Goal: Task Accomplishment & Management: Manage account settings

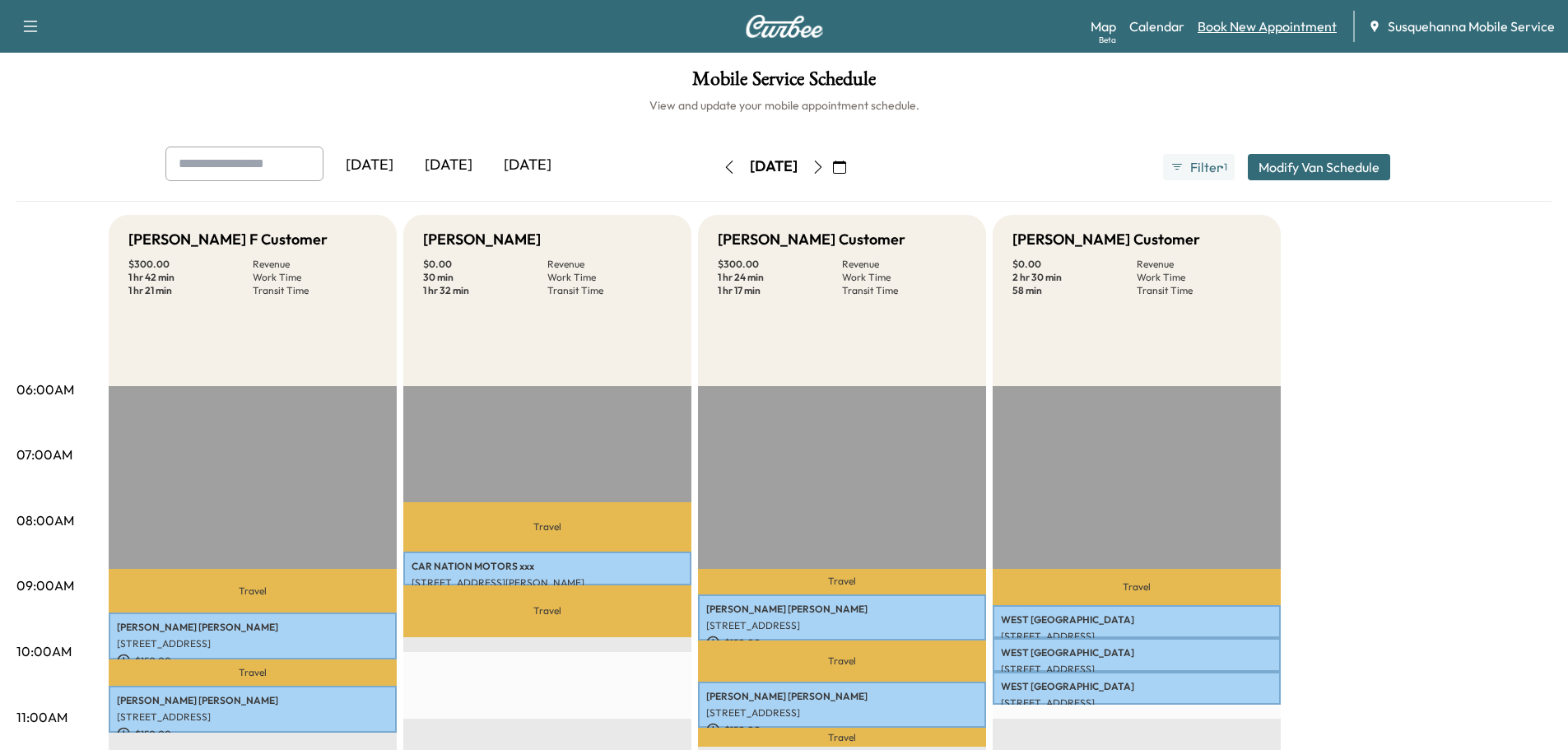
click at [1257, 20] on link "Book New Appointment" at bounding box center [1266, 26] width 139 height 20
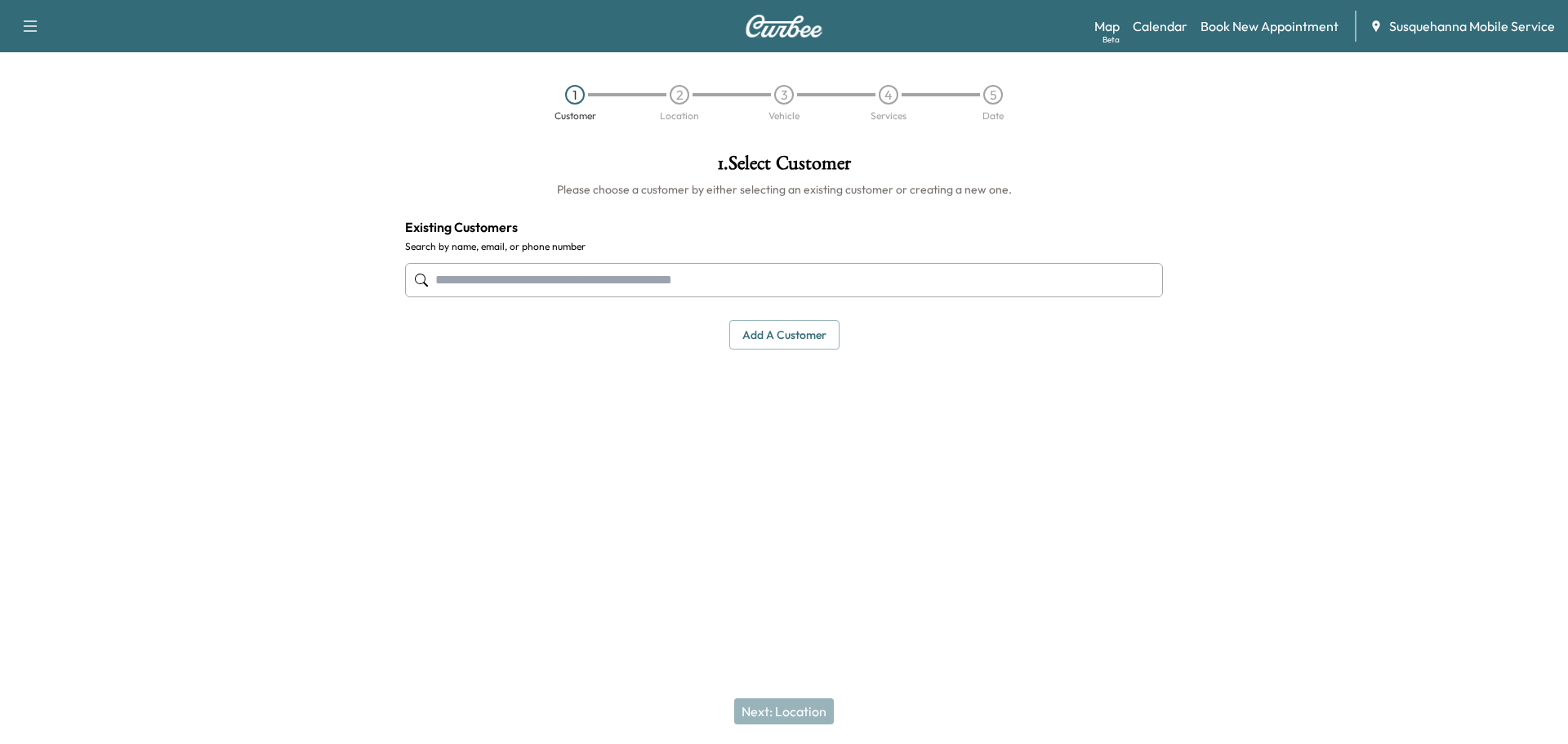
click at [709, 290] on input "text" at bounding box center [784, 280] width 758 height 34
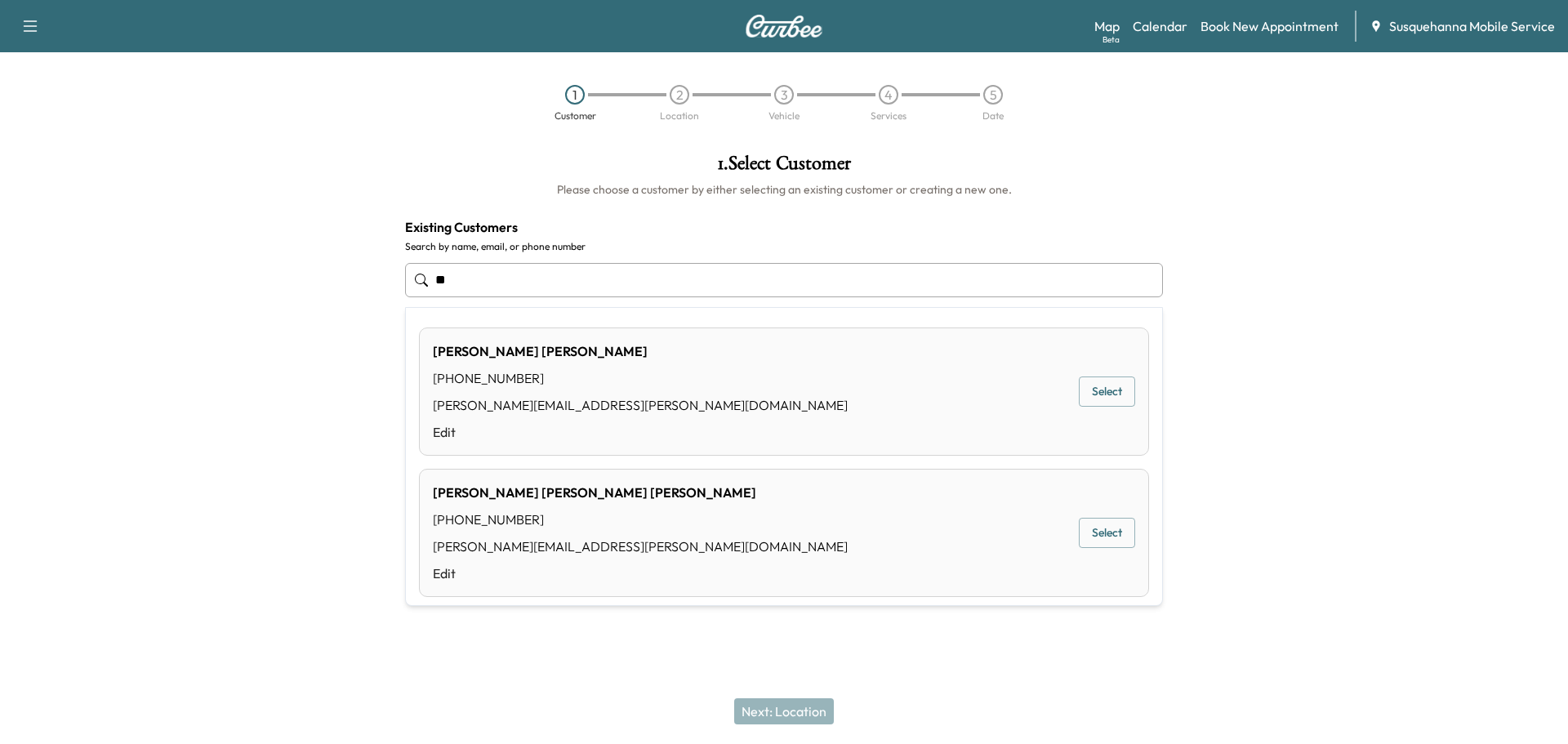
type input "*"
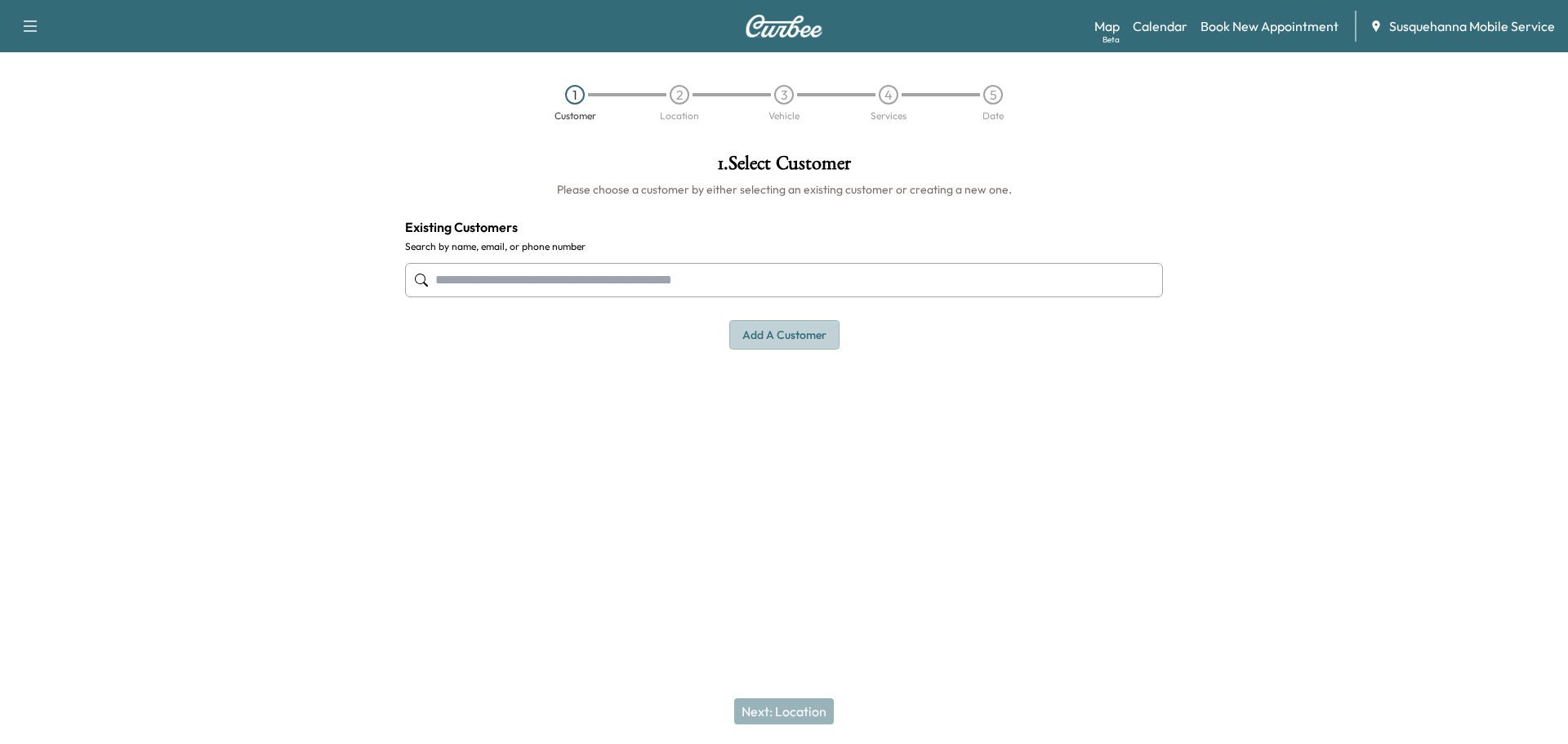
click at [788, 335] on button "Add a customer" at bounding box center [784, 335] width 110 height 30
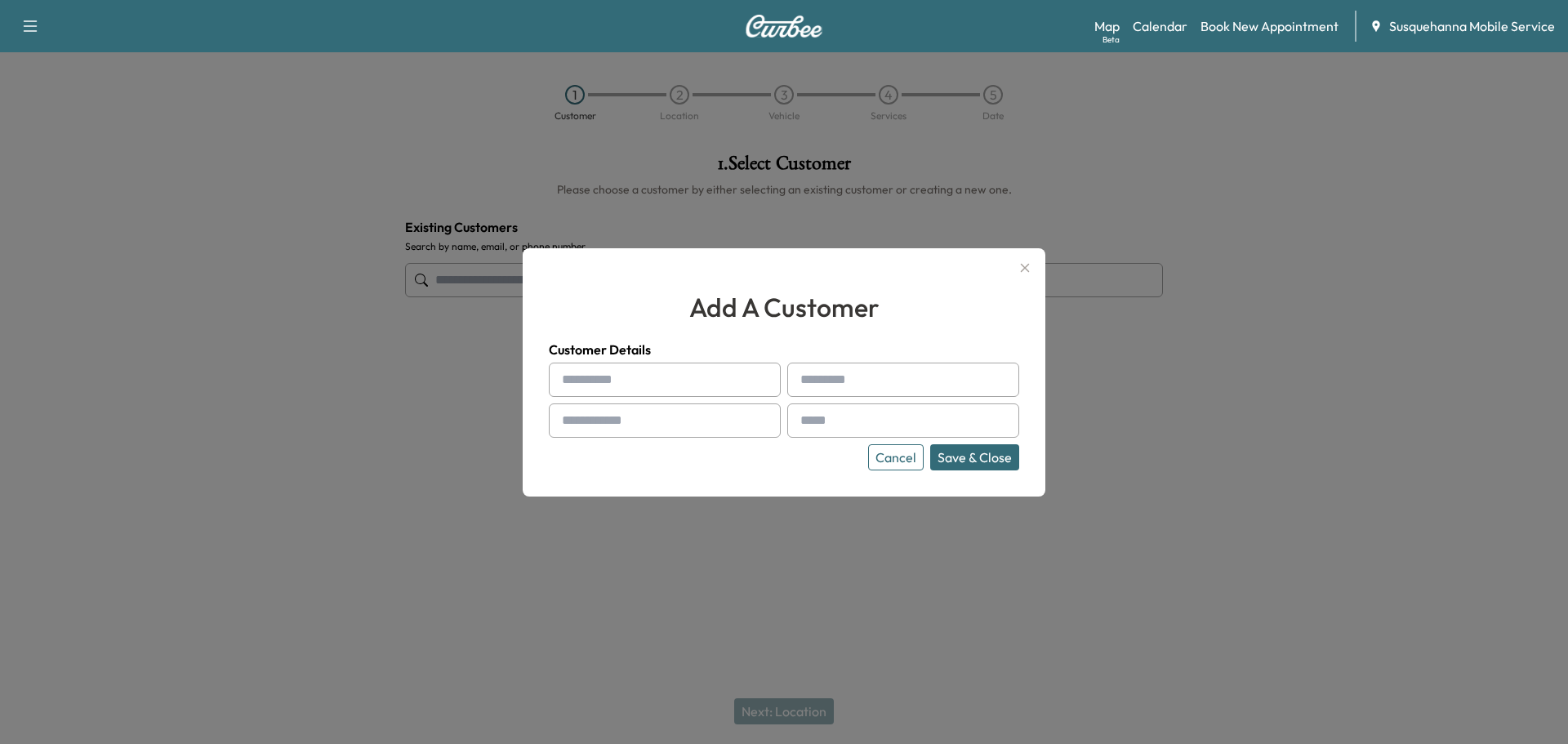
paste input "******"
type input "******"
click at [900, 385] on input "text" at bounding box center [902, 379] width 232 height 34
type input "*******"
click at [666, 421] on input "text" at bounding box center [664, 420] width 232 height 34
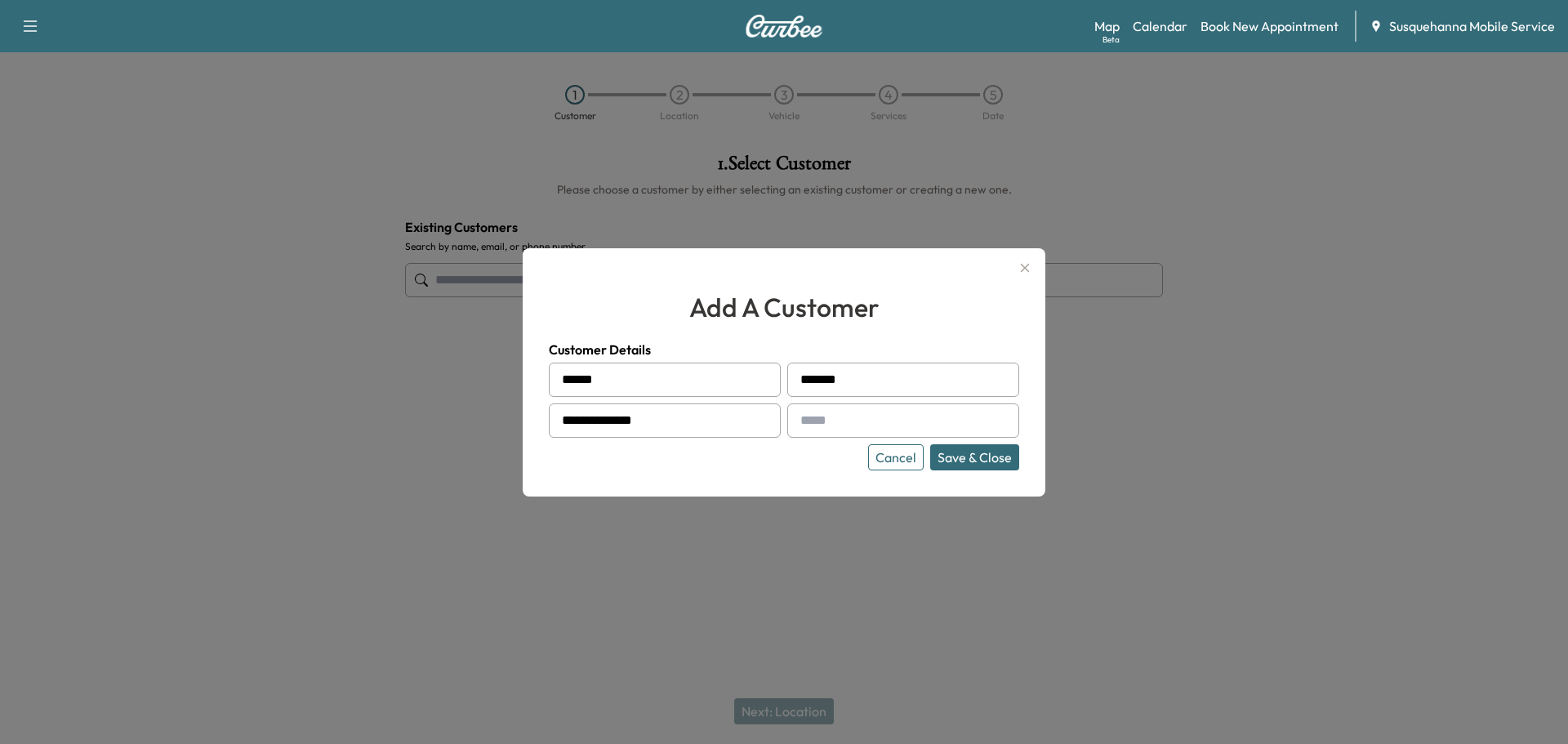
type input "**********"
paste input "**********"
type input "**********"
click at [971, 461] on button "Save & Close" at bounding box center [974, 457] width 89 height 26
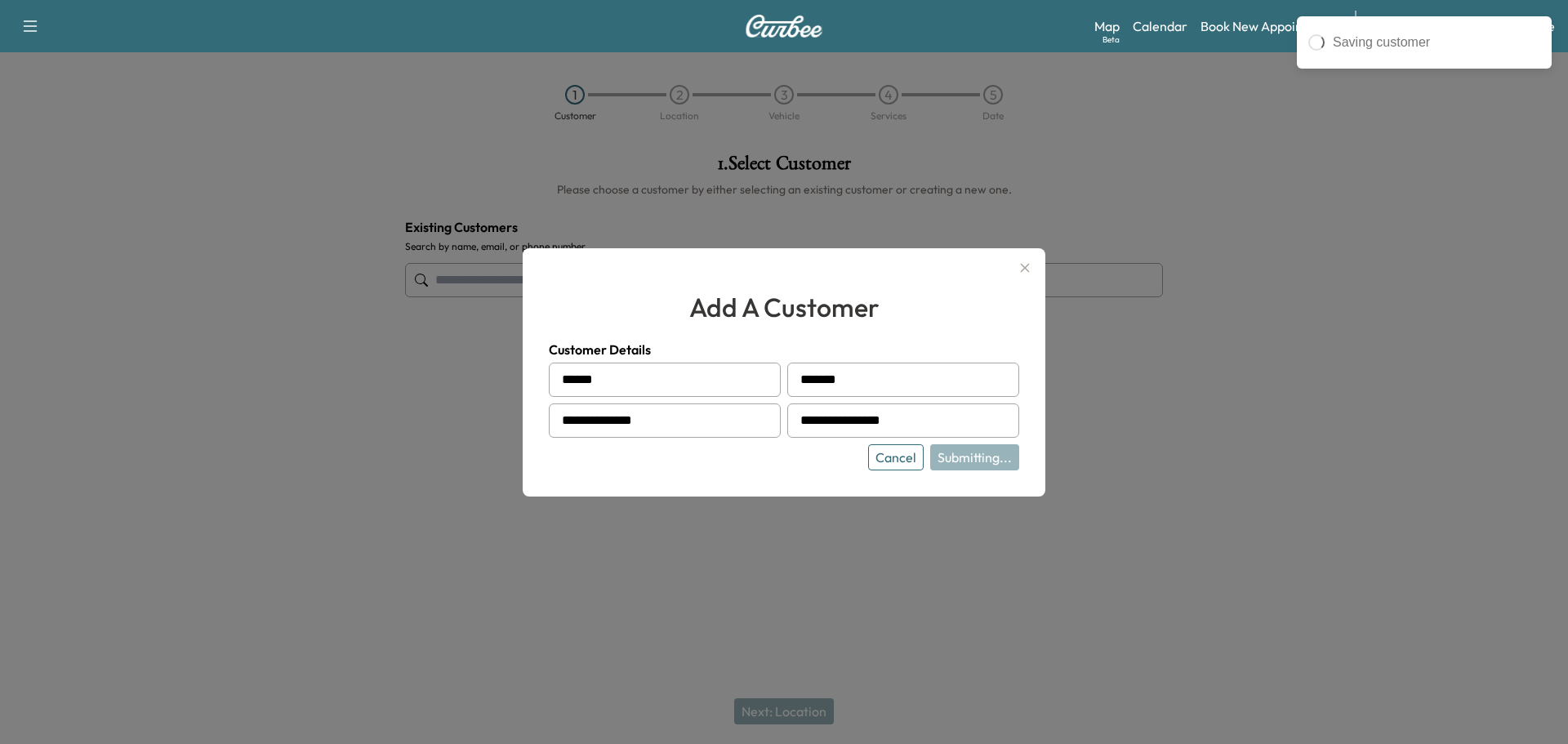
type input "**********"
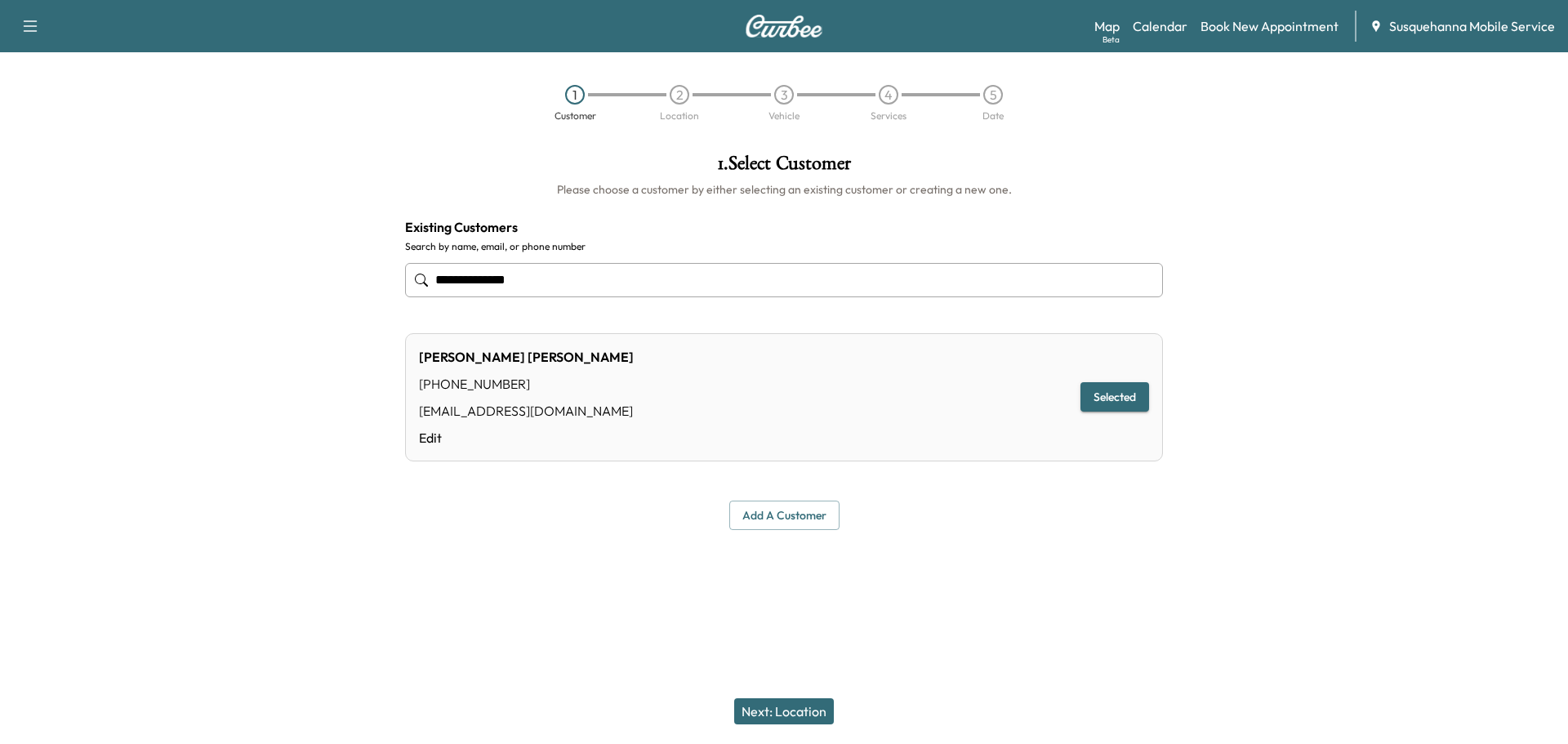
click at [816, 714] on button "Next: Location" at bounding box center [784, 711] width 100 height 26
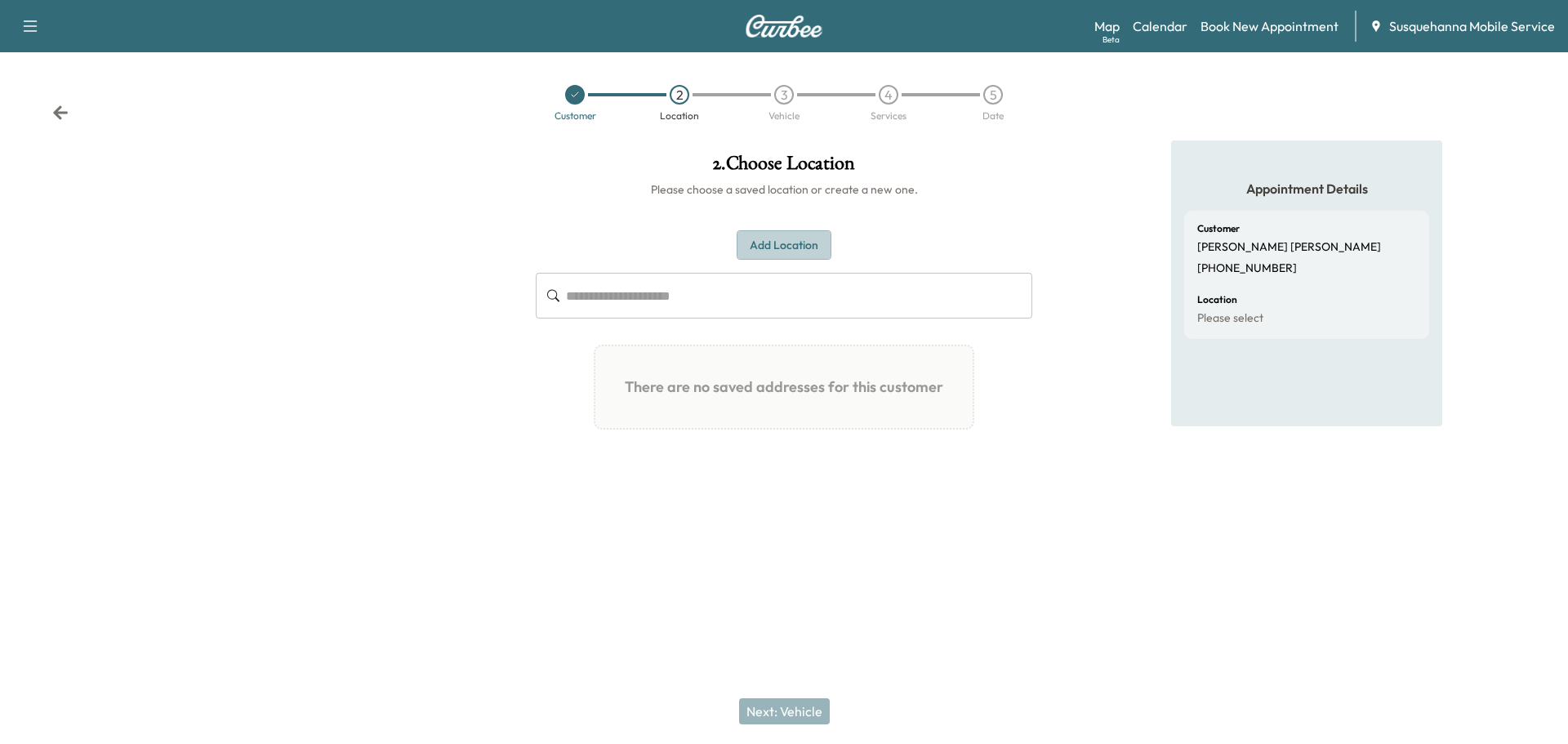
click at [789, 237] on button "Add Location" at bounding box center [784, 245] width 95 height 30
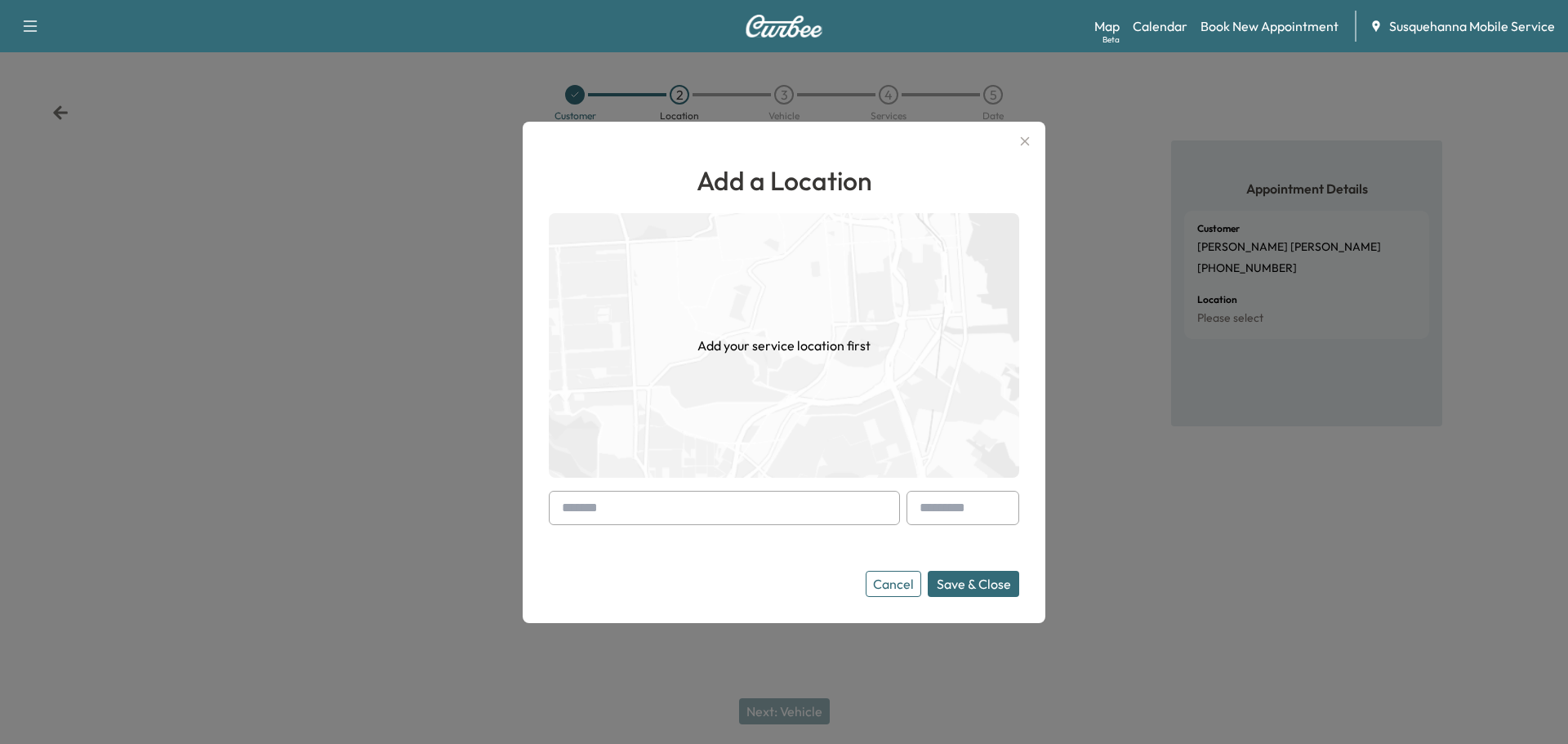
paste input "**********"
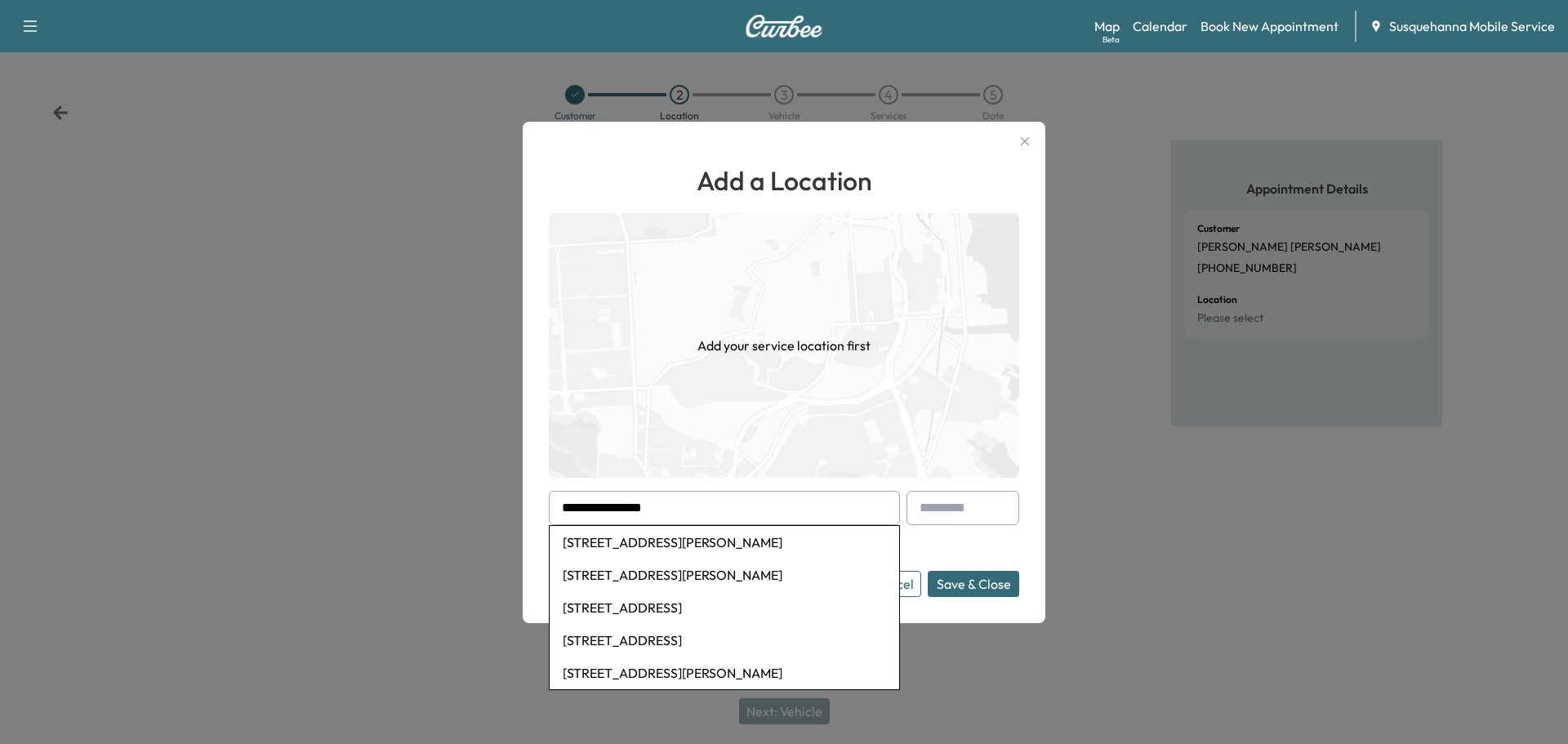
click at [702, 535] on li "1128 Stoney Lane, Conestoga, PA, USA" at bounding box center [724, 541] width 349 height 32
type input "**********"
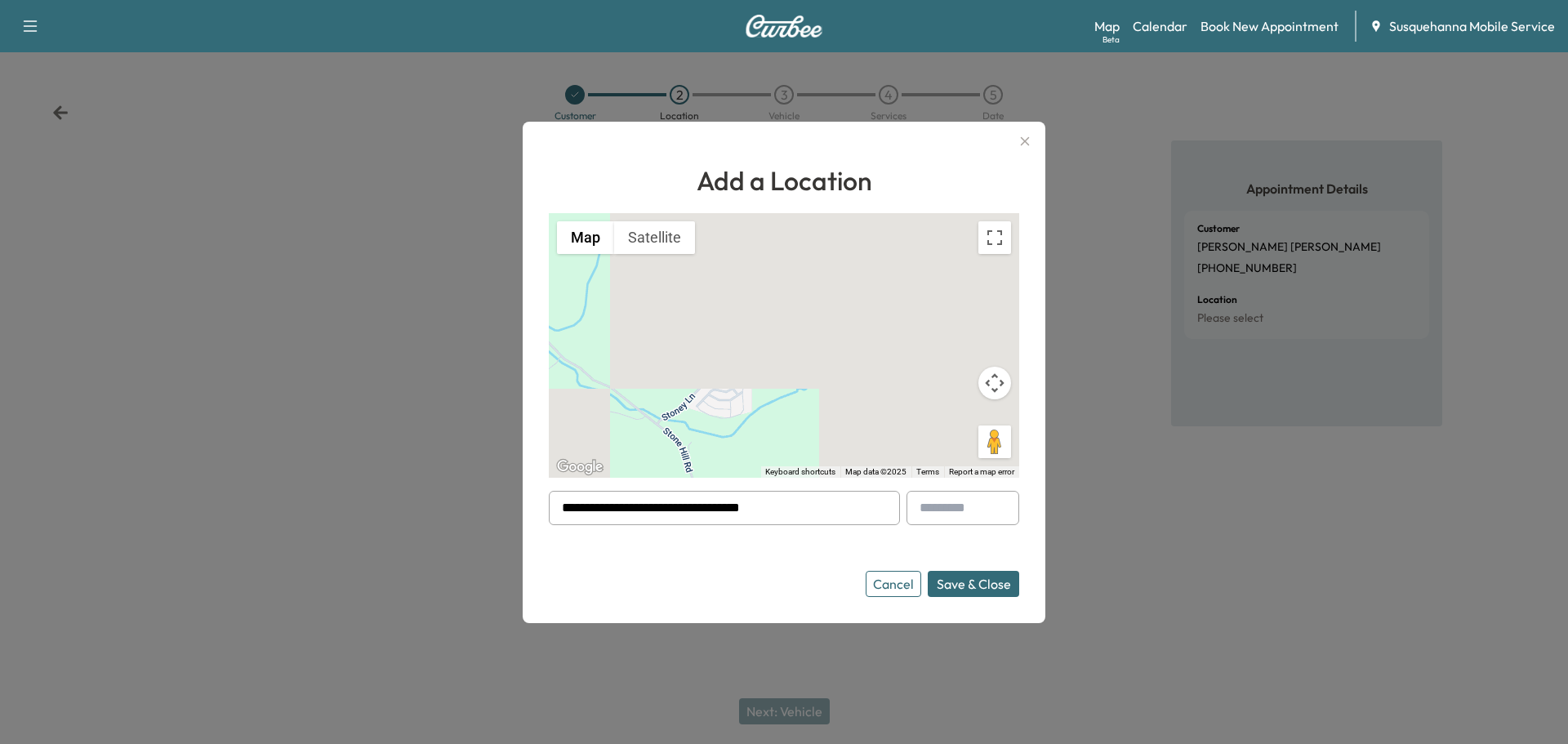
click at [990, 594] on button "Save & Close" at bounding box center [973, 583] width 91 height 26
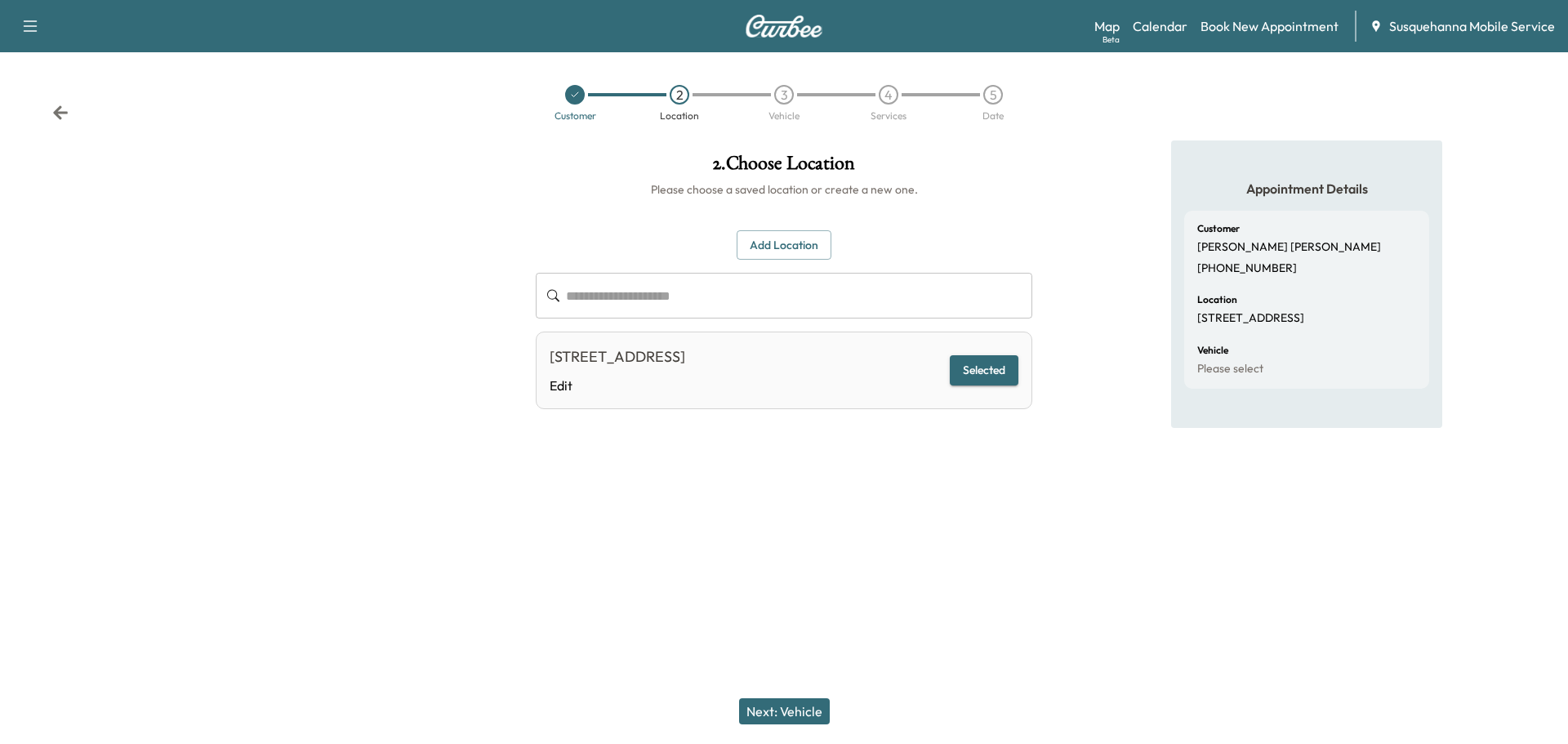
drag, startPoint x: 800, startPoint y: 702, endPoint x: 817, endPoint y: 532, distance: 170.8
click at [800, 700] on button "Next: Vehicle" at bounding box center [784, 711] width 90 height 26
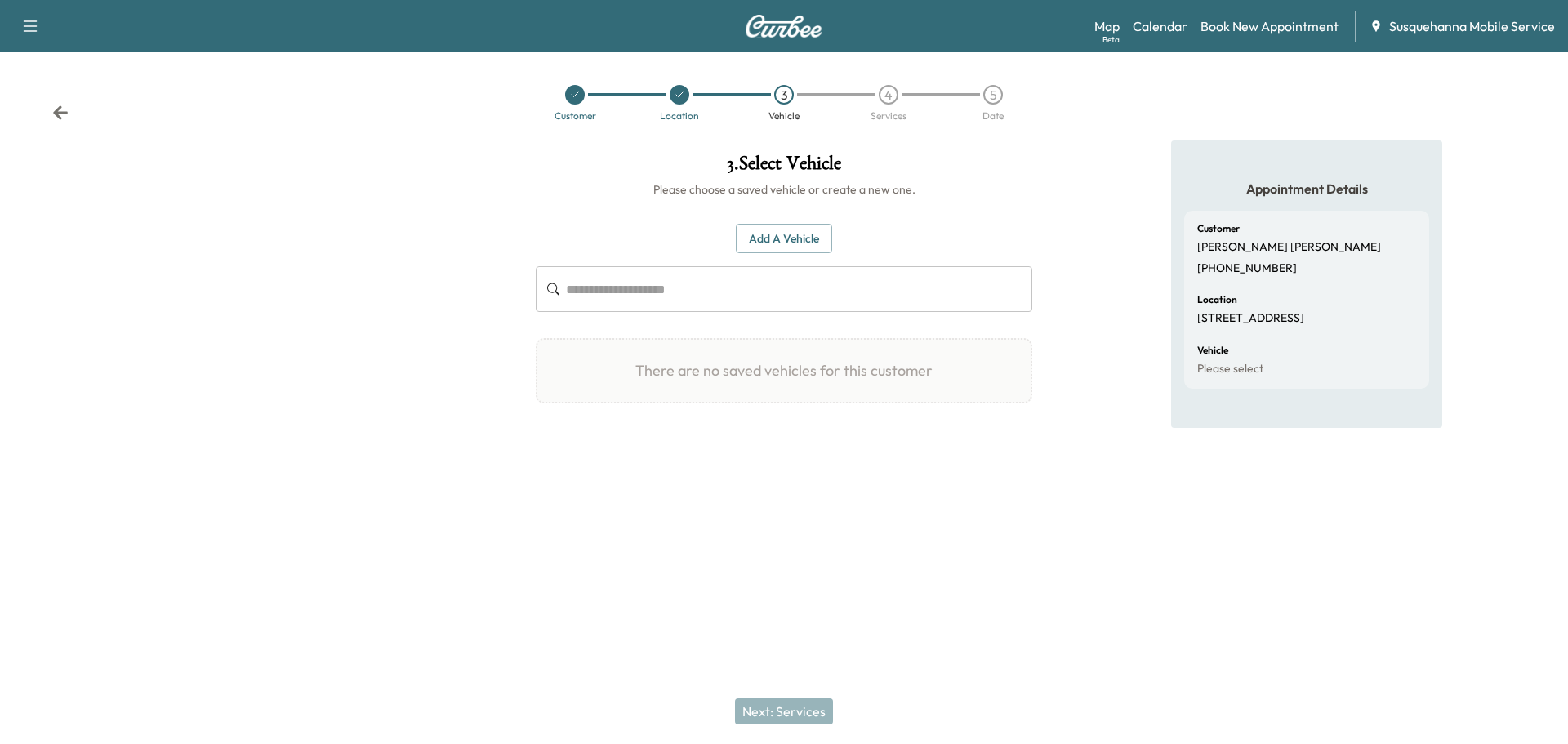
click at [808, 234] on button "Add a Vehicle" at bounding box center [784, 238] width 96 height 30
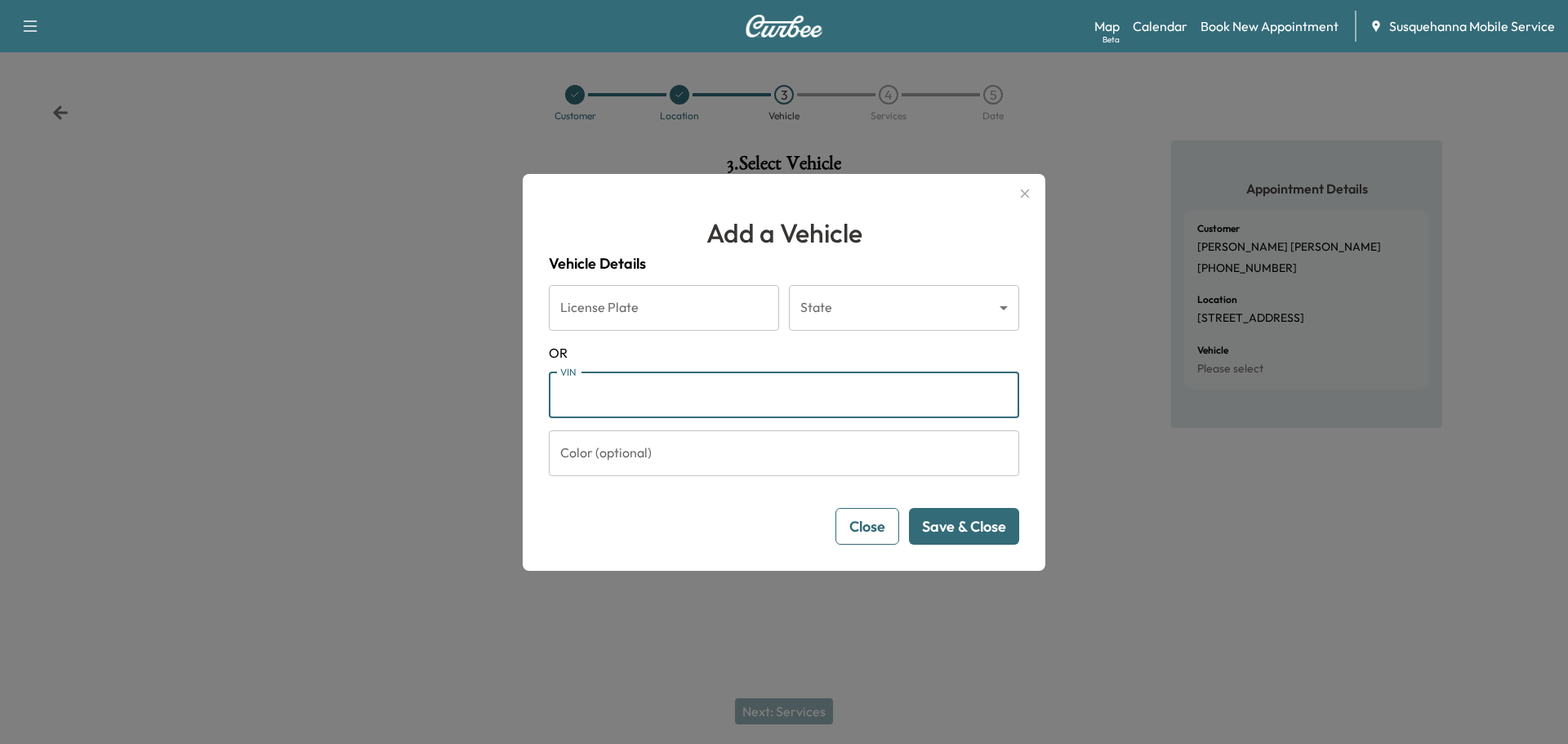
paste input "**********"
type input "**********"
click at [980, 537] on button "Save & Close" at bounding box center [963, 526] width 110 height 37
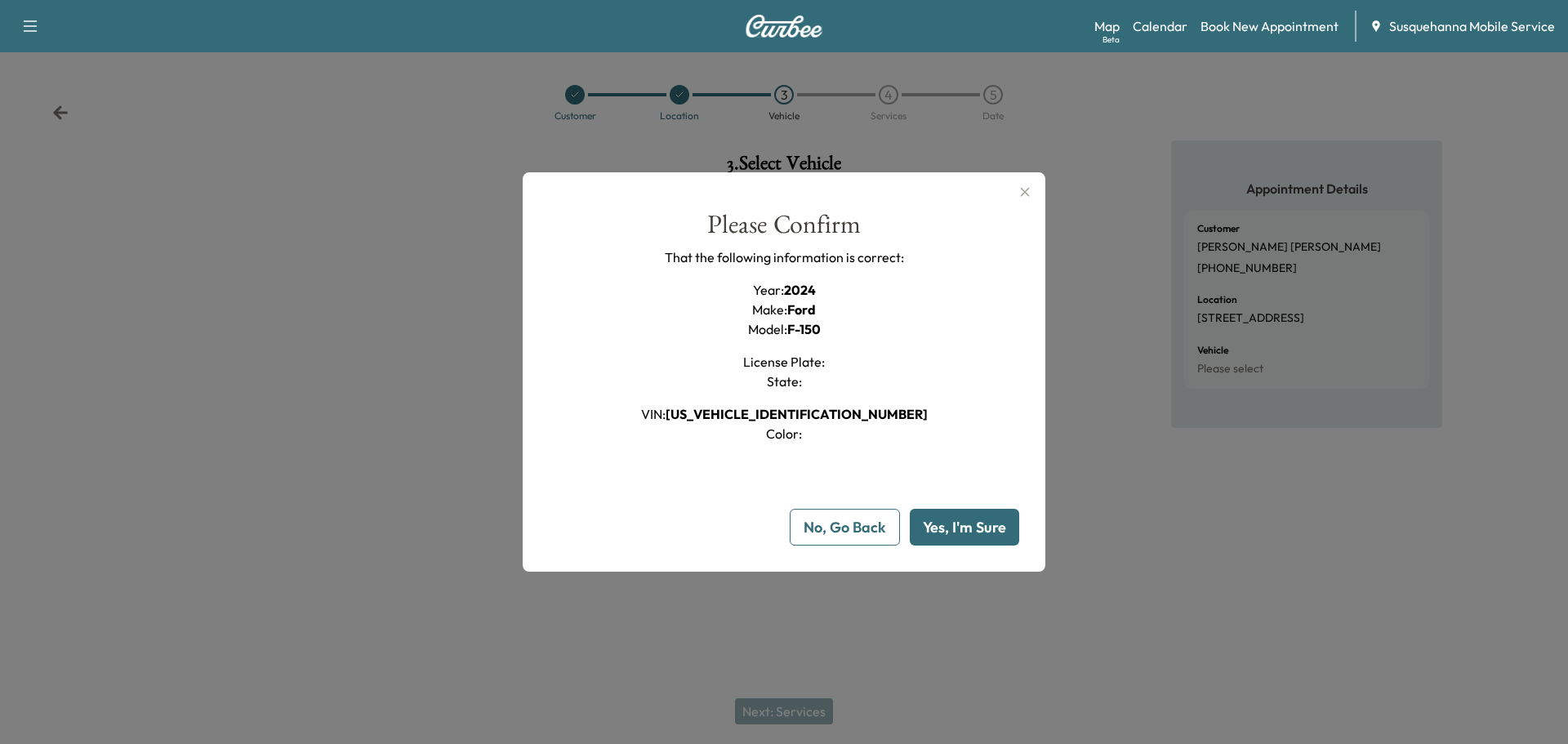
click at [978, 540] on button "Yes, I'm Sure" at bounding box center [964, 527] width 109 height 37
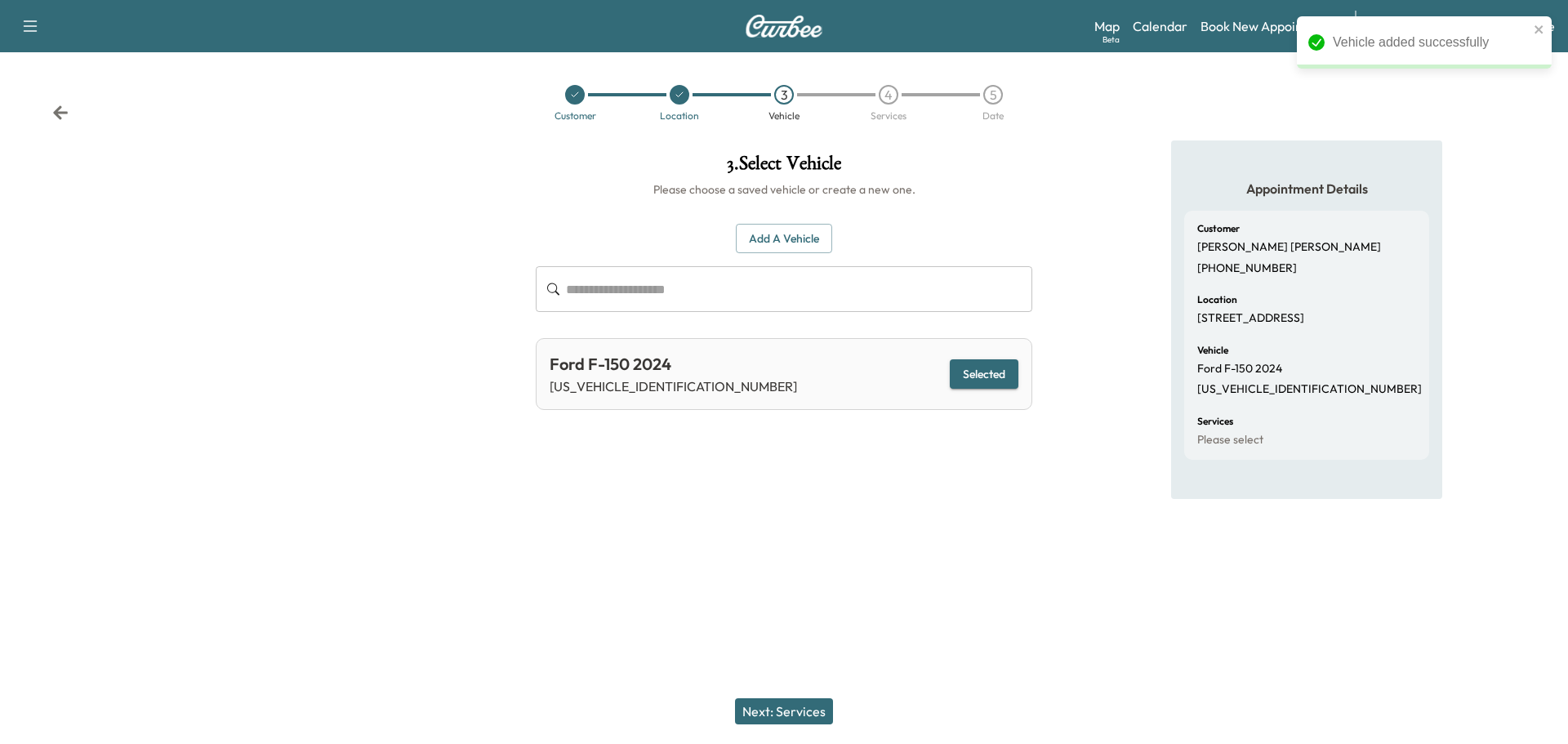
click at [815, 717] on button "Next: Services" at bounding box center [784, 711] width 98 height 26
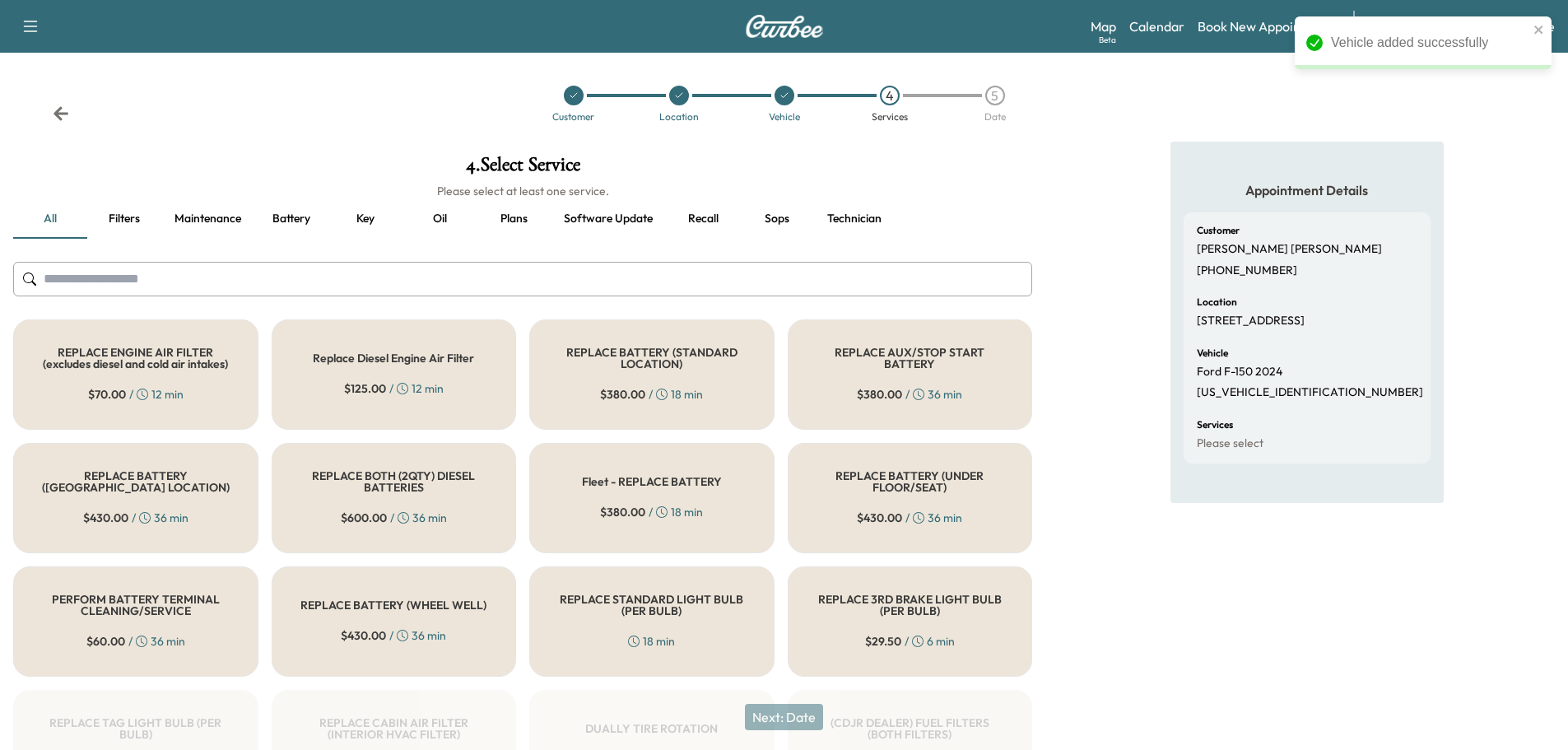
click at [748, 281] on input "text" at bounding box center [522, 278] width 1019 height 34
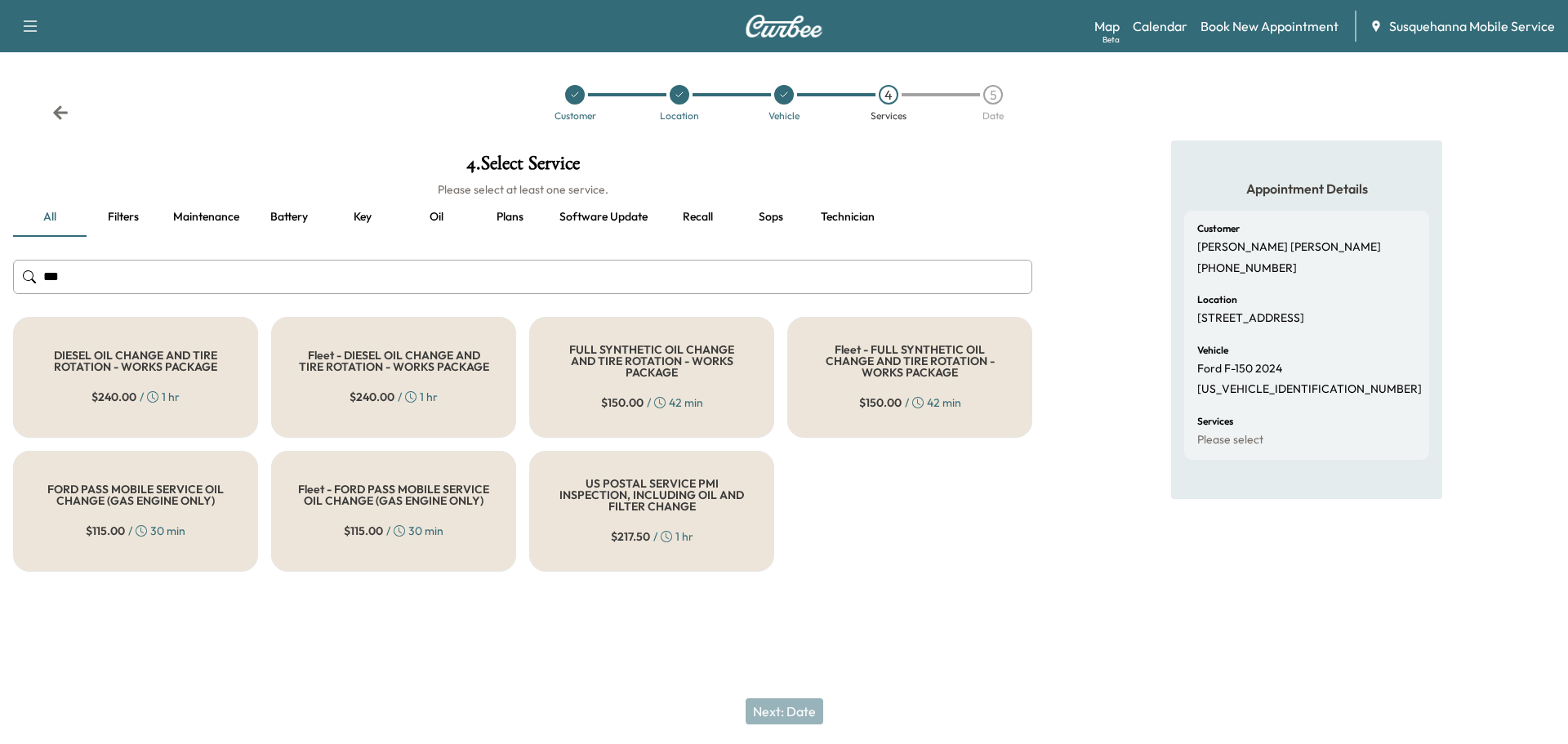
type input "***"
click at [648, 368] on h5 "FULL SYNTHETIC OIL CHANGE AND TIRE ROTATION - WORKS PACKAGE" at bounding box center [651, 360] width 191 height 34
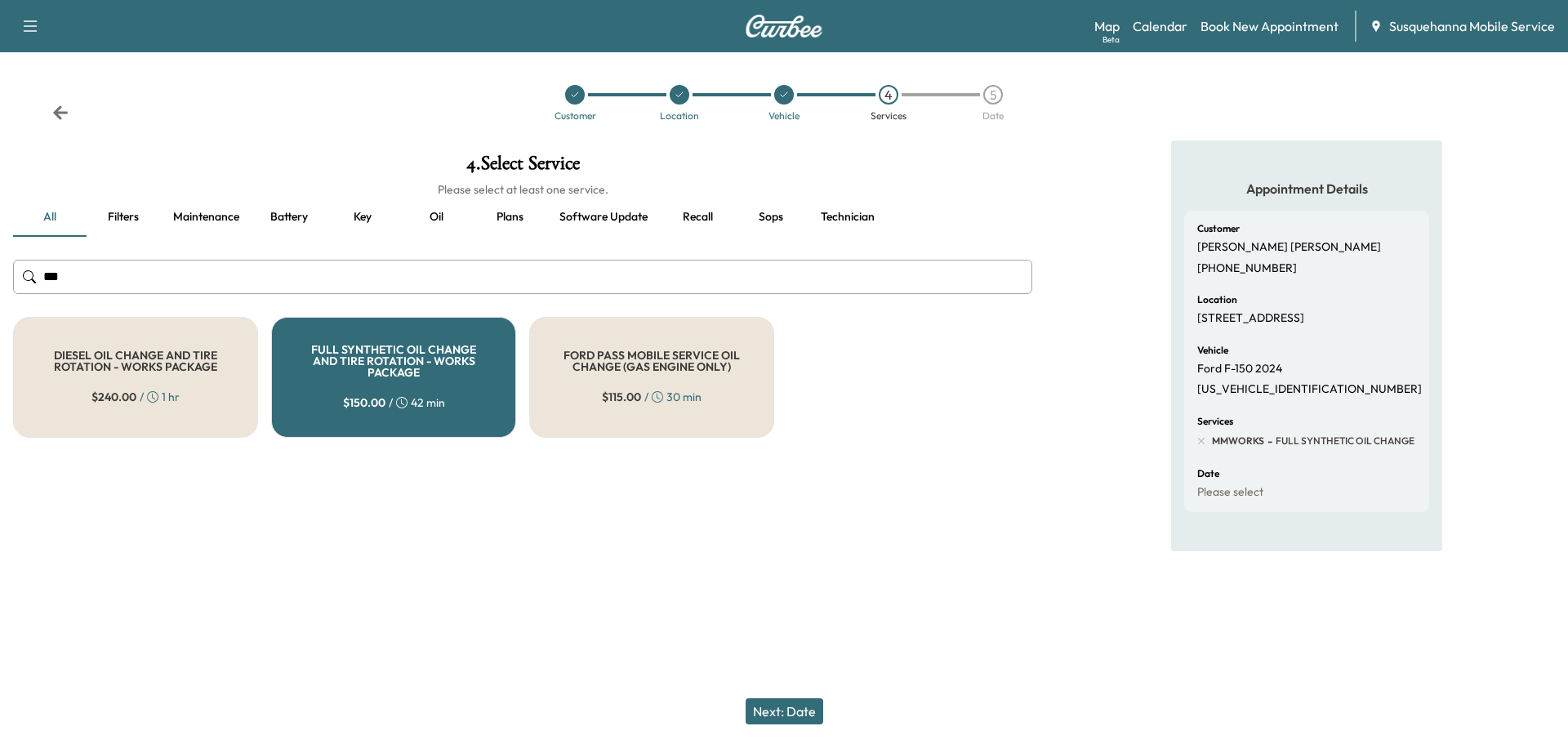
click at [808, 705] on button "Next: Date" at bounding box center [784, 711] width 78 height 26
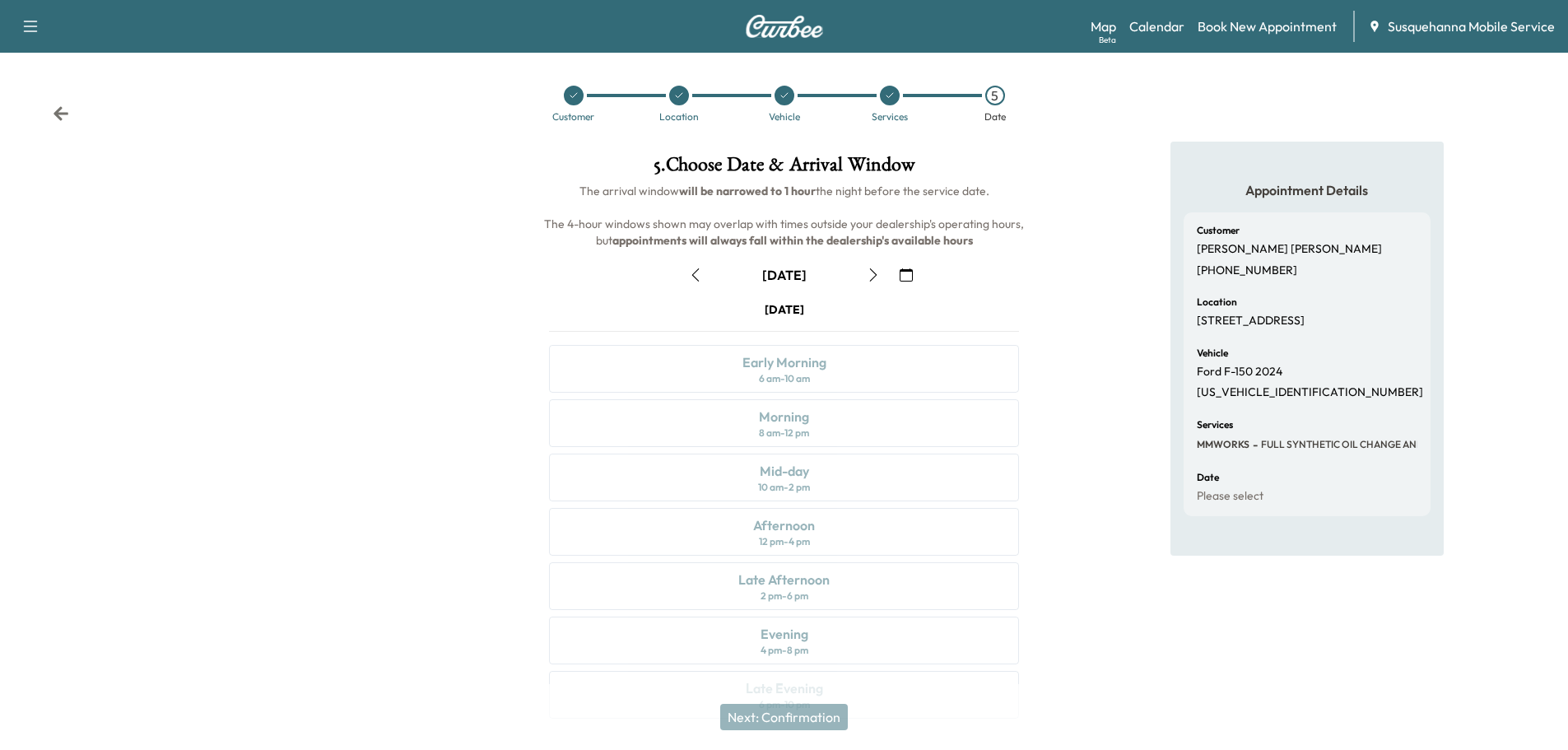
click at [874, 275] on icon "button" at bounding box center [873, 275] width 13 height 13
click at [878, 417] on div "Morning 8 am - 12 pm" at bounding box center [784, 422] width 470 height 47
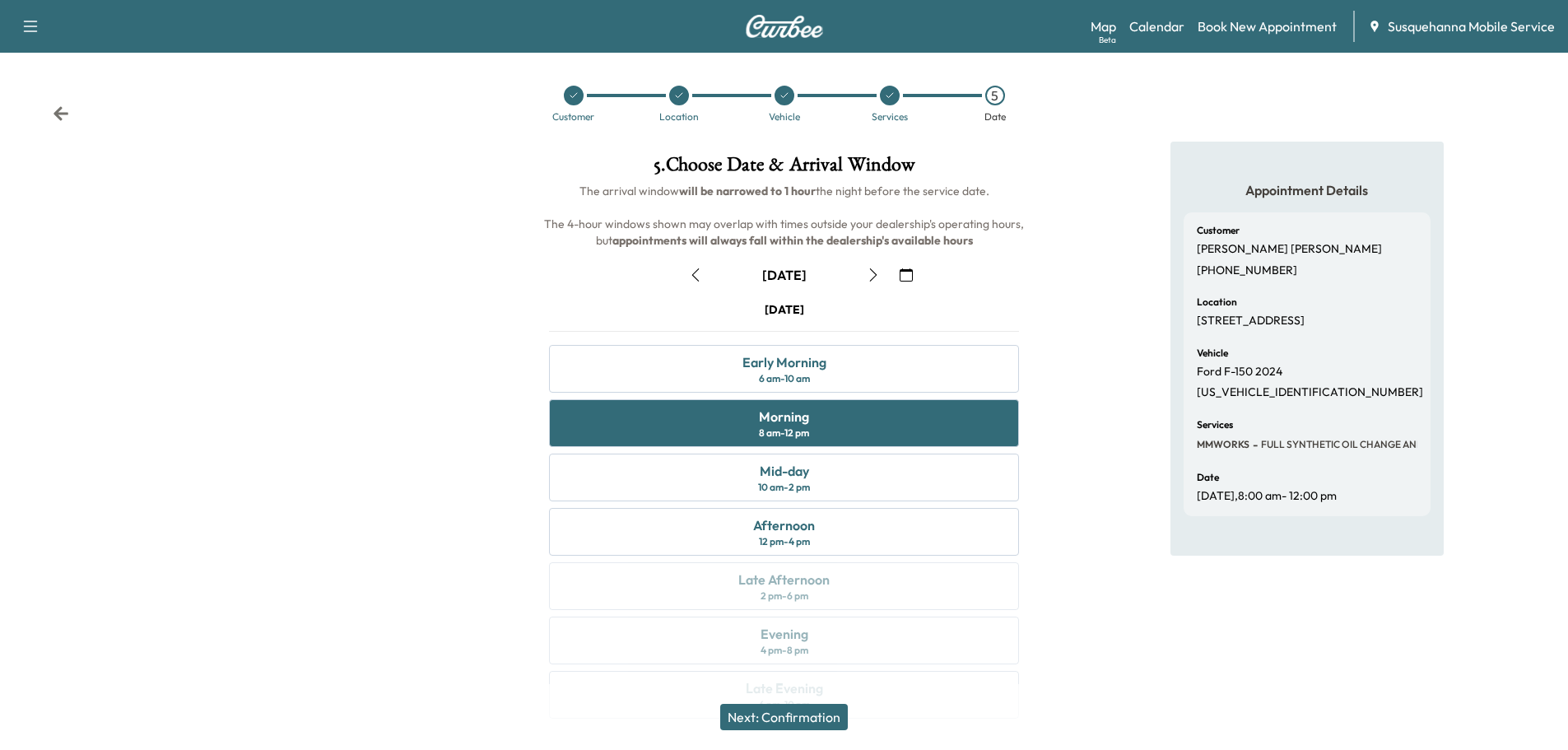
click at [65, 113] on icon at bounding box center [60, 113] width 15 height 14
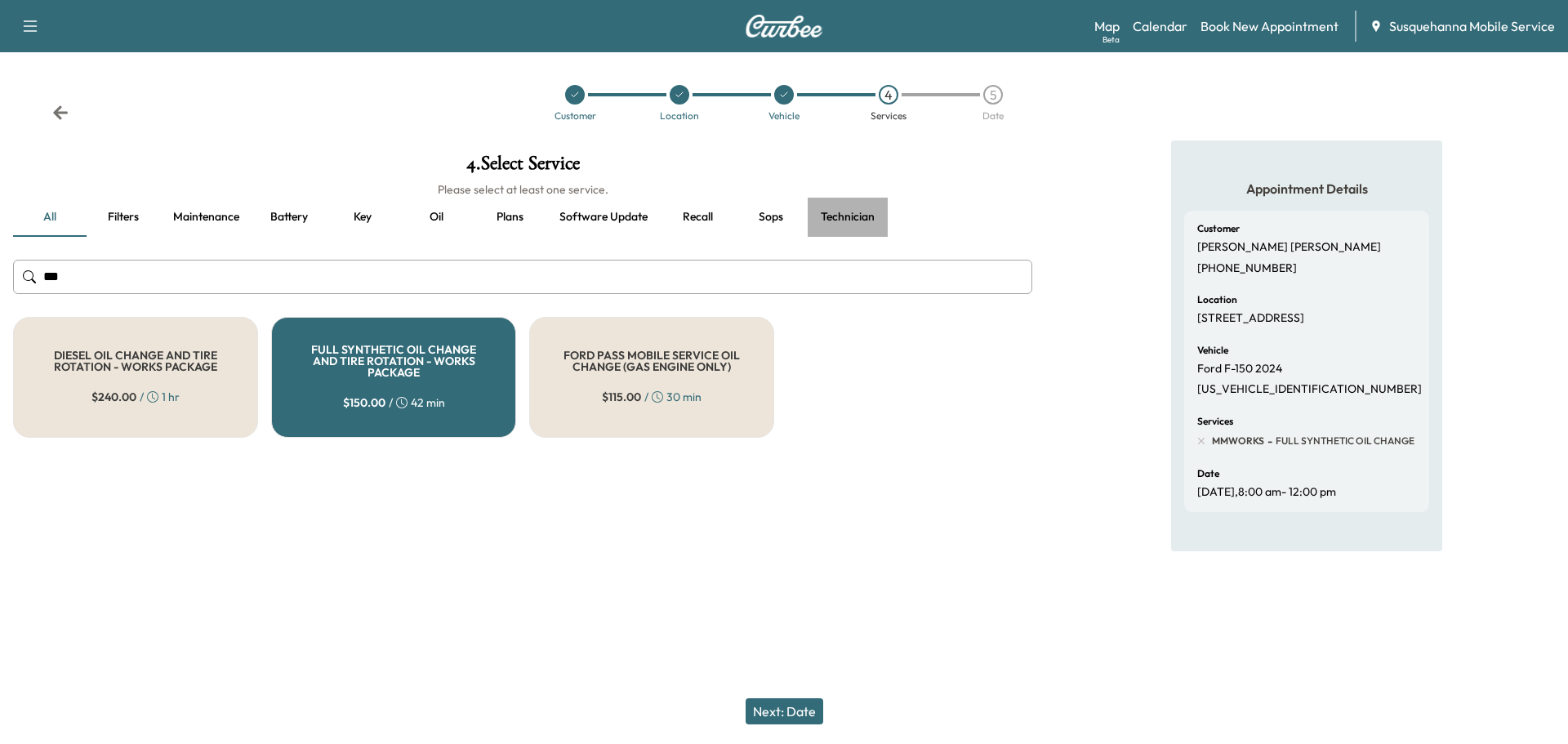
click at [843, 212] on button "Technician" at bounding box center [848, 217] width 80 height 39
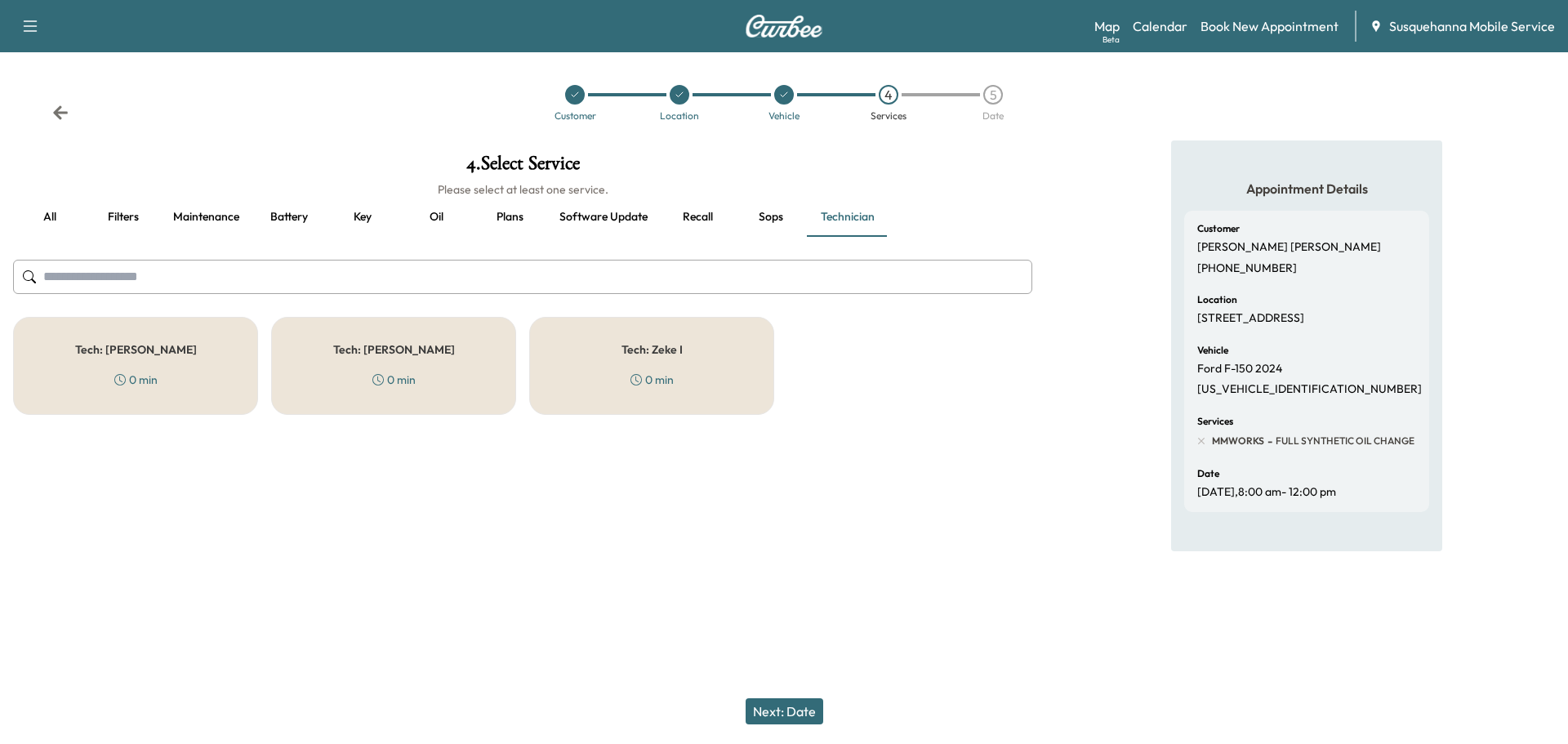
click at [402, 361] on div "Tech: Jay J 0 min" at bounding box center [393, 366] width 245 height 98
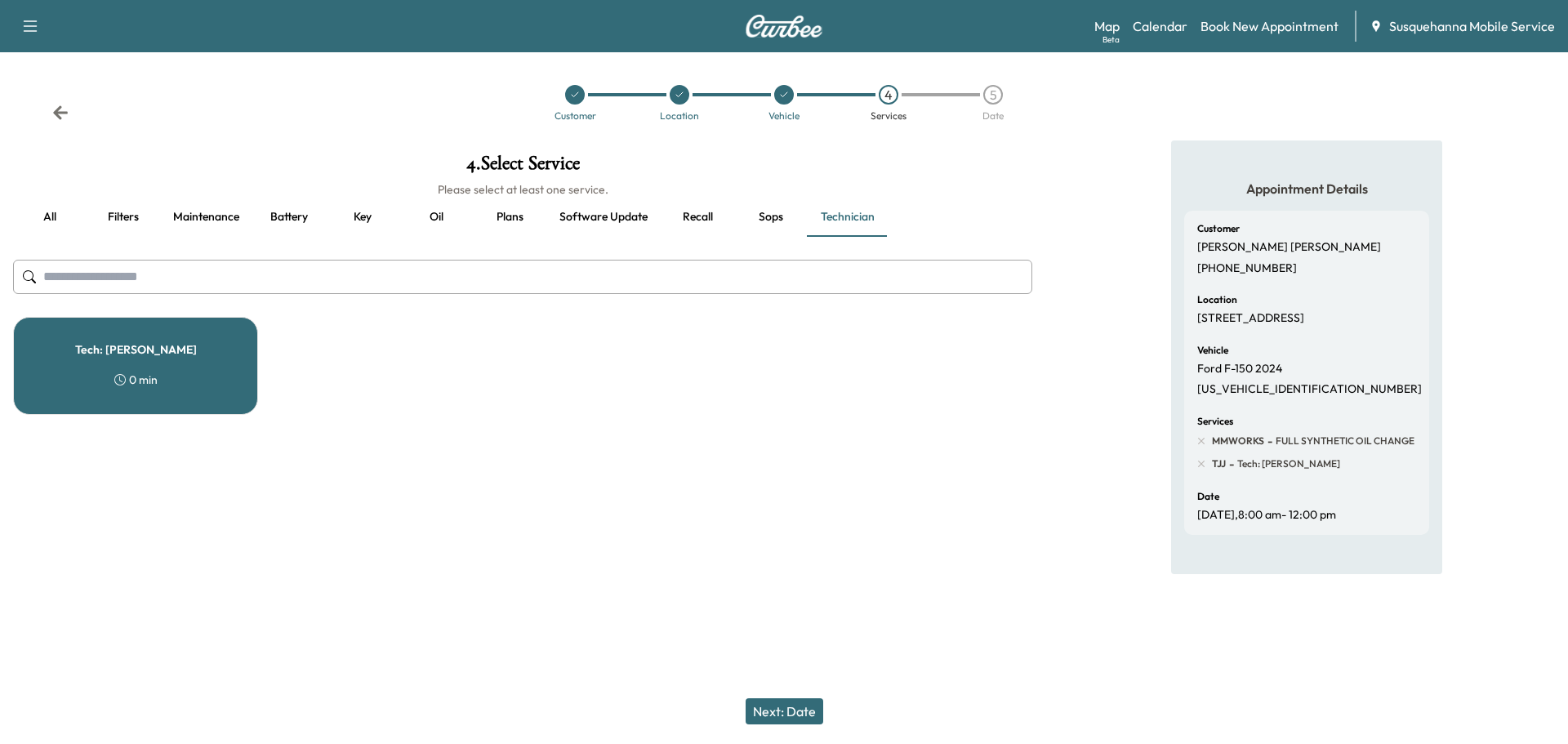
click at [781, 705] on button "Next: Date" at bounding box center [784, 711] width 78 height 26
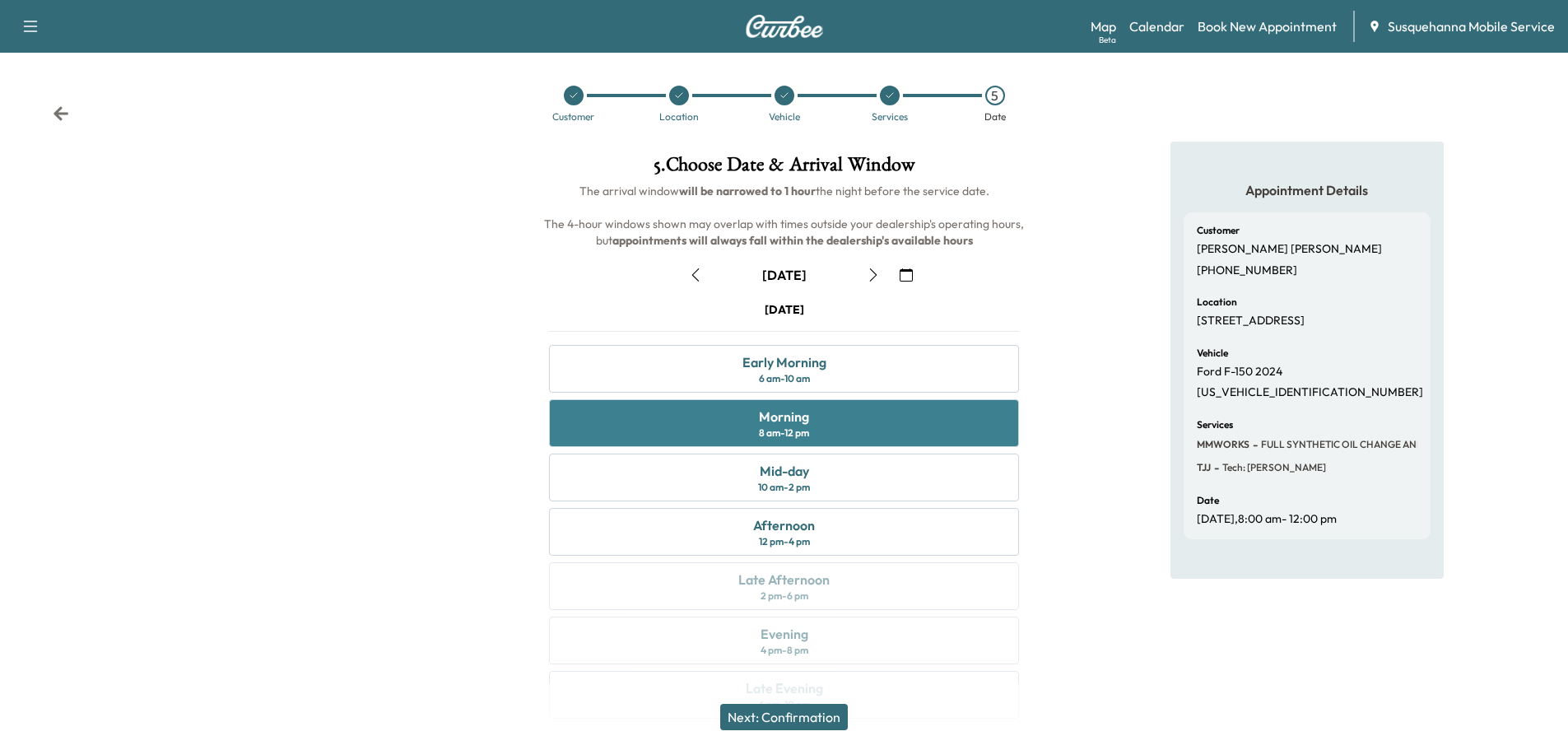
click at [880, 422] on div "Morning 8 am - 12 pm" at bounding box center [784, 422] width 470 height 47
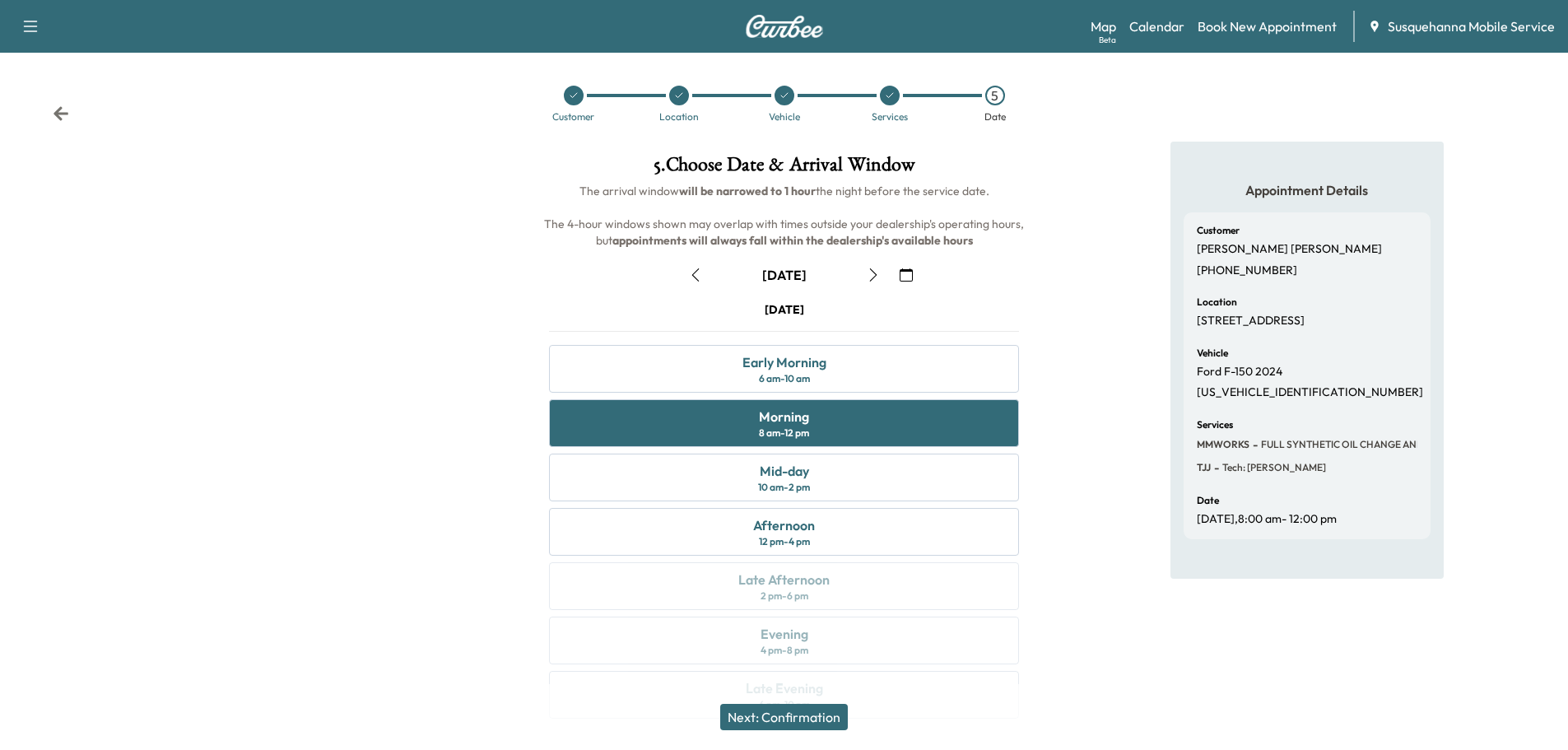
click at [826, 712] on button "Next: Confirmation" at bounding box center [784, 717] width 127 height 26
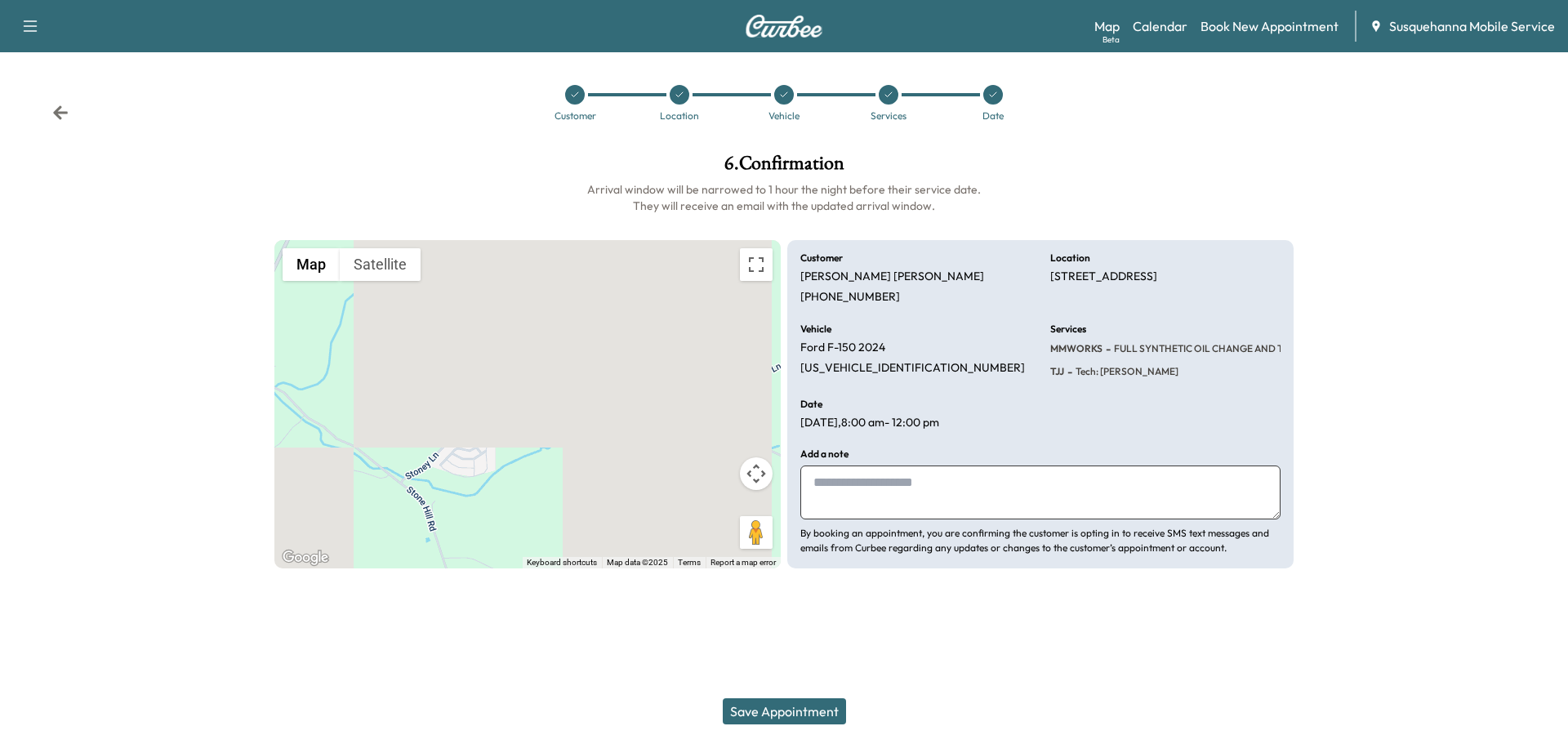
click at [928, 498] on textarea at bounding box center [1041, 492] width 480 height 54
type textarea "**********"
click at [802, 706] on button "Save Appointment" at bounding box center [785, 711] width 124 height 26
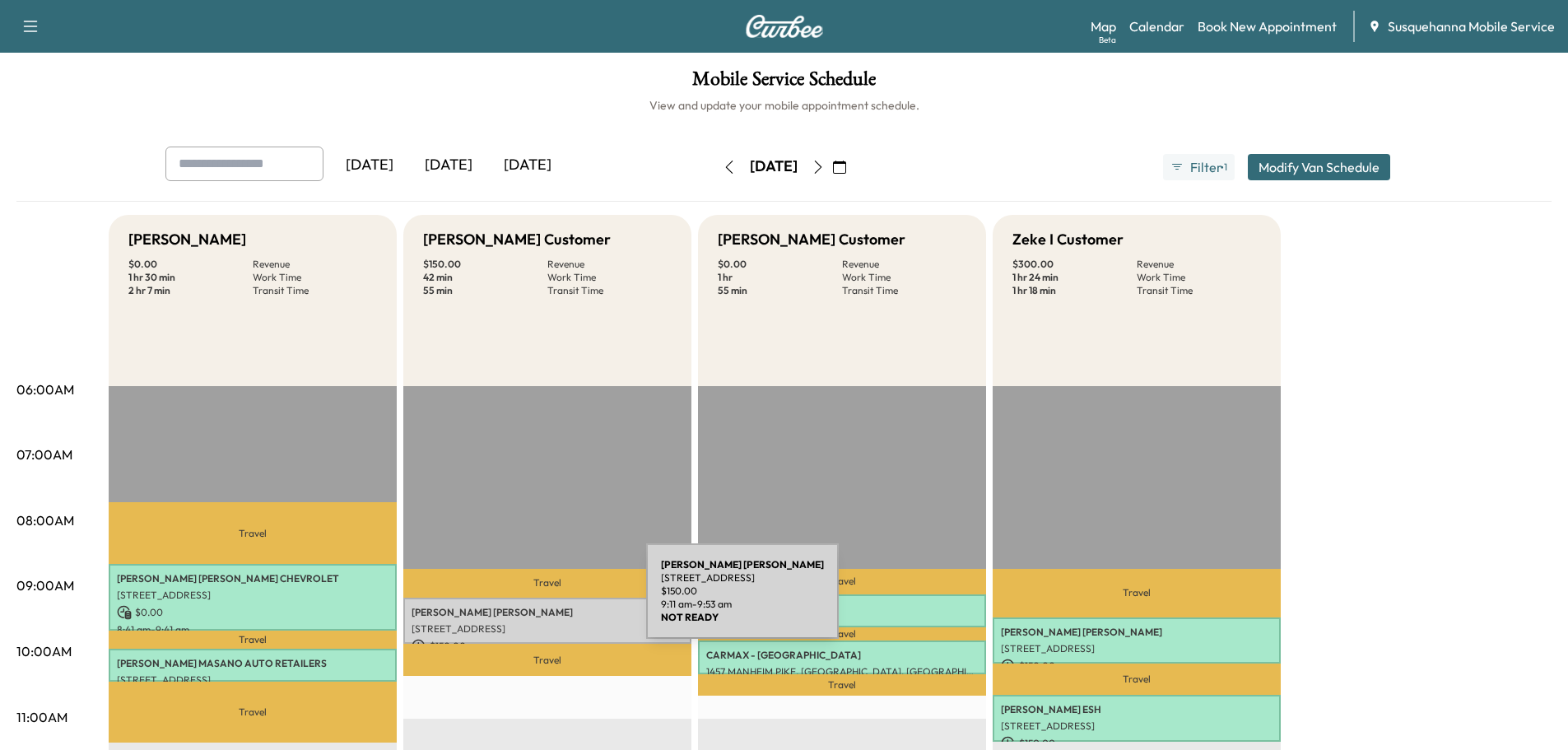
click at [523, 601] on div "NICOLE Metzler 1128 Stoney Ln, Conestoga, PA 17516, USA $ 150.00 9:11 am - 9:53…" at bounding box center [547, 621] width 288 height 47
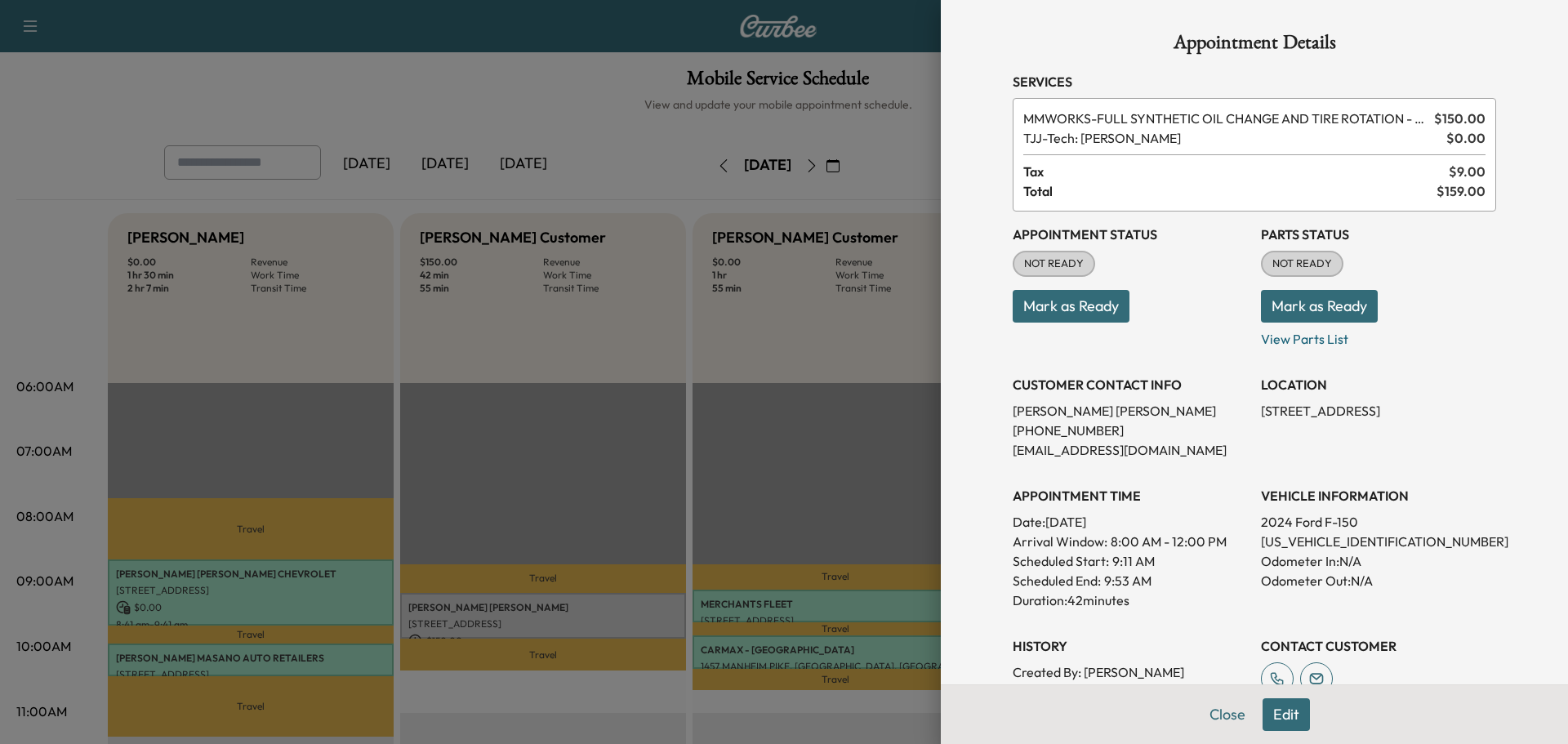
click at [1284, 307] on button "Mark as Ready" at bounding box center [1319, 306] width 116 height 32
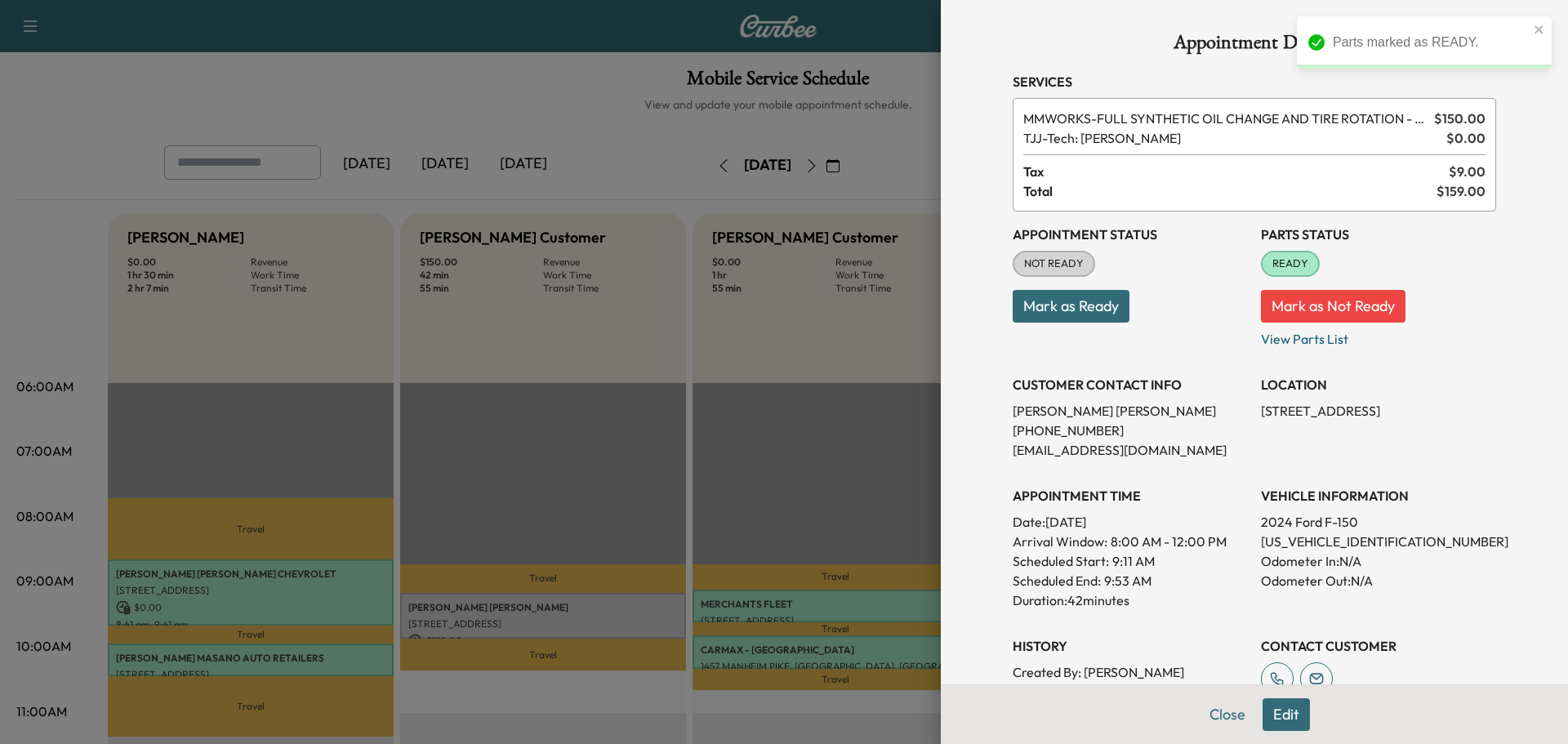
click at [1056, 311] on button "Mark as Ready" at bounding box center [1071, 306] width 116 height 32
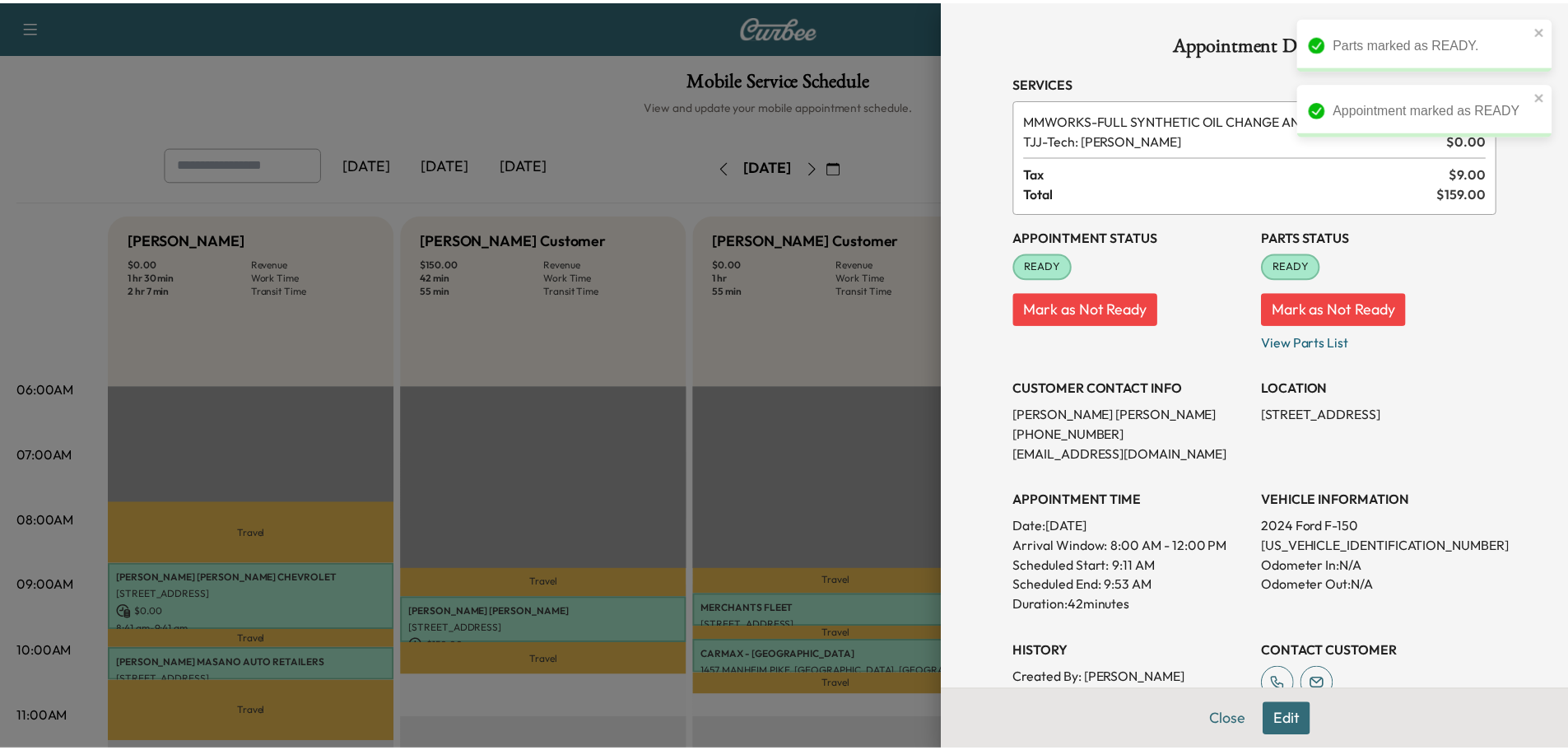
scroll to position [245, 0]
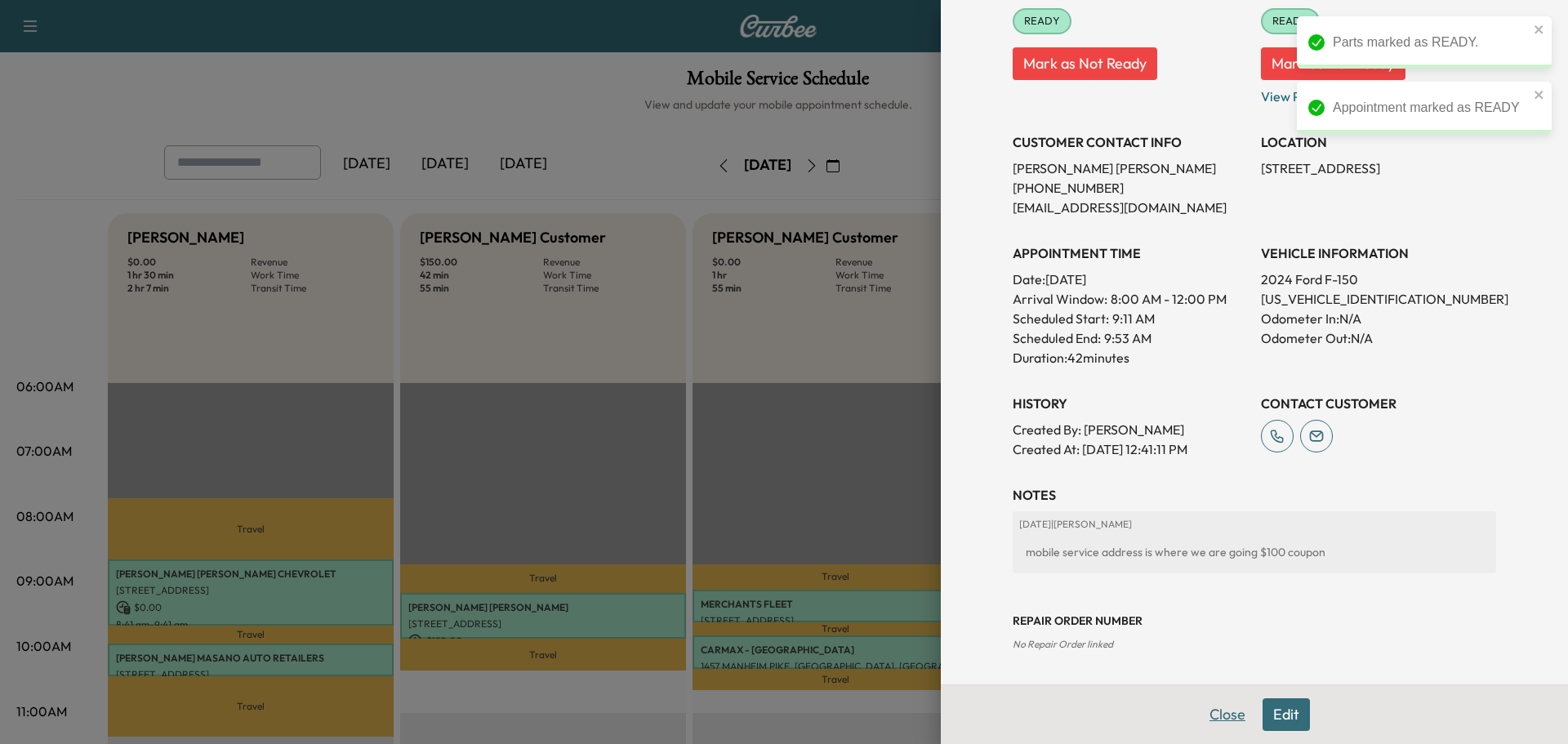
click at [1226, 724] on button "Close" at bounding box center [1227, 714] width 57 height 32
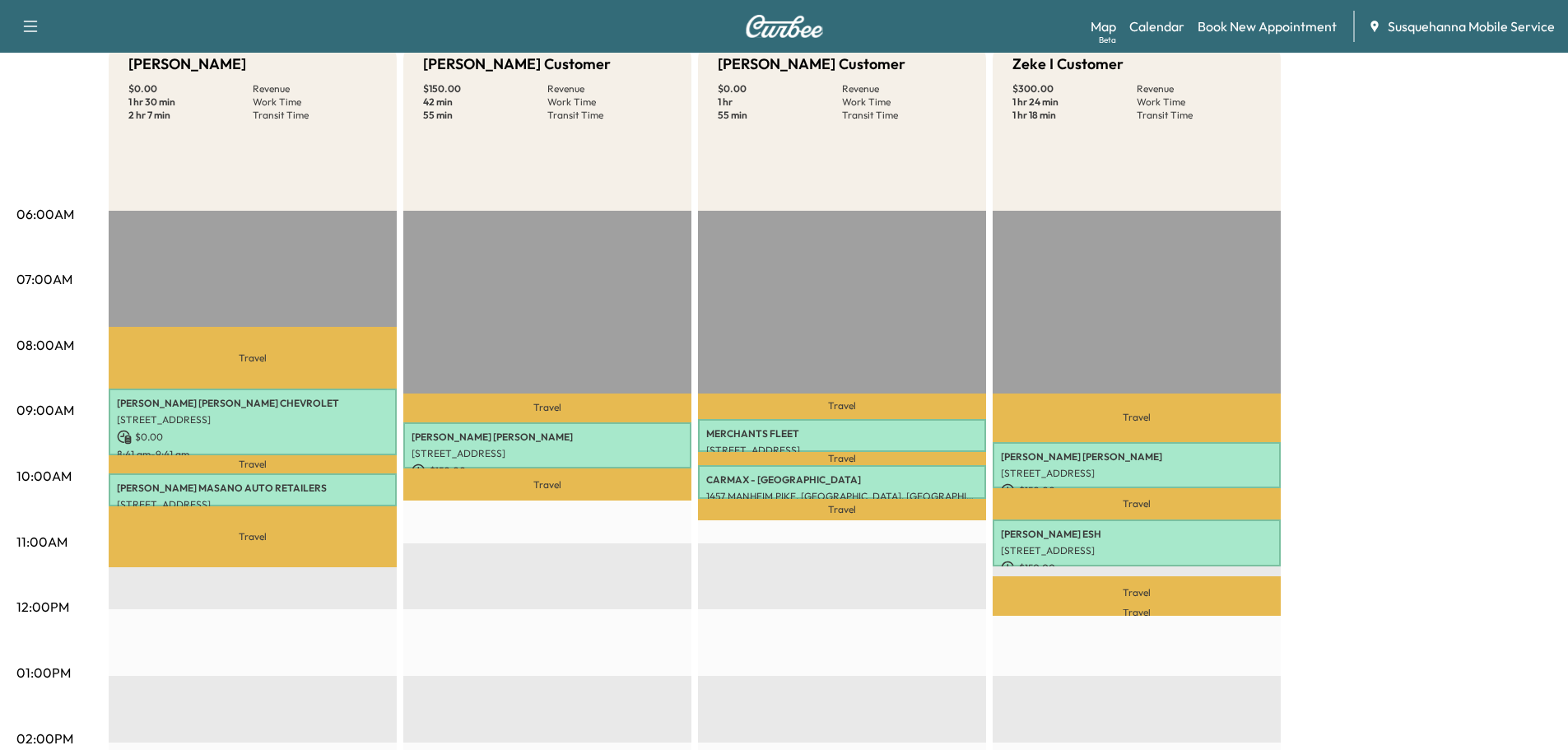
scroll to position [0, 0]
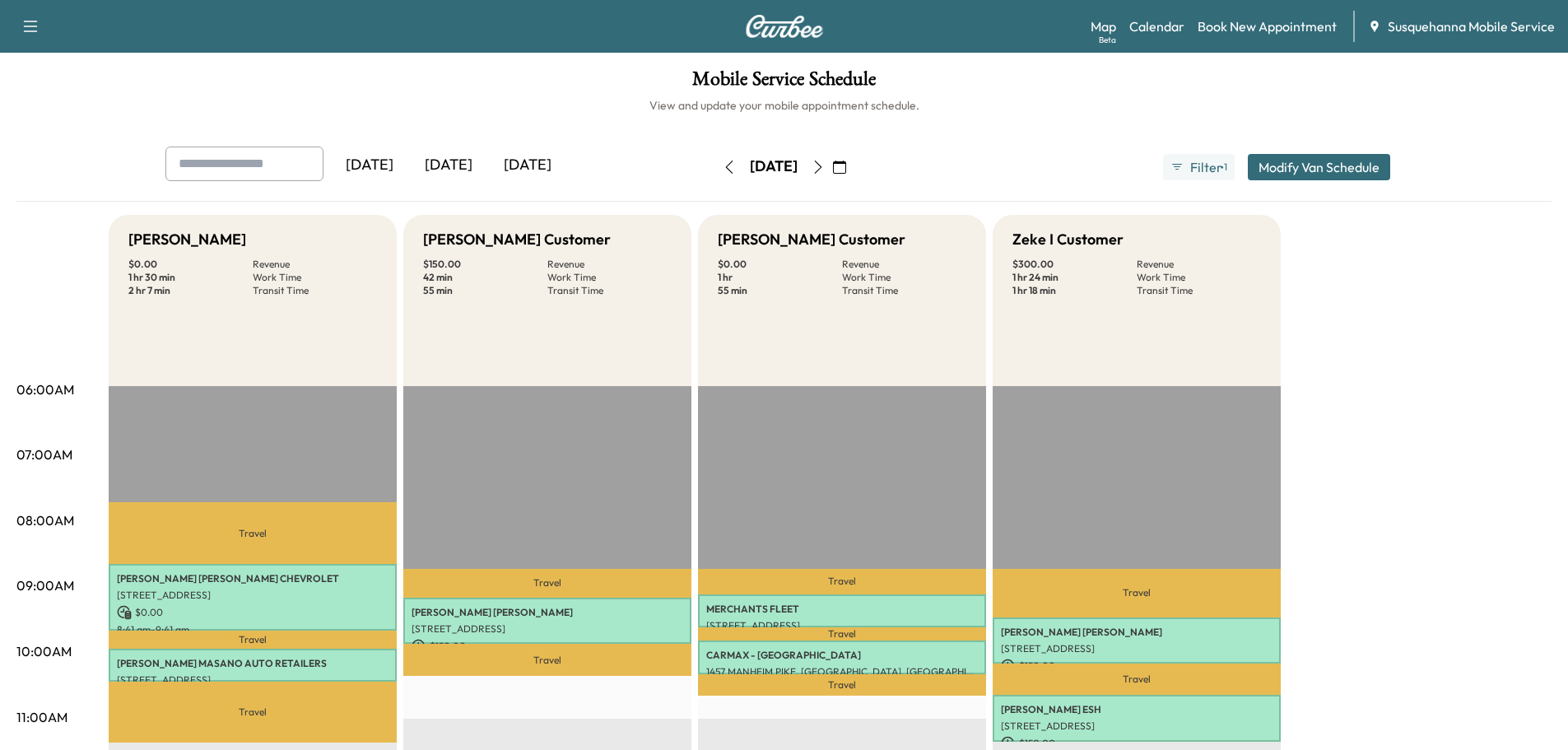
click at [1345, 167] on button "Modify Van Schedule" at bounding box center [1319, 167] width 142 height 26
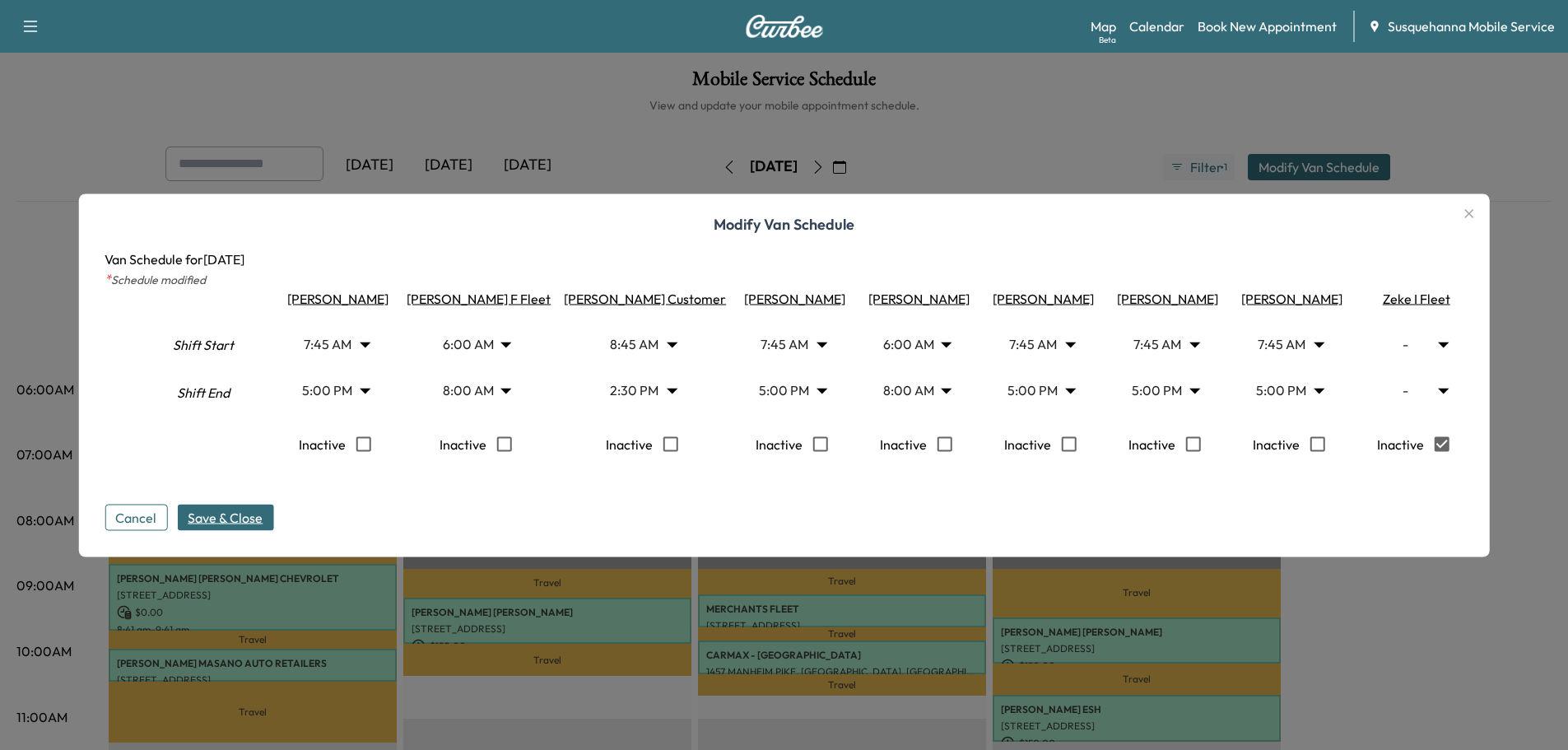
click at [251, 520] on span "Save & Close" at bounding box center [225, 516] width 74 height 20
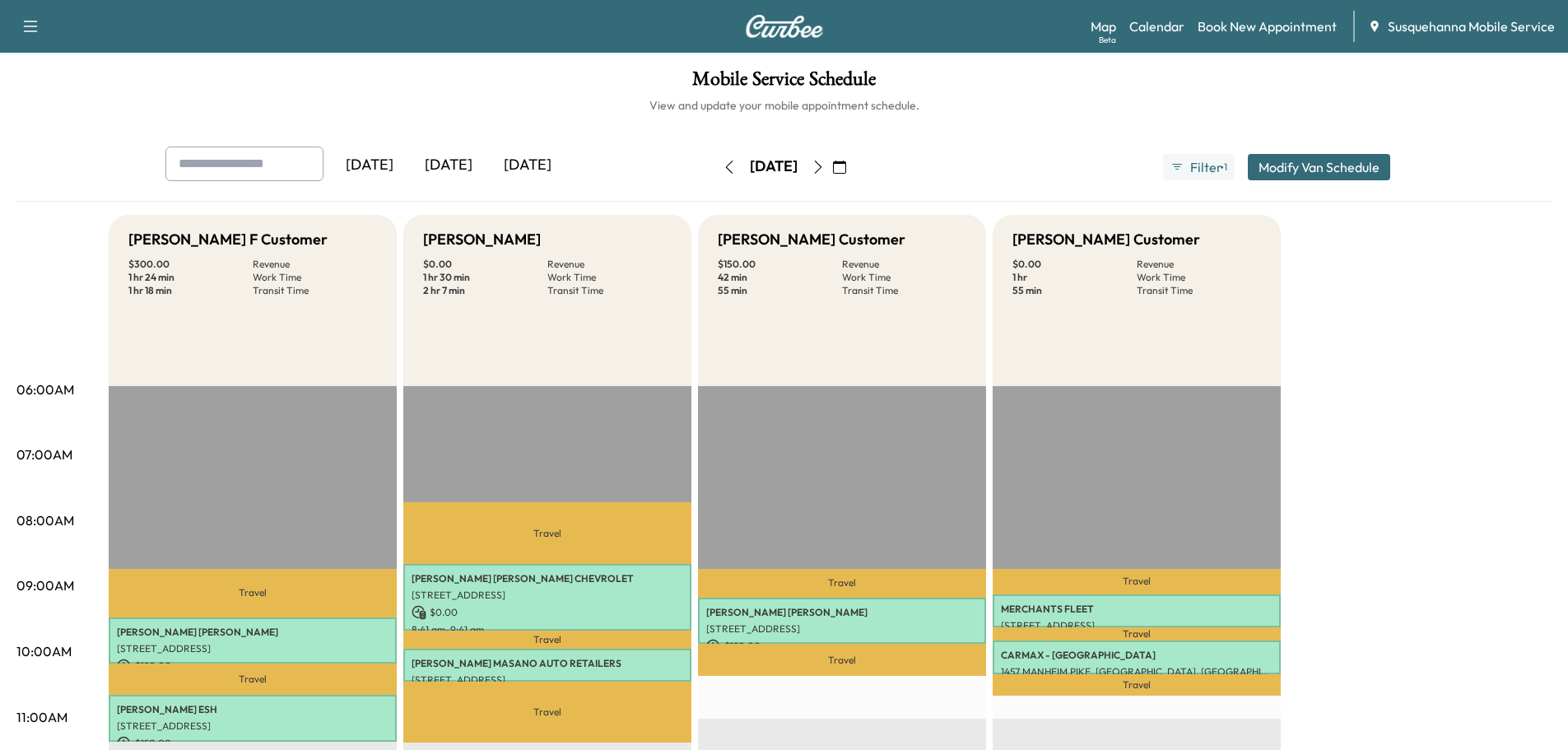
click at [1041, 107] on h6 "View and update your mobile appointment schedule." at bounding box center [784, 105] width 1534 height 17
click at [1105, 31] on link "Map Beta" at bounding box center [1103, 26] width 25 height 20
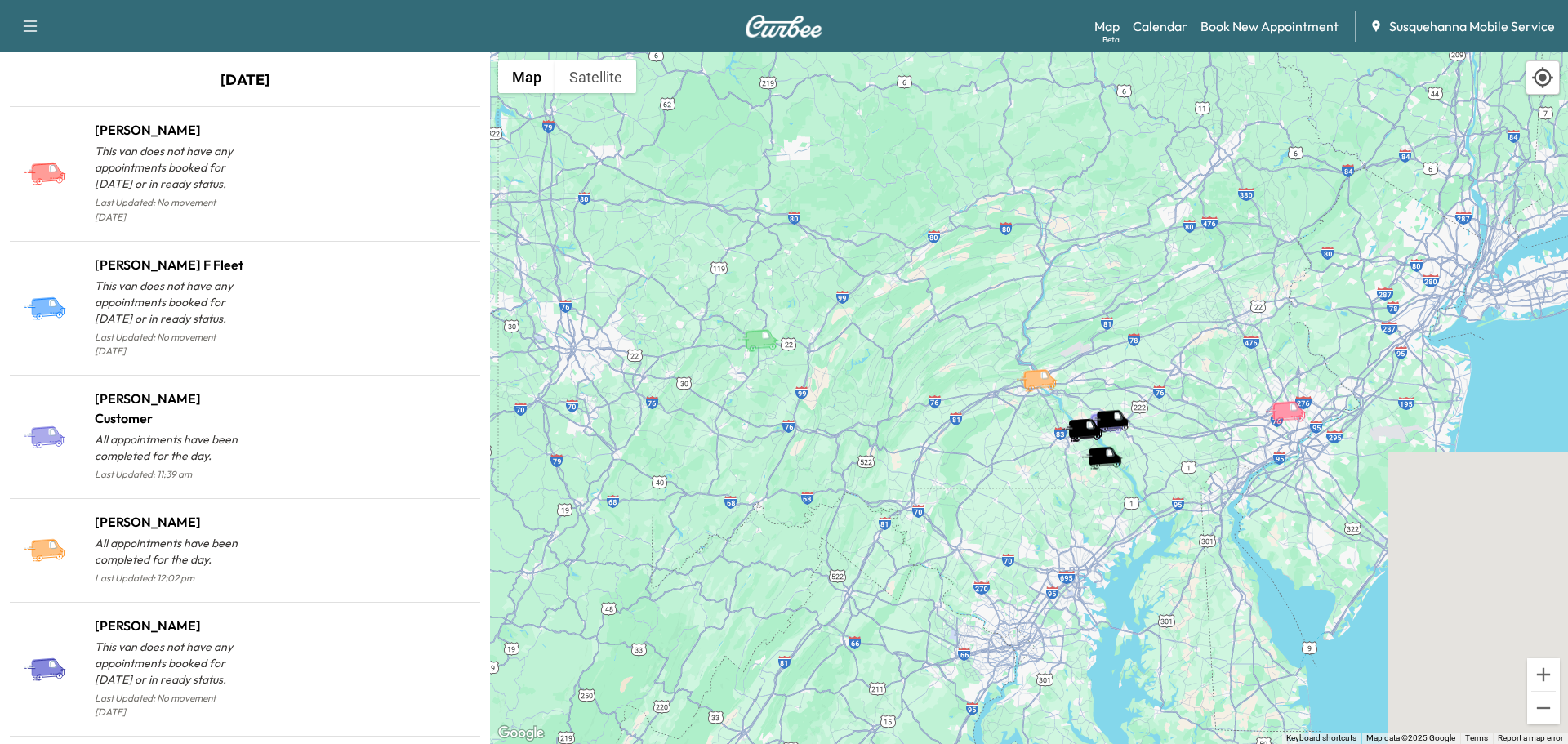
click at [1173, 45] on div "Support Log Out Map Beta Calendar Book New Appointment Susquehanna Mobile Servi…" at bounding box center [784, 26] width 1568 height 53
click at [1173, 39] on div "Map Beta Calendar Book New Appointment Susquehanna Mobile Service" at bounding box center [1324, 26] width 461 height 31
click at [1176, 24] on link "Calendar" at bounding box center [1160, 26] width 54 height 19
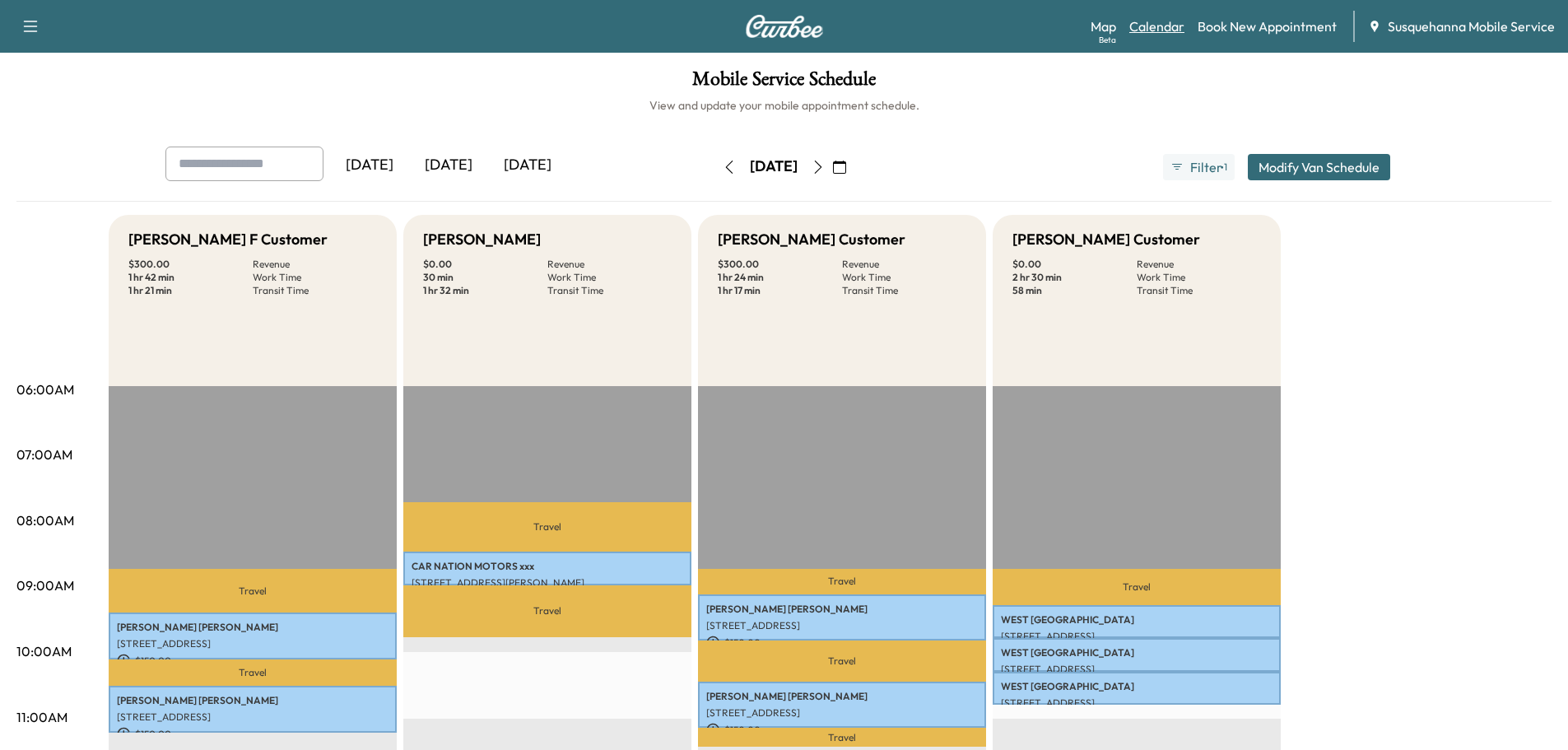
click at [1169, 30] on link "Calendar" at bounding box center [1156, 26] width 55 height 20
click at [832, 176] on button "button" at bounding box center [818, 167] width 28 height 26
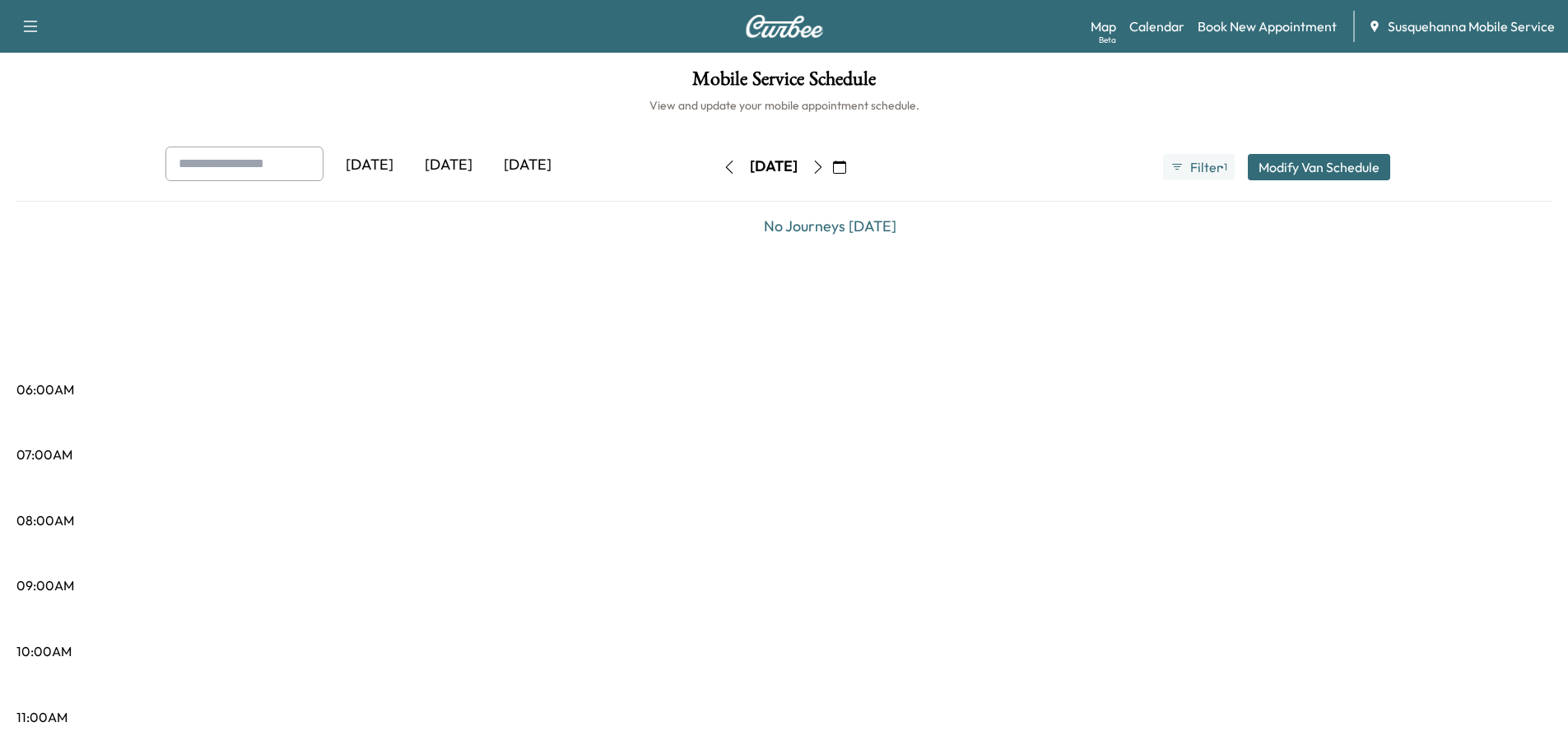
click at [824, 173] on icon "button" at bounding box center [818, 167] width 13 height 13
click at [824, 168] on icon "button" at bounding box center [818, 167] width 13 height 13
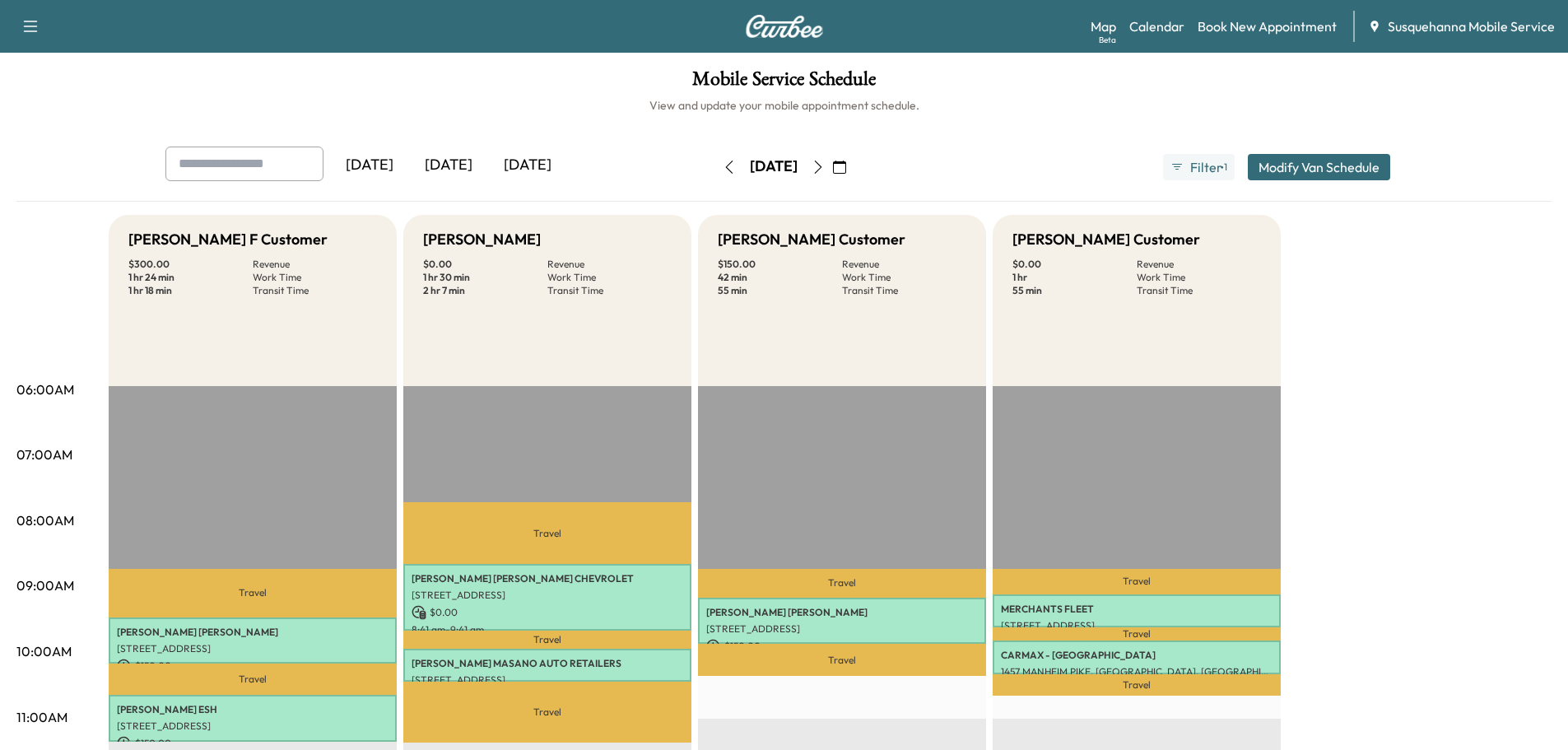
click at [824, 168] on icon "button" at bounding box center [818, 167] width 13 height 13
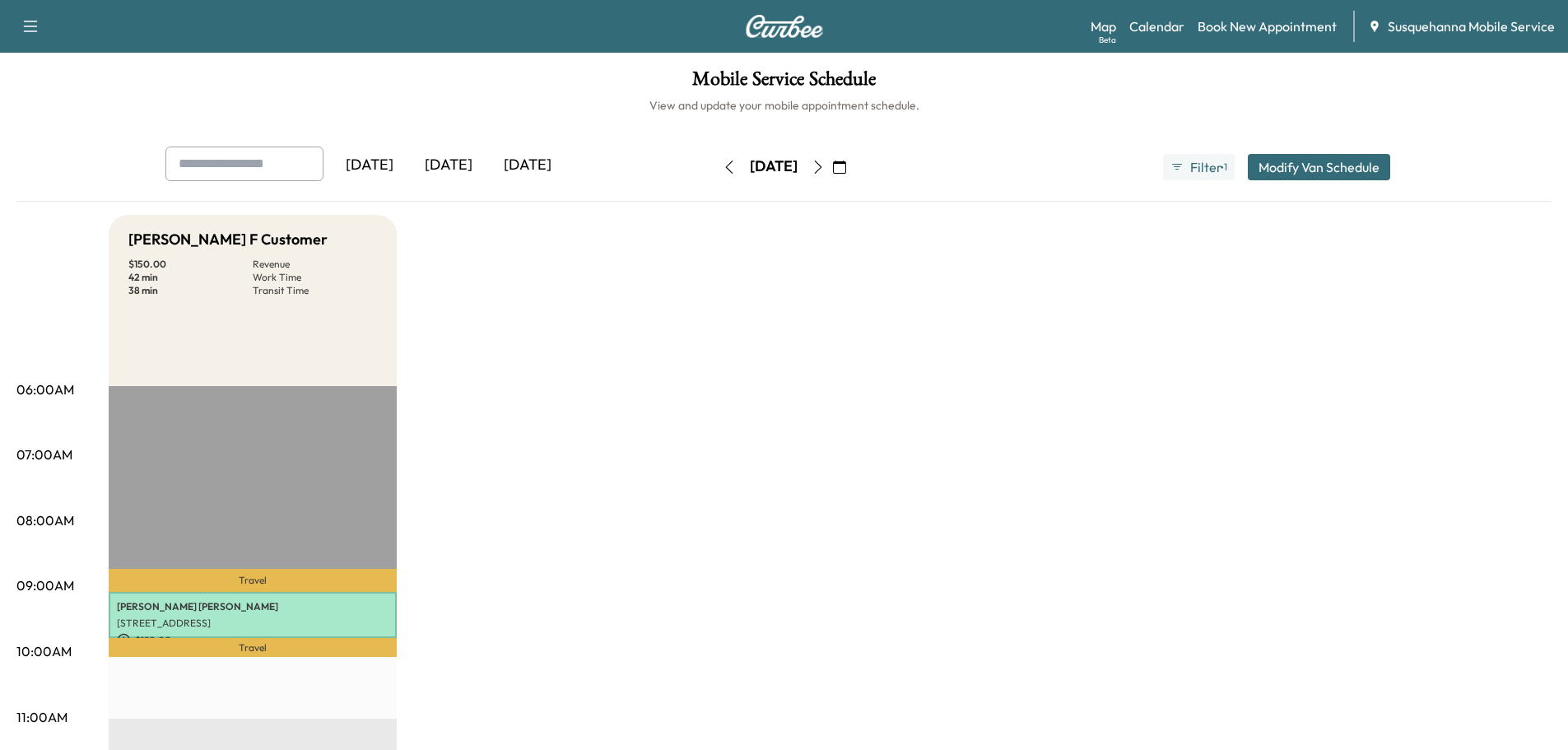
click at [824, 168] on icon "button" at bounding box center [818, 167] width 13 height 13
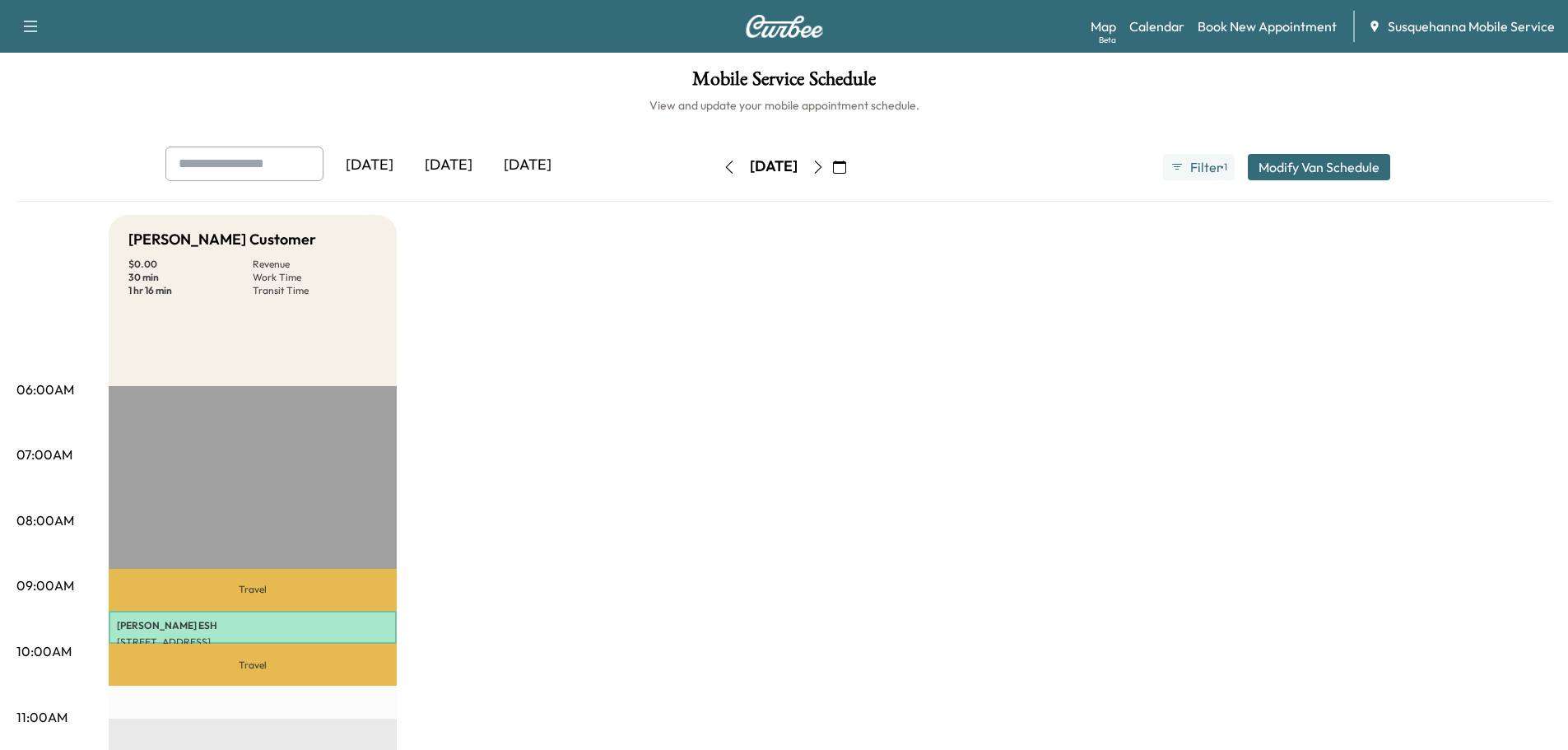
click at [824, 169] on icon "button" at bounding box center [818, 167] width 13 height 13
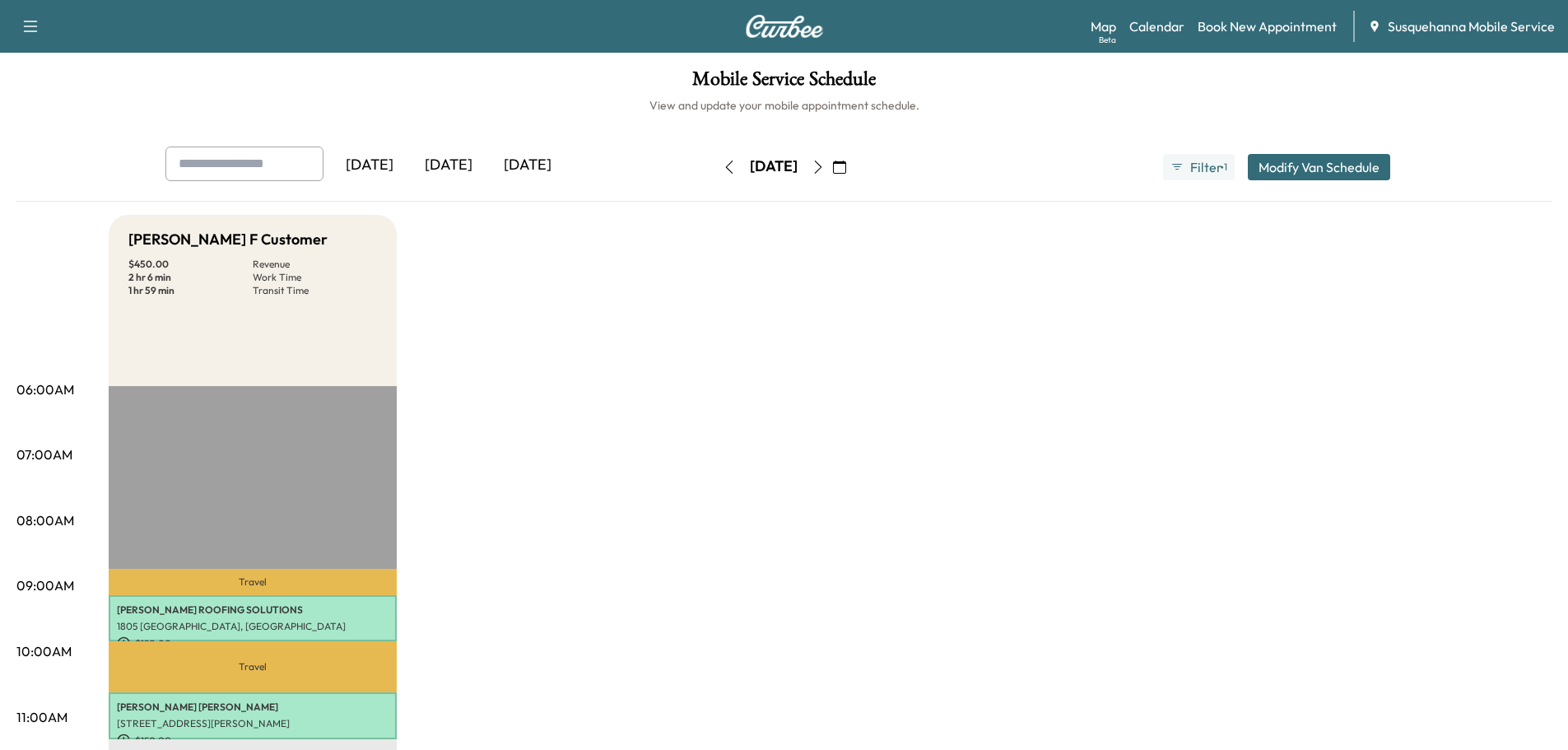
click at [846, 167] on icon "button" at bounding box center [839, 167] width 13 height 13
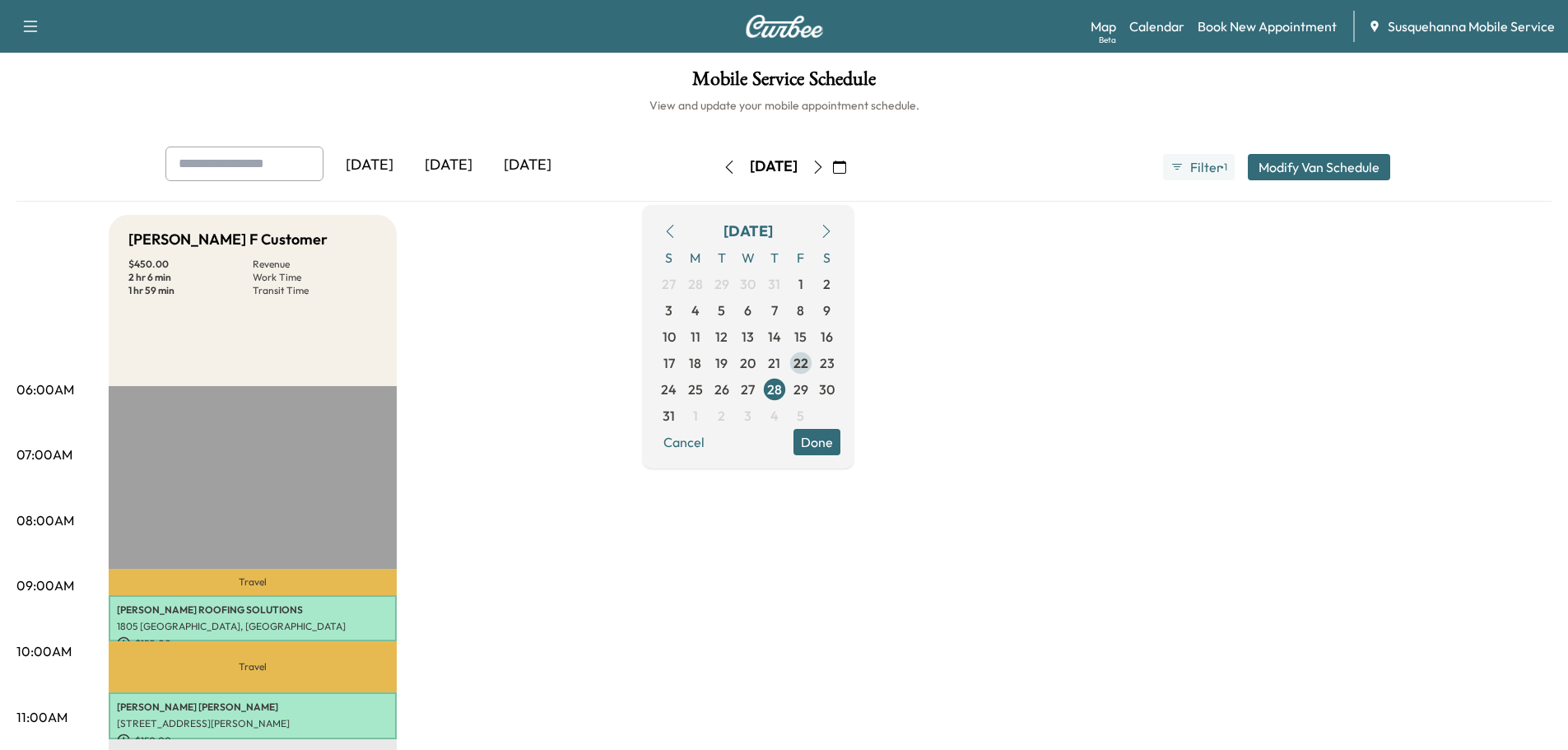
click at [808, 359] on span "22" at bounding box center [800, 362] width 15 height 20
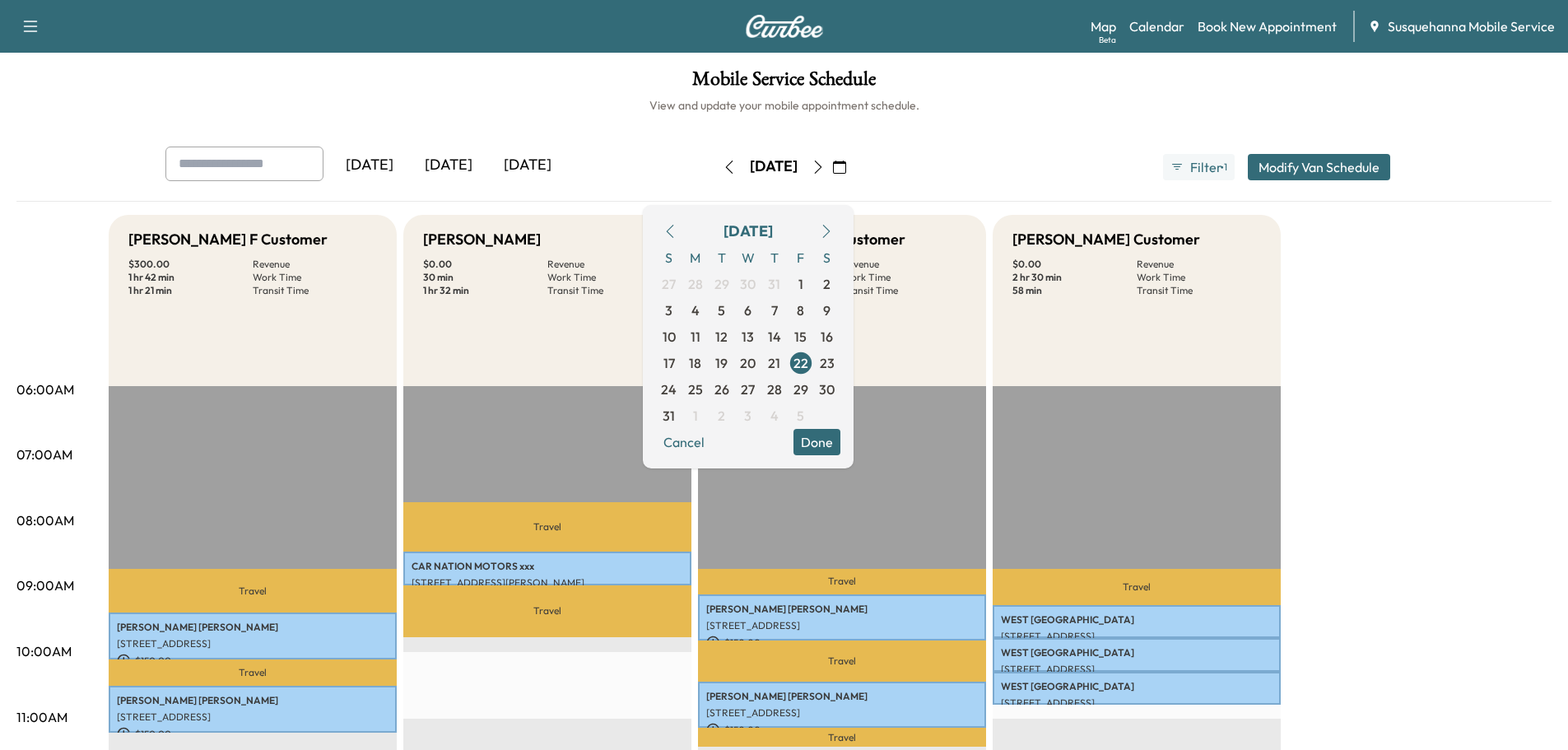
click at [840, 439] on button "Done" at bounding box center [816, 442] width 47 height 26
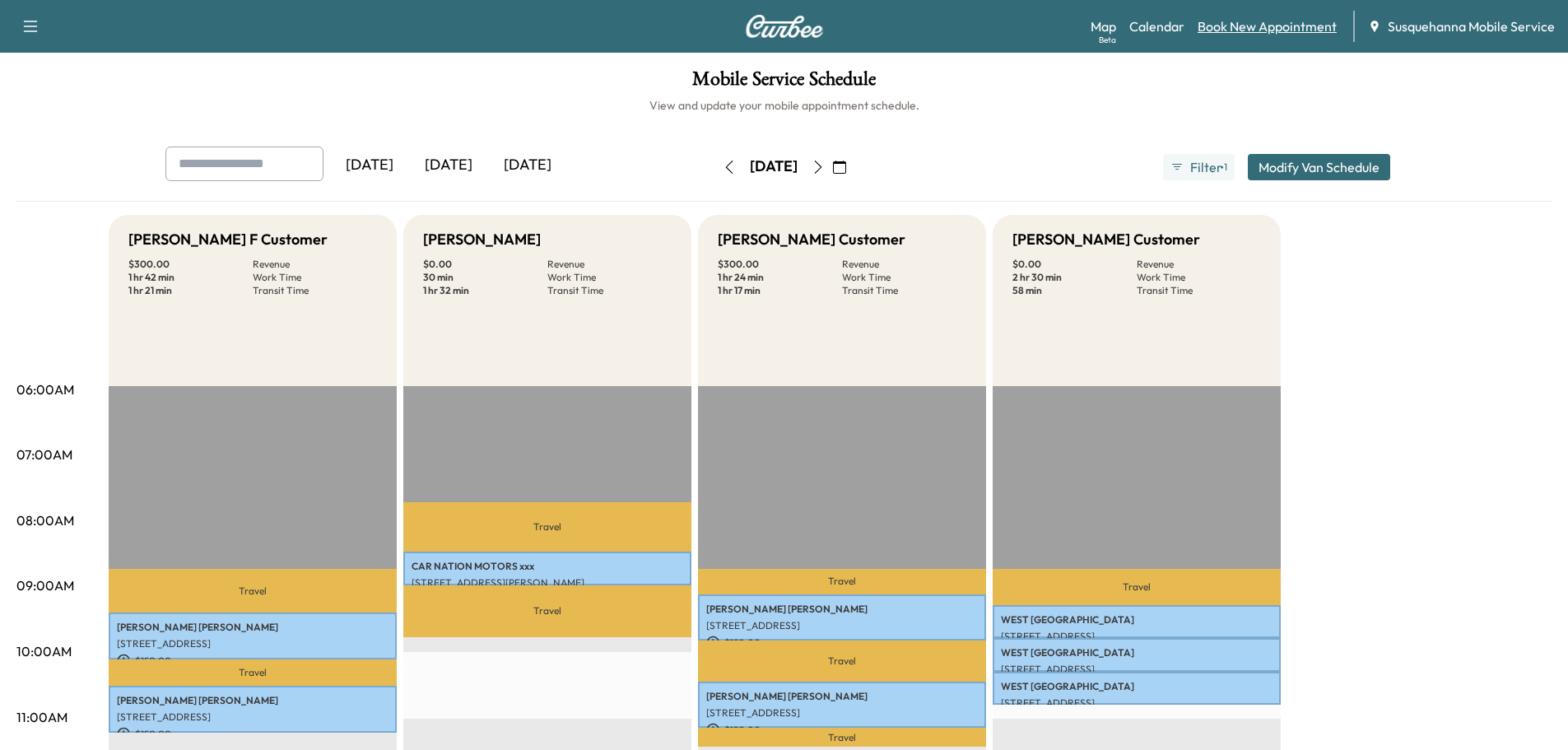
click at [1232, 26] on link "Book New Appointment" at bounding box center [1266, 26] width 139 height 20
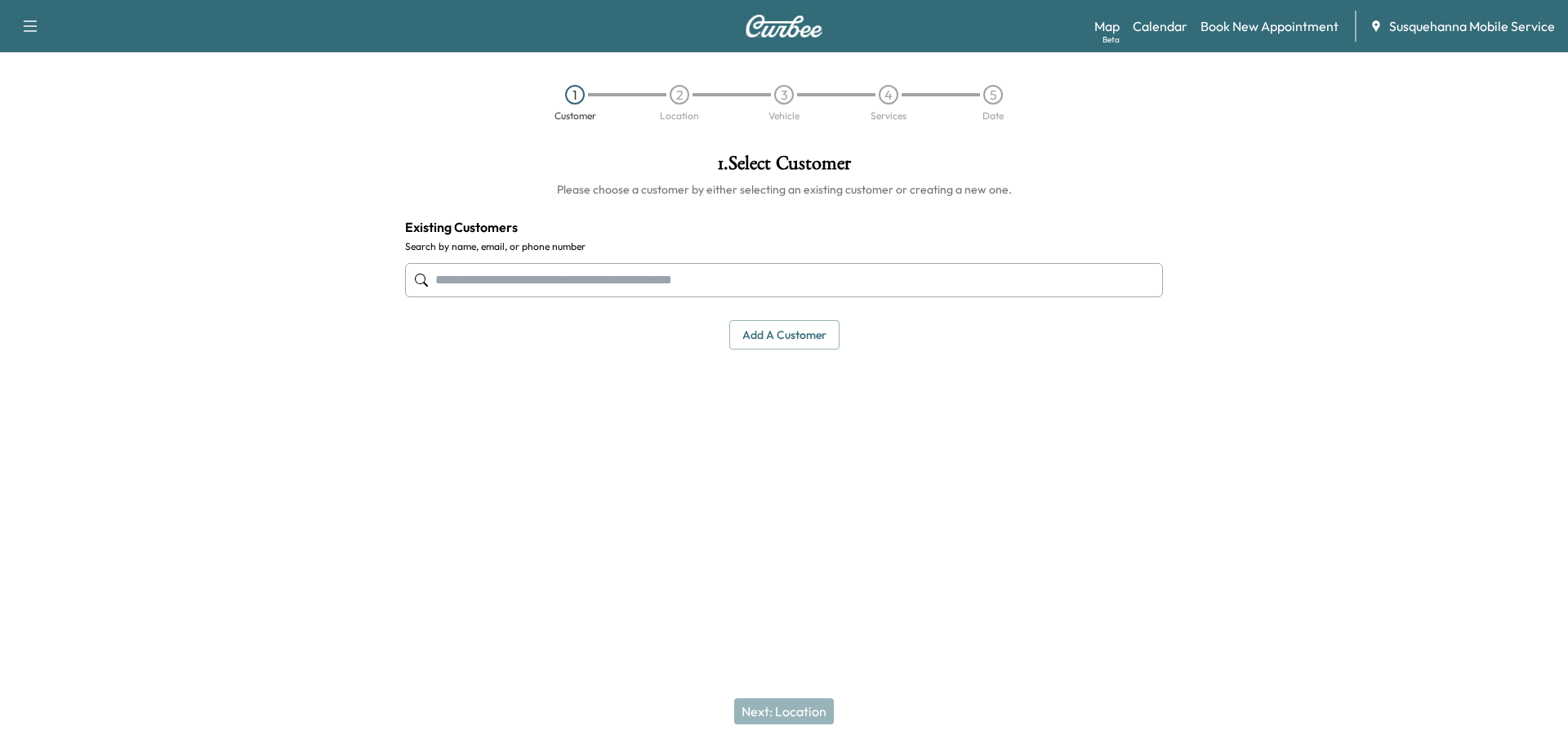
click at [766, 282] on input "text" at bounding box center [784, 280] width 758 height 34
type input "*"
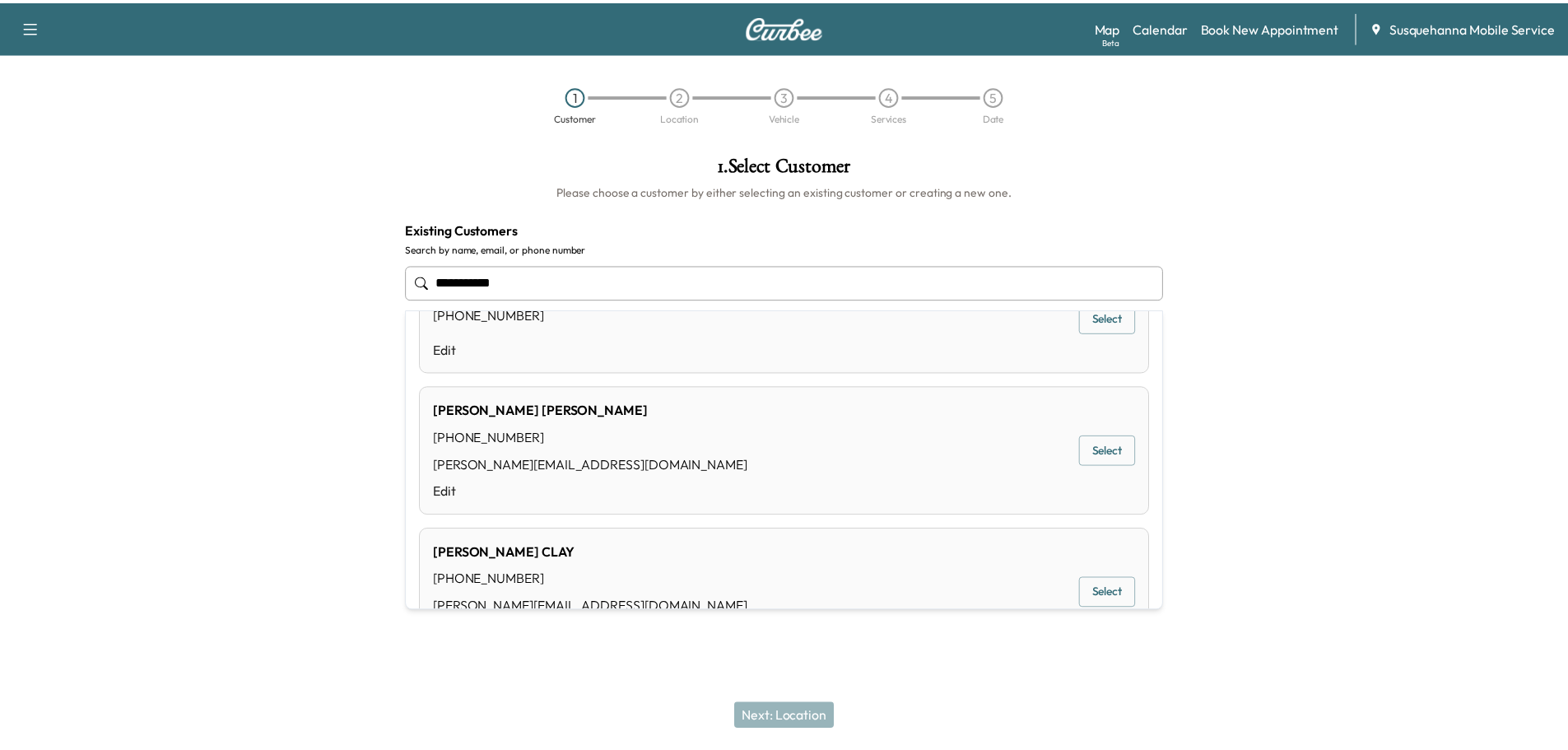
scroll to position [419, 0]
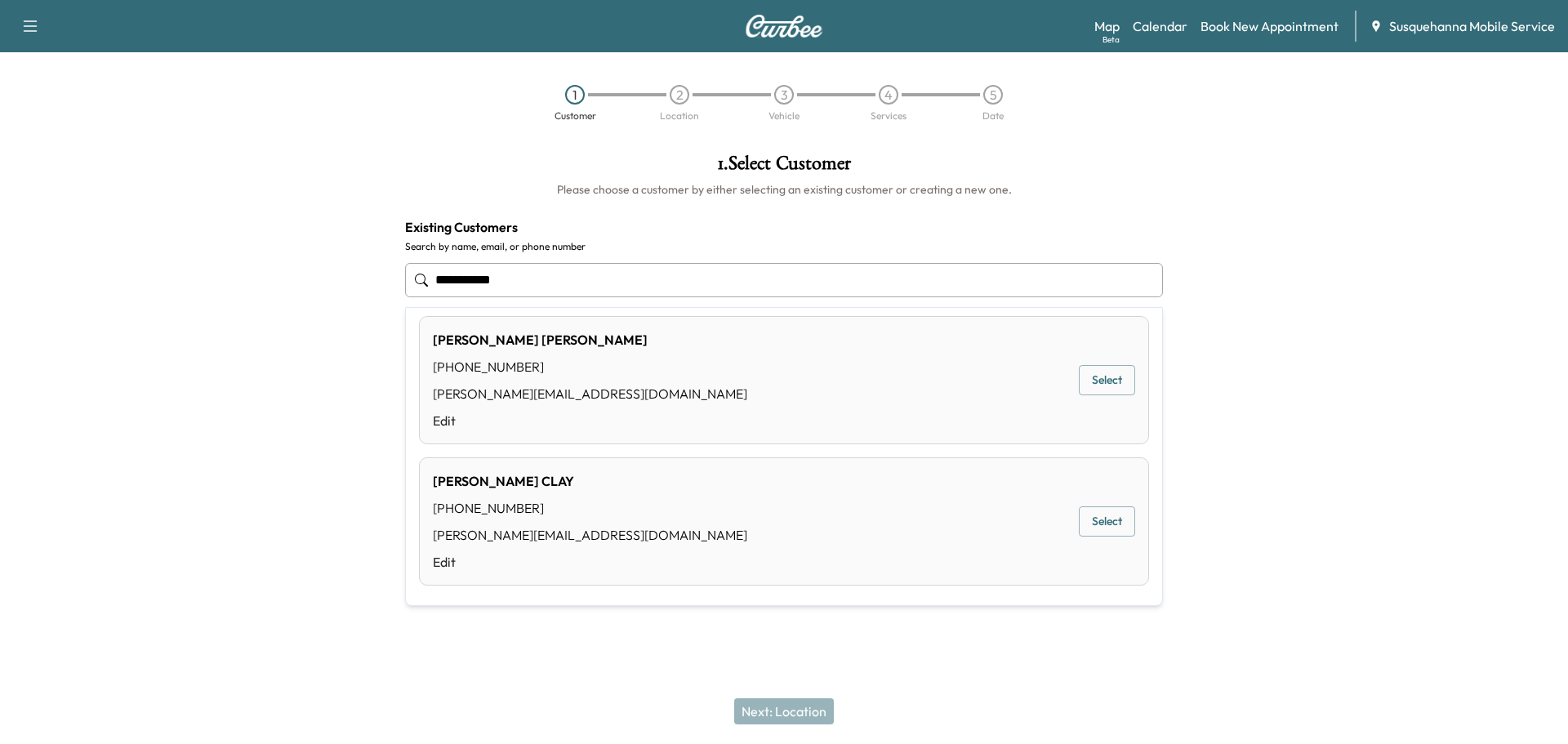
type input "**********"
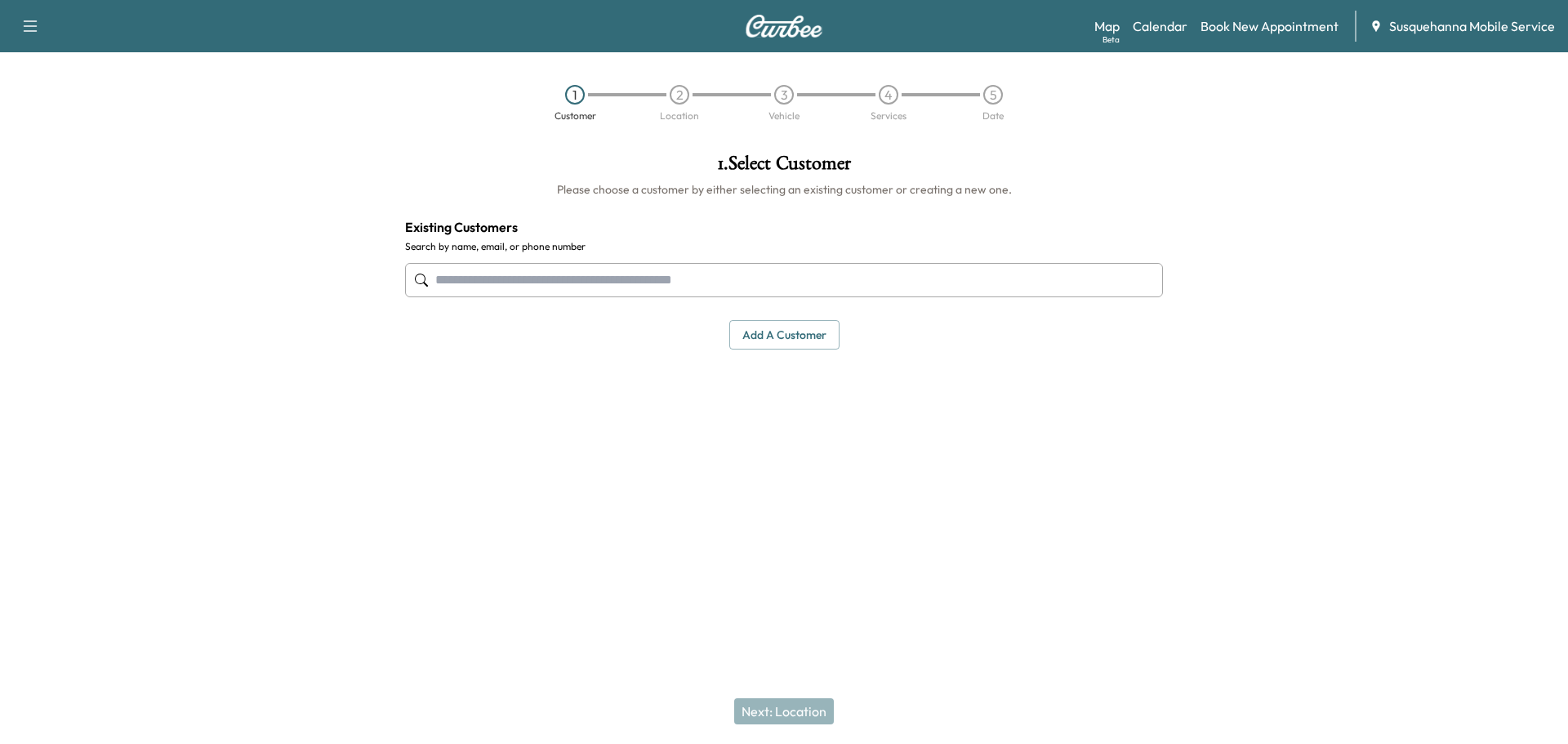
click at [759, 335] on button "Add a customer" at bounding box center [784, 335] width 110 height 30
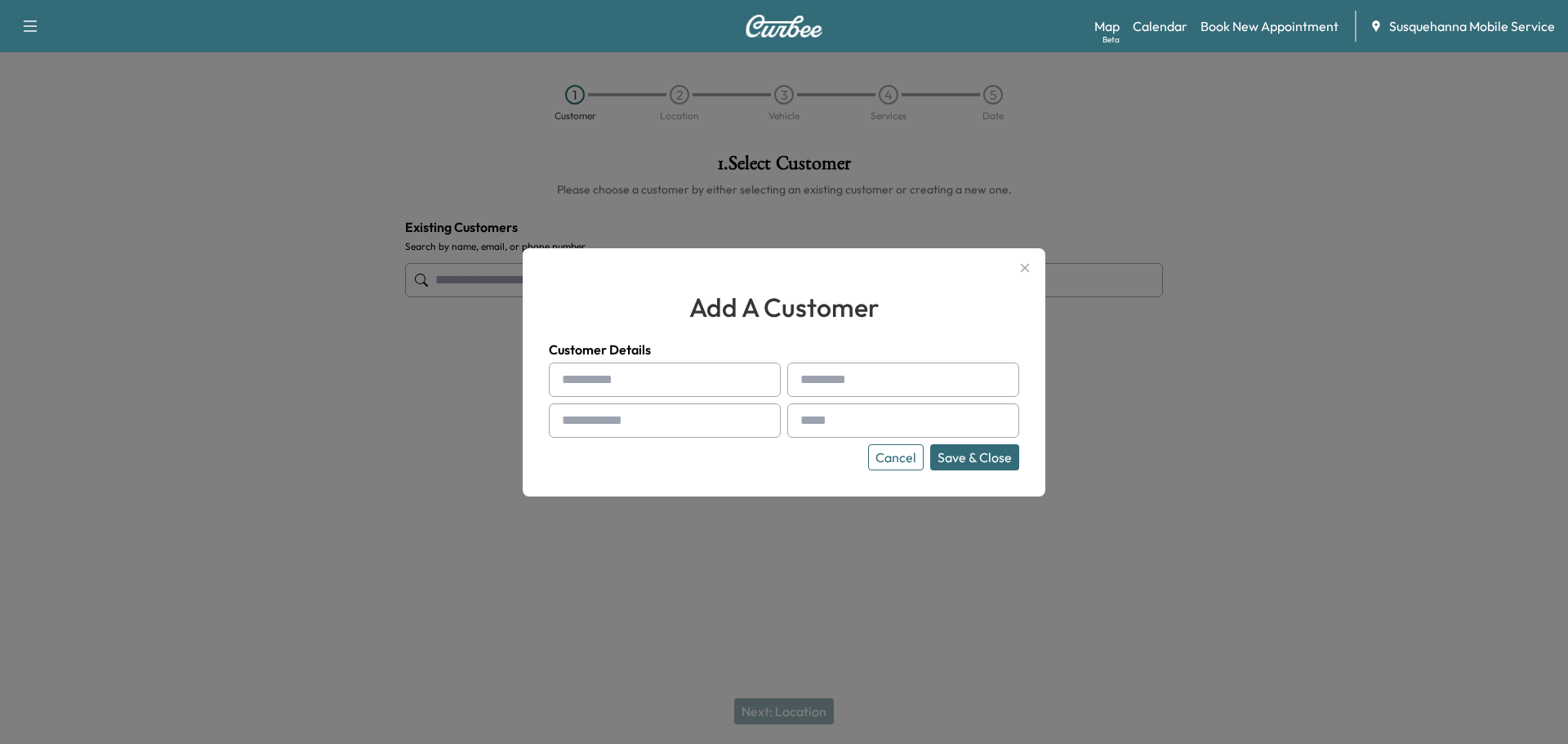
click at [657, 378] on input "text" at bounding box center [664, 379] width 232 height 34
type input "*********"
type input "*******"
type input "**********"
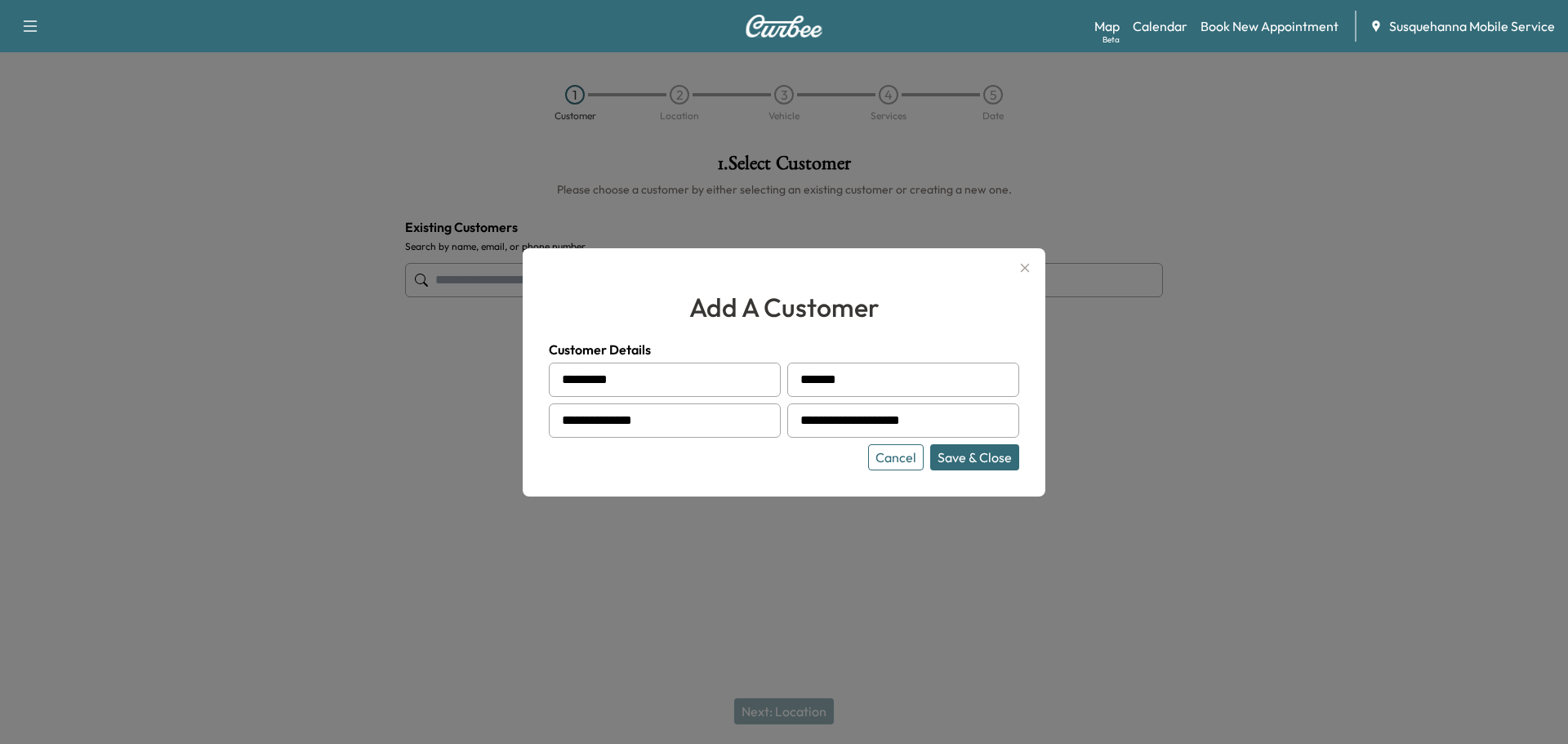
click at [987, 460] on button "Save & Close" at bounding box center [974, 457] width 89 height 26
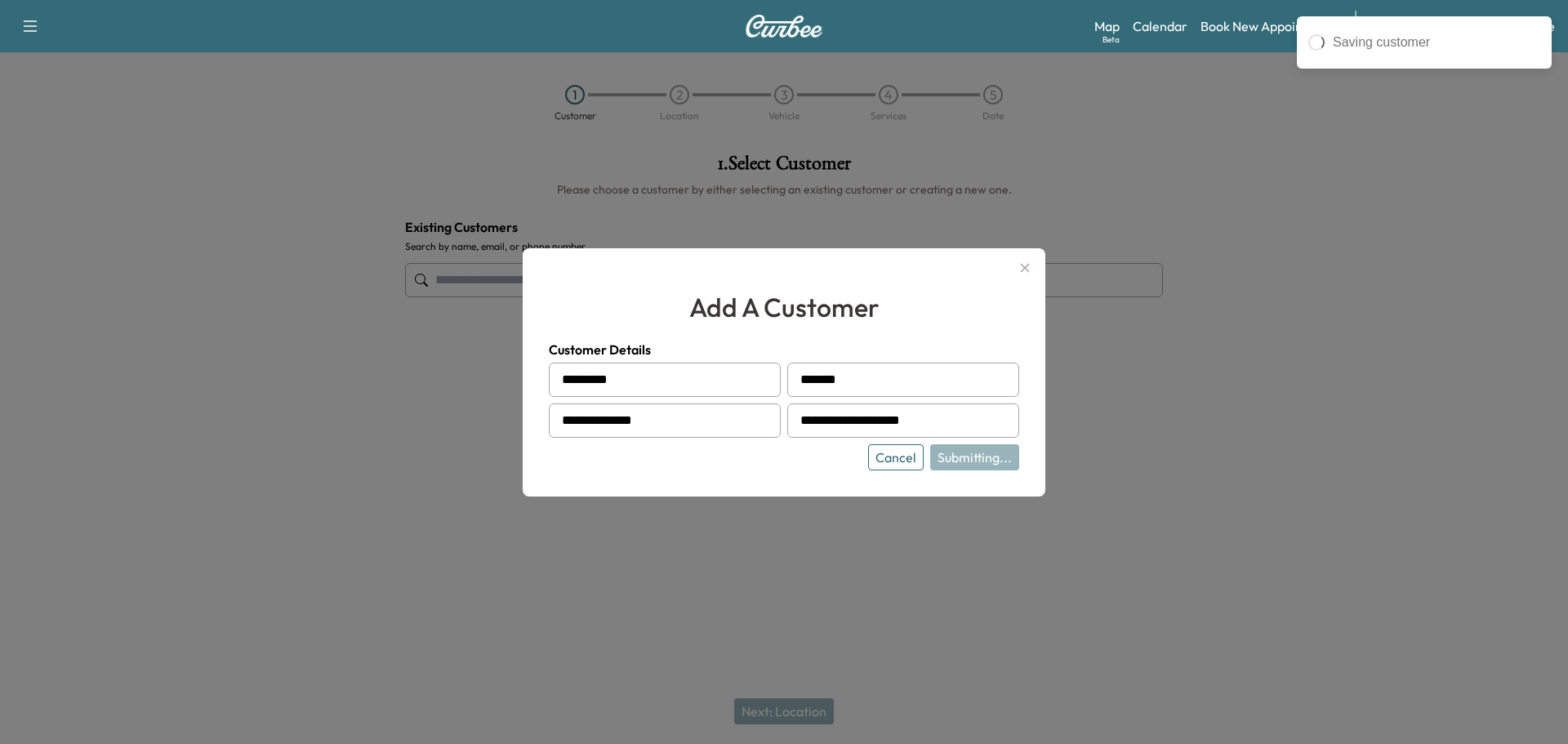
type input "**********"
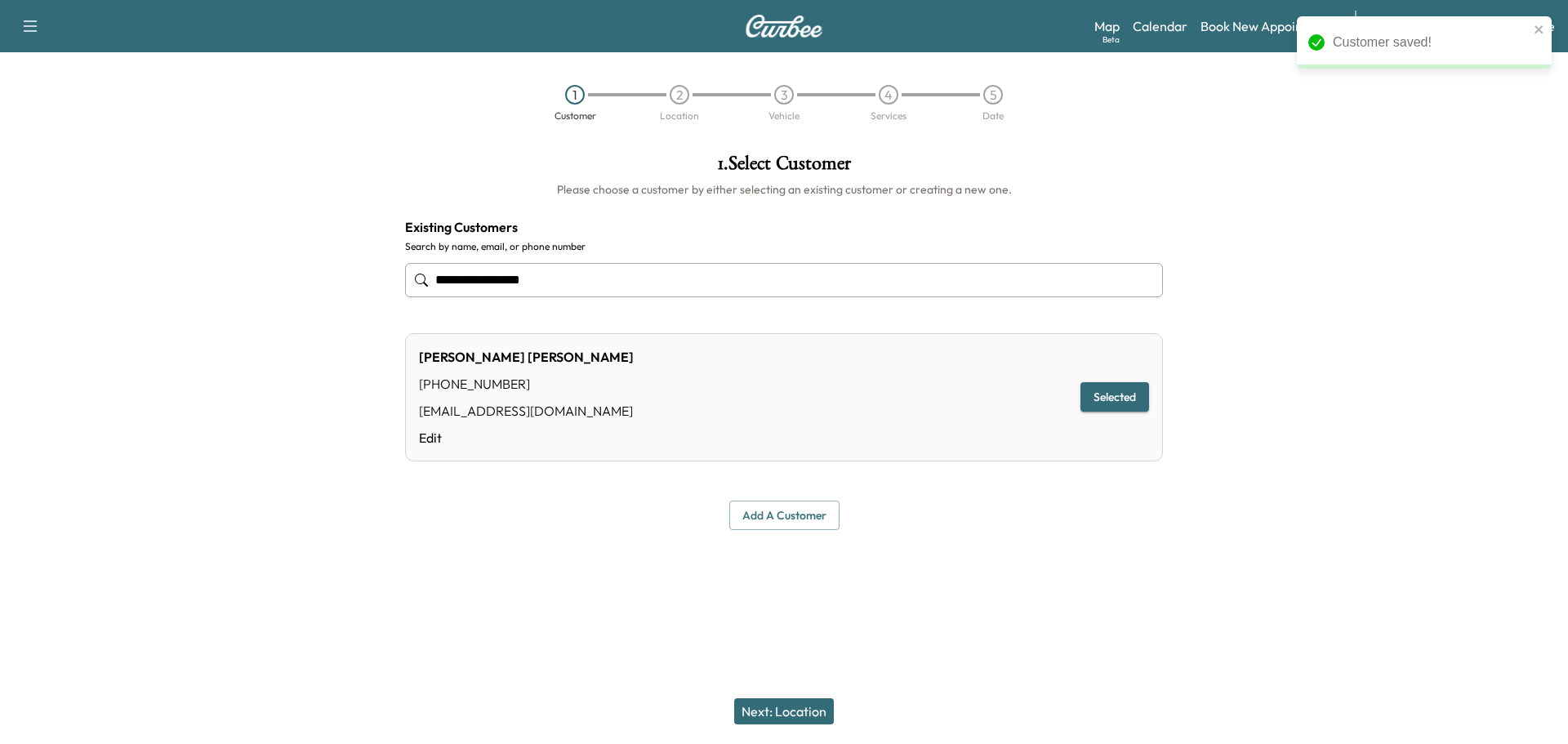
click at [820, 721] on button "Next: Location" at bounding box center [784, 711] width 100 height 26
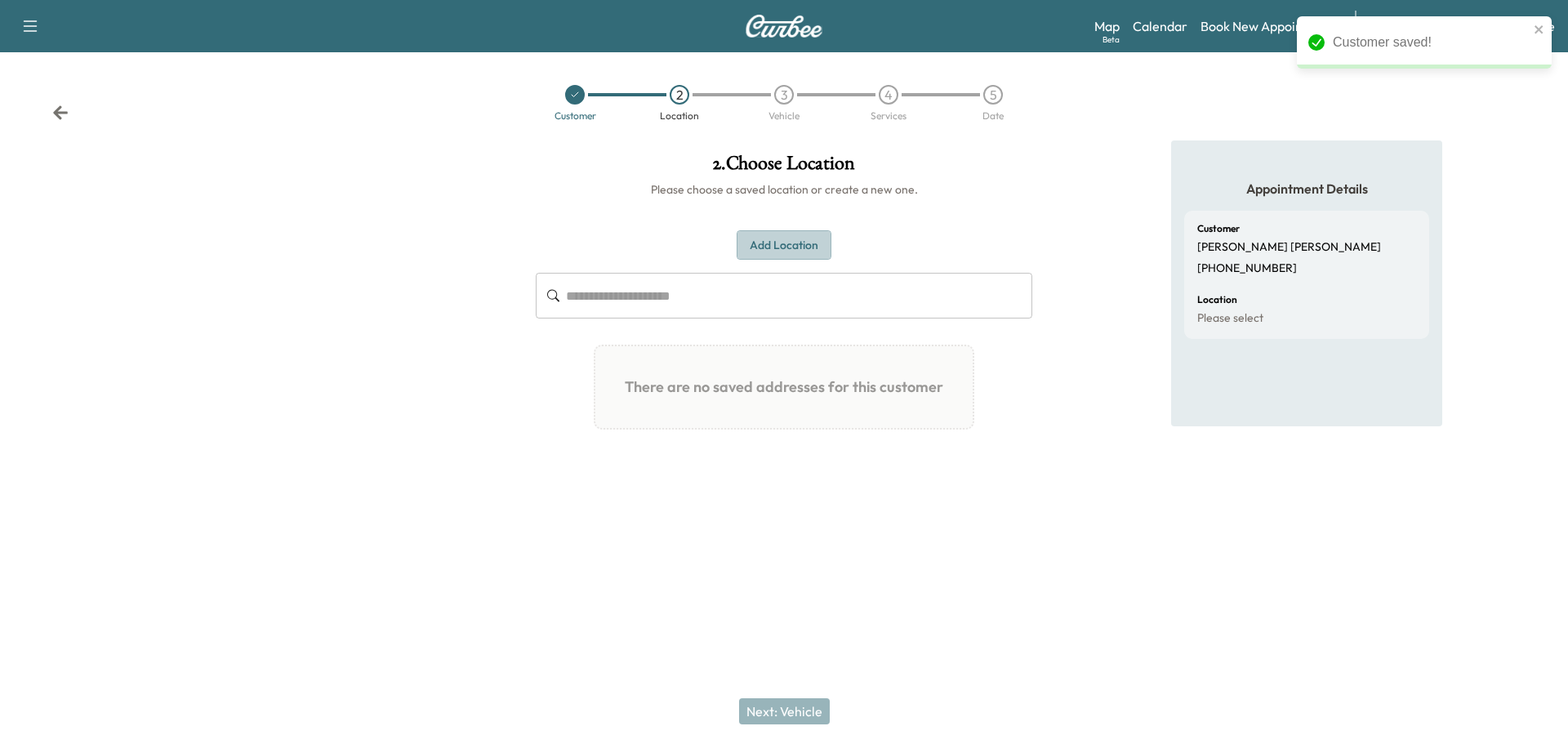
click at [795, 244] on button "Add Location" at bounding box center [784, 245] width 95 height 30
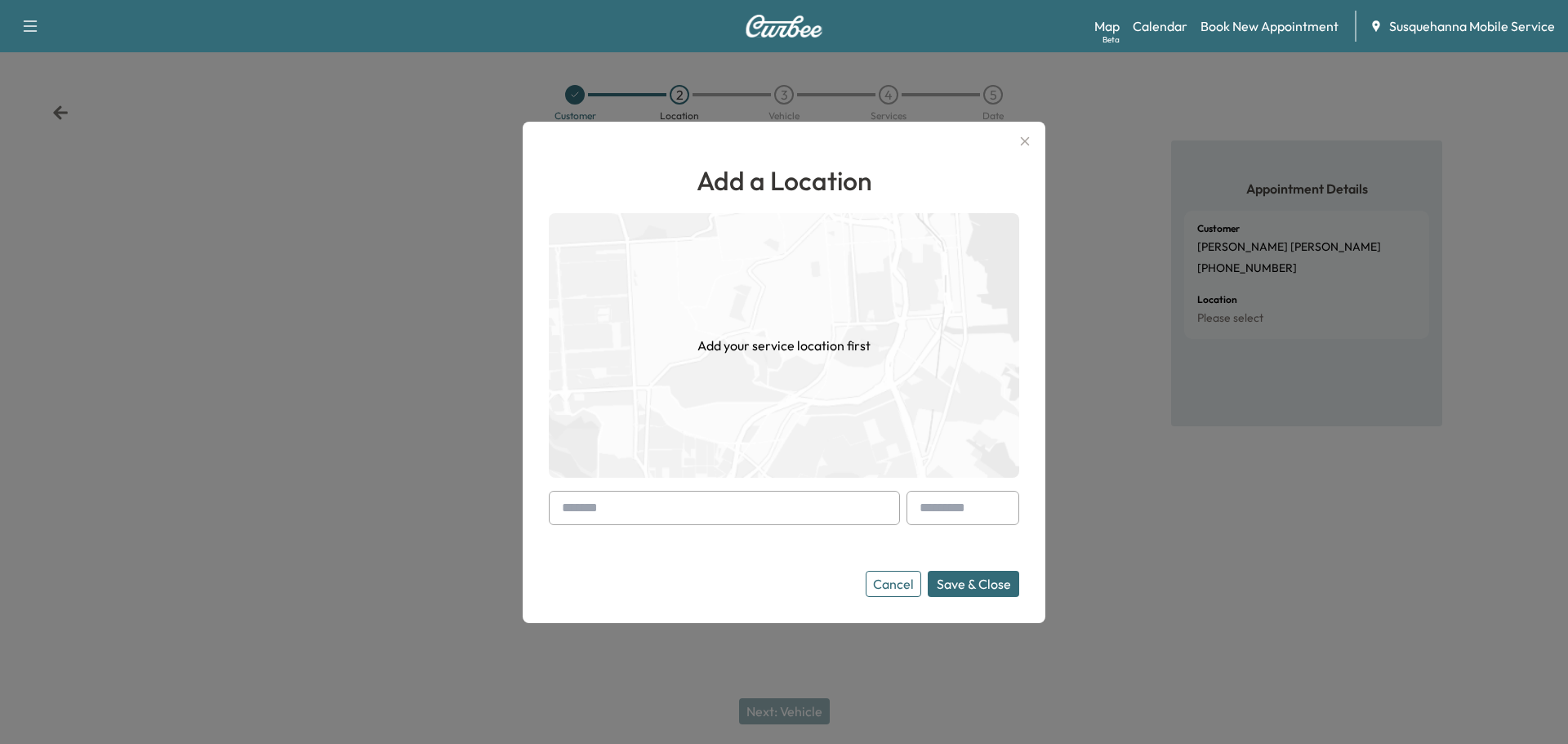
click at [767, 509] on input "text" at bounding box center [724, 507] width 351 height 34
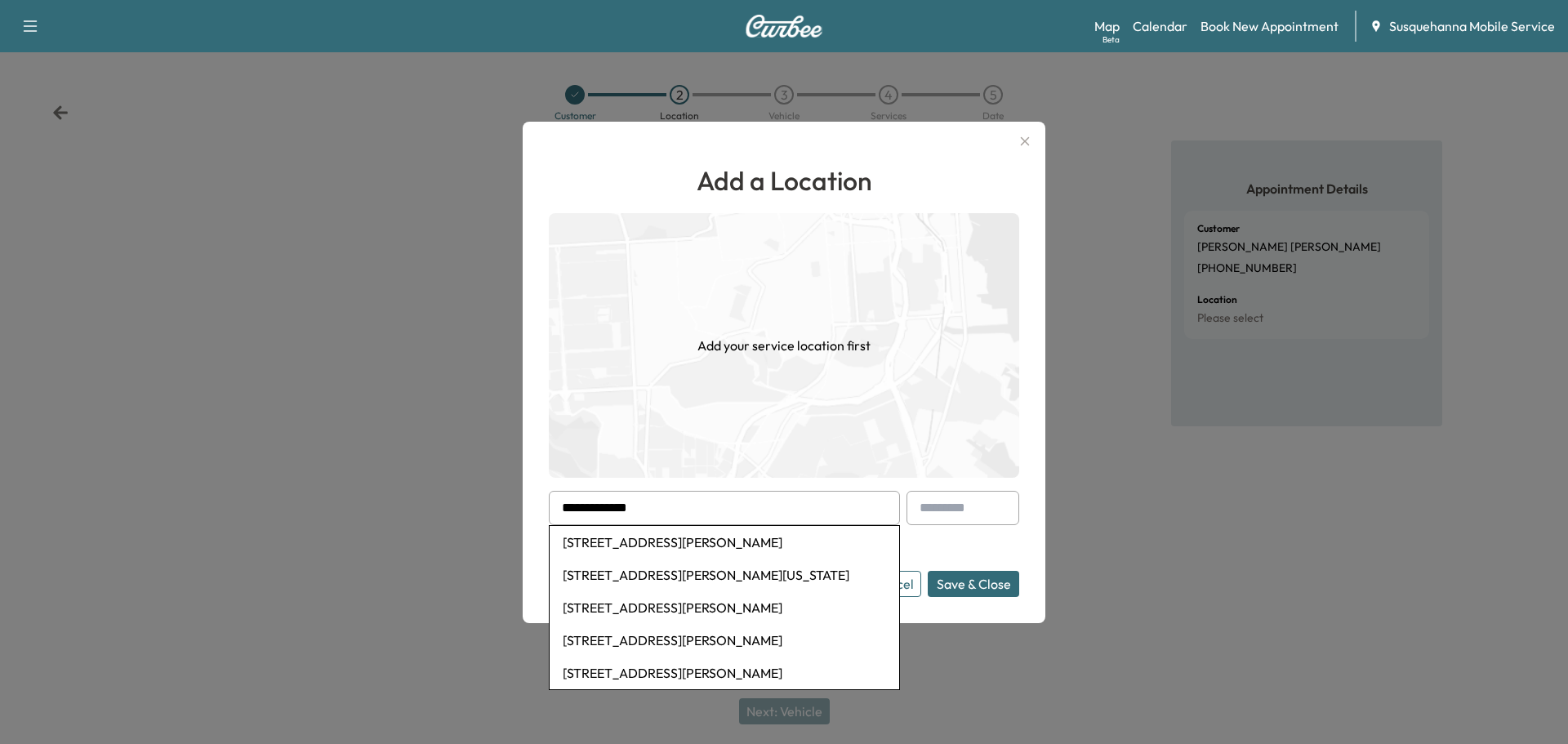
click at [686, 544] on li "20 Herr Drive, Nottingham, PA, USA" at bounding box center [724, 541] width 349 height 32
type input "**********"
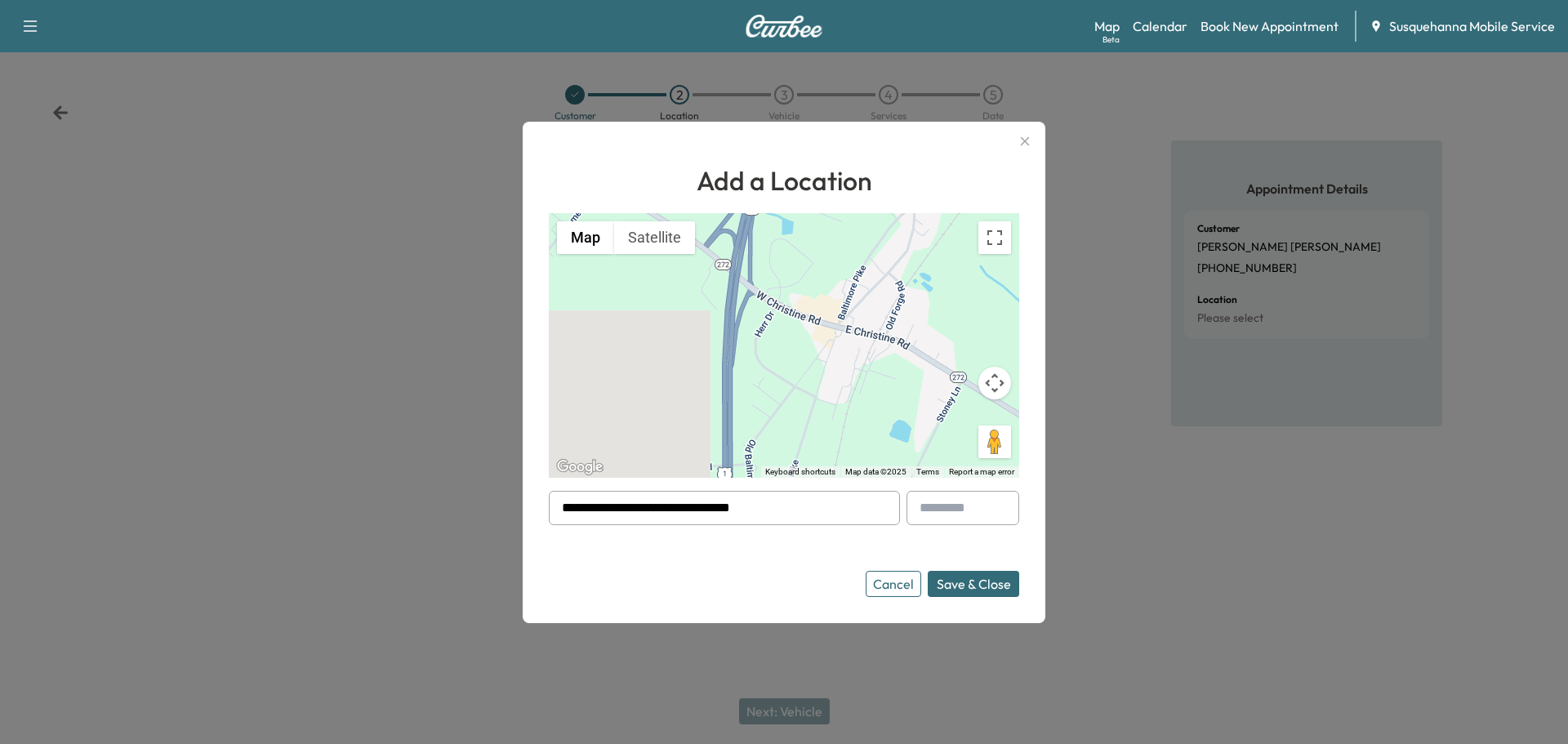
click at [957, 586] on button "Save & Close" at bounding box center [973, 583] width 91 height 26
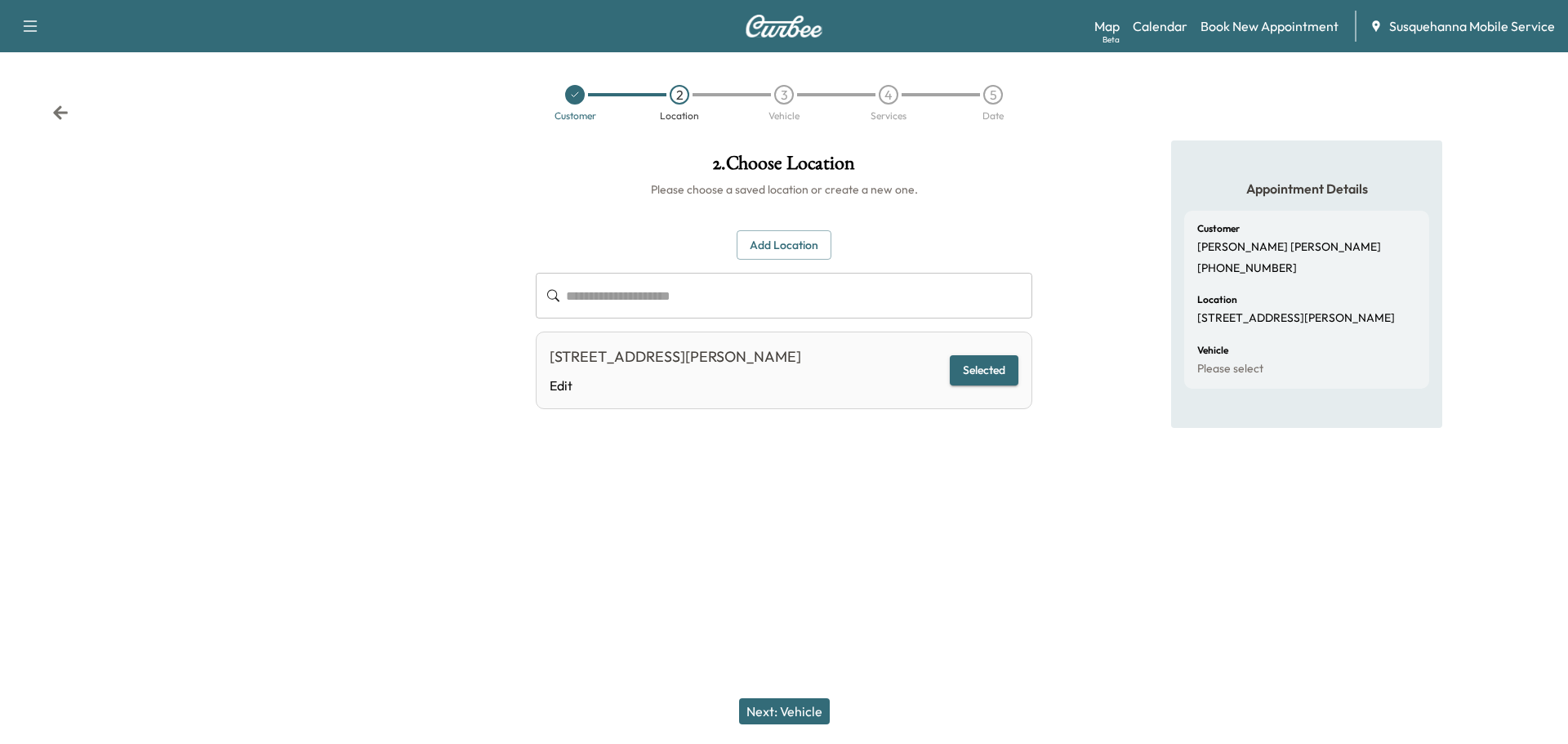
click at [754, 709] on button "Next: Vehicle" at bounding box center [784, 711] width 90 height 26
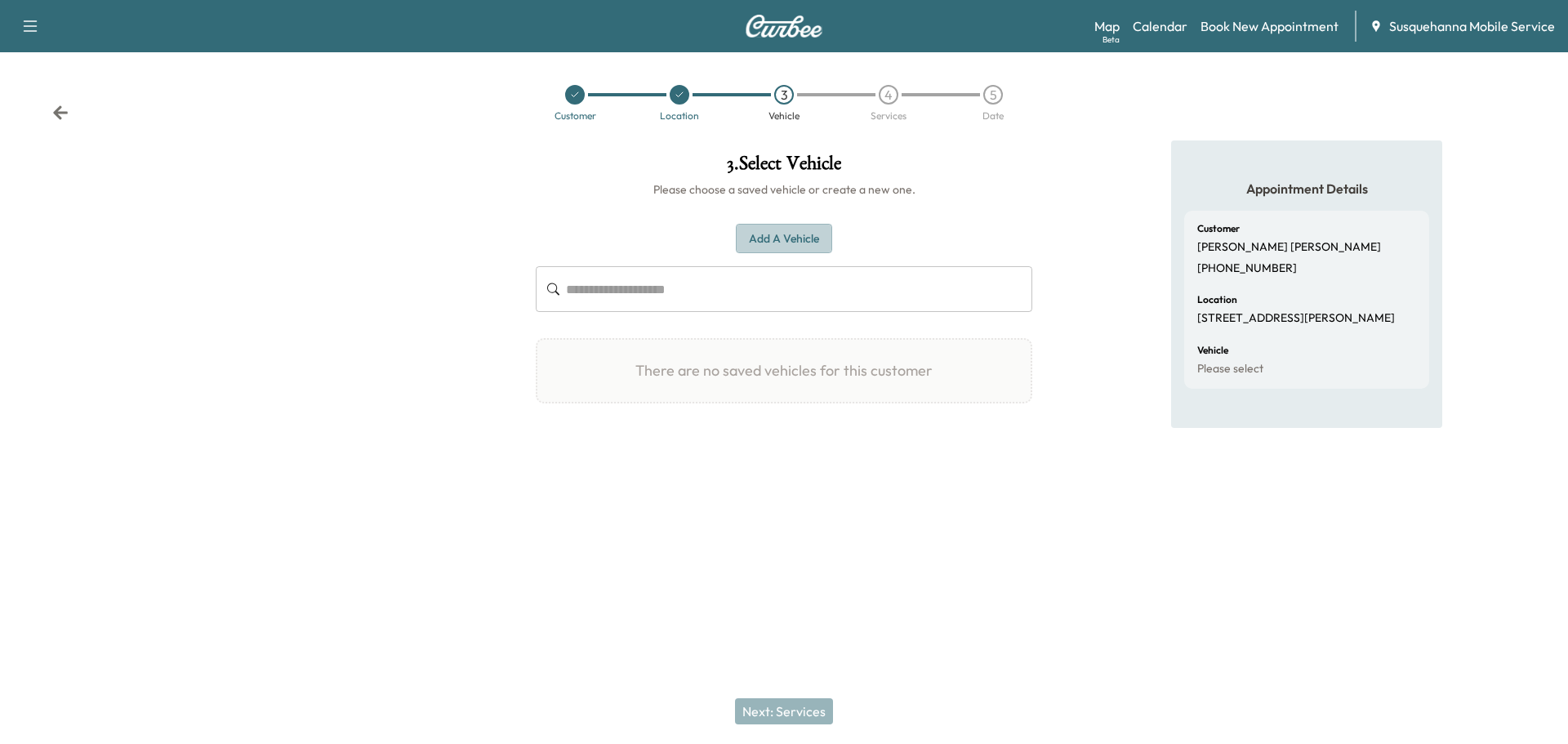
click at [781, 238] on button "Add a Vehicle" at bounding box center [784, 238] width 96 height 30
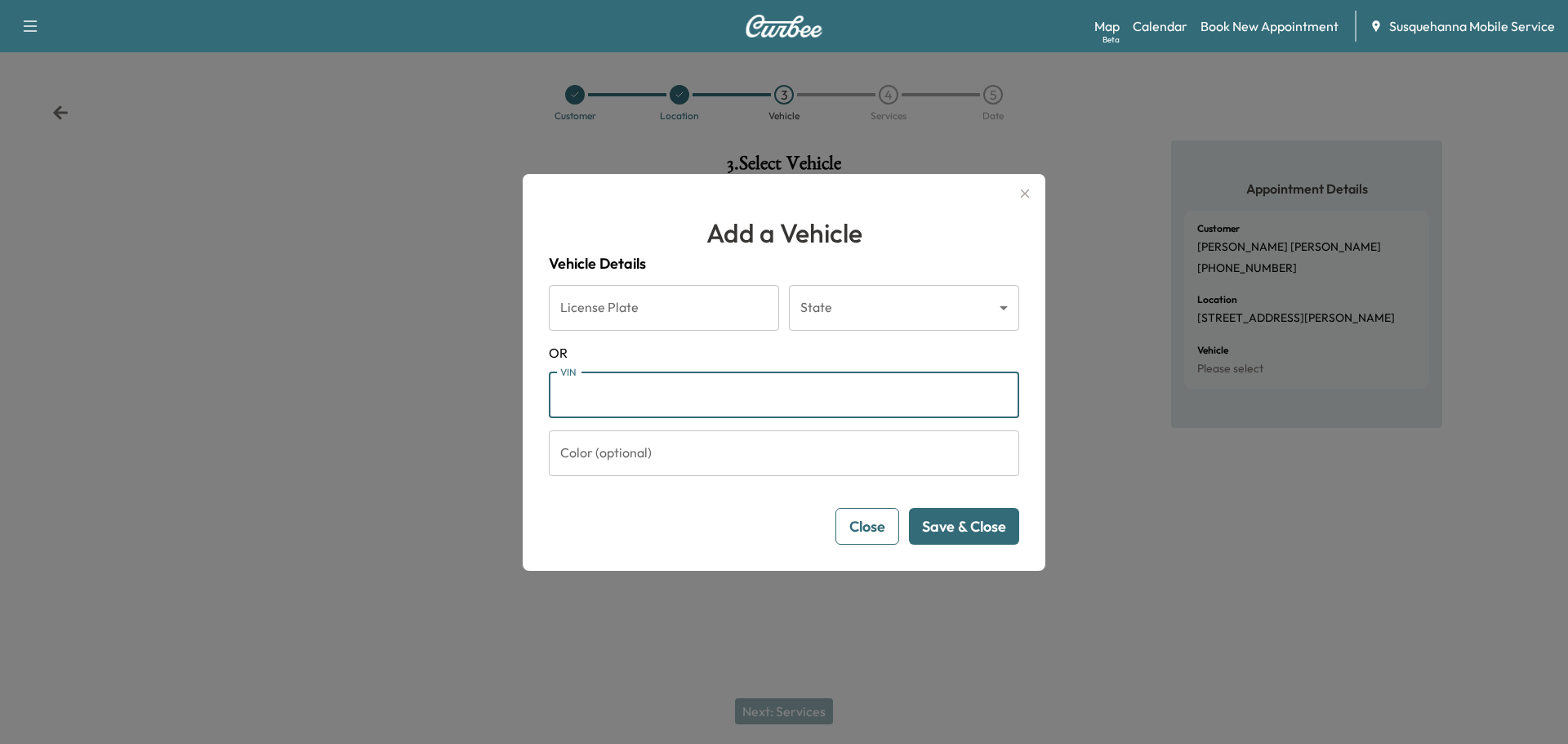
paste input "**********"
type input "**********"
click at [995, 531] on button "Save & Close" at bounding box center [963, 526] width 110 height 37
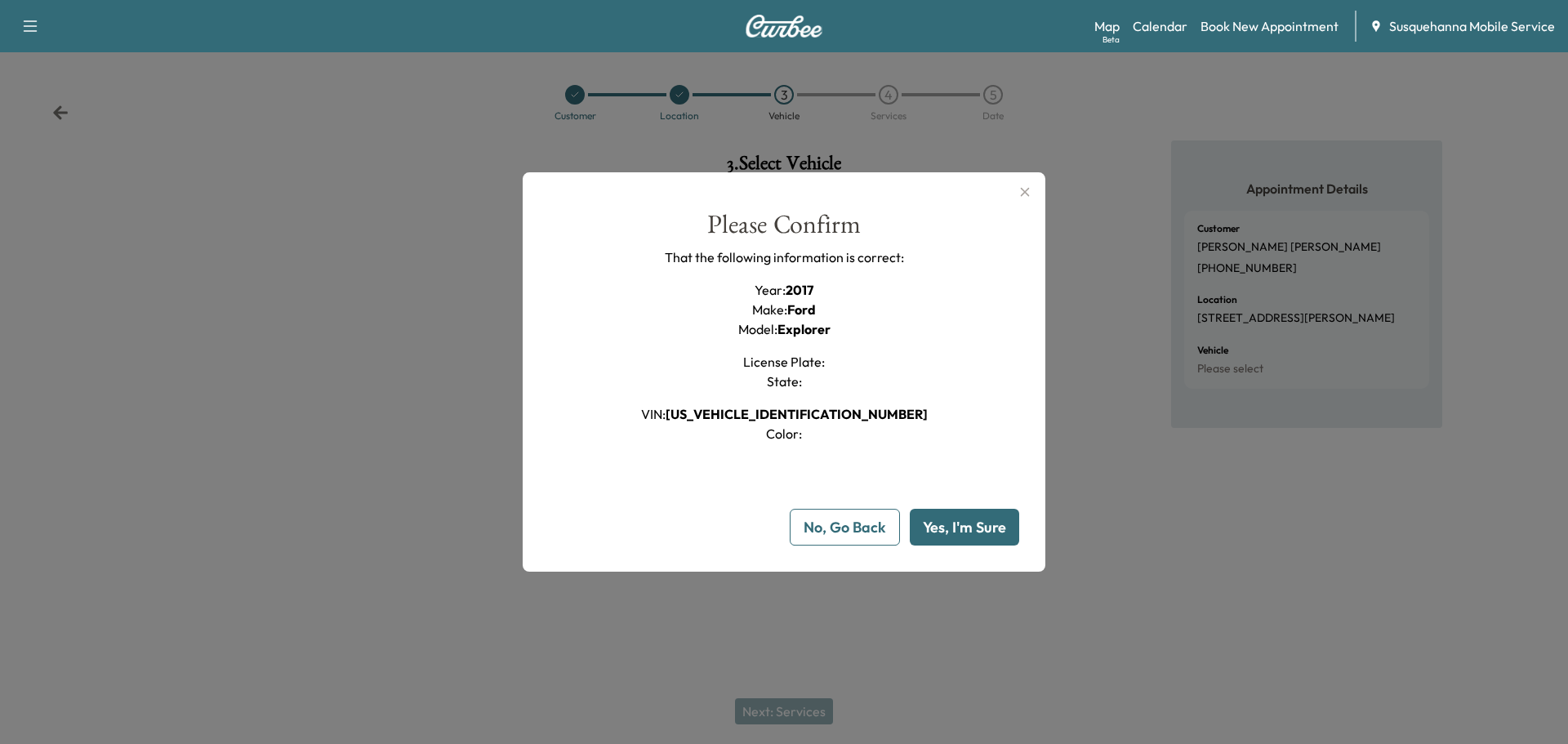
click at [995, 531] on button "Yes, I'm Sure" at bounding box center [964, 527] width 109 height 37
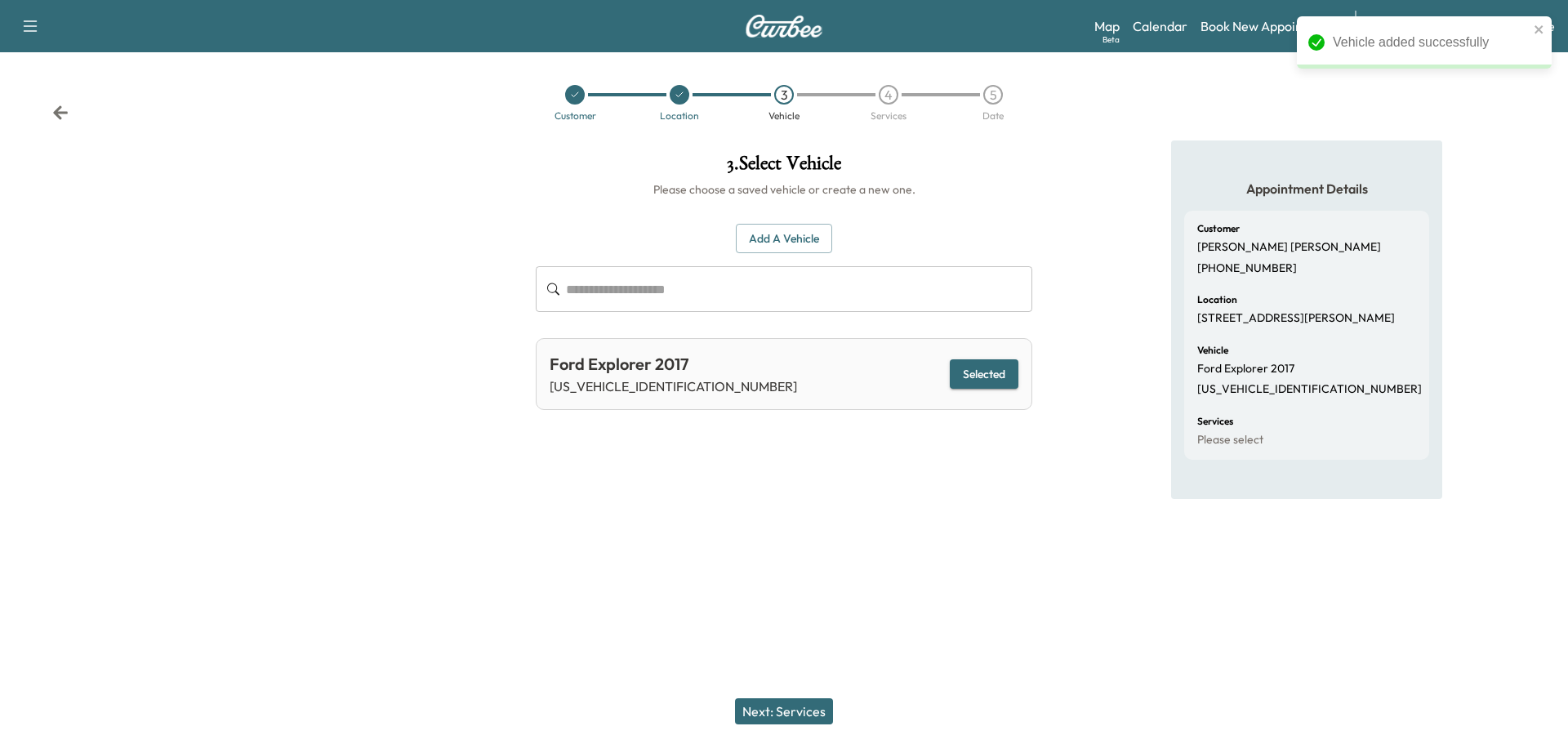
click at [829, 711] on button "Next: Services" at bounding box center [784, 711] width 98 height 26
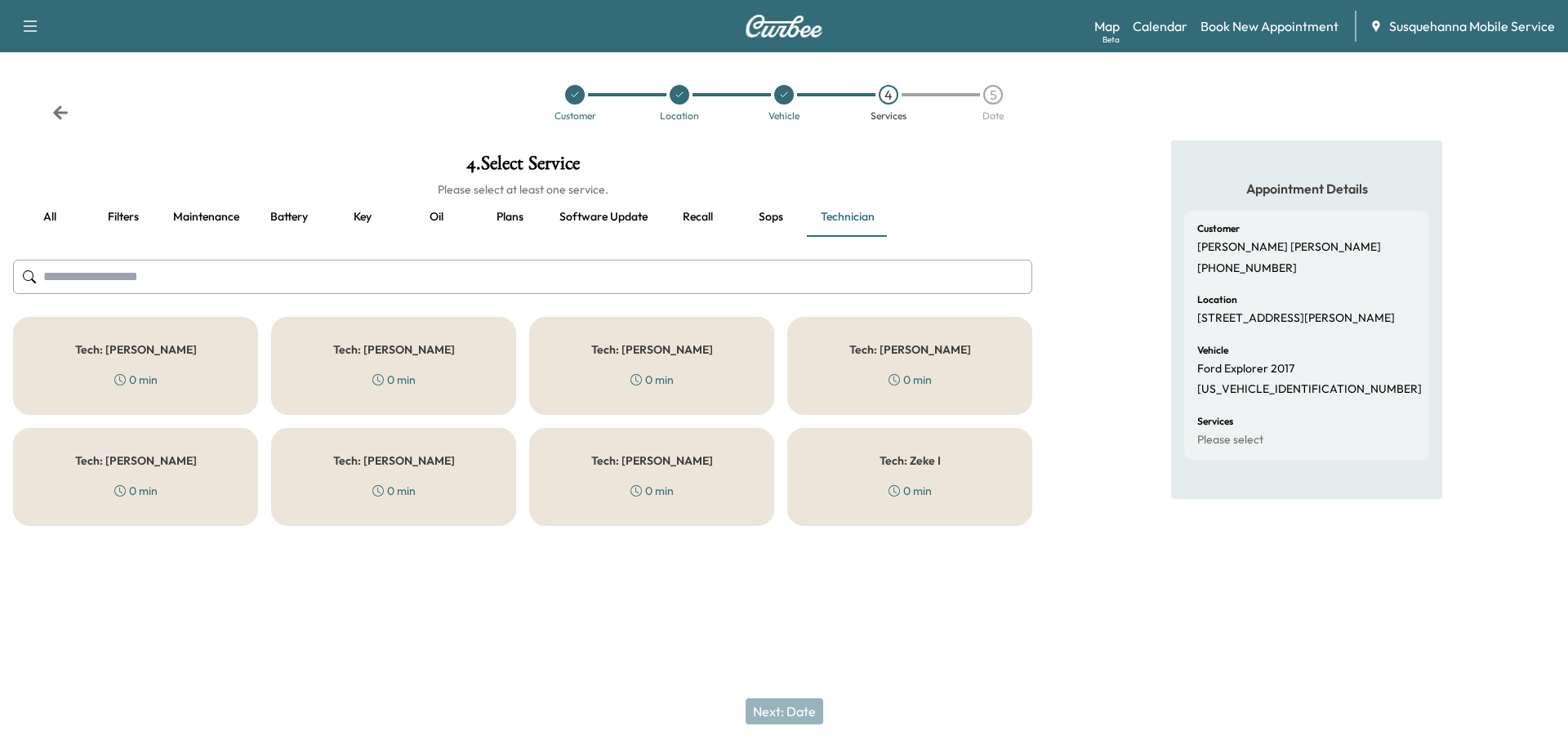
click at [56, 212] on button "all" at bounding box center [50, 217] width 74 height 39
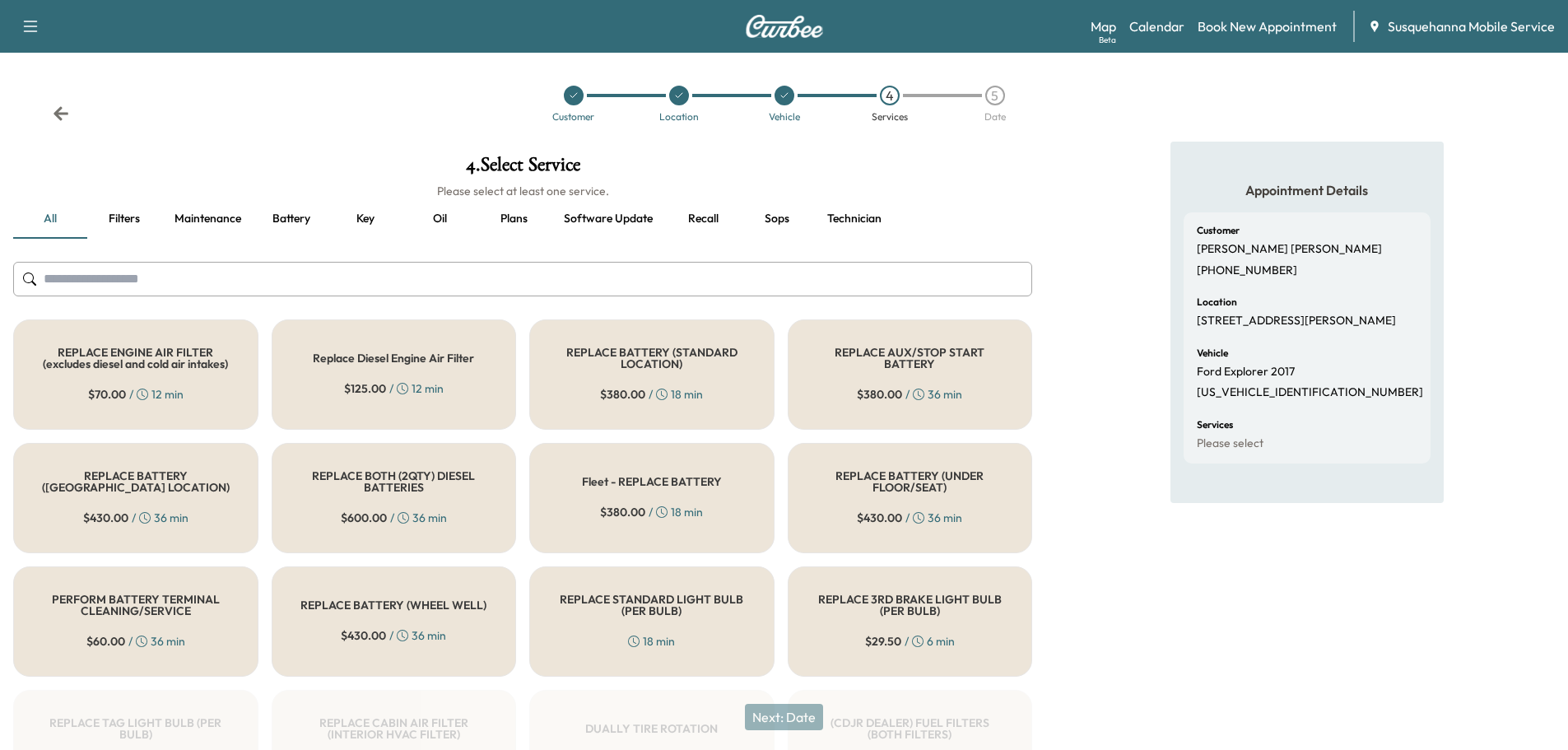
click at [435, 269] on input "text" at bounding box center [522, 278] width 1019 height 34
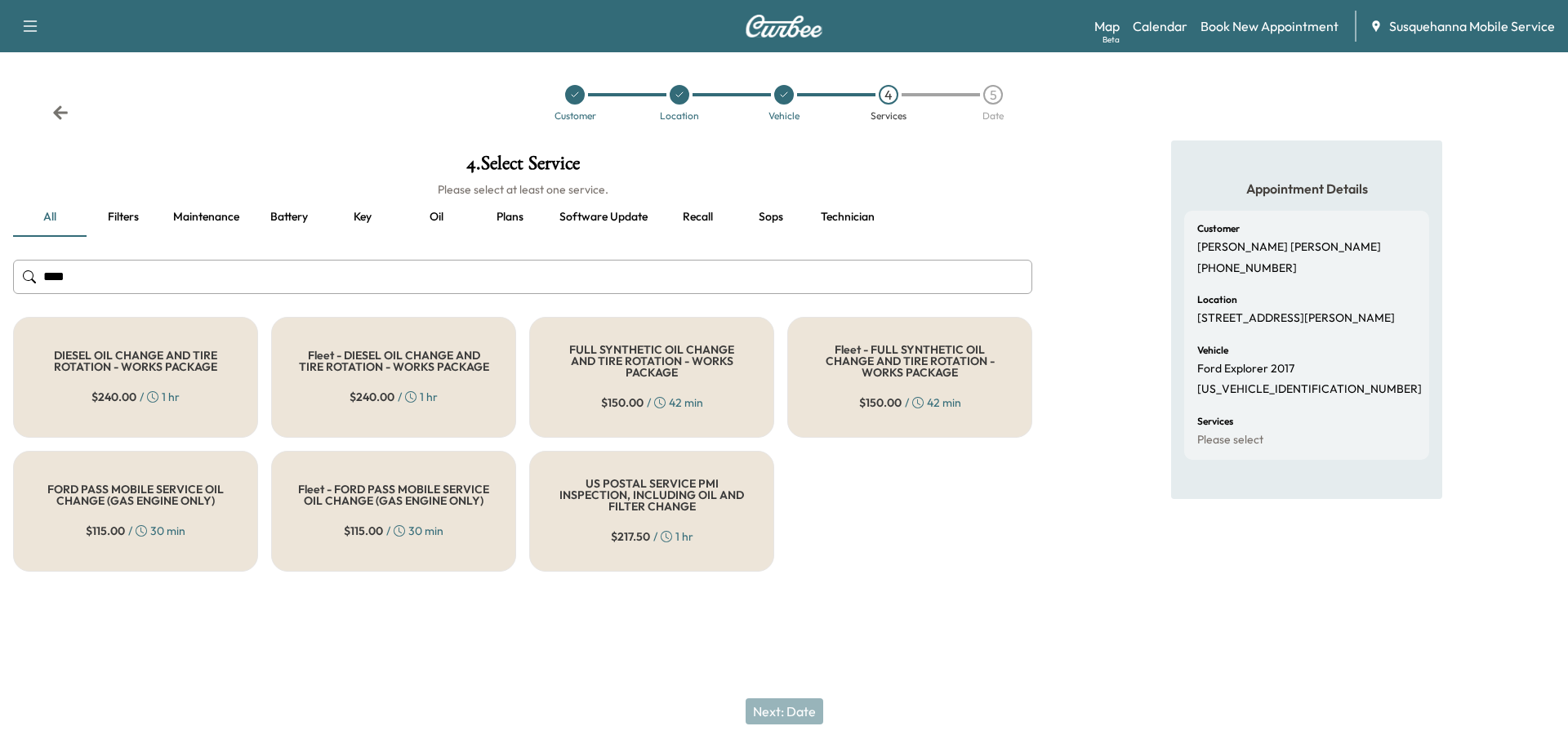
type input "***"
click at [667, 378] on div "FULL SYNTHETIC OIL CHANGE AND TIRE ROTATION - WORKS PACKAGE $ 150.00 / 42 min" at bounding box center [651, 377] width 245 height 121
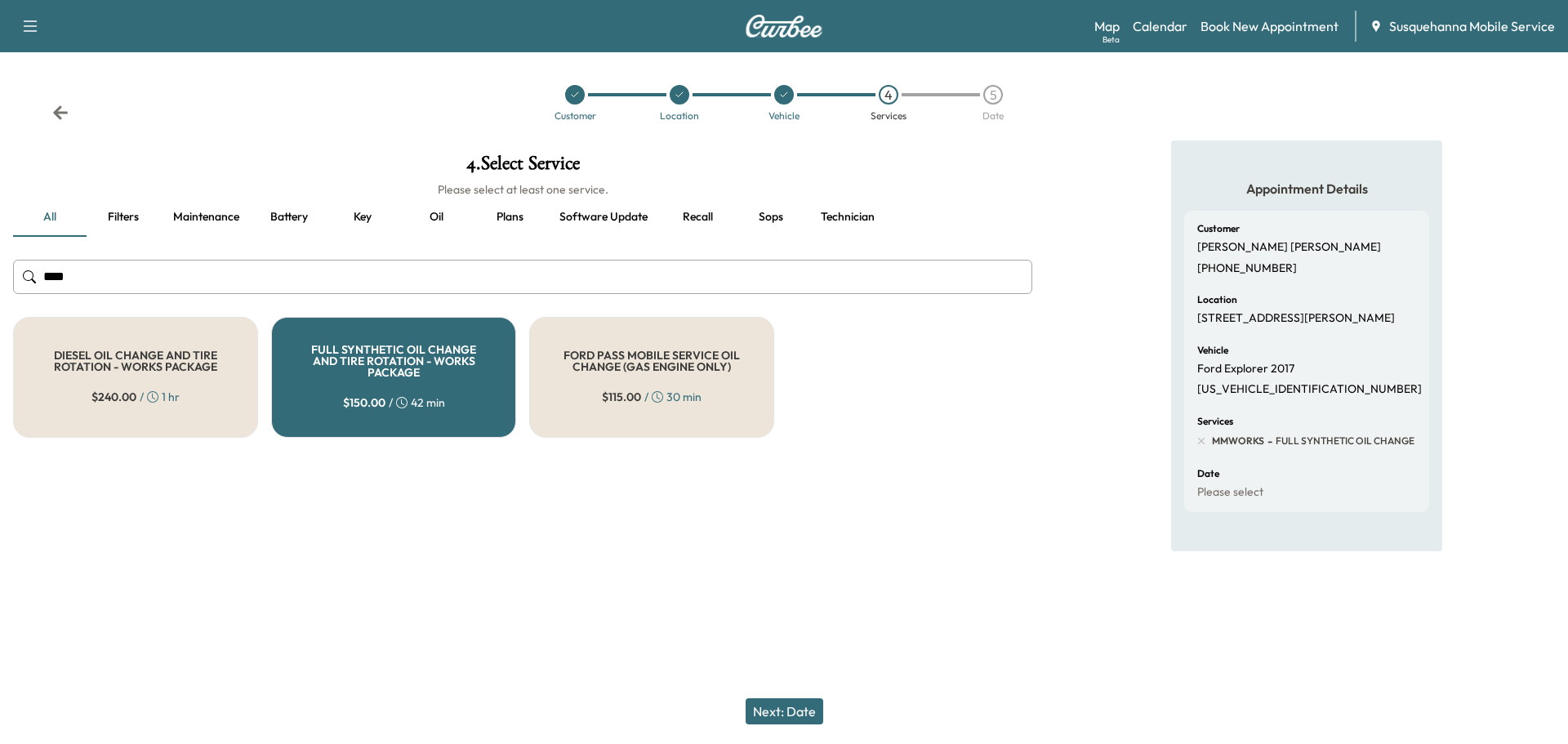
click at [792, 702] on button "Next: Date" at bounding box center [784, 711] width 78 height 26
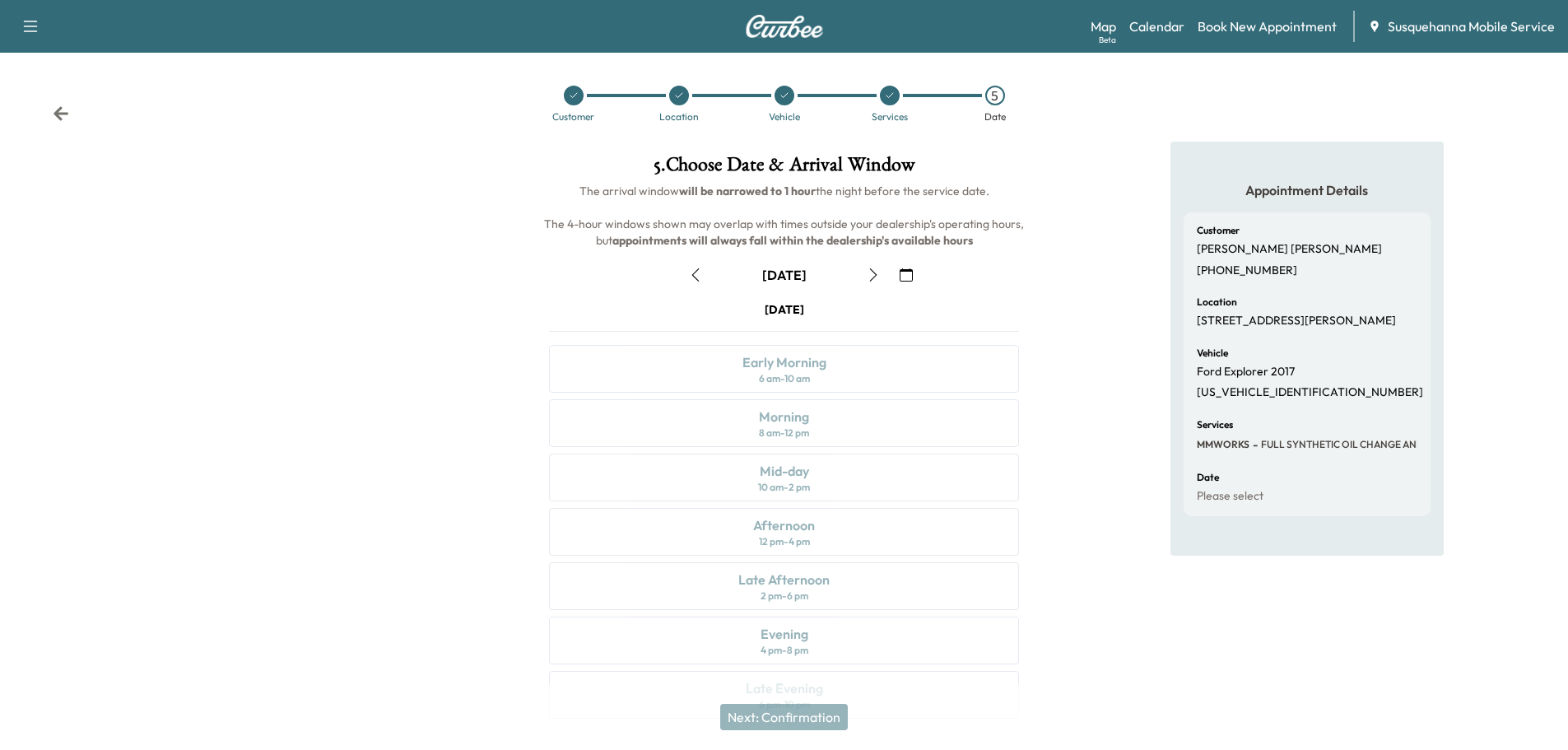
click at [903, 281] on icon "button" at bounding box center [906, 275] width 13 height 13
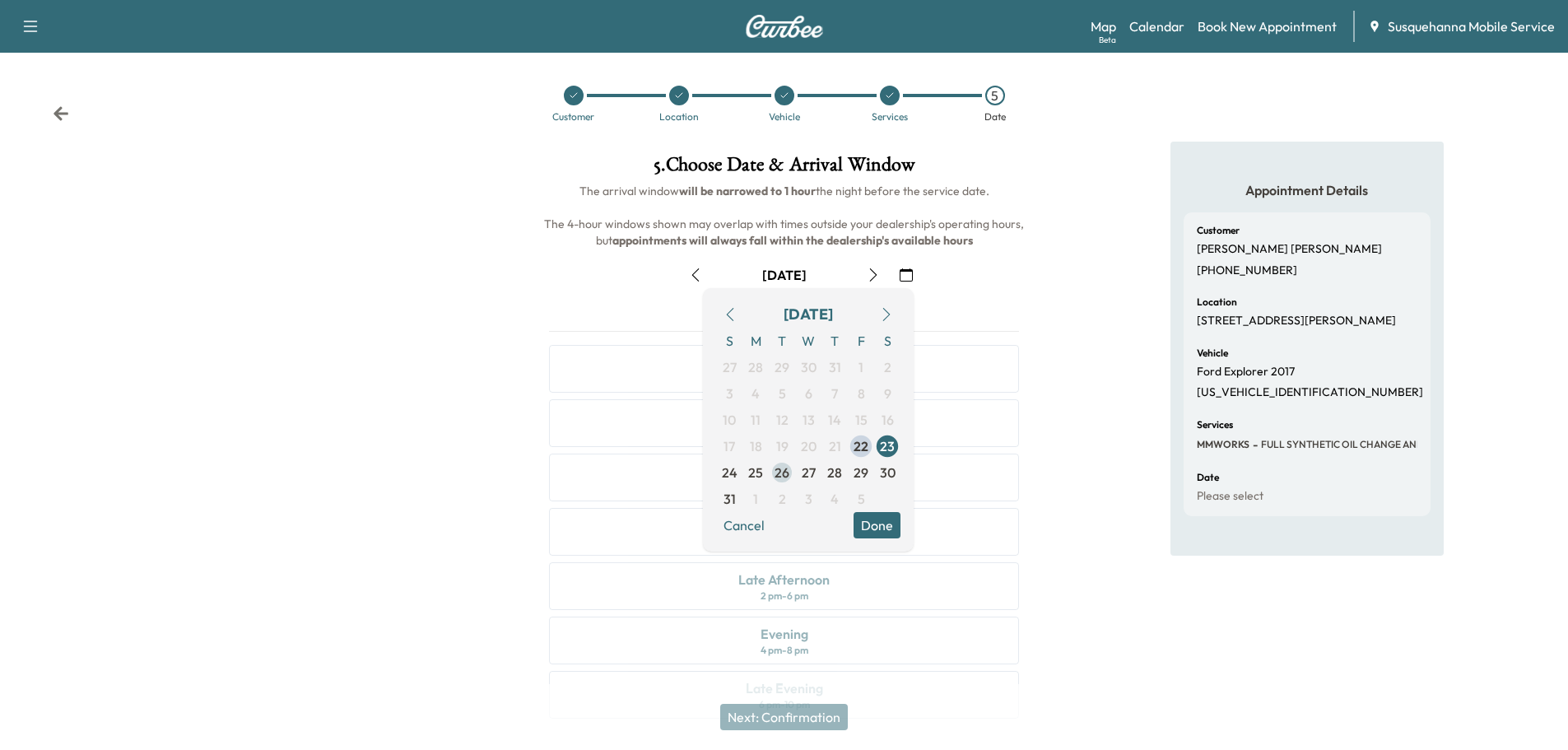
click at [779, 473] on span "26" at bounding box center [782, 472] width 15 height 20
click at [872, 529] on button "Done" at bounding box center [877, 525] width 47 height 26
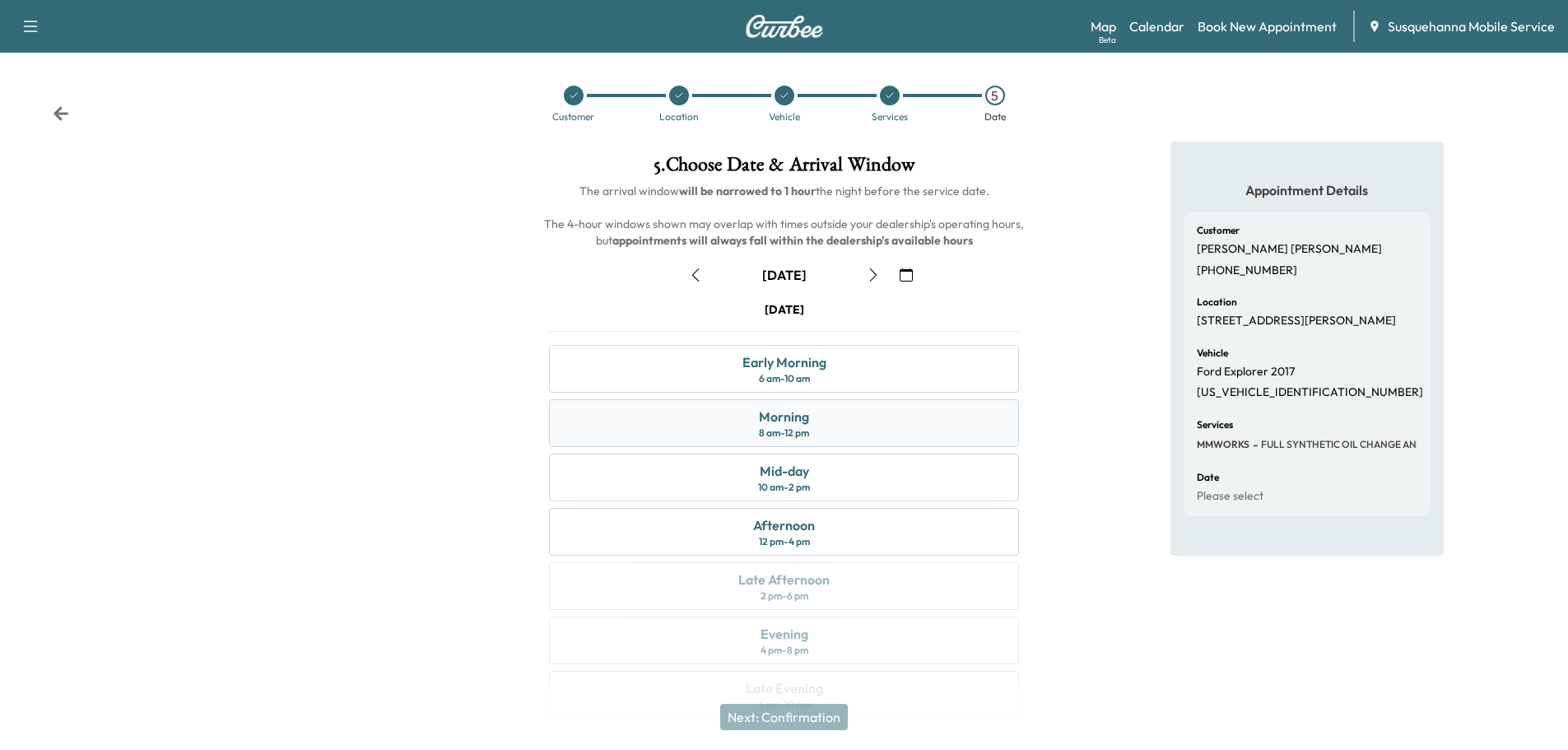
click at [830, 433] on div "Morning 8 am - 12 pm" at bounding box center [784, 422] width 470 height 47
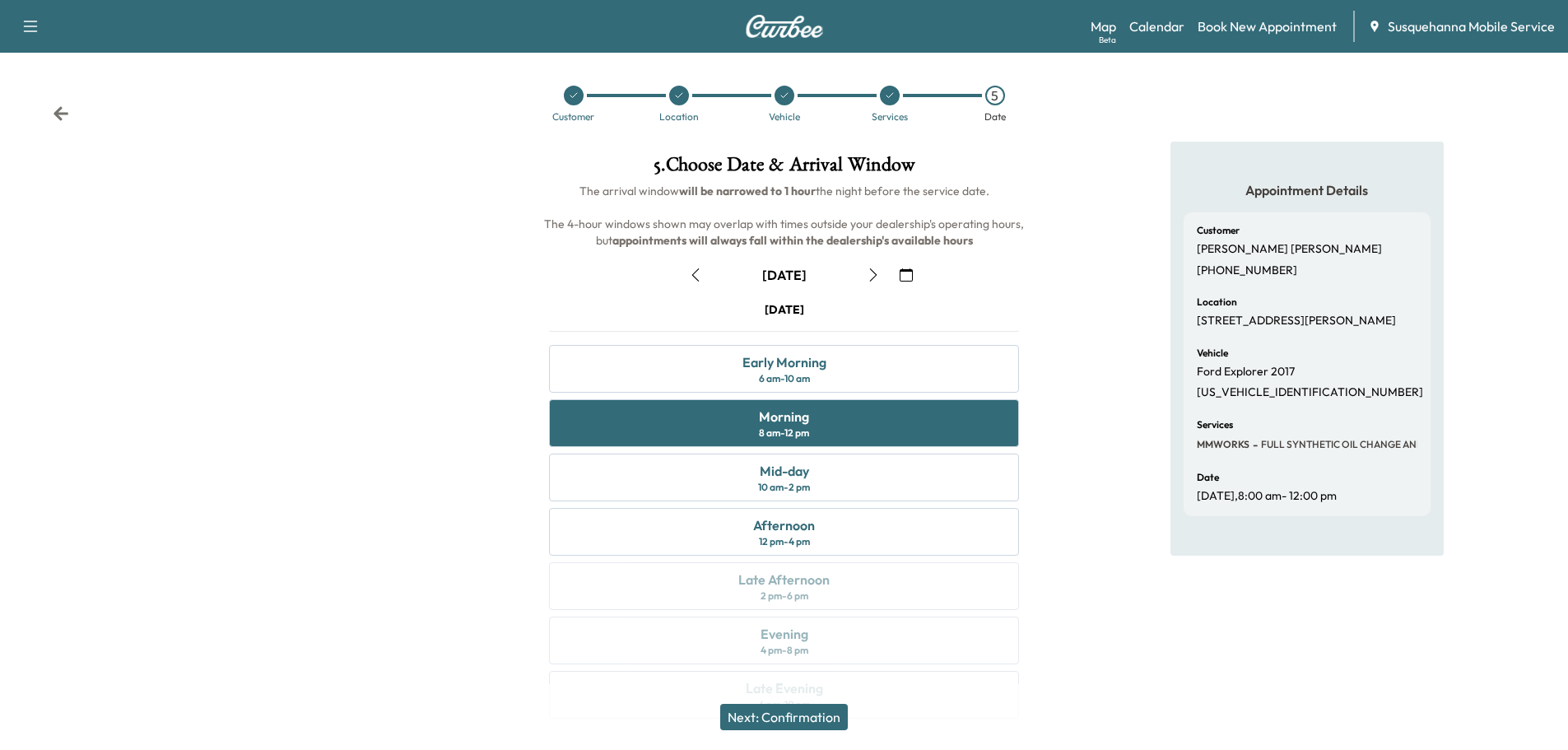
click at [818, 709] on button "Next: Confirmation" at bounding box center [784, 717] width 127 height 26
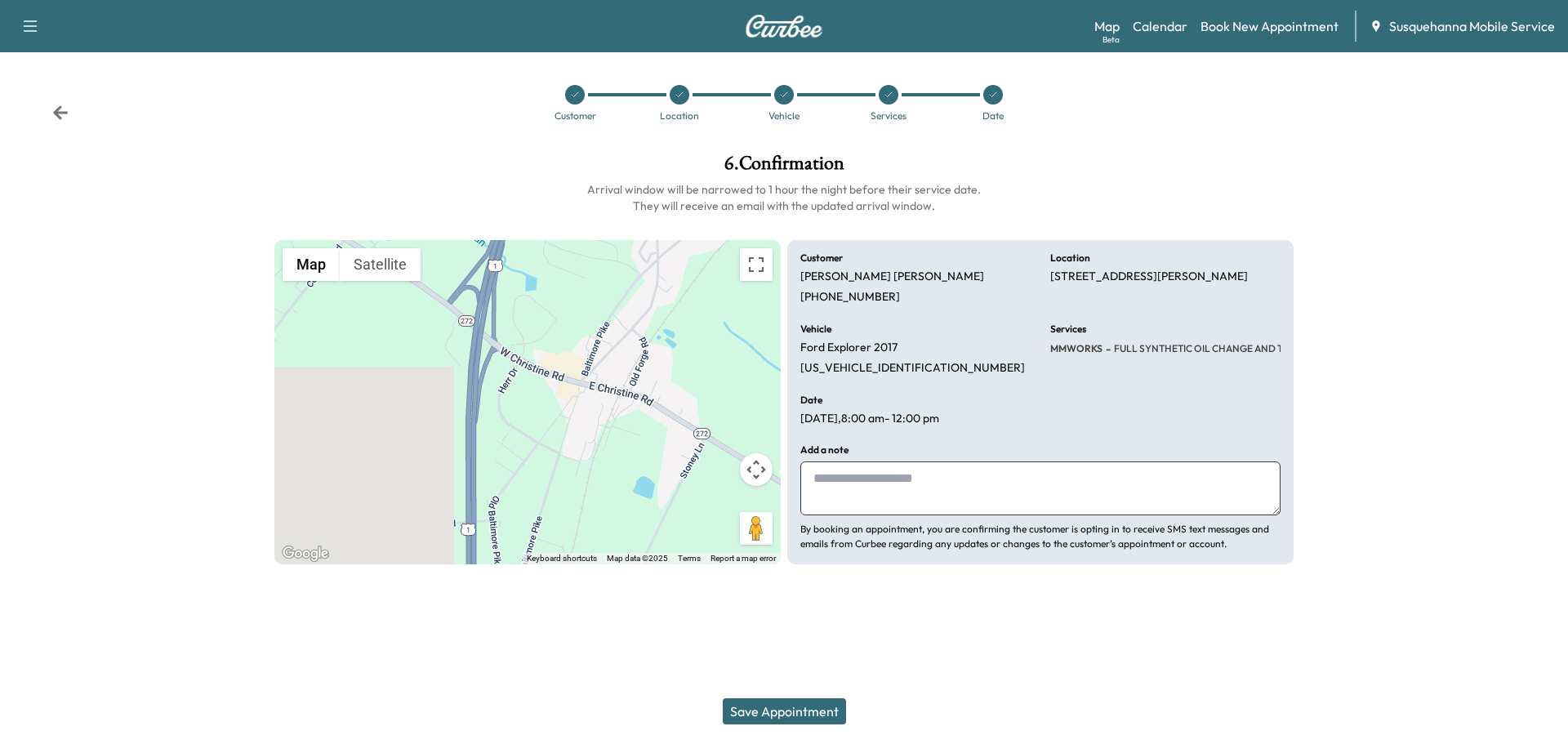
click at [922, 493] on textarea at bounding box center [1041, 488] width 480 height 54
type textarea "*"
type textarea "**********"
click at [780, 715] on button "Save Appointment" at bounding box center [785, 711] width 124 height 26
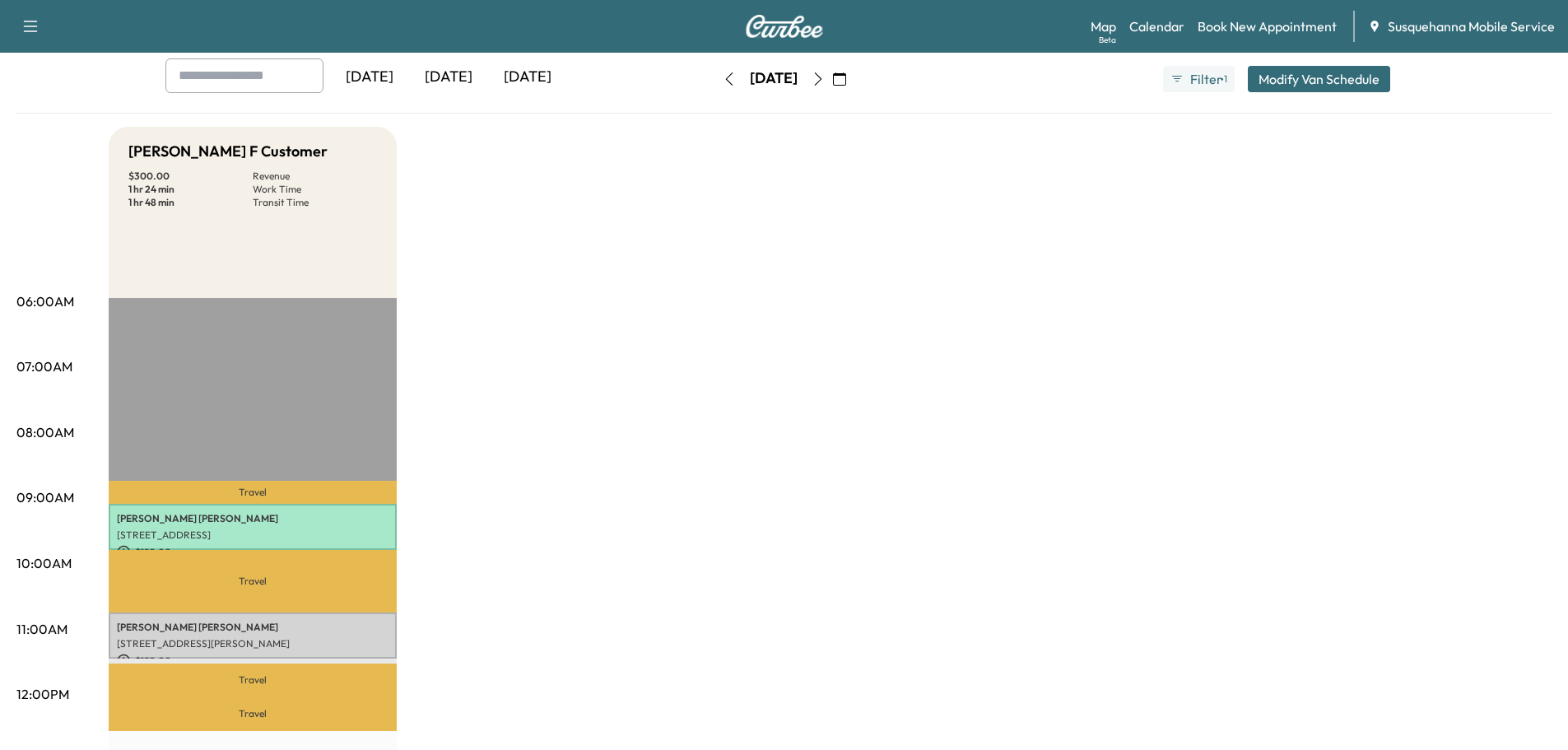
scroll to position [175, 0]
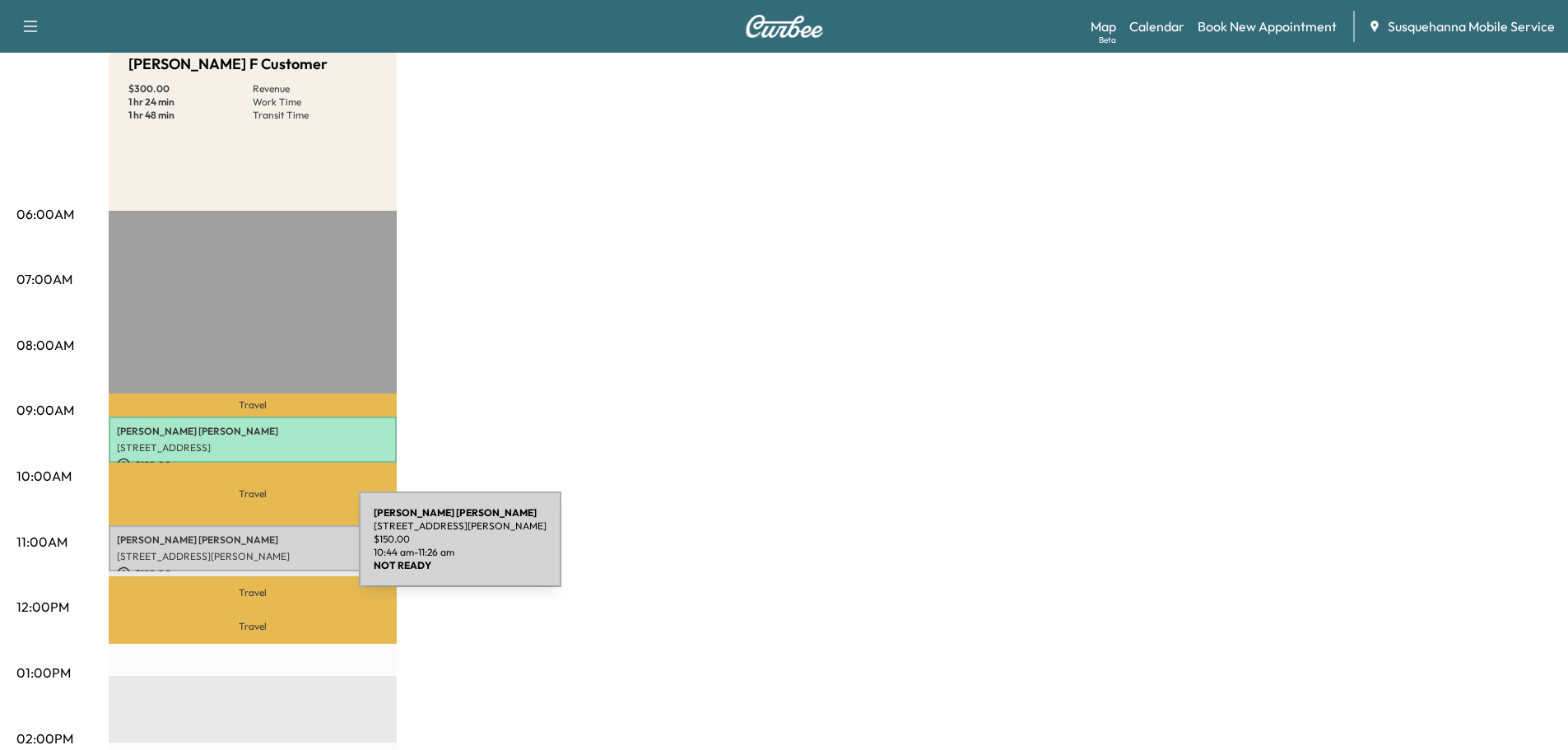
click at [235, 550] on p "[STREET_ADDRESS][PERSON_NAME]" at bounding box center [253, 556] width 272 height 13
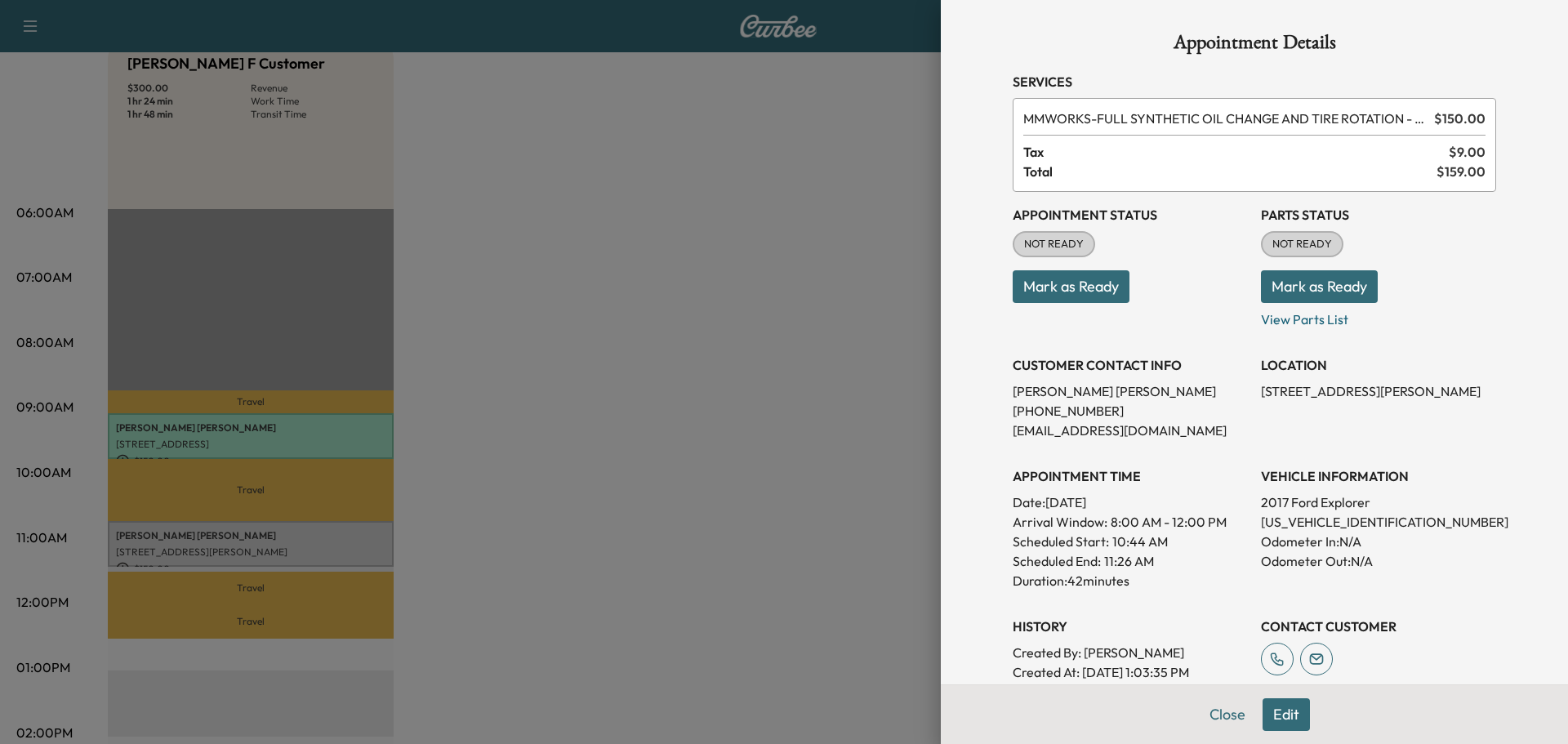
drag, startPoint x: 1312, startPoint y: 295, endPoint x: 1112, endPoint y: 301, distance: 200.1
click at [1302, 297] on button "Mark as Ready" at bounding box center [1319, 286] width 116 height 32
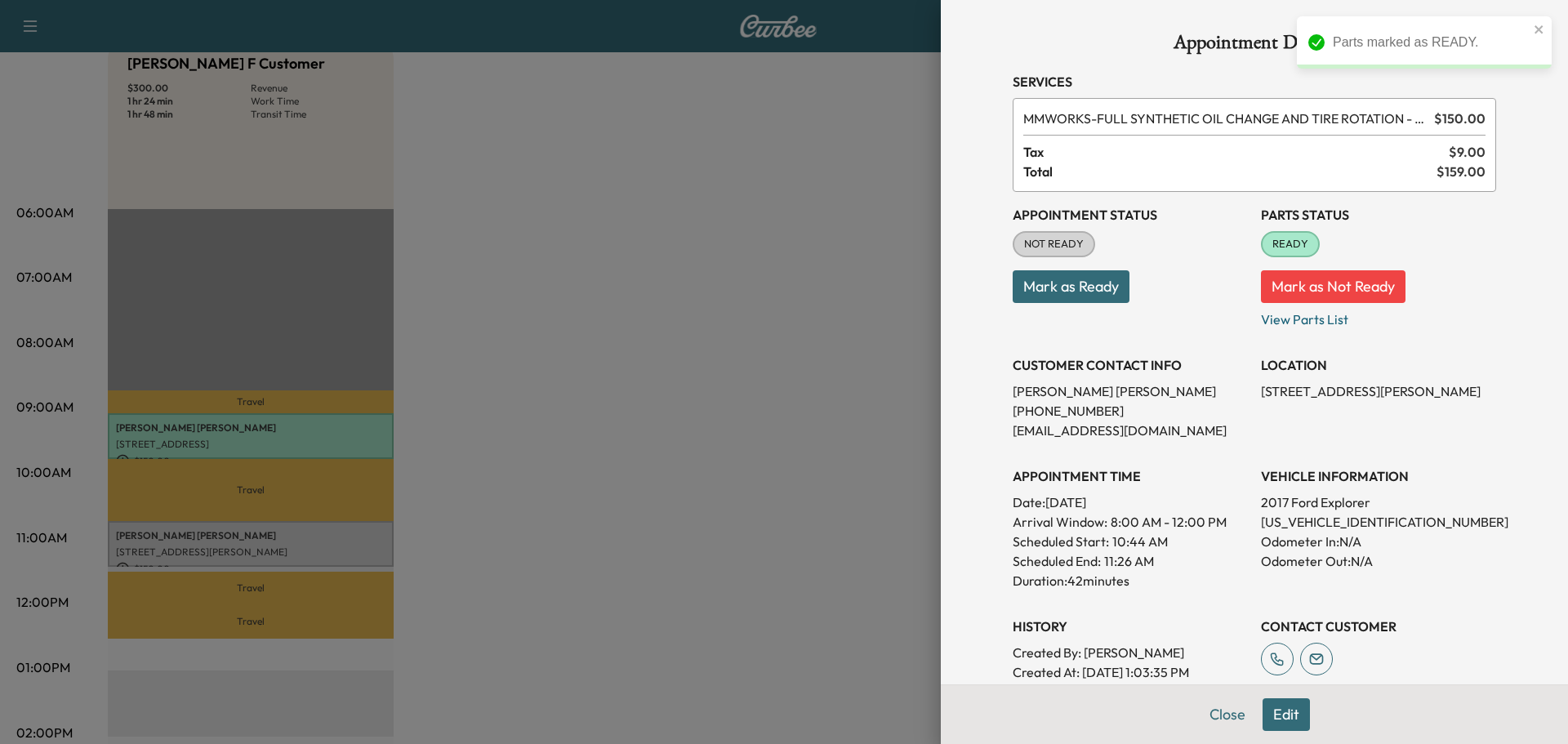
click at [1066, 300] on button "Mark as Ready" at bounding box center [1071, 286] width 116 height 32
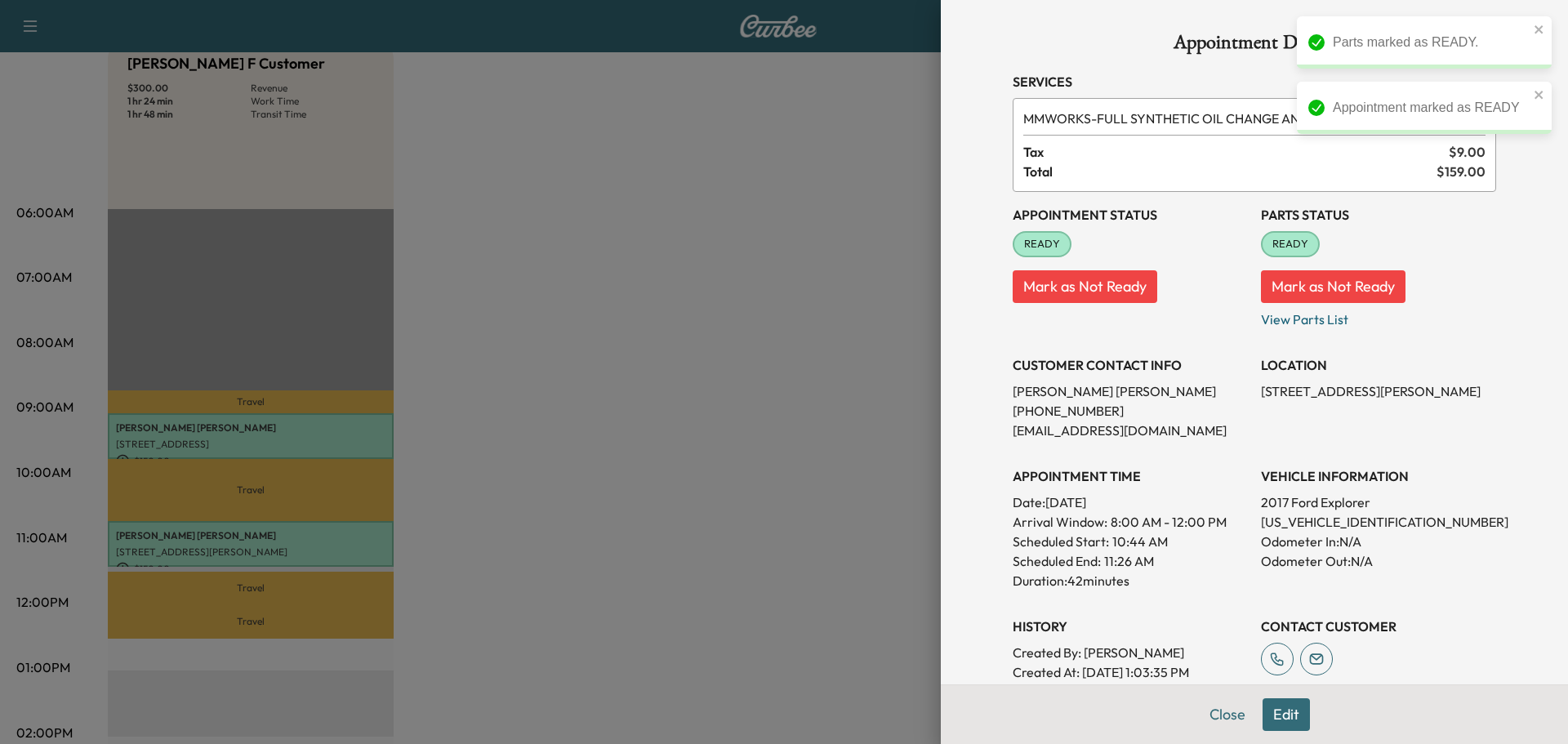
click at [1296, 528] on p "1FM5K8D81HGA19864" at bounding box center [1378, 521] width 235 height 19
copy p "1FM5K8D81HGA19864"
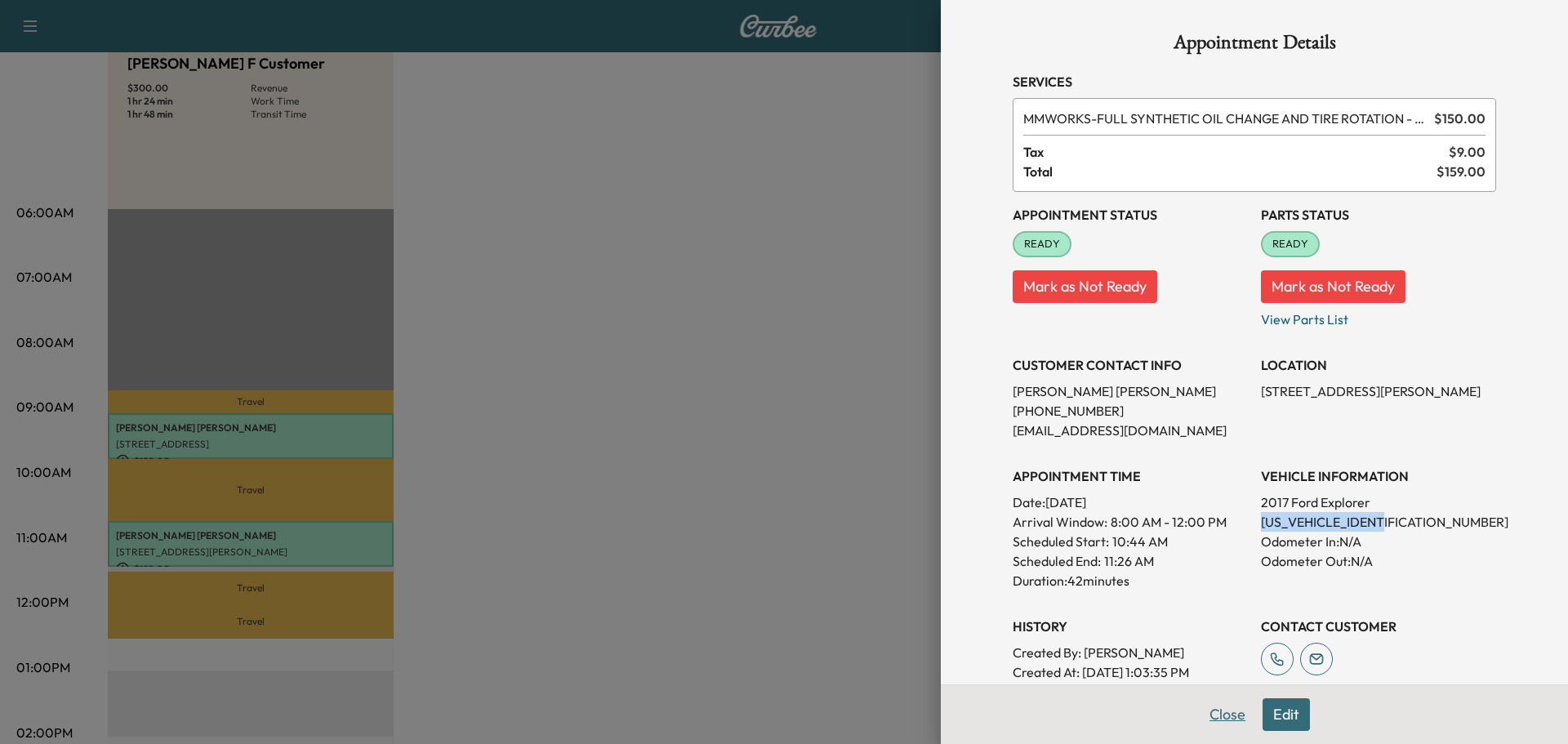
click at [1224, 720] on button "Close" at bounding box center [1227, 714] width 57 height 32
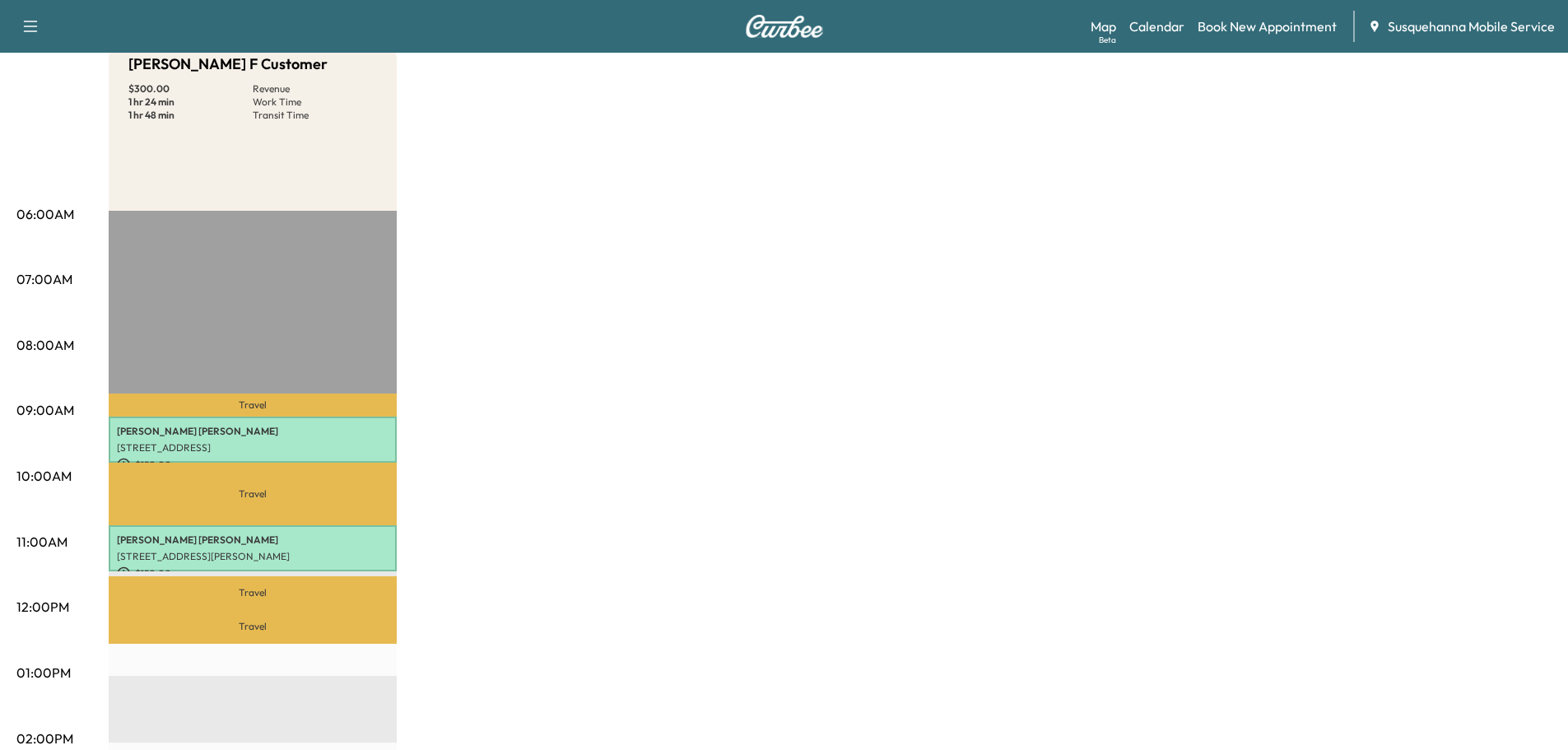
scroll to position [0, 0]
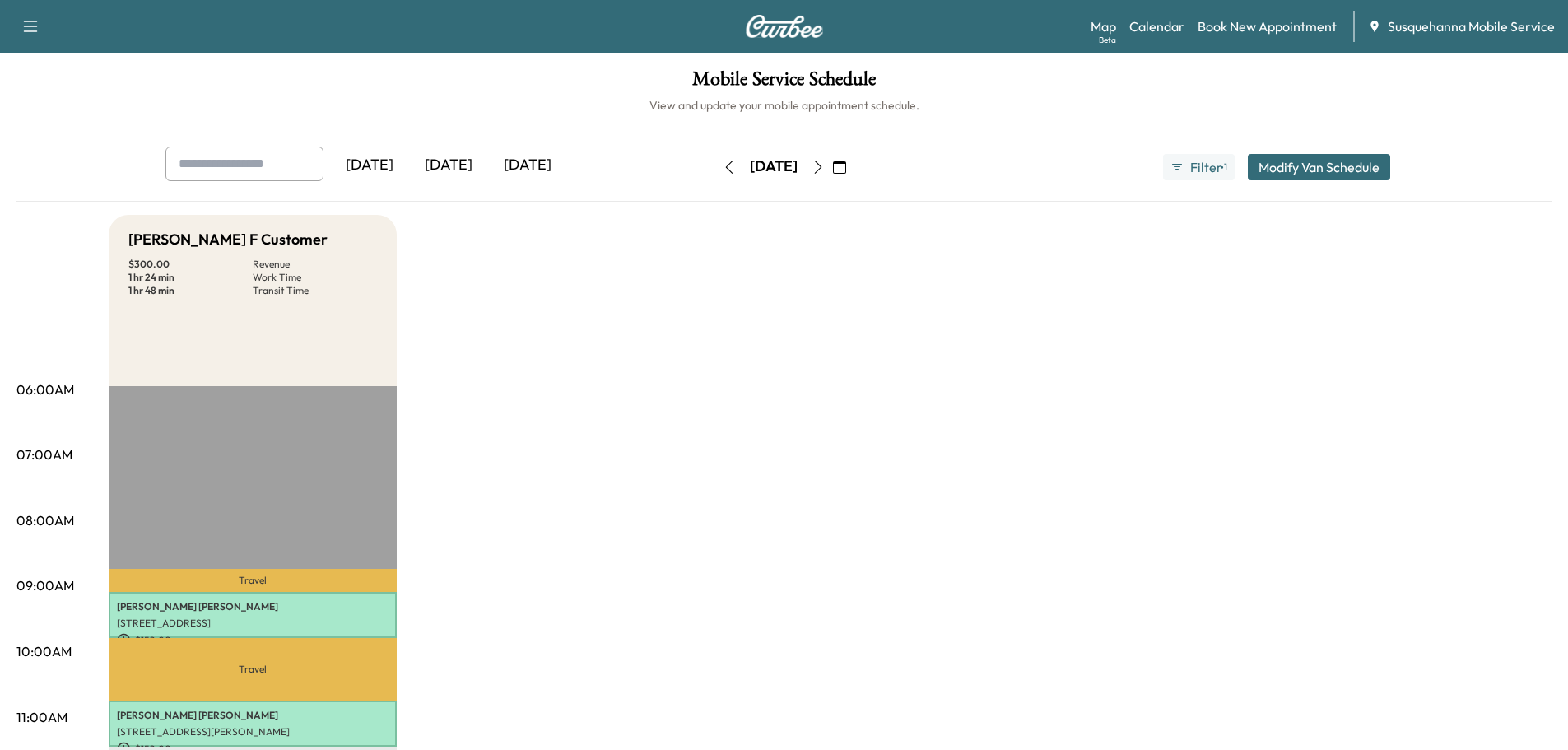
click at [846, 170] on icon "button" at bounding box center [839, 167] width 13 height 13
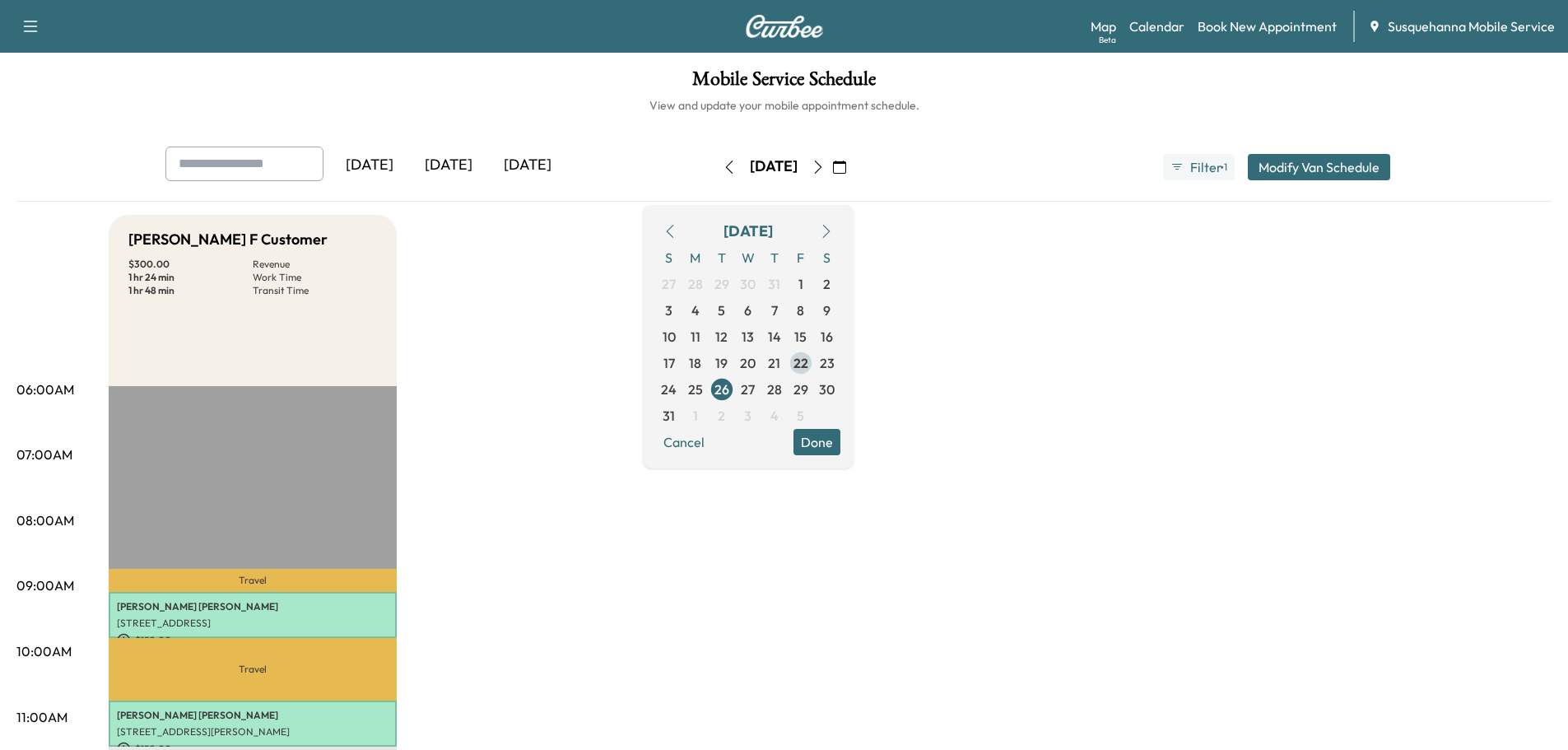
click at [808, 355] on span "22" at bounding box center [800, 362] width 15 height 20
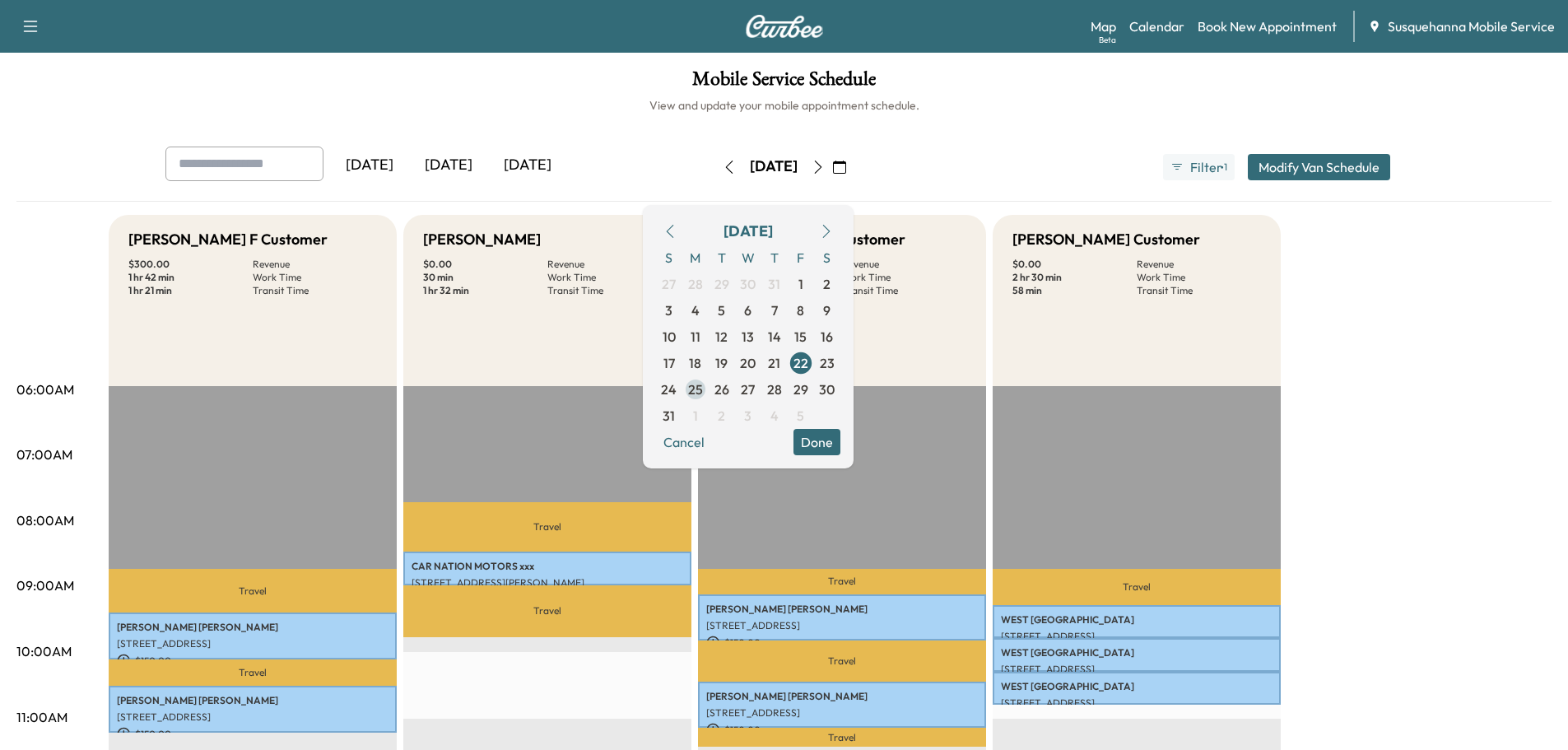
click at [703, 388] on span "25" at bounding box center [695, 389] width 15 height 20
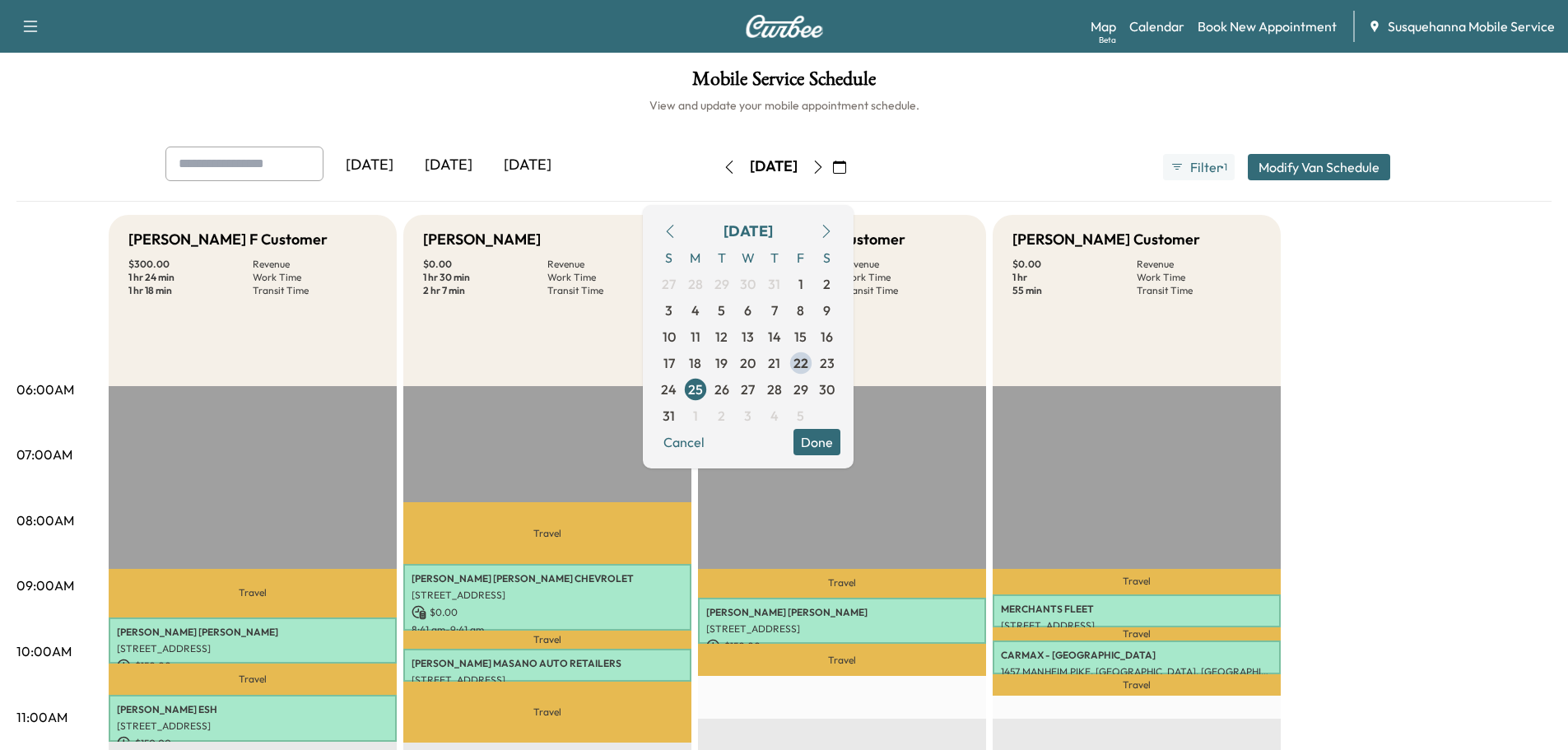
click at [840, 437] on button "Done" at bounding box center [816, 442] width 47 height 26
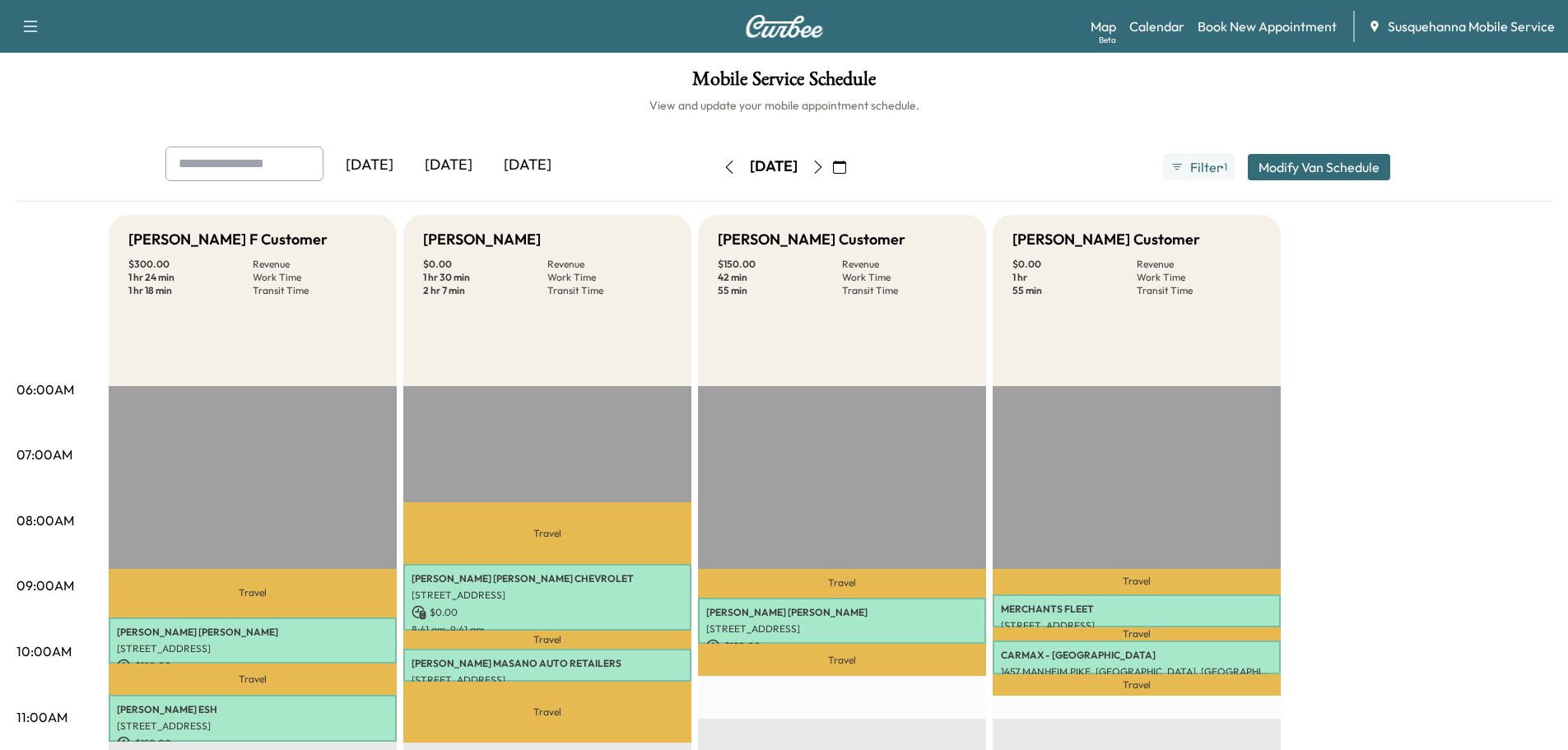
click at [722, 171] on icon "button" at bounding box center [729, 167] width 13 height 13
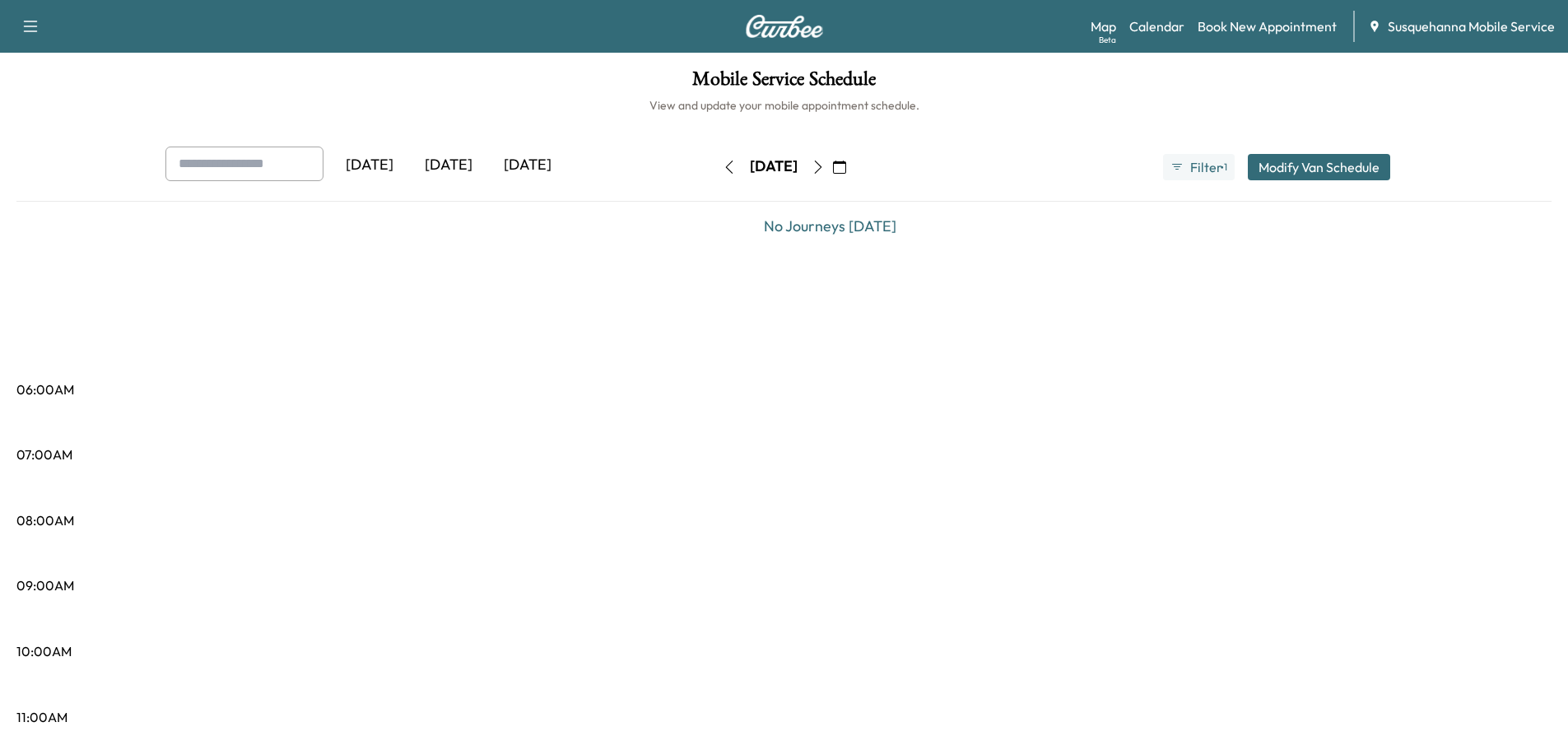
click at [722, 167] on icon "button" at bounding box center [729, 167] width 13 height 13
click at [715, 167] on button "button" at bounding box center [729, 167] width 28 height 26
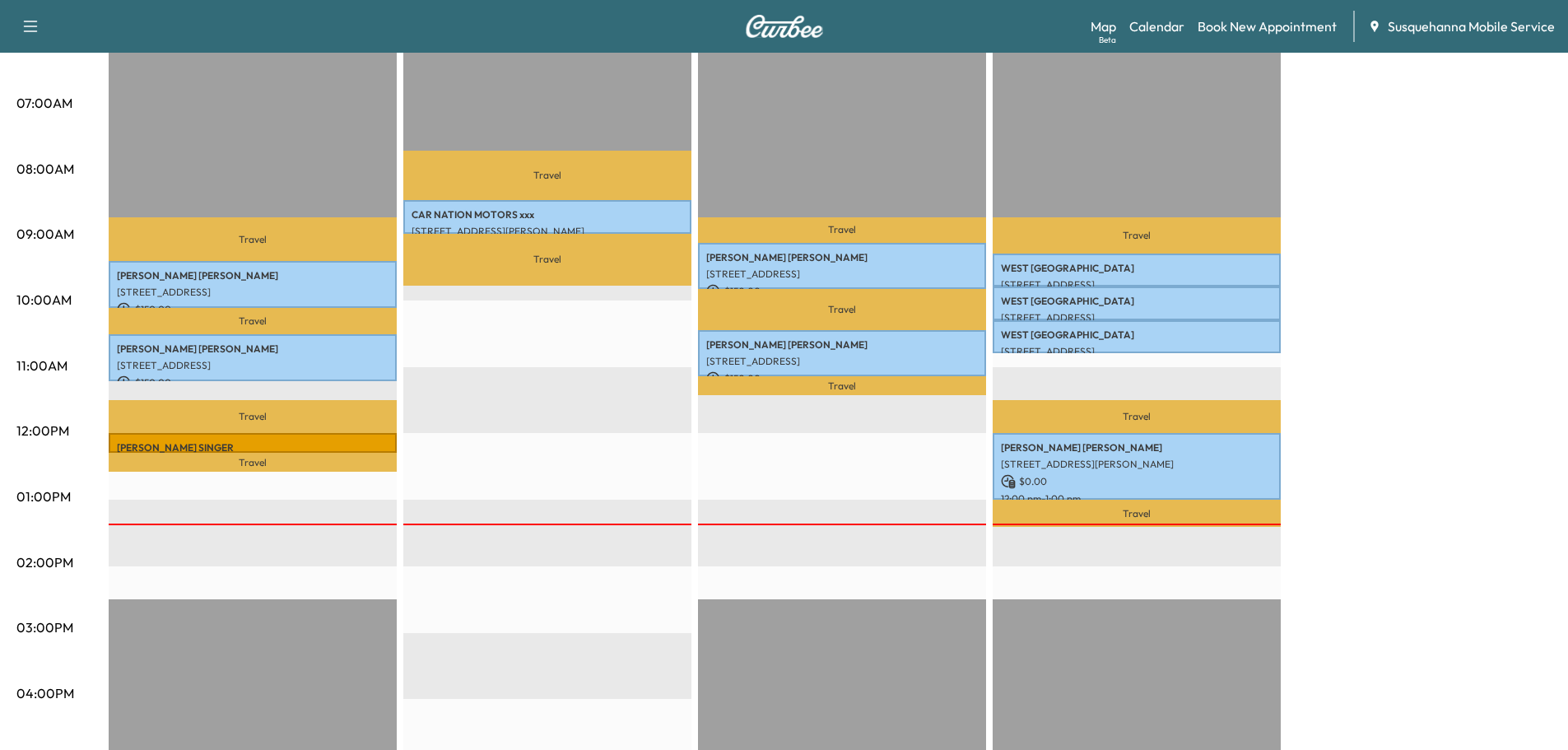
scroll to position [438, 0]
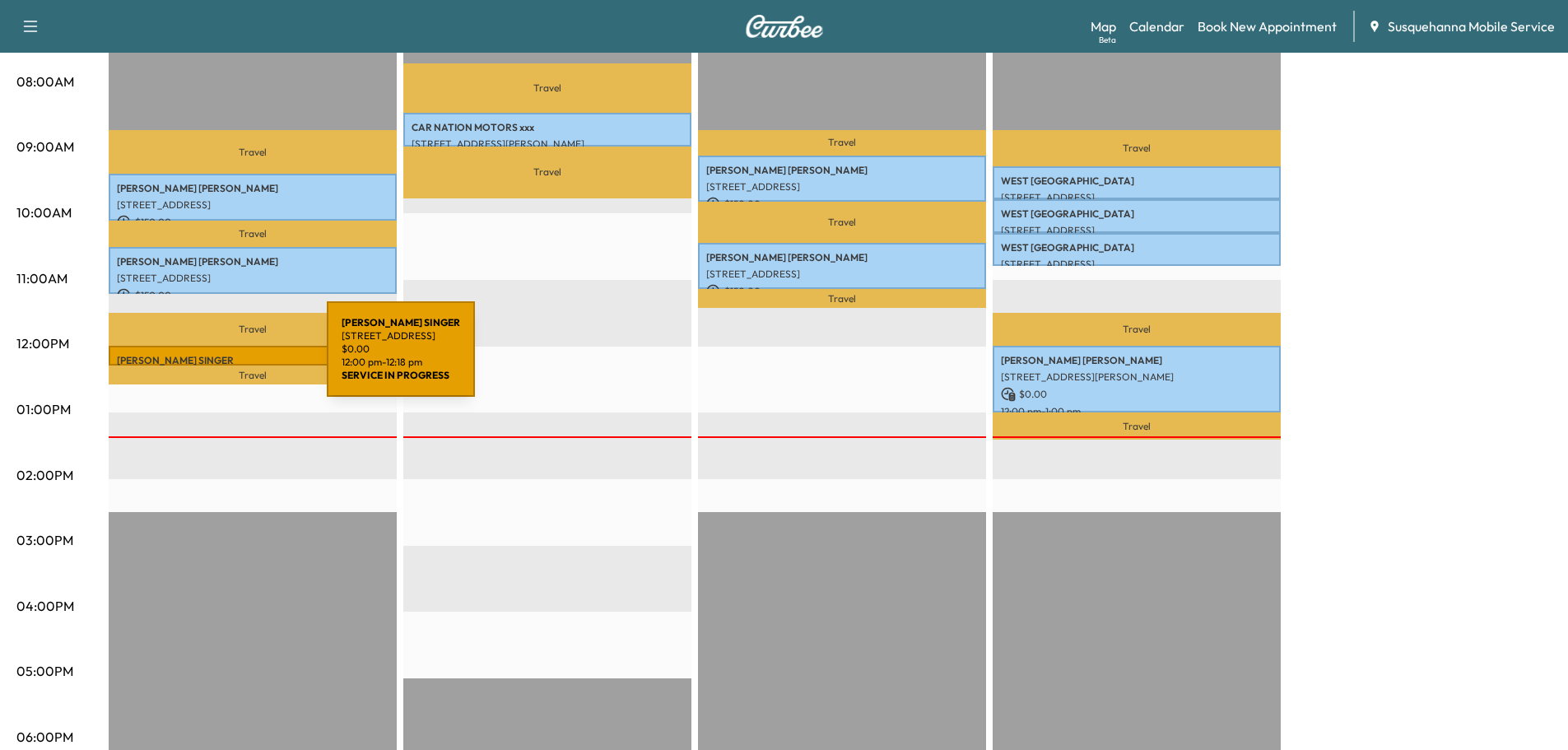
click at [208, 345] on div "LORRAINE SINGER 2001 Harrisburg Pike, Lancaster, PA 17601, USA $ 0.00 12:00 pm …" at bounding box center [253, 355] width 288 height 20
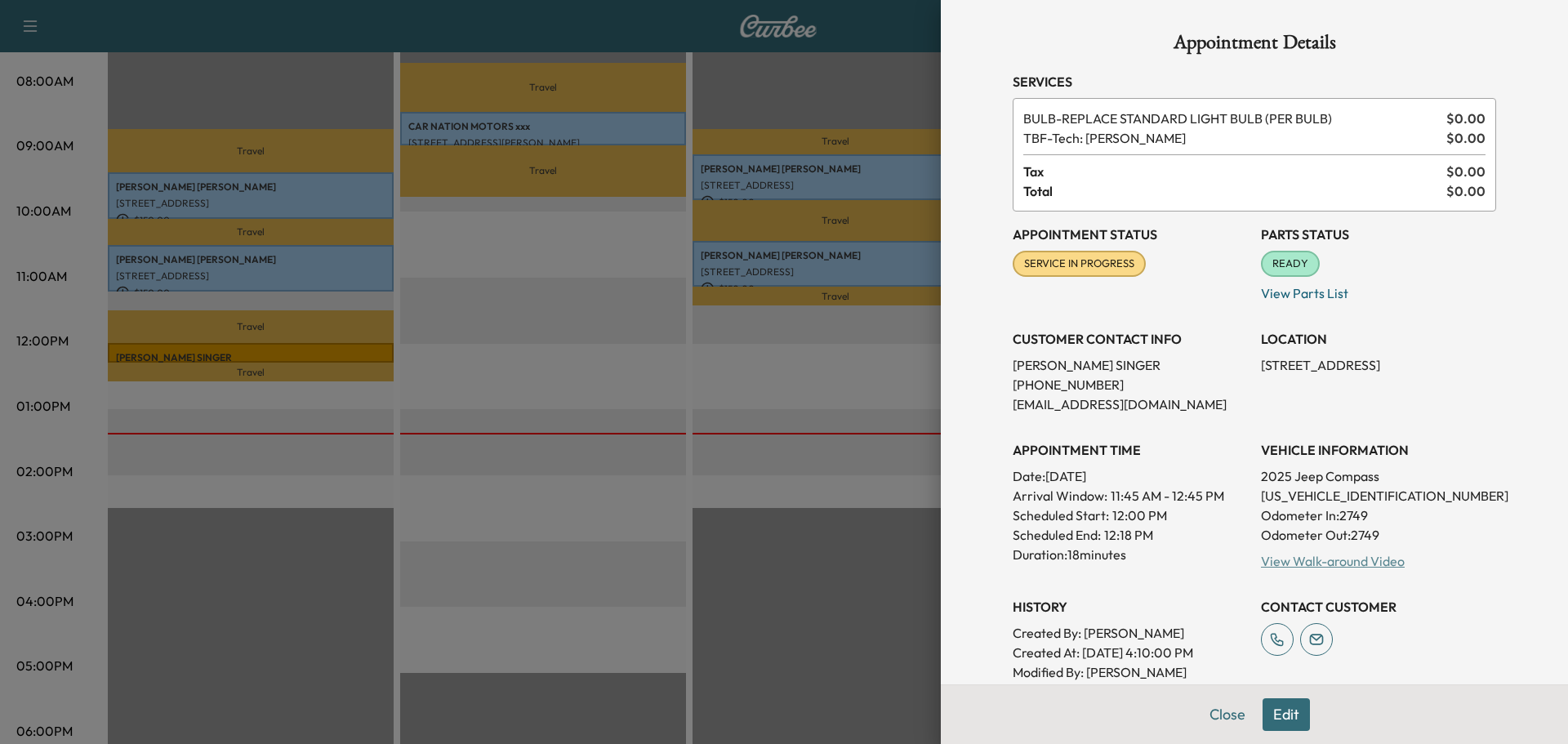
click at [1286, 558] on link "View Walk-around Video" at bounding box center [1333, 561] width 144 height 17
click at [1205, 720] on button "Close" at bounding box center [1227, 714] width 57 height 32
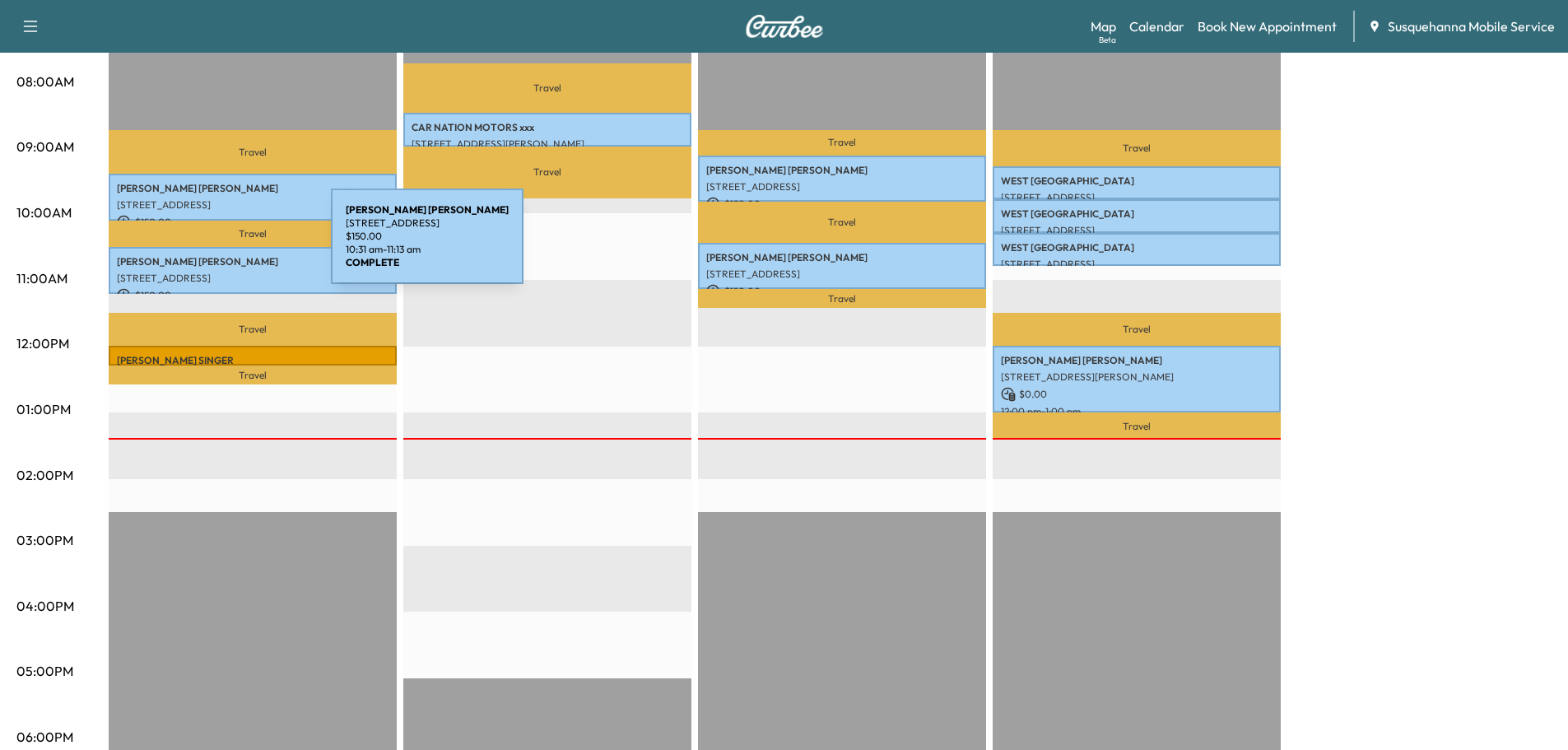
click at [208, 272] on p "[STREET_ADDRESS]" at bounding box center [253, 278] width 272 height 13
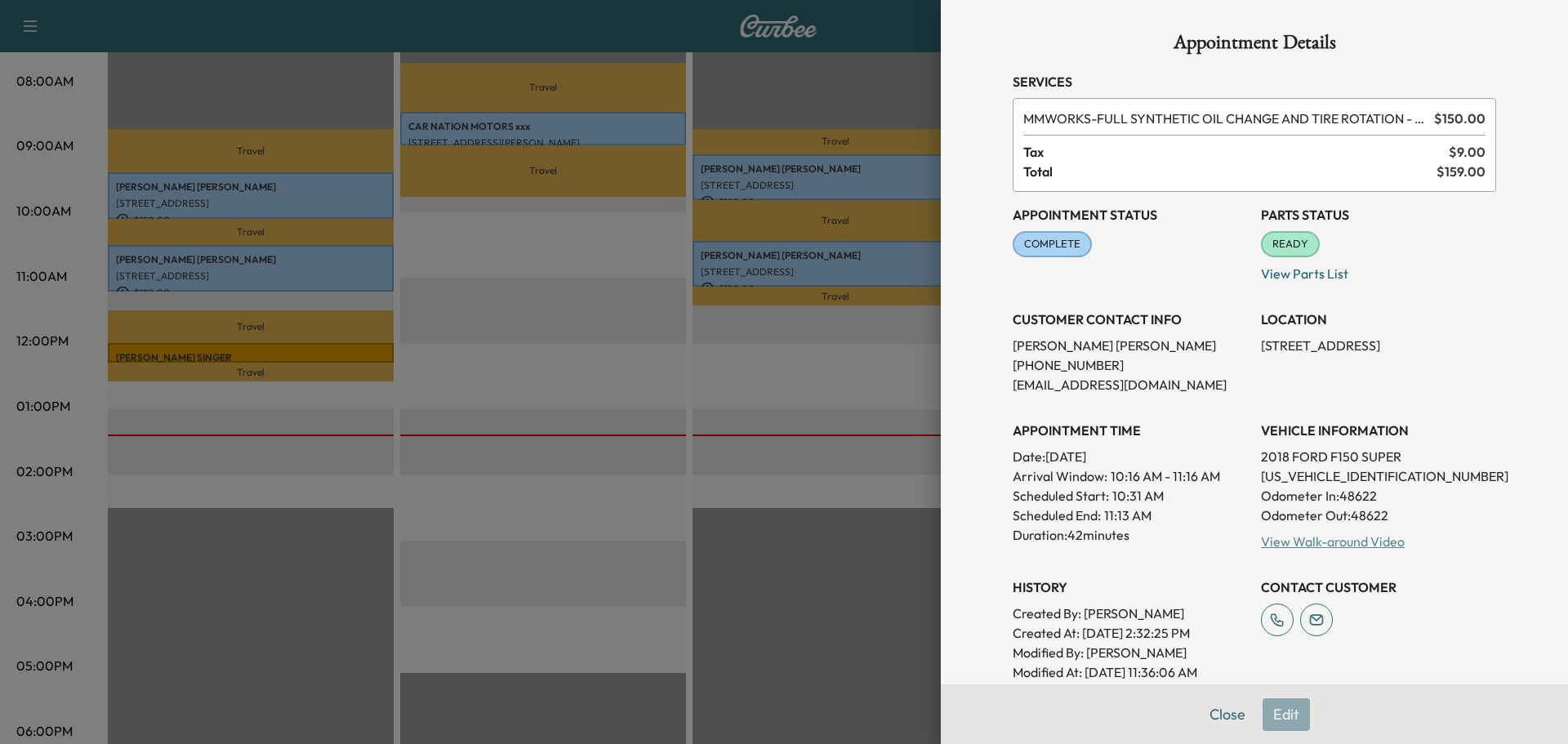
click at [1310, 545] on link "View Walk-around Video" at bounding box center [1333, 541] width 144 height 17
click at [1217, 707] on button "Close" at bounding box center [1227, 714] width 57 height 32
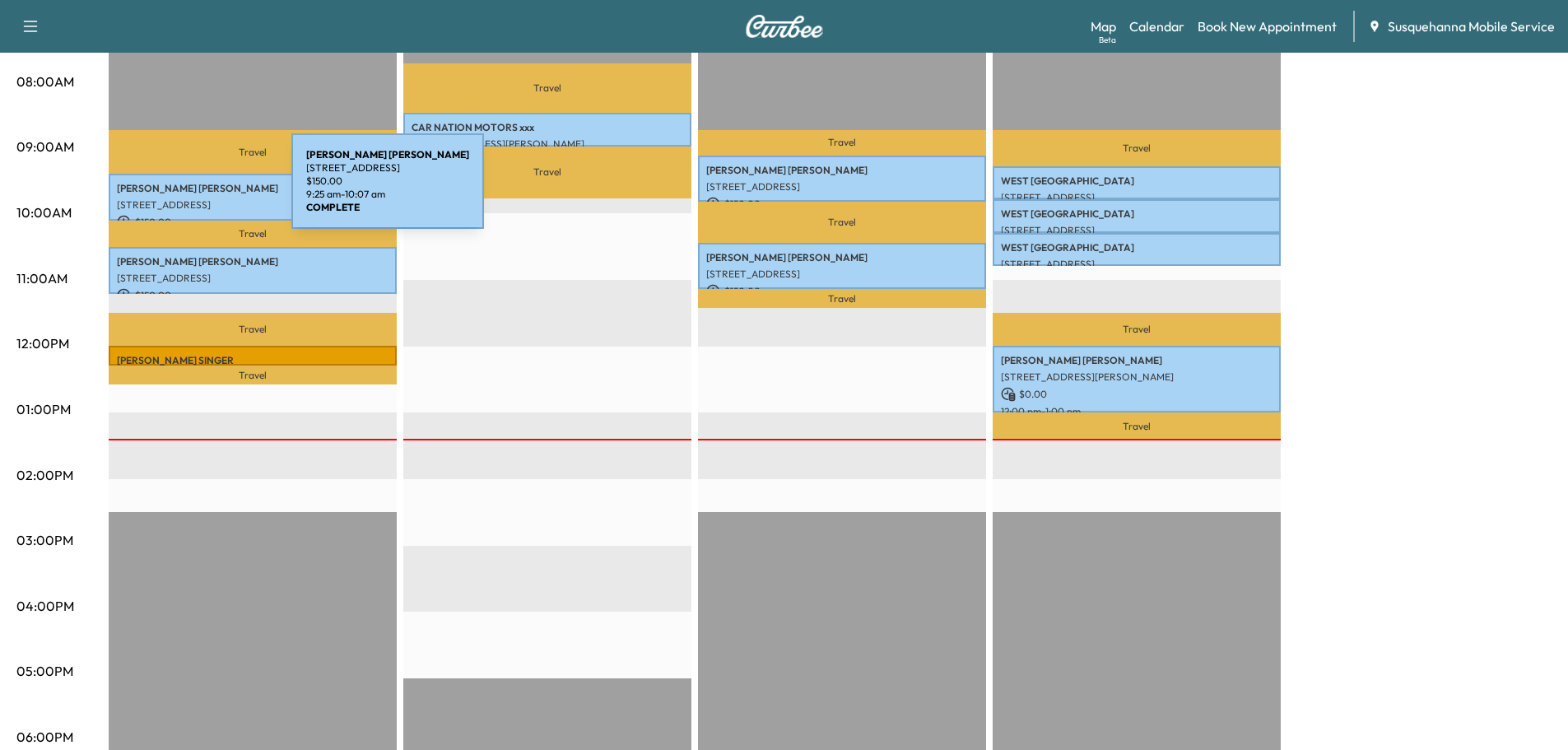
click at [181, 198] on p "[STREET_ADDRESS]" at bounding box center [253, 205] width 272 height 13
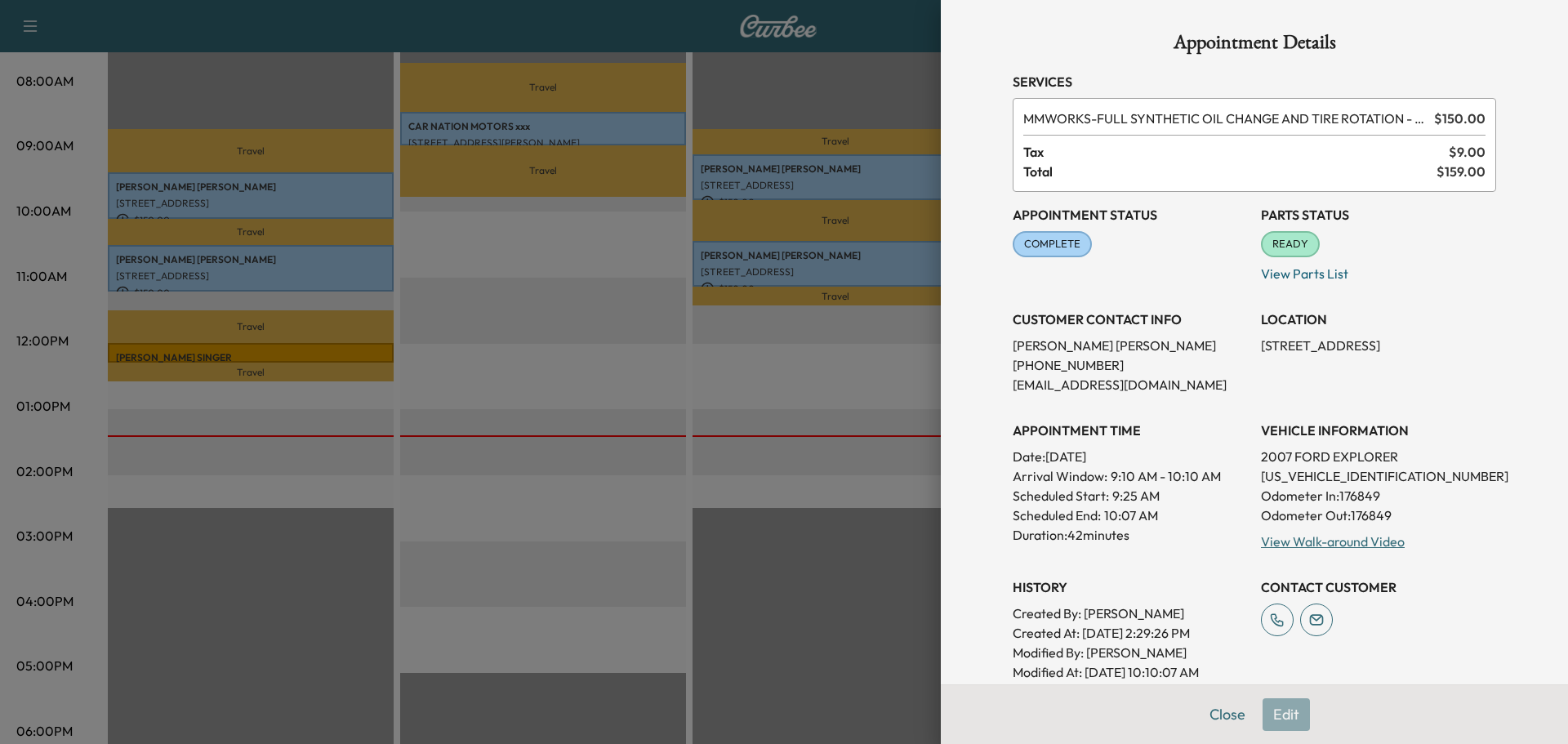
click at [1310, 549] on div "View Walk-around Video" at bounding box center [1378, 541] width 235 height 19
click at [1311, 546] on link "View Walk-around Video" at bounding box center [1333, 541] width 144 height 17
click at [1207, 712] on button "Close" at bounding box center [1227, 714] width 57 height 32
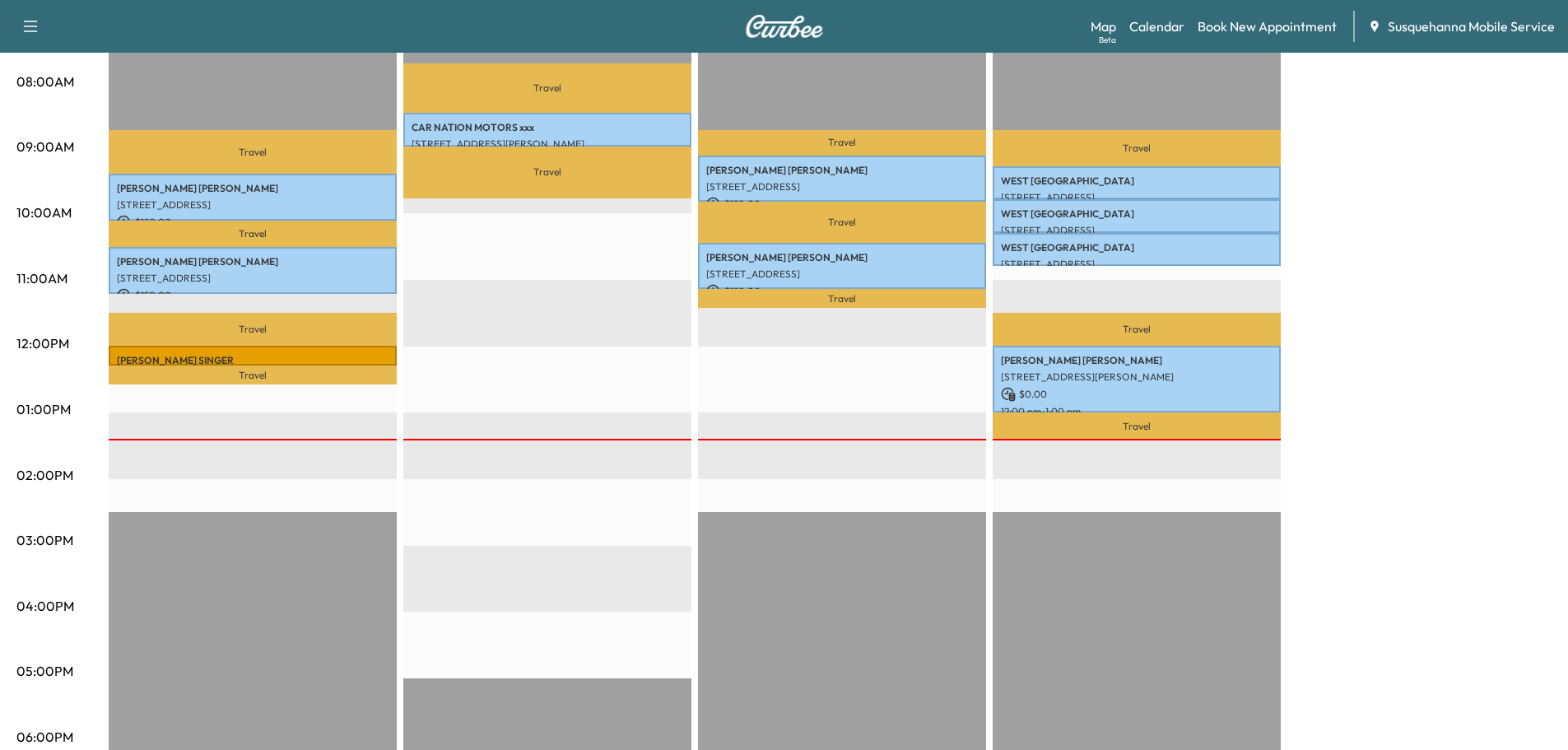
scroll to position [0, 0]
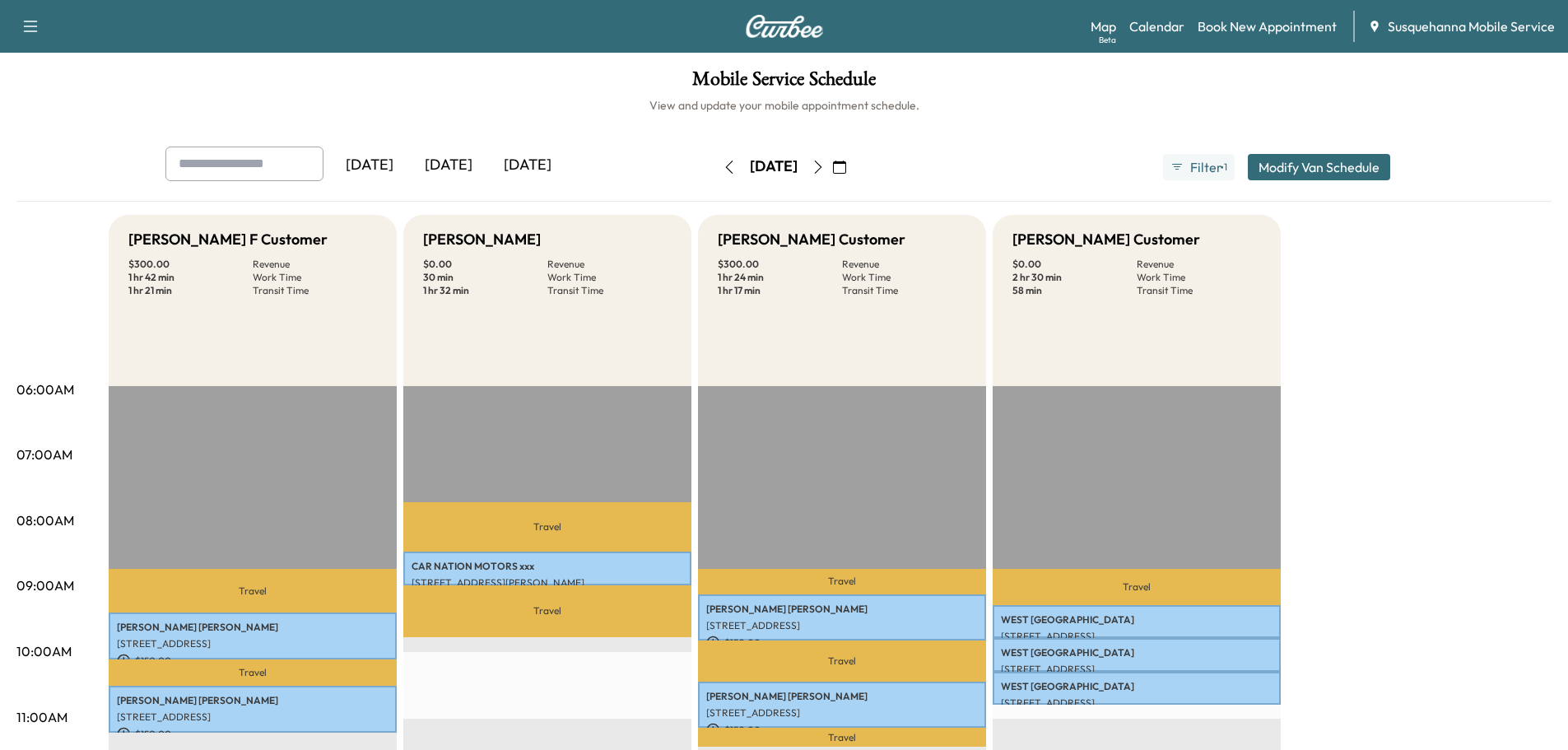
click at [824, 168] on icon "button" at bounding box center [818, 167] width 13 height 13
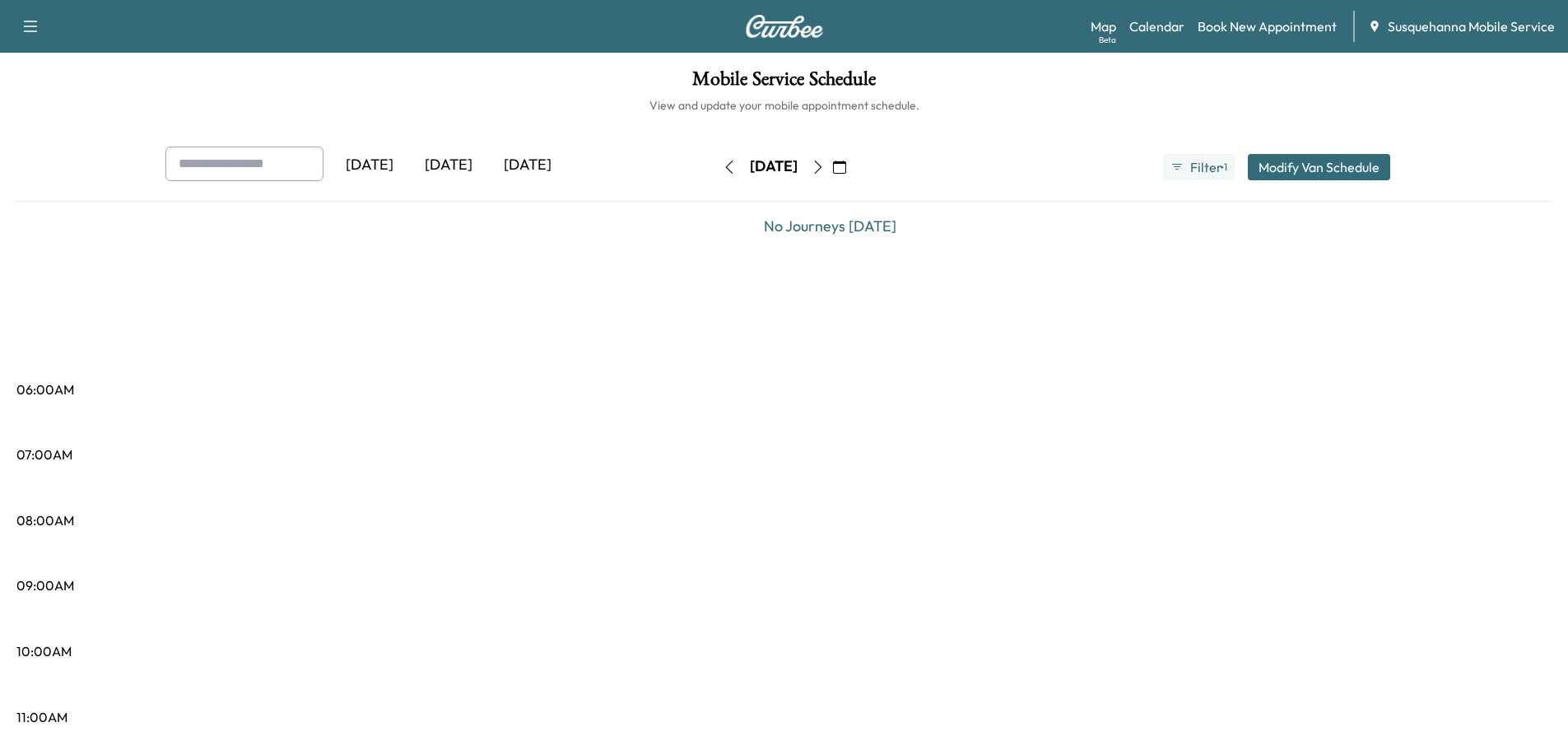
click at [822, 168] on icon "button" at bounding box center [818, 167] width 7 height 13
click at [832, 168] on button "button" at bounding box center [818, 167] width 28 height 26
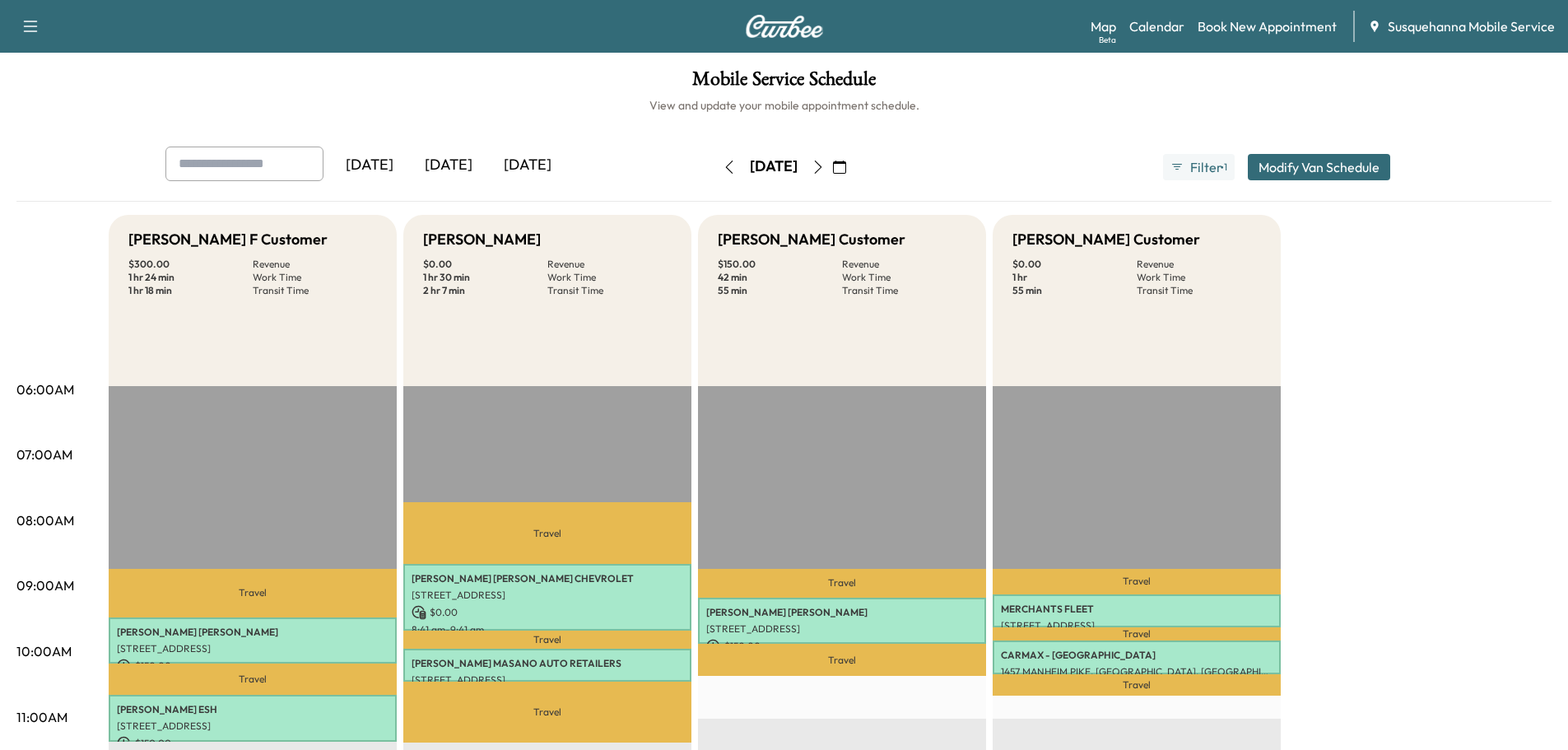
click at [824, 168] on icon "button" at bounding box center [818, 167] width 13 height 13
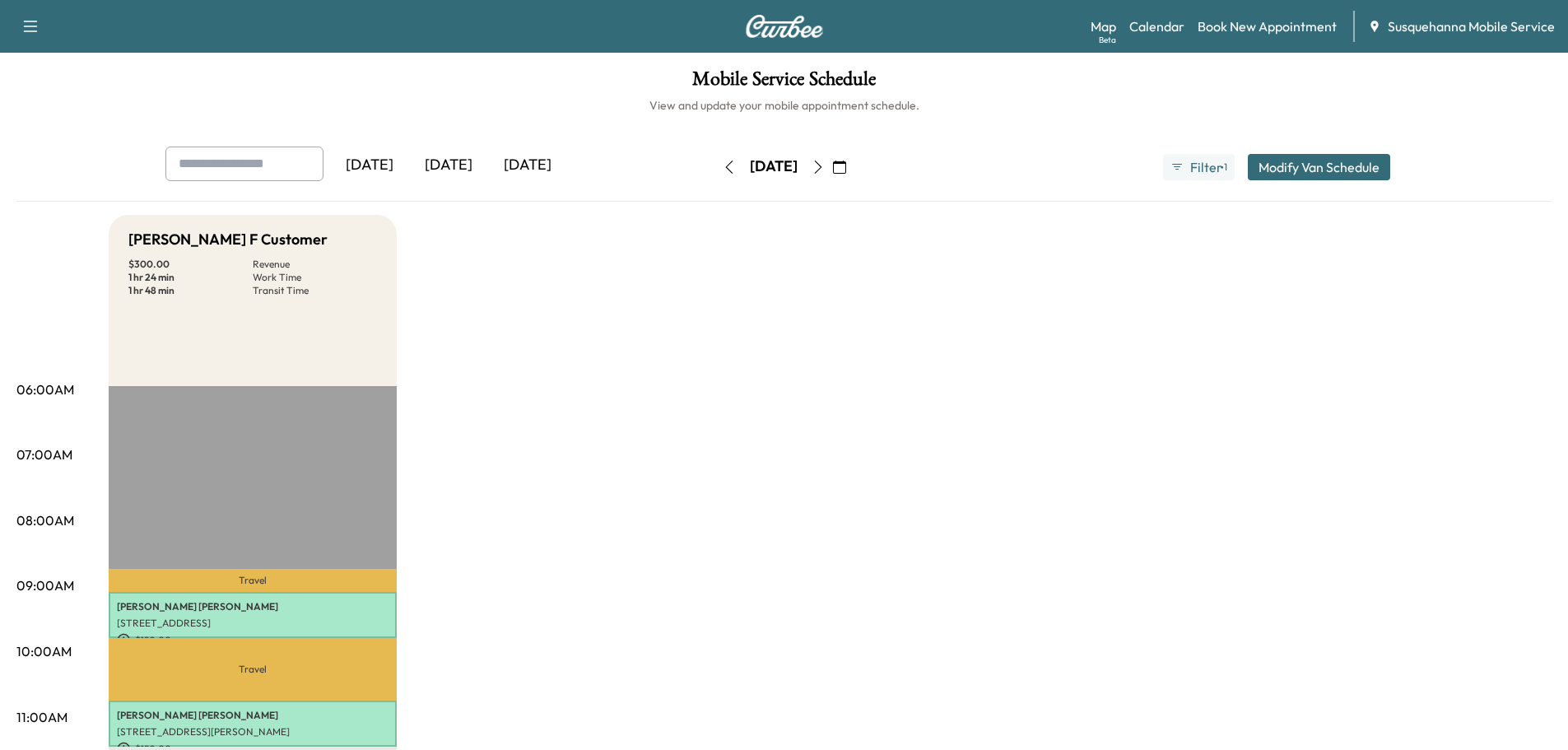
click at [824, 168] on icon "button" at bounding box center [818, 167] width 13 height 13
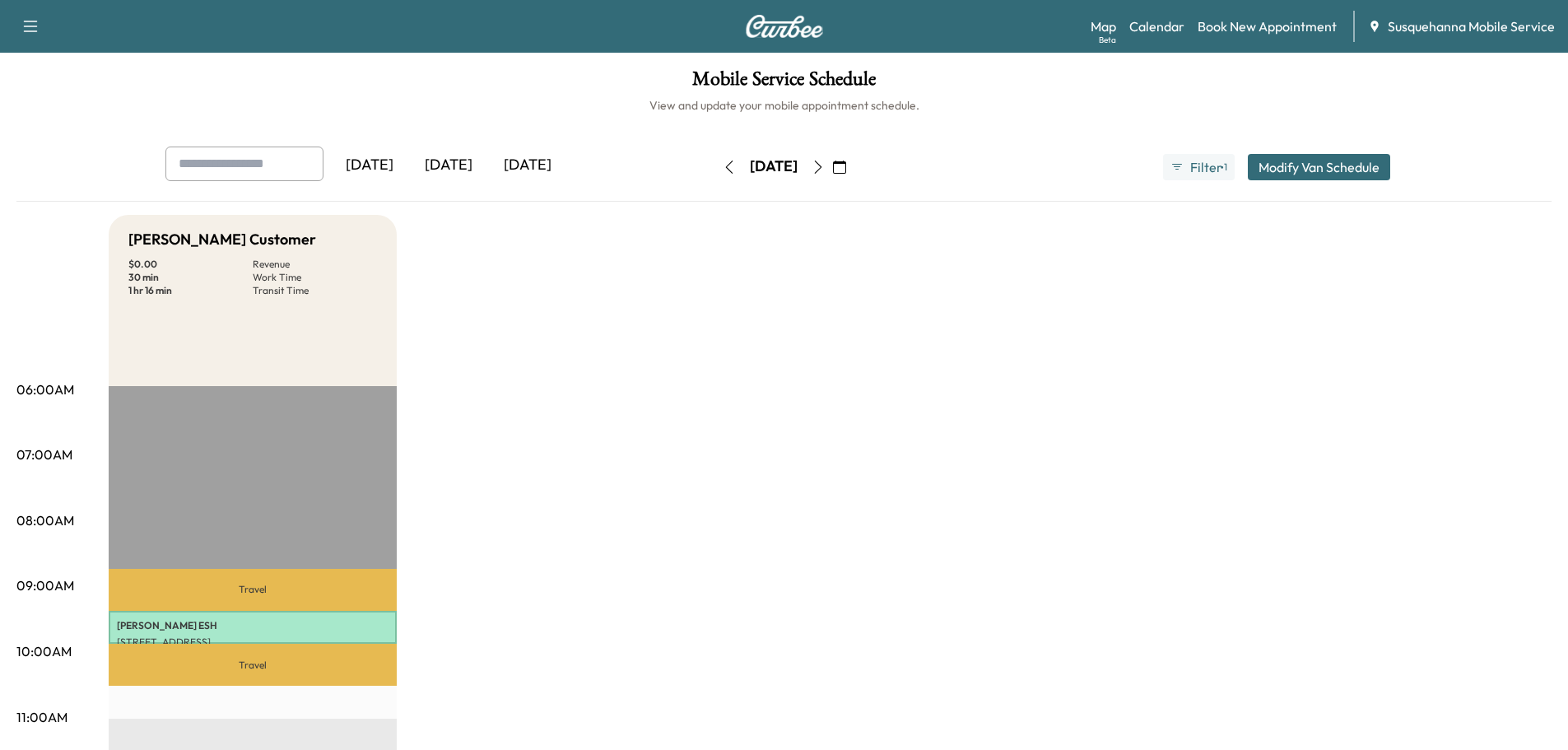
click at [824, 168] on icon "button" at bounding box center [818, 167] width 13 height 13
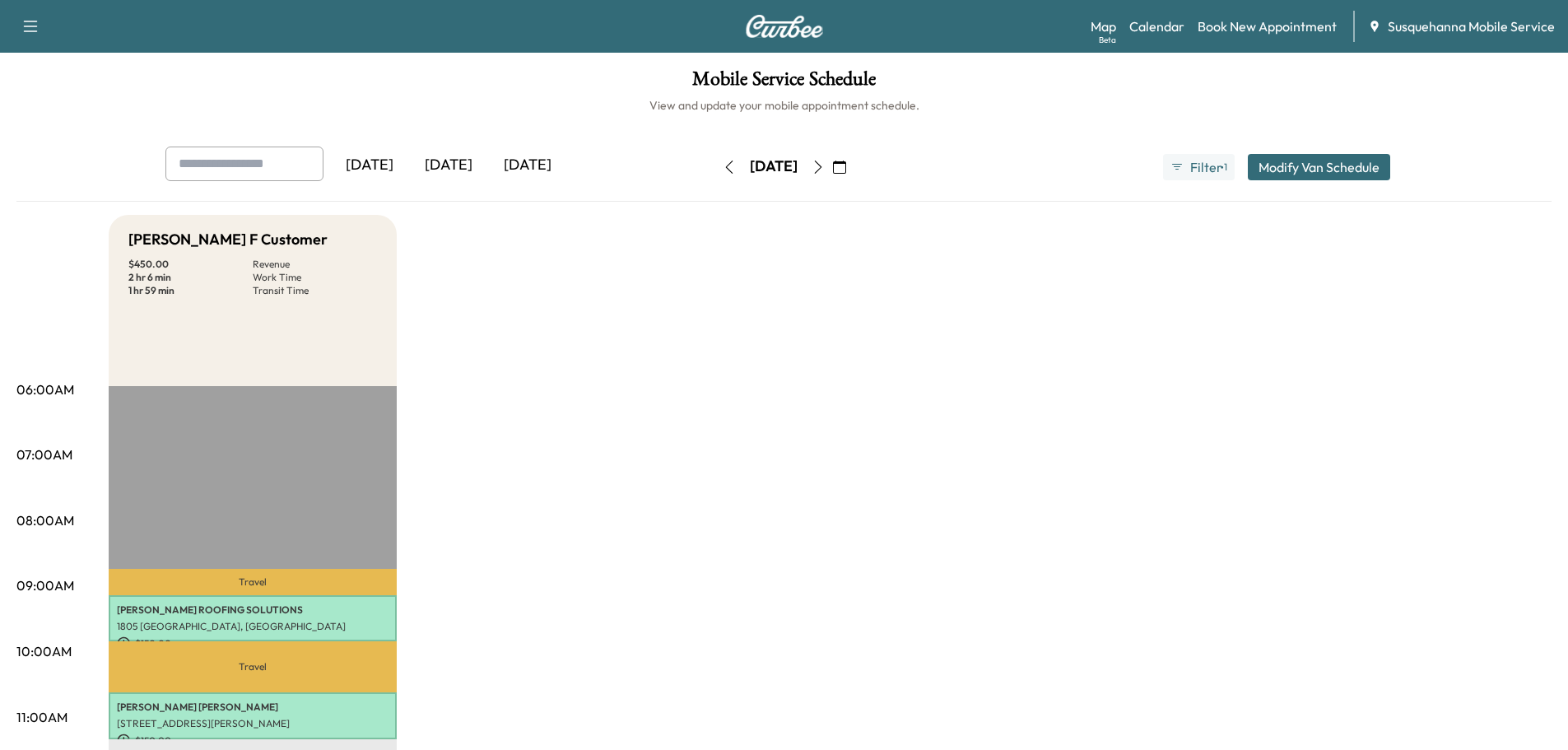
click at [824, 168] on icon "button" at bounding box center [818, 167] width 13 height 13
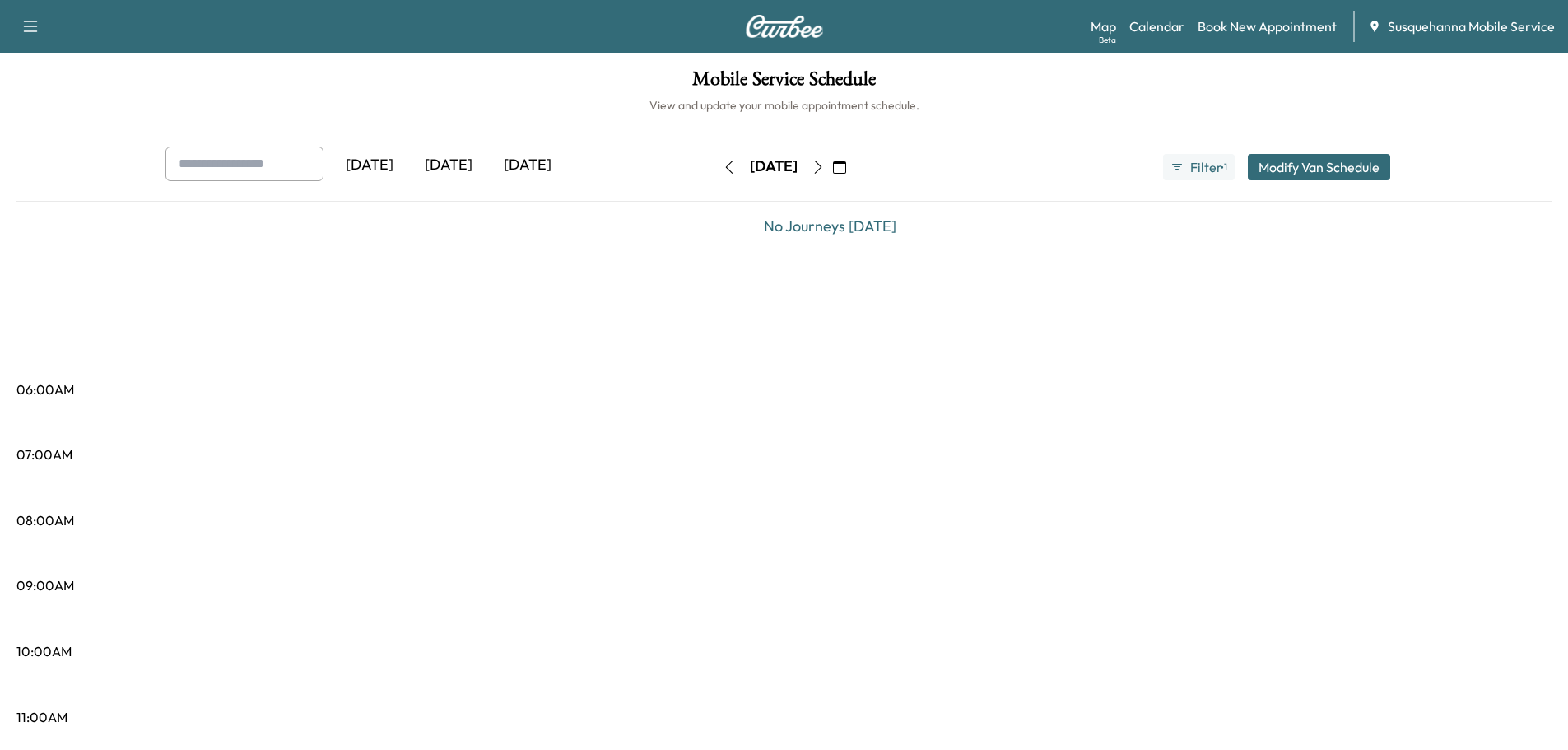
click at [722, 167] on icon "button" at bounding box center [729, 167] width 13 height 13
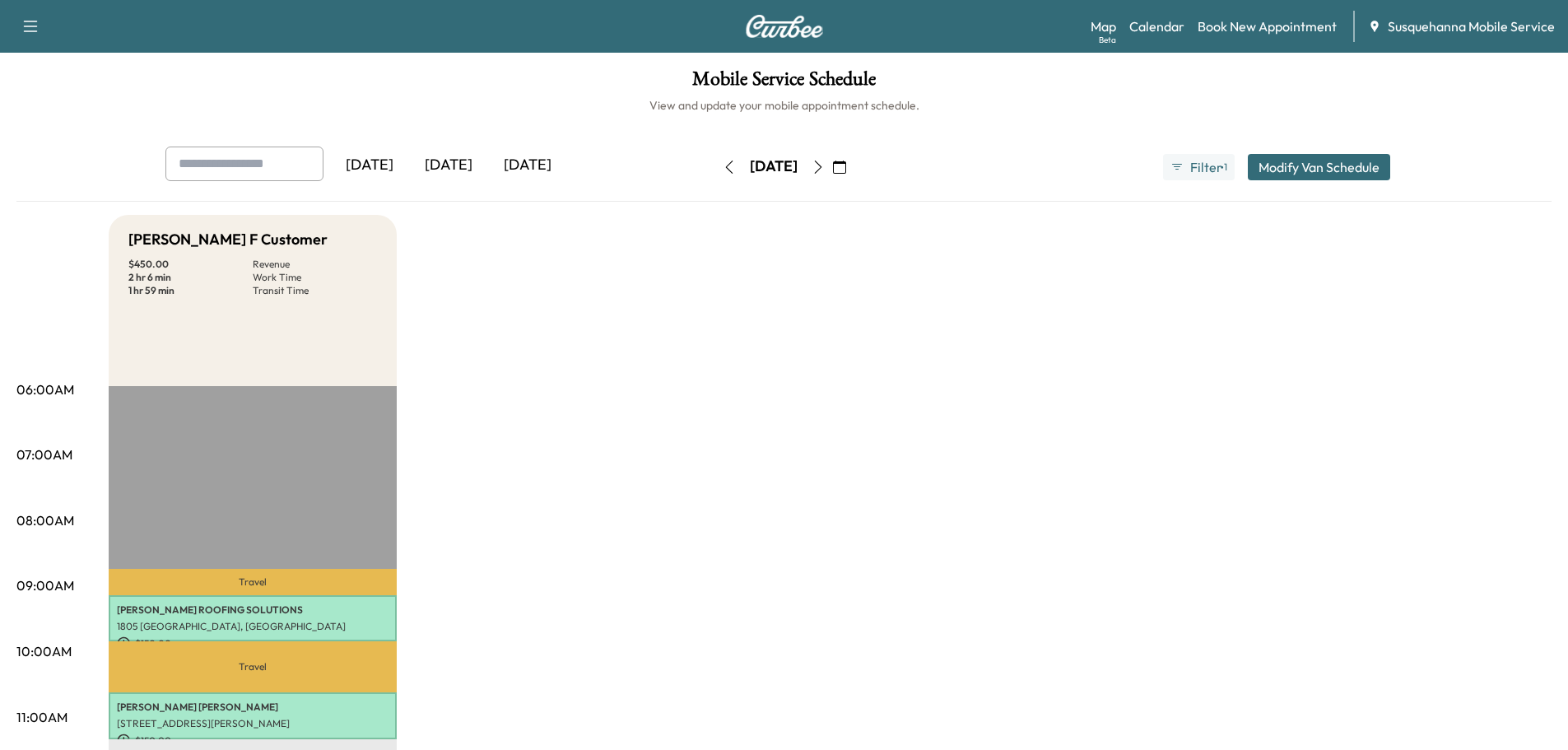
click at [715, 167] on button "button" at bounding box center [729, 167] width 28 height 26
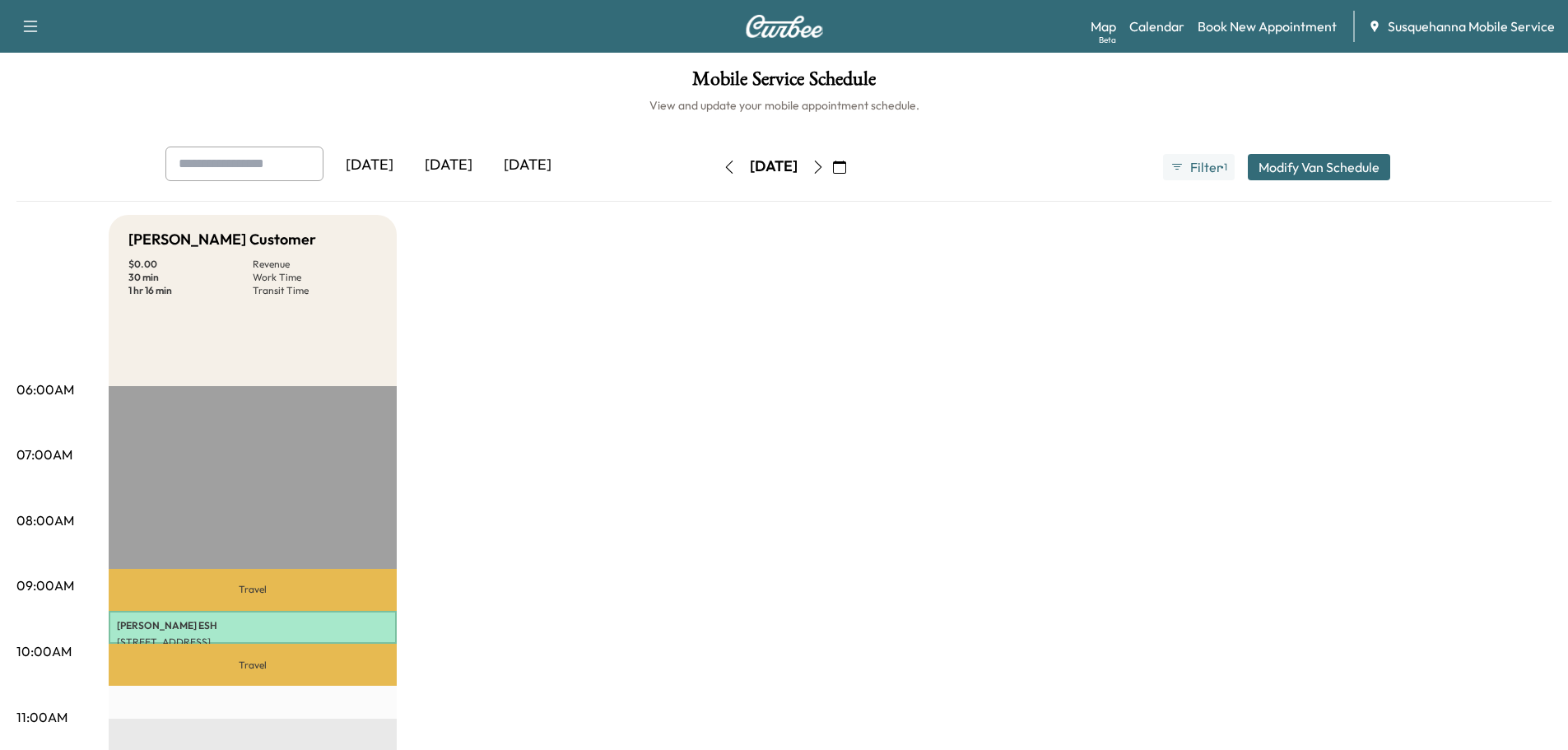
click at [715, 167] on div "[DATE]" at bounding box center [773, 167] width 117 height 26
click at [715, 167] on button "button" at bounding box center [729, 167] width 28 height 26
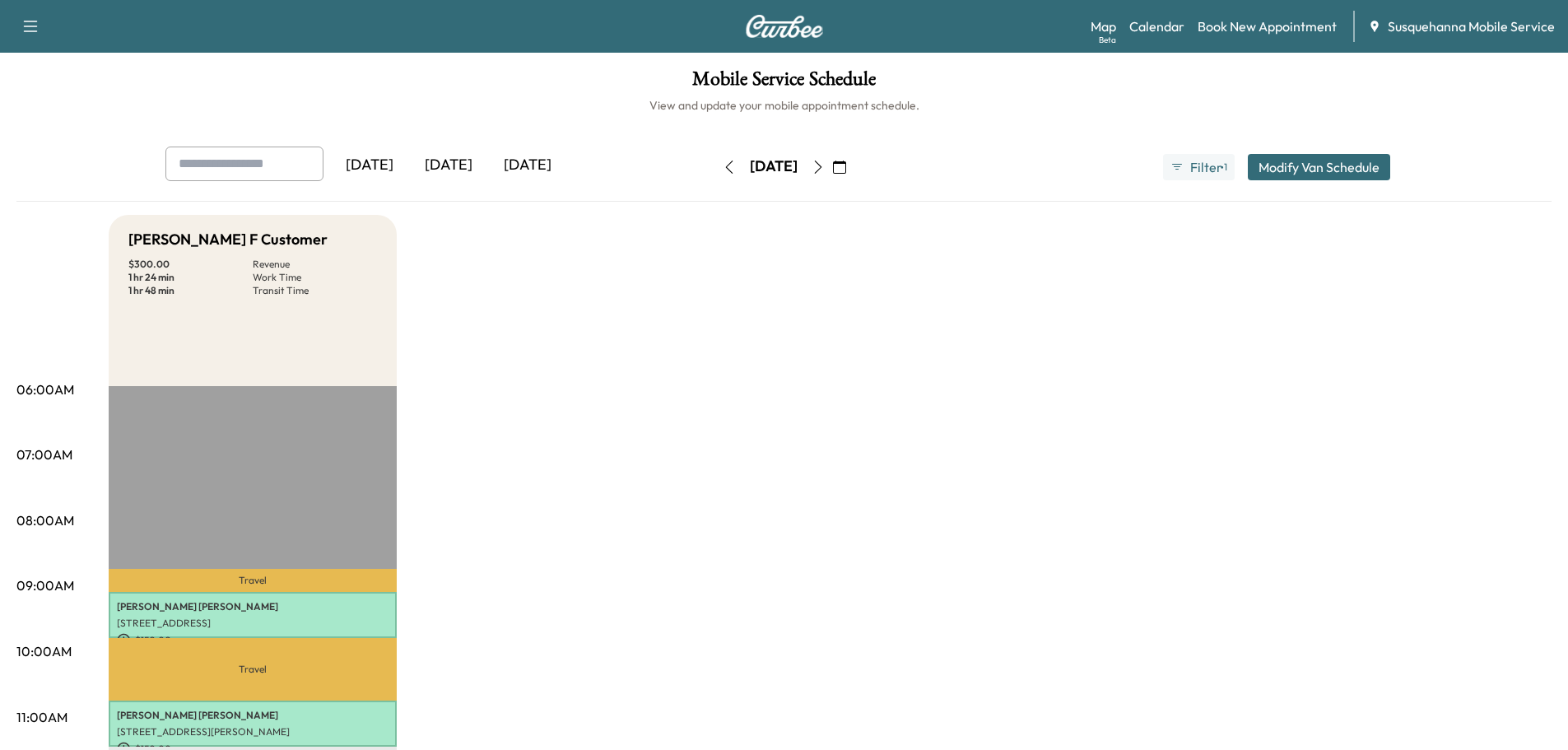
click at [725, 167] on icon "button" at bounding box center [729, 167] width 7 height 13
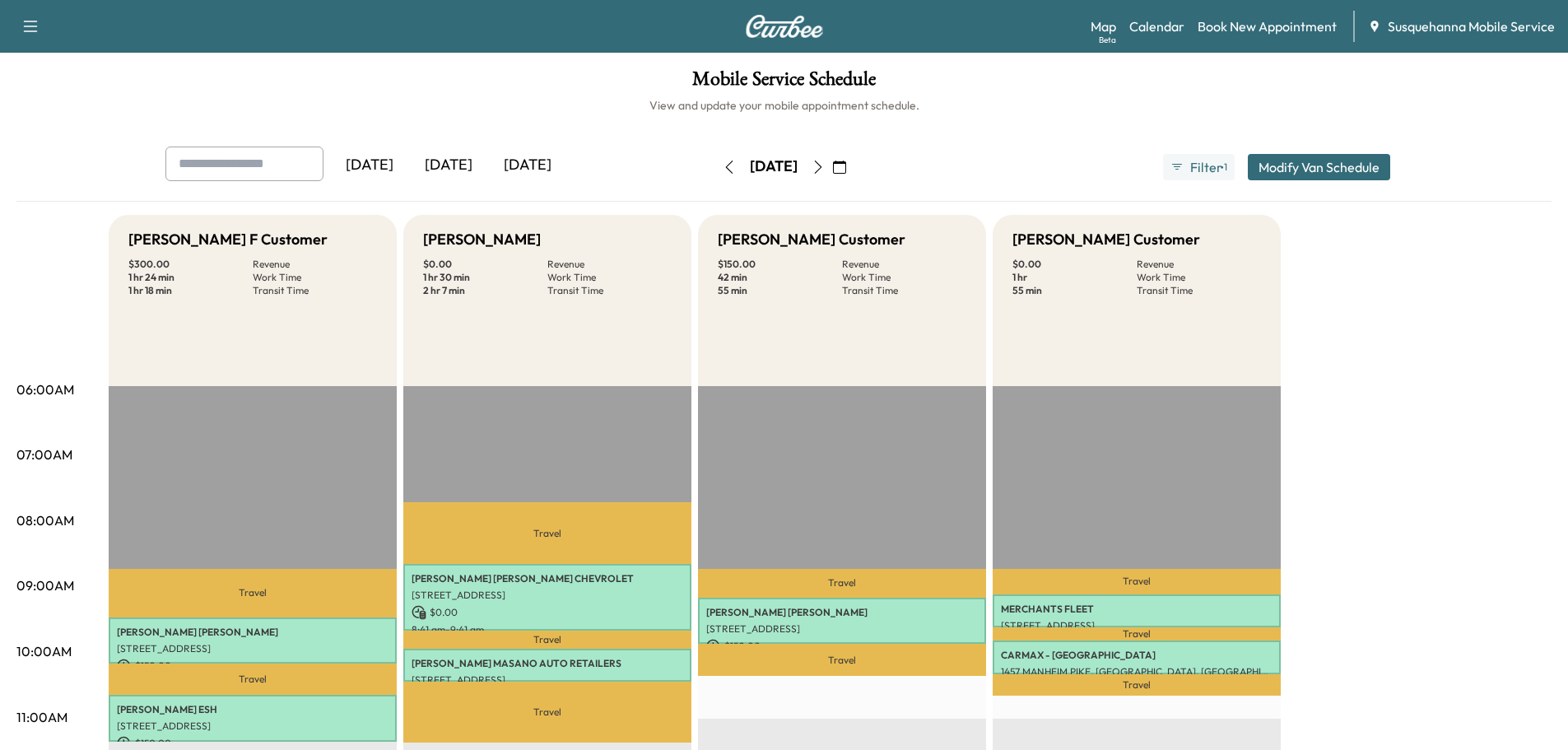
click at [824, 167] on icon "button" at bounding box center [818, 167] width 13 height 13
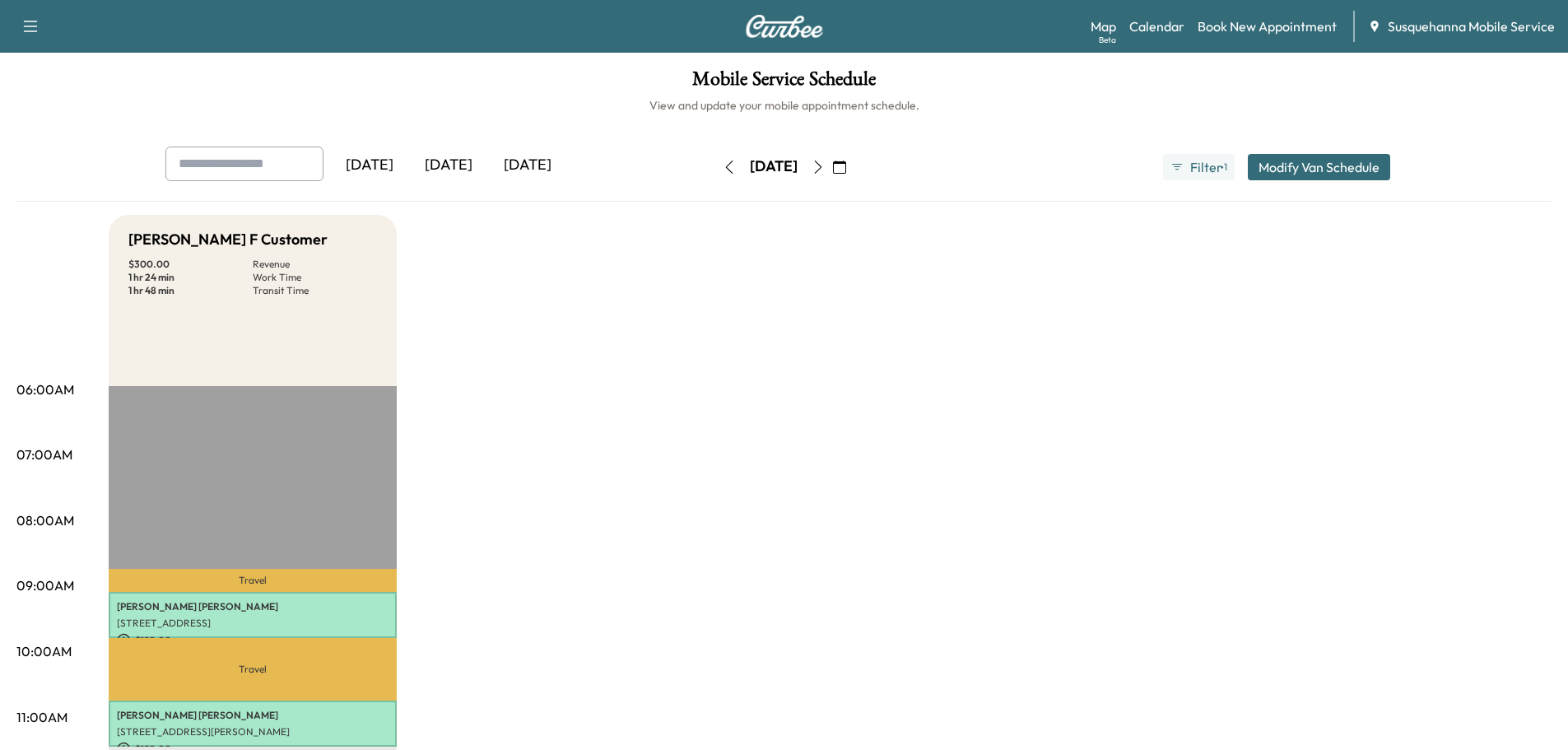
click at [824, 171] on icon "button" at bounding box center [818, 167] width 13 height 13
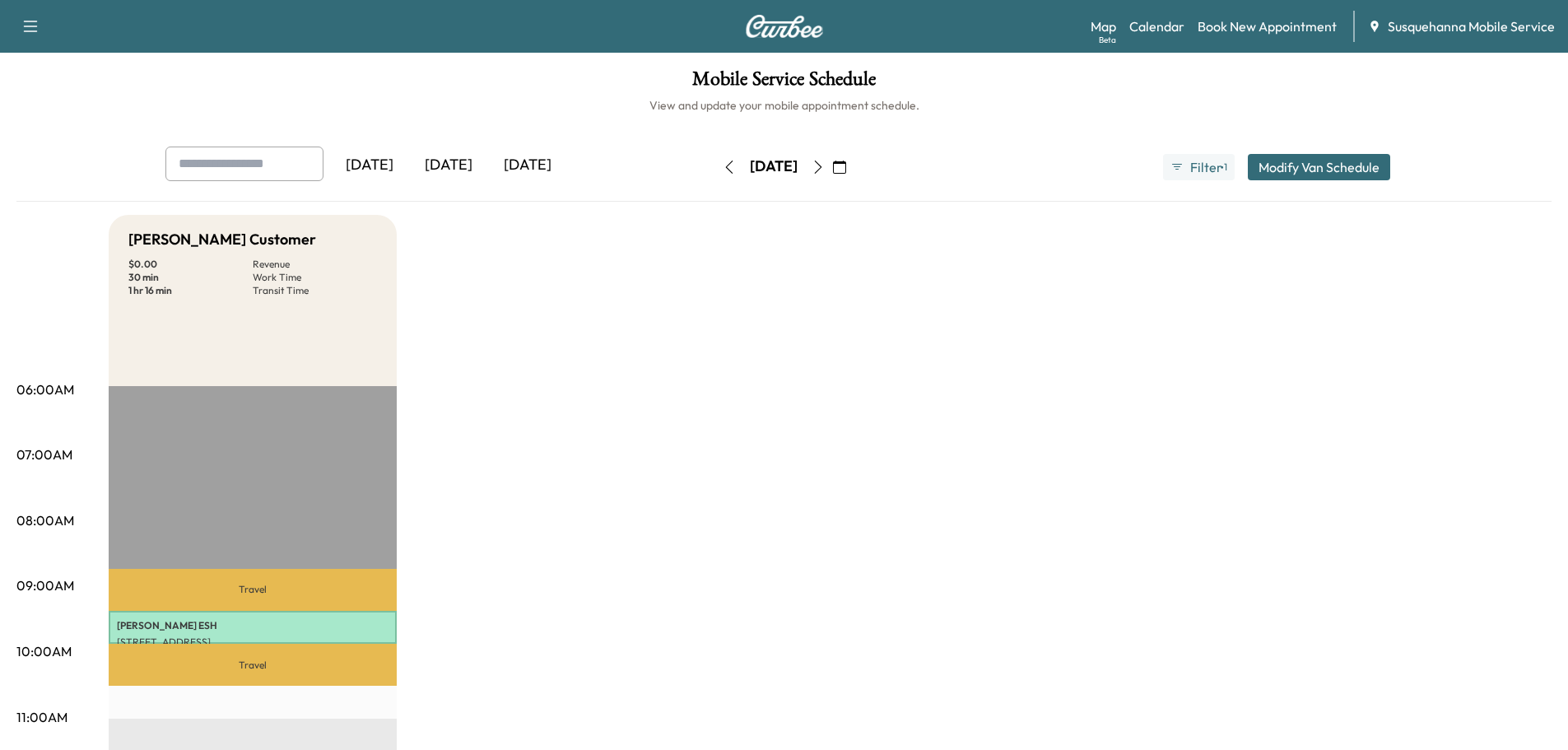
click at [832, 165] on button "button" at bounding box center [818, 167] width 28 height 26
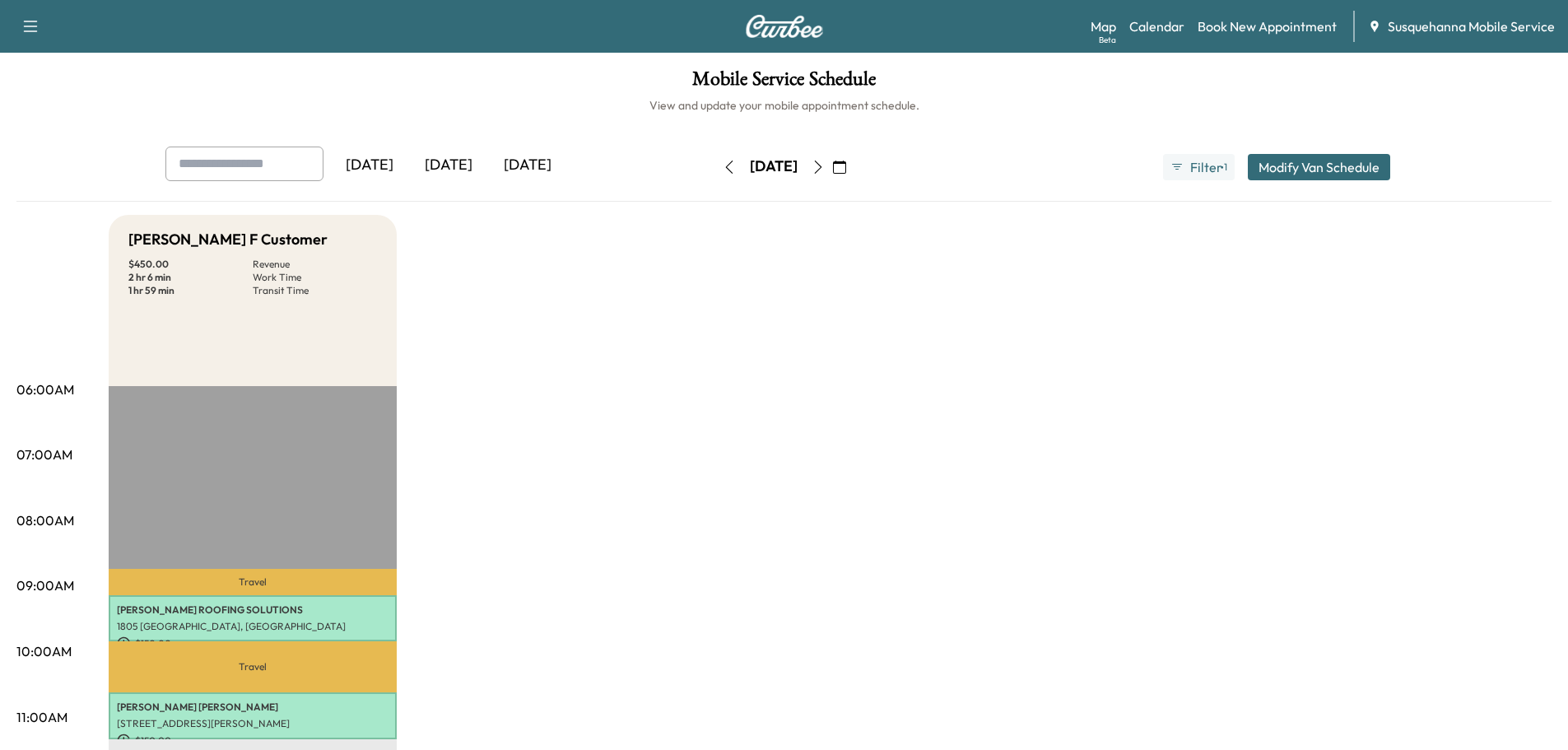
click at [824, 165] on icon "button" at bounding box center [818, 167] width 13 height 13
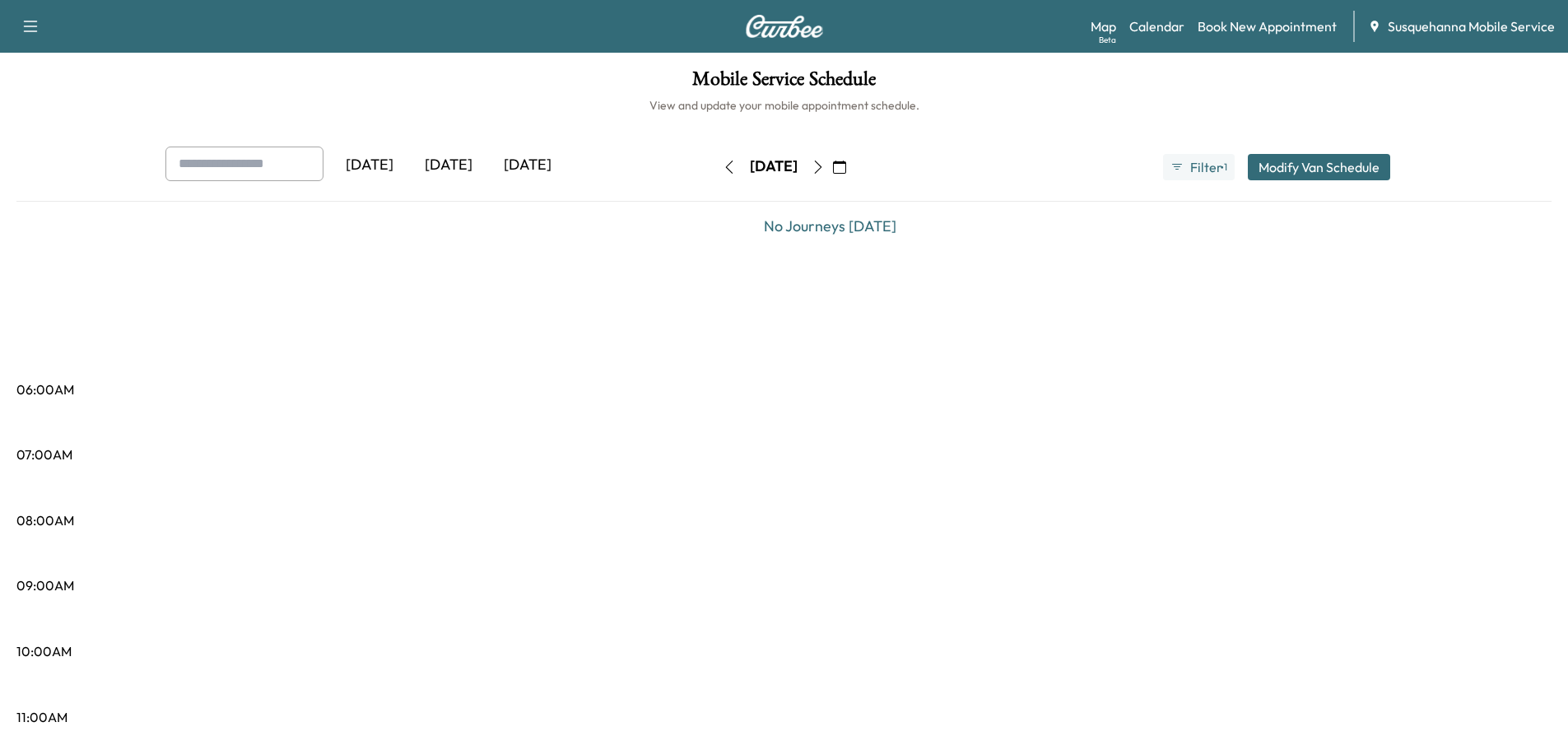
click at [853, 157] on button "button" at bounding box center [839, 167] width 28 height 26
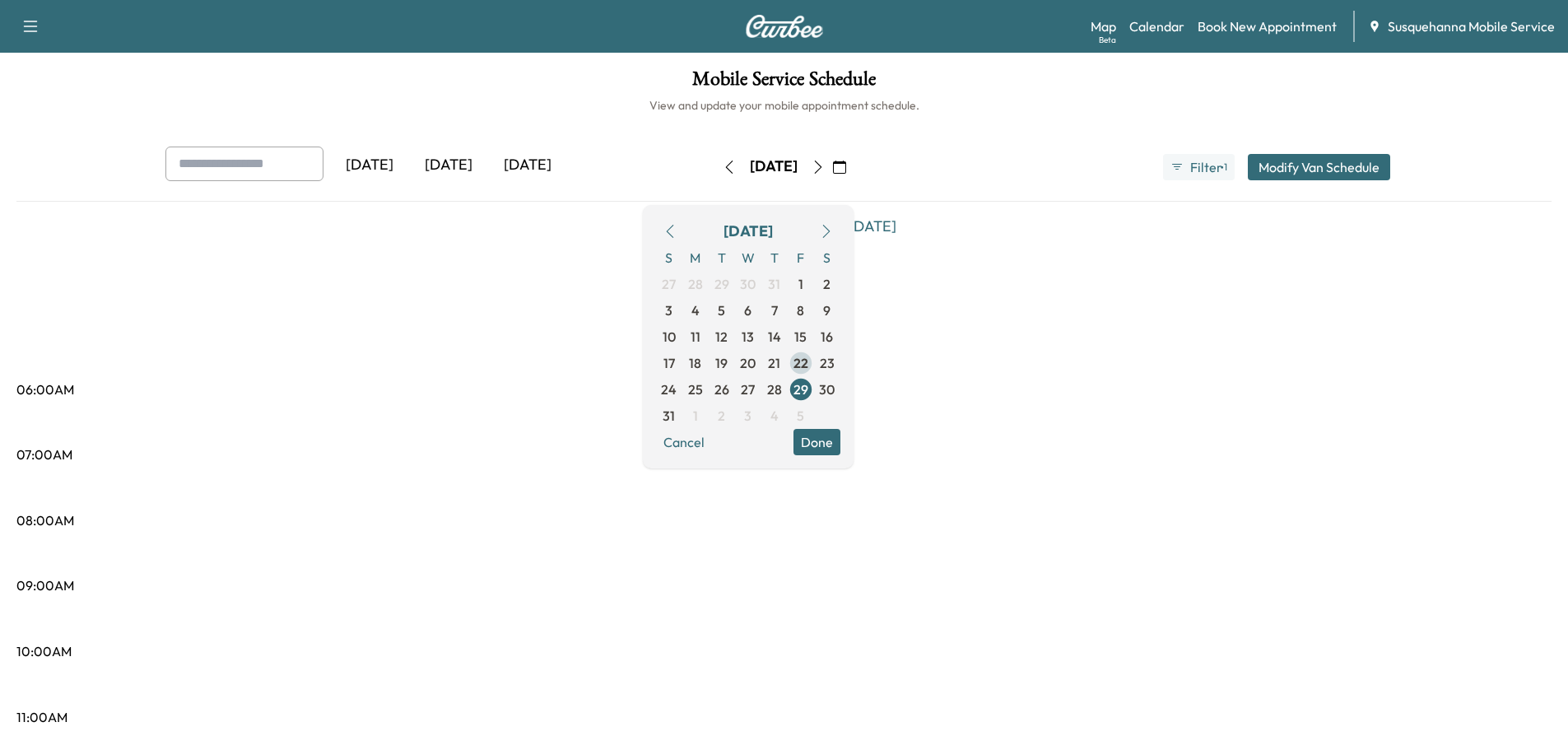
click at [808, 363] on span "22" at bounding box center [800, 362] width 15 height 20
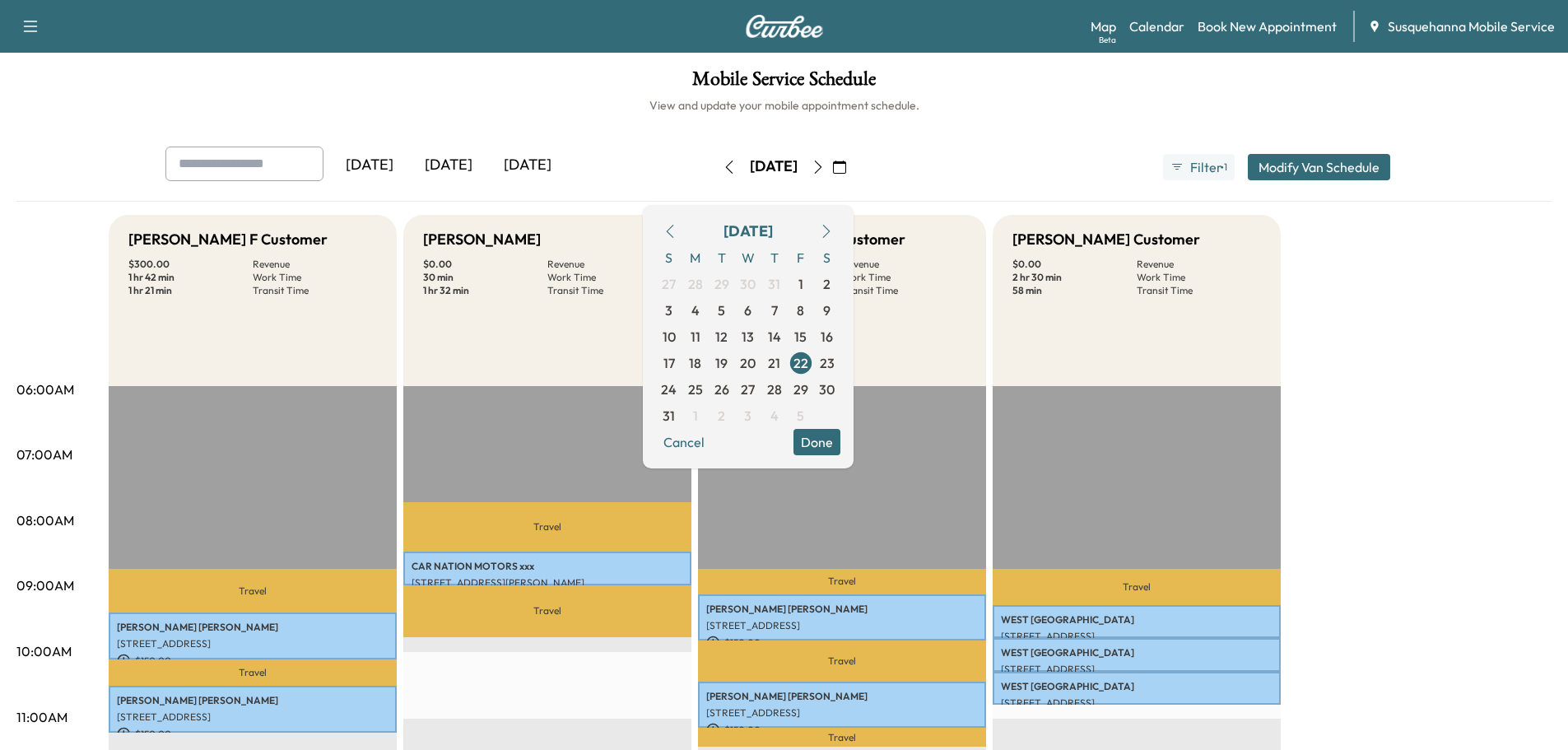
click at [840, 446] on button "Done" at bounding box center [816, 442] width 47 height 26
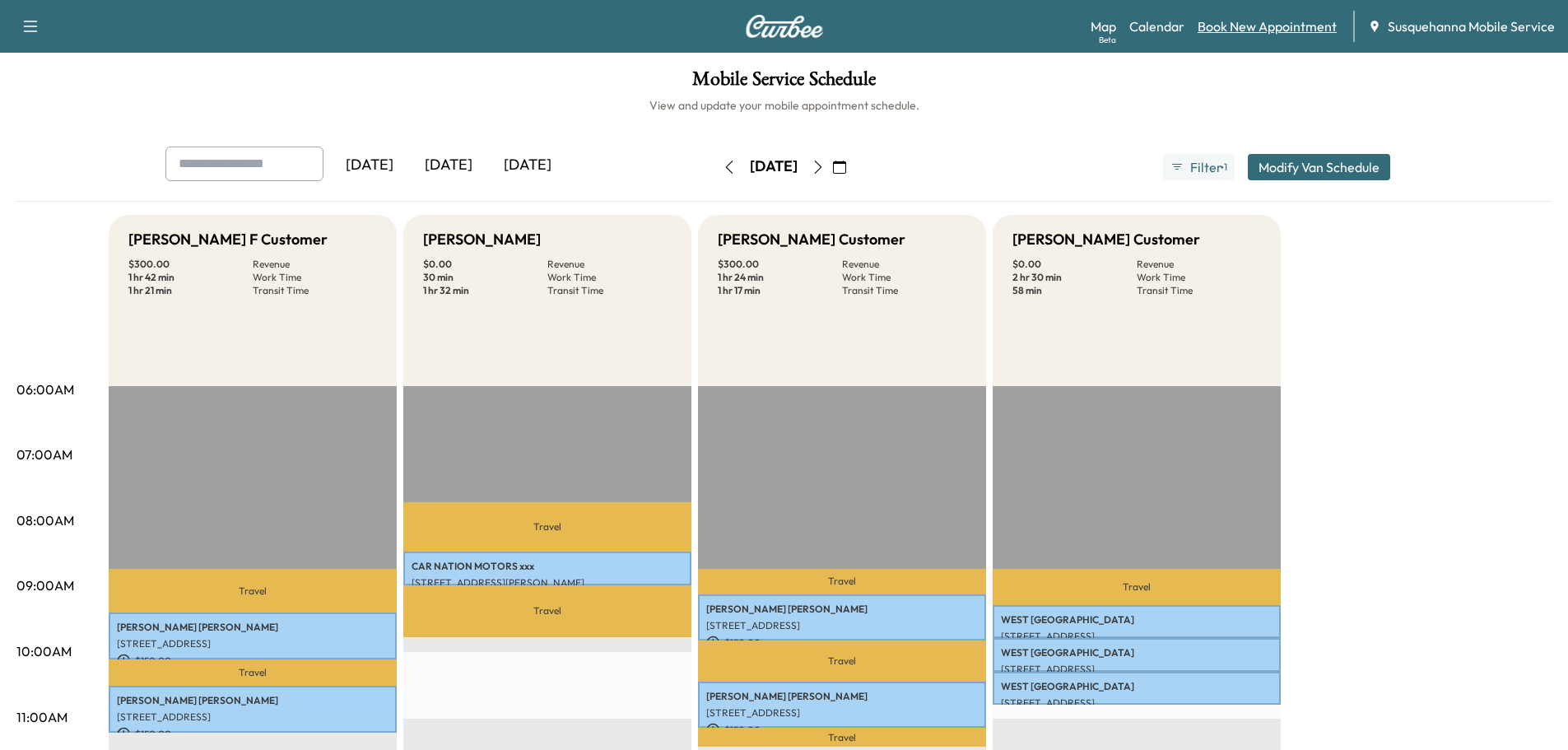
click at [1255, 27] on link "Book New Appointment" at bounding box center [1266, 26] width 139 height 20
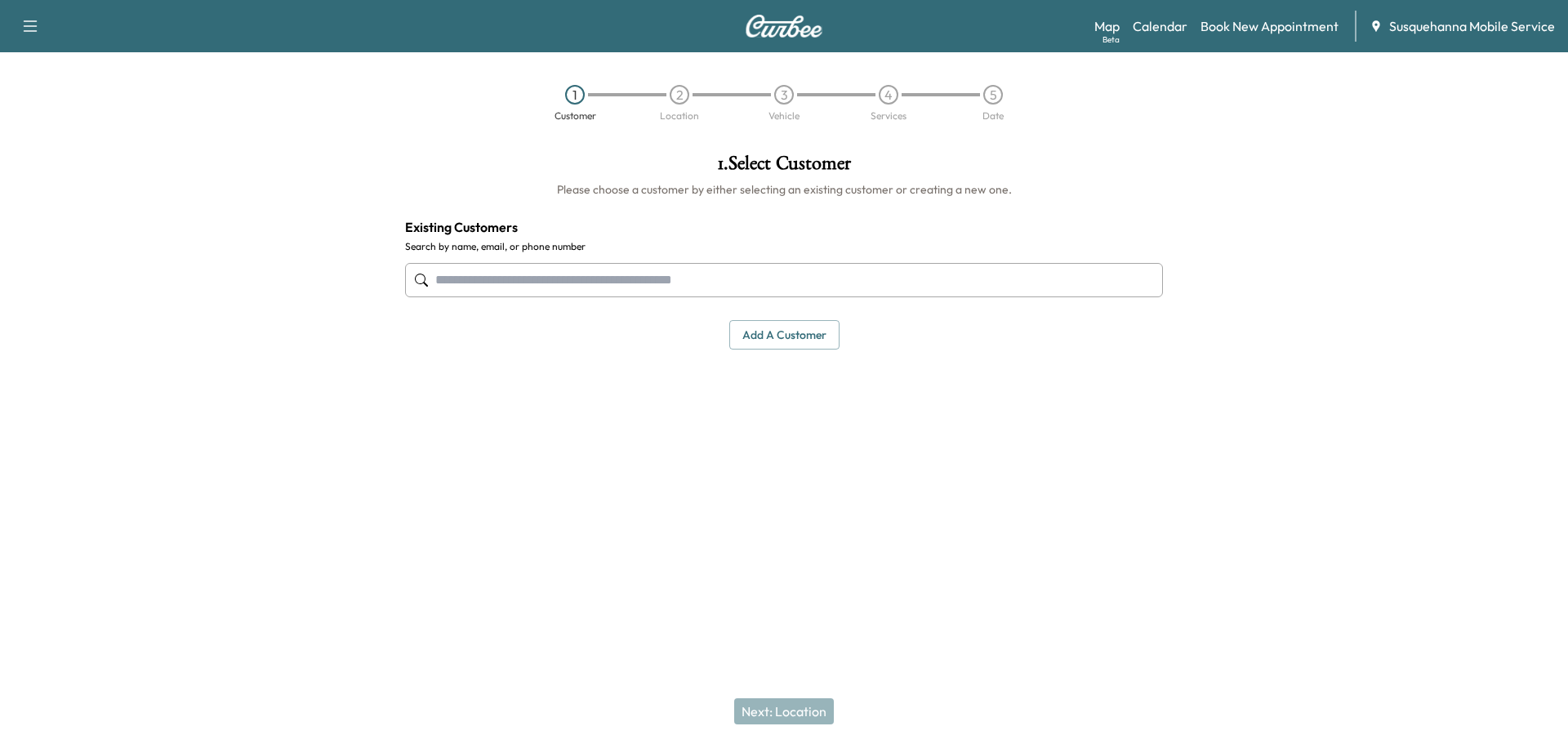
click at [625, 271] on input "text" at bounding box center [784, 280] width 758 height 34
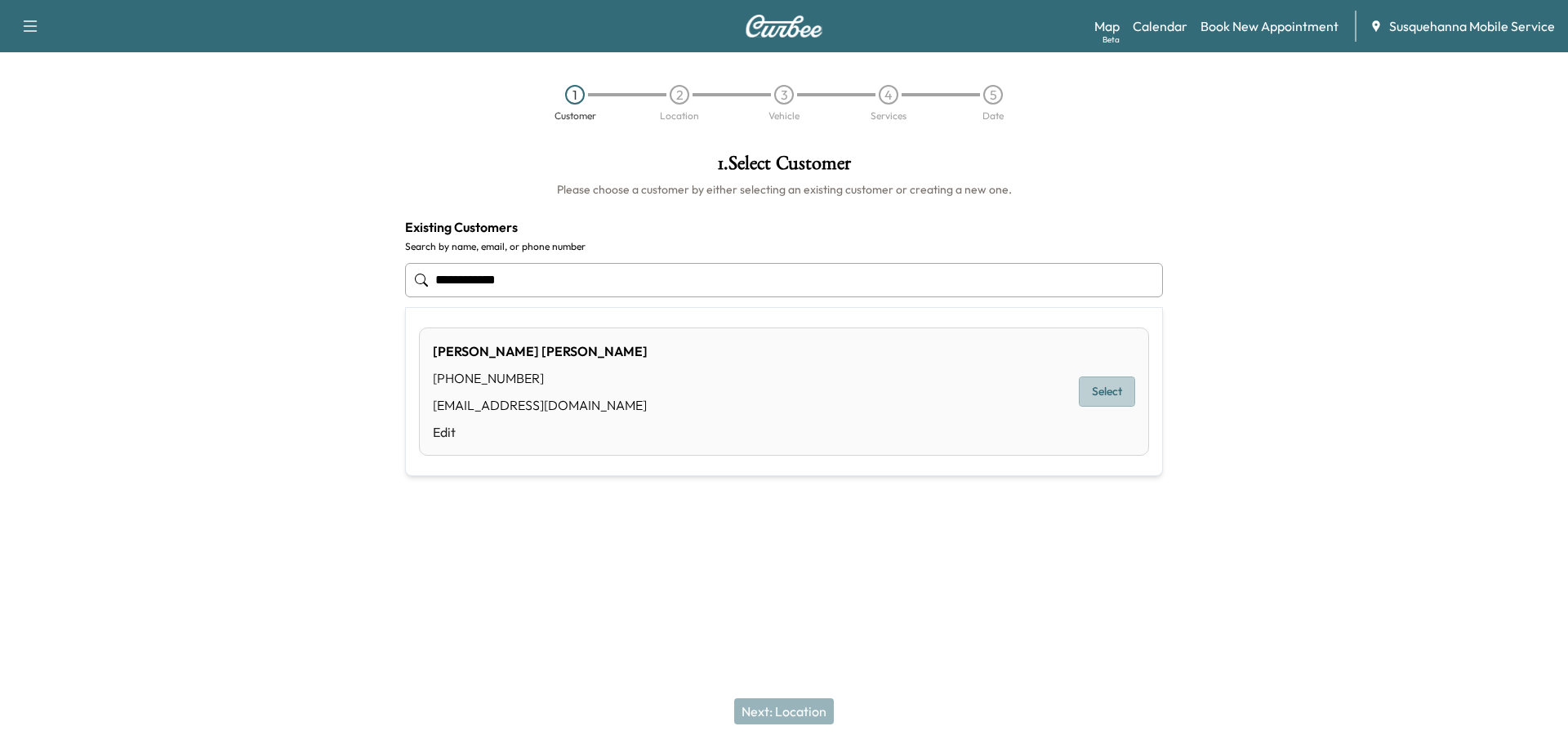
click at [1113, 400] on button "Select" at bounding box center [1106, 391] width 56 height 30
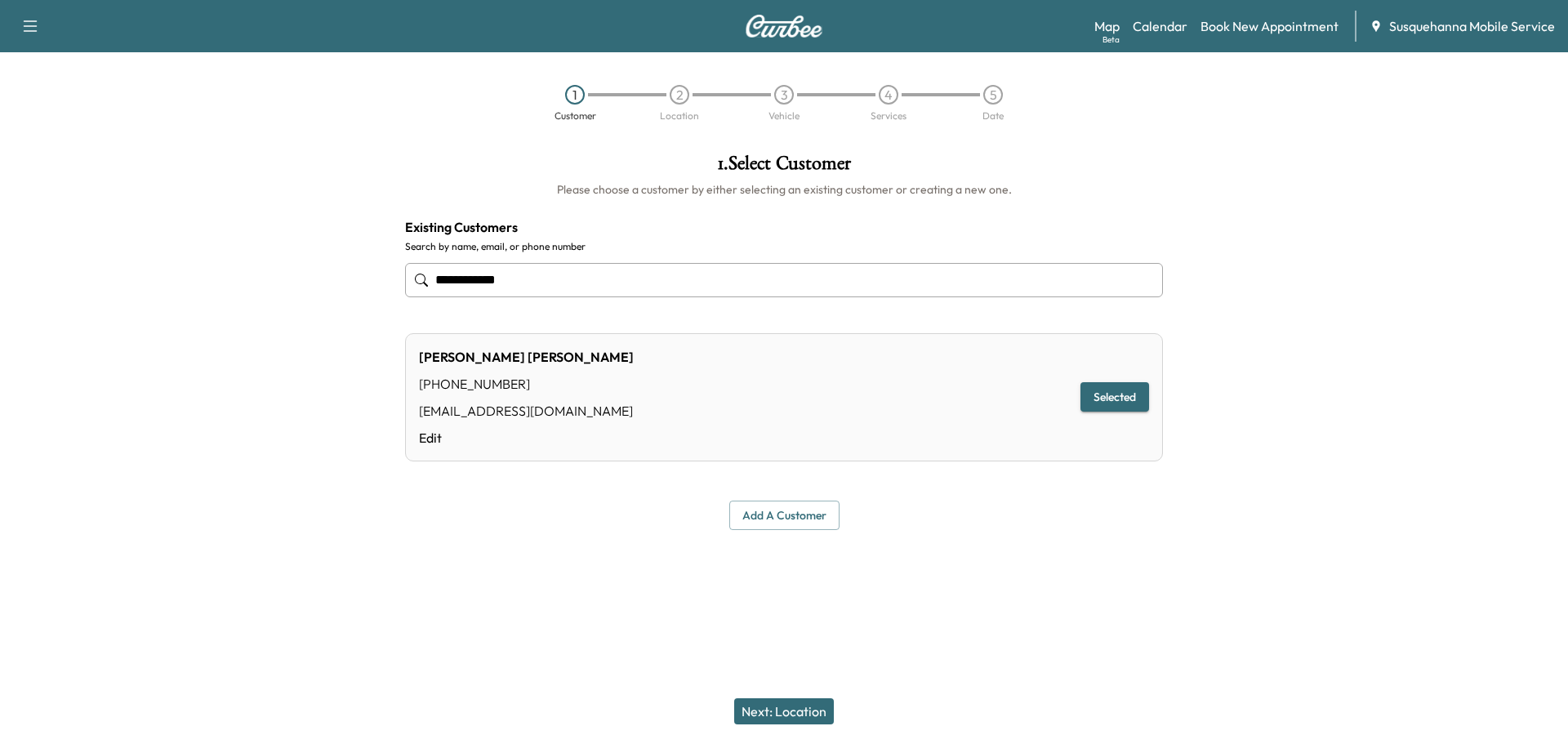
type input "**********"
click at [764, 716] on button "Next: Location" at bounding box center [784, 711] width 100 height 26
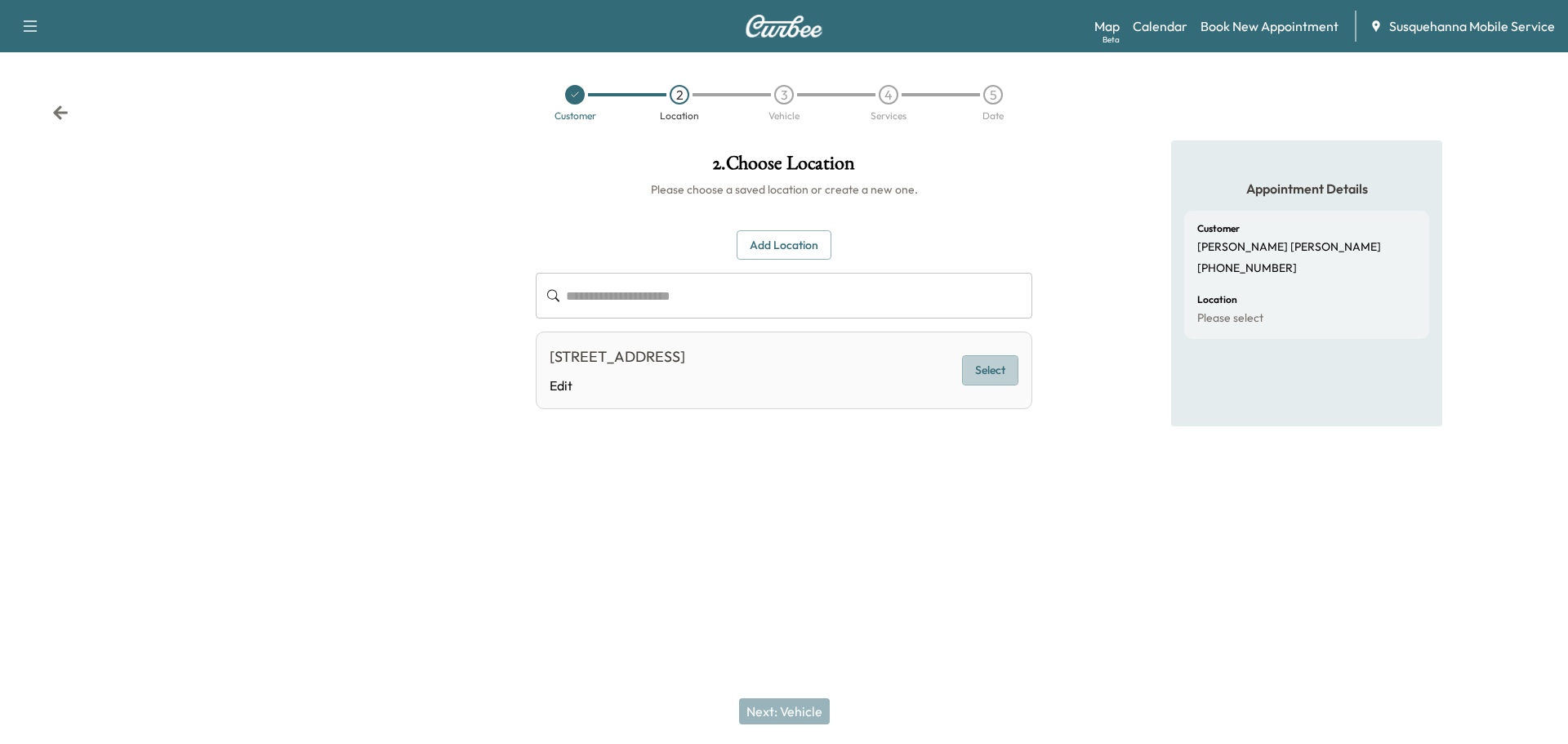
click at [1005, 370] on button "Select" at bounding box center [990, 370] width 56 height 30
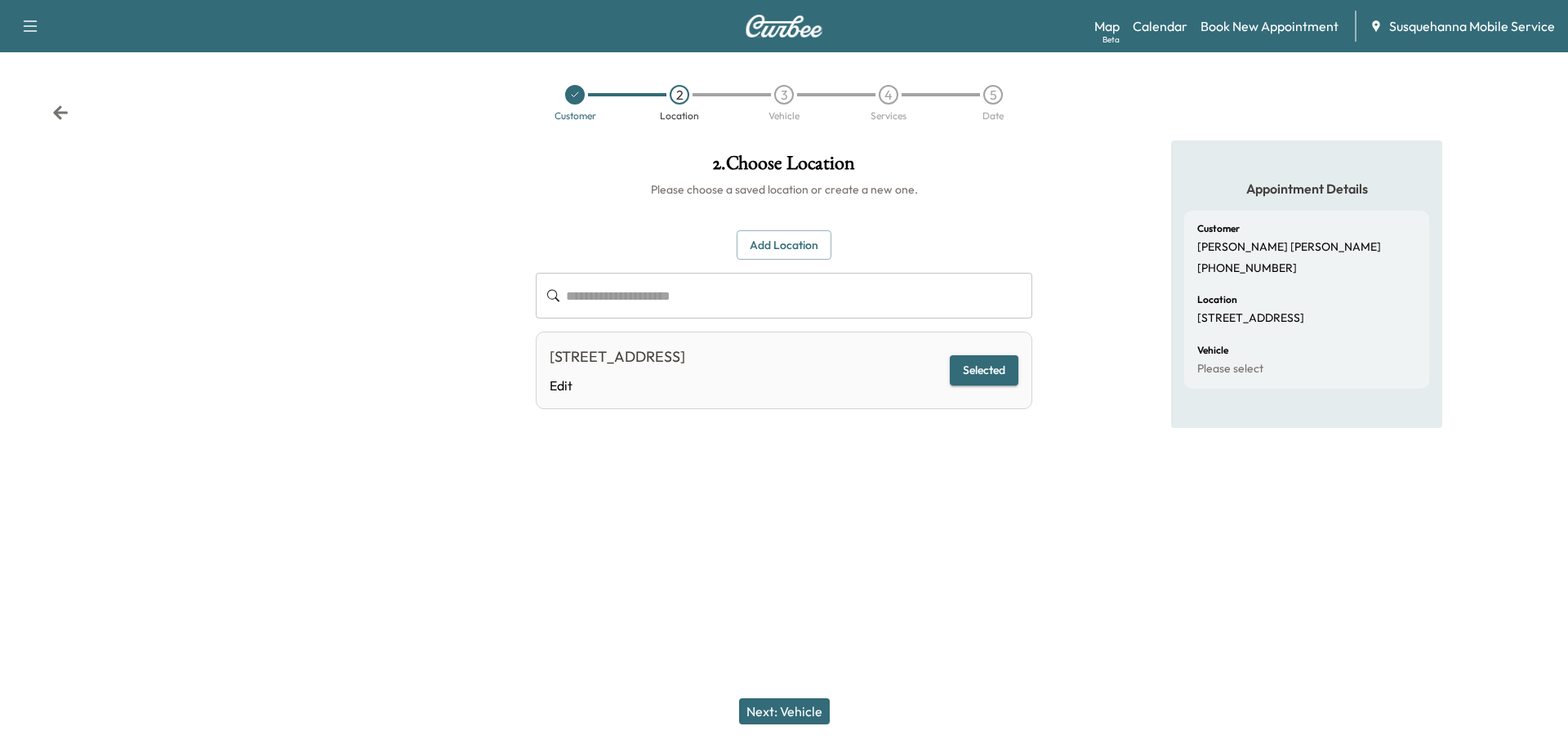
click at [804, 713] on button "Next: Vehicle" at bounding box center [784, 711] width 90 height 26
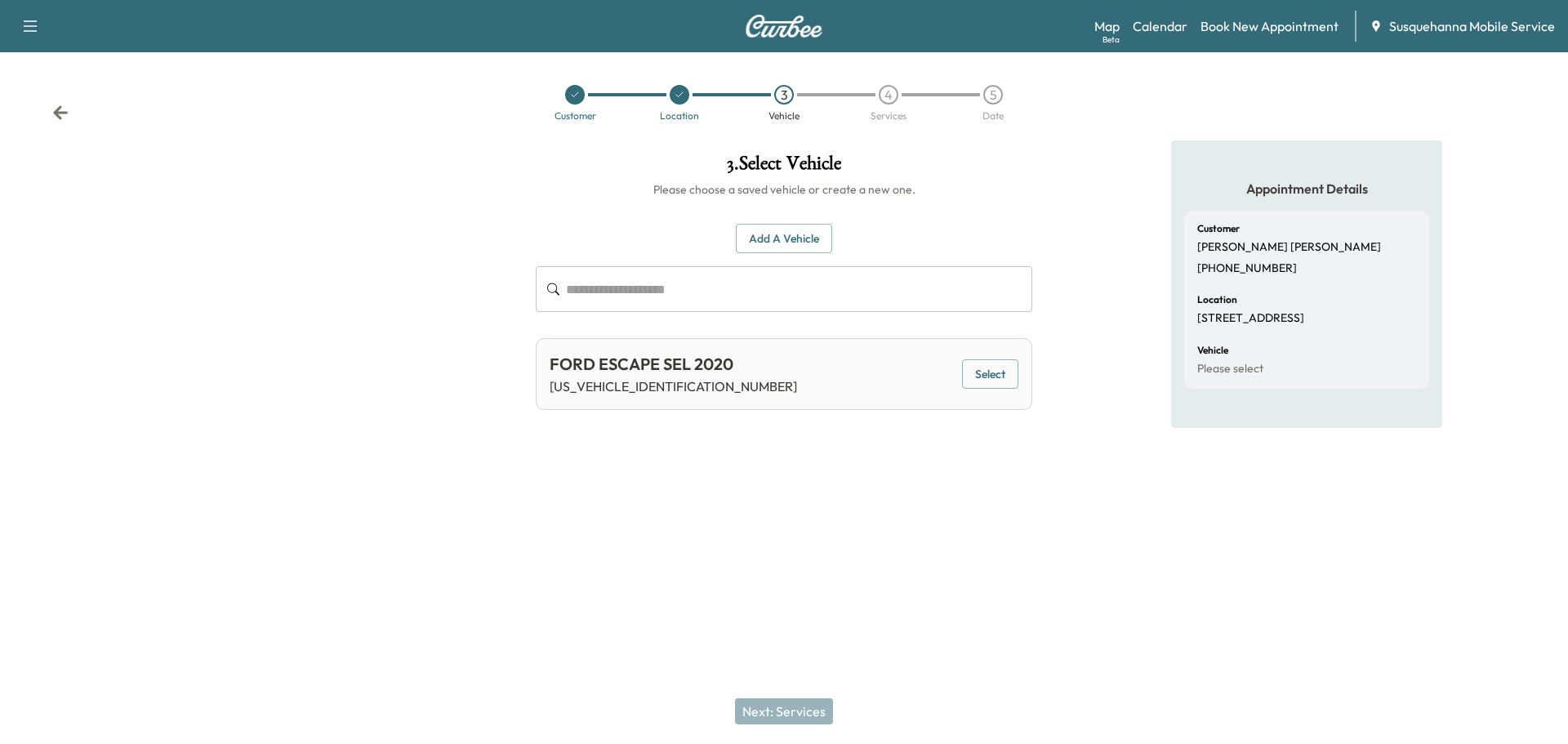
click at [995, 369] on button "Select" at bounding box center [990, 374] width 56 height 30
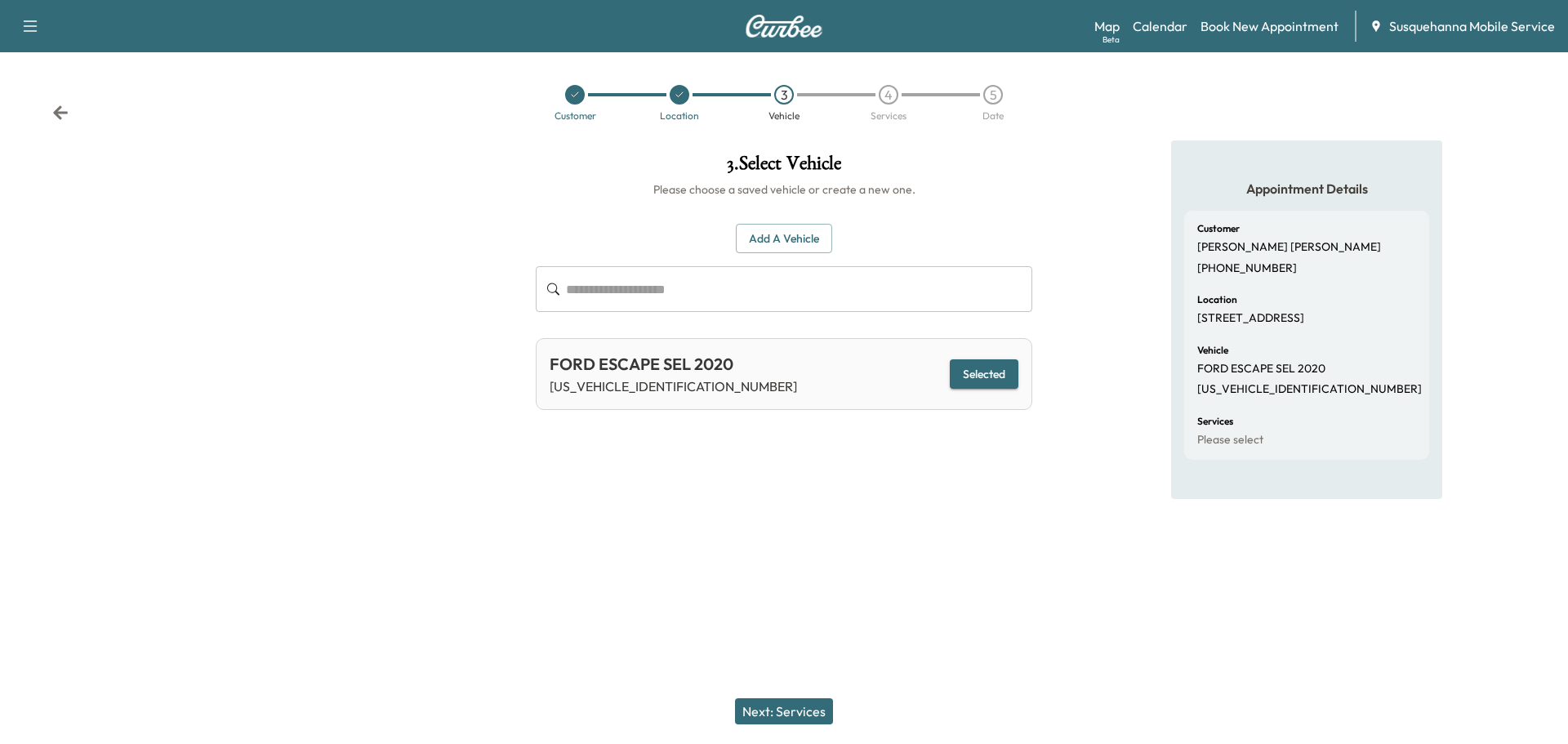
click at [804, 715] on button "Next: Services" at bounding box center [784, 711] width 98 height 26
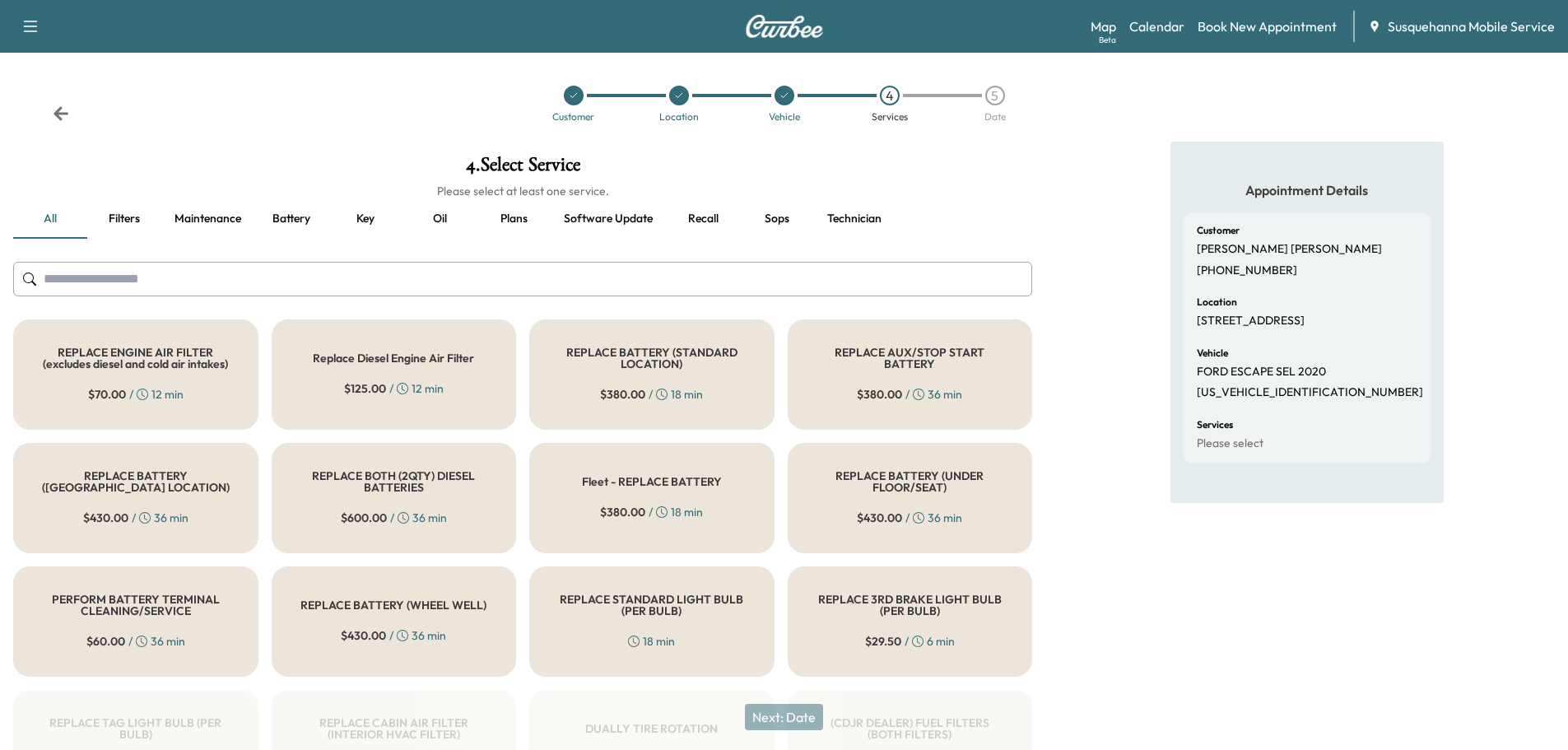
click at [700, 222] on button "Recall" at bounding box center [703, 219] width 74 height 39
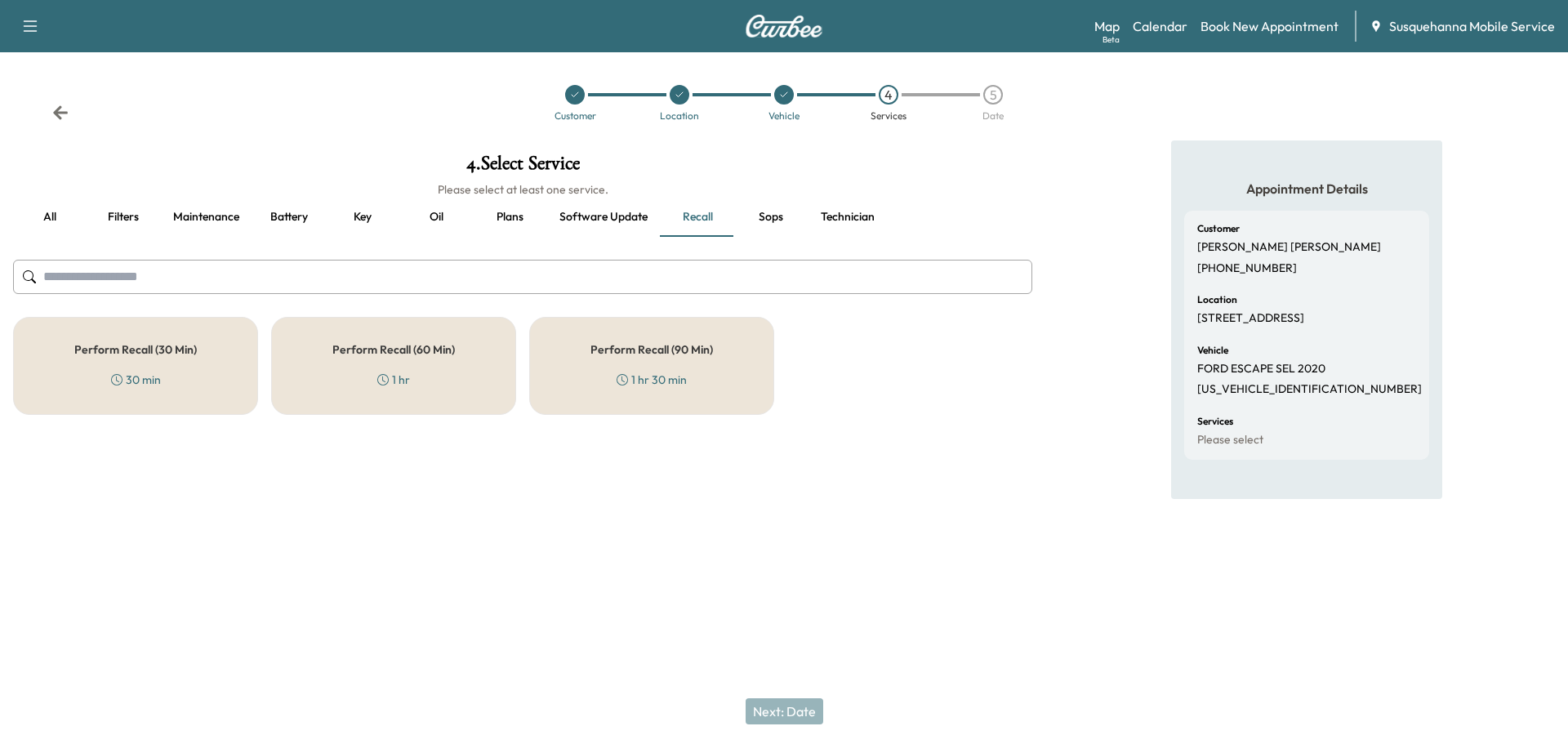
click at [114, 364] on div "Perform Recall (30 Min) 30 min" at bounding box center [135, 366] width 245 height 98
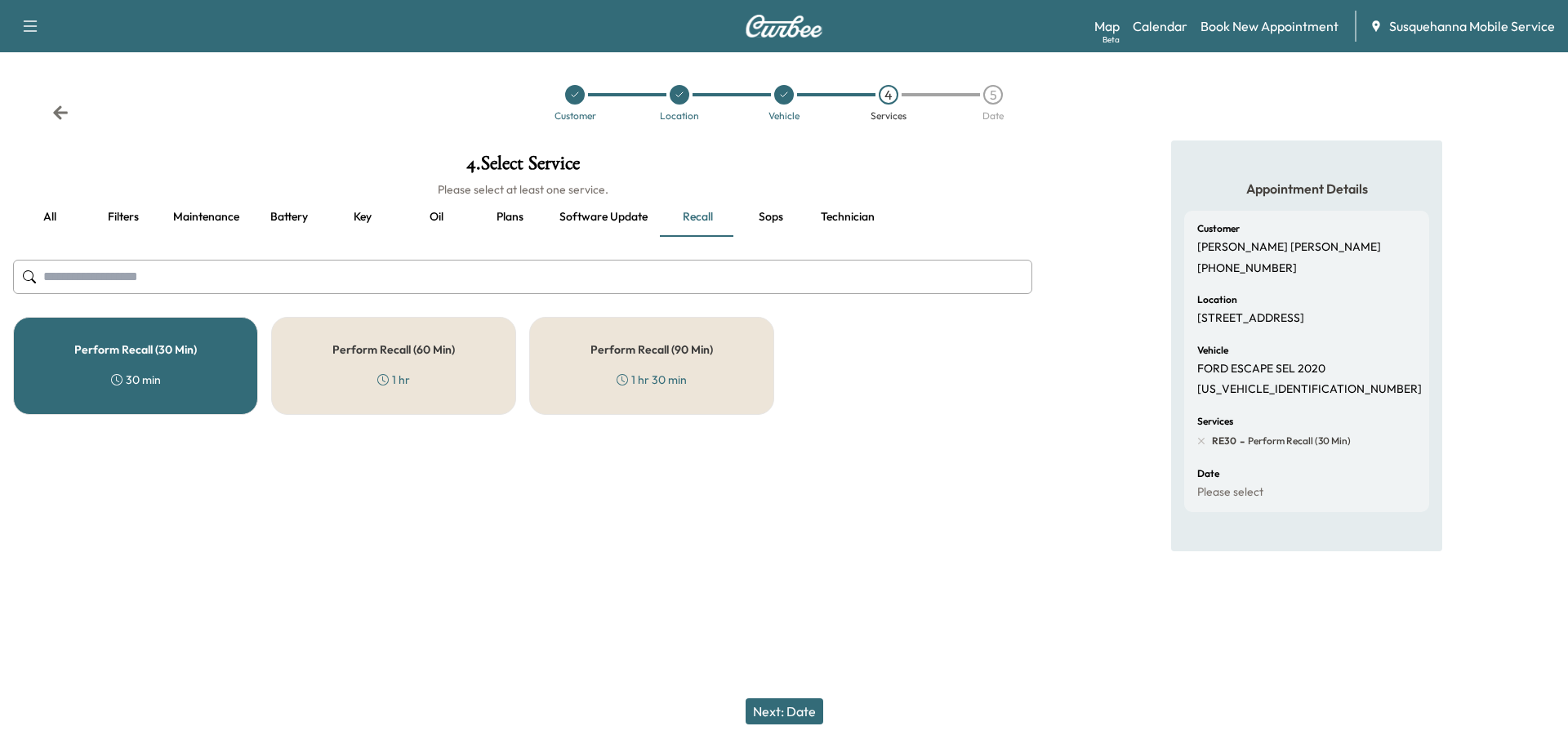
click at [858, 222] on button "Technician" at bounding box center [848, 217] width 80 height 39
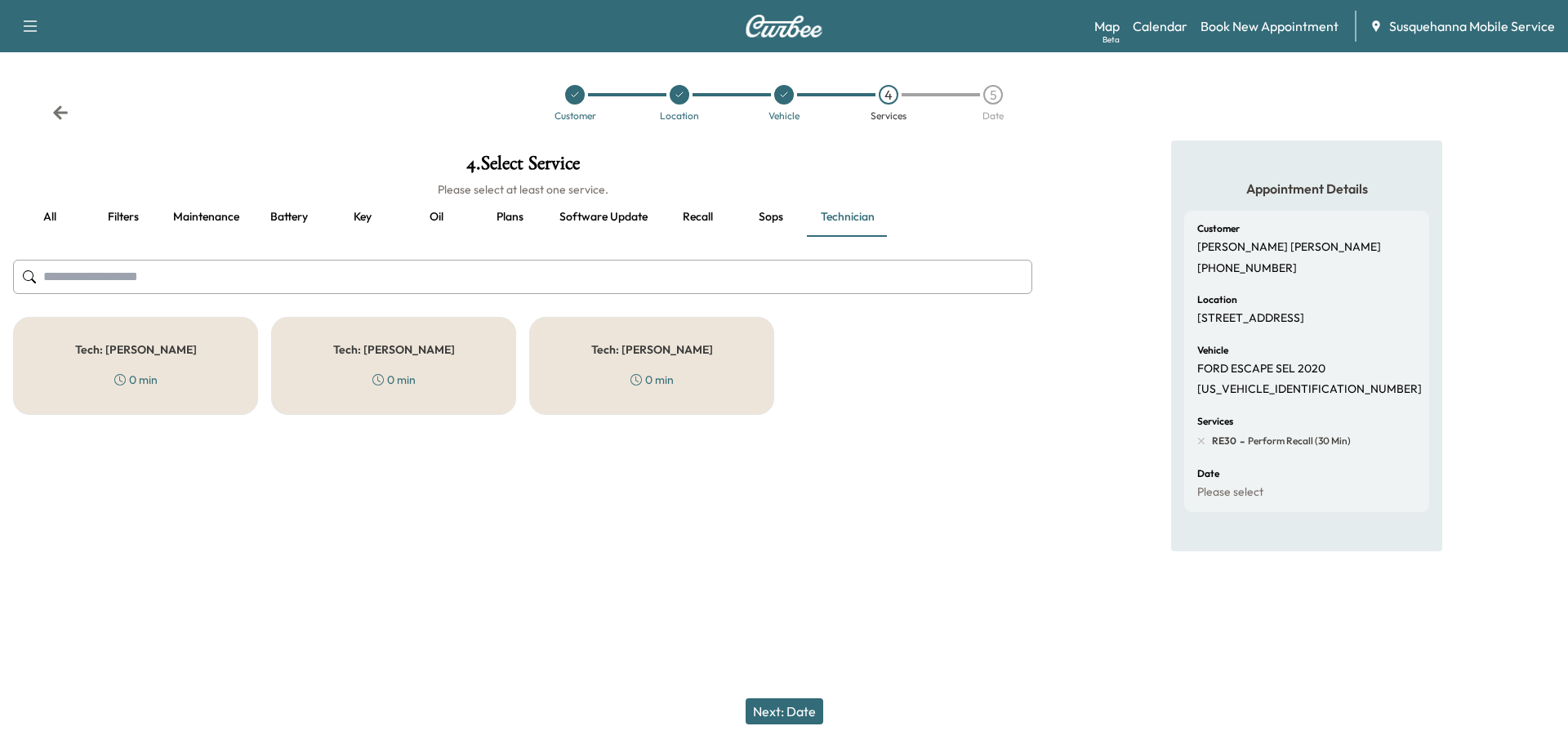
click at [669, 385] on div "0 min" at bounding box center [652, 379] width 43 height 17
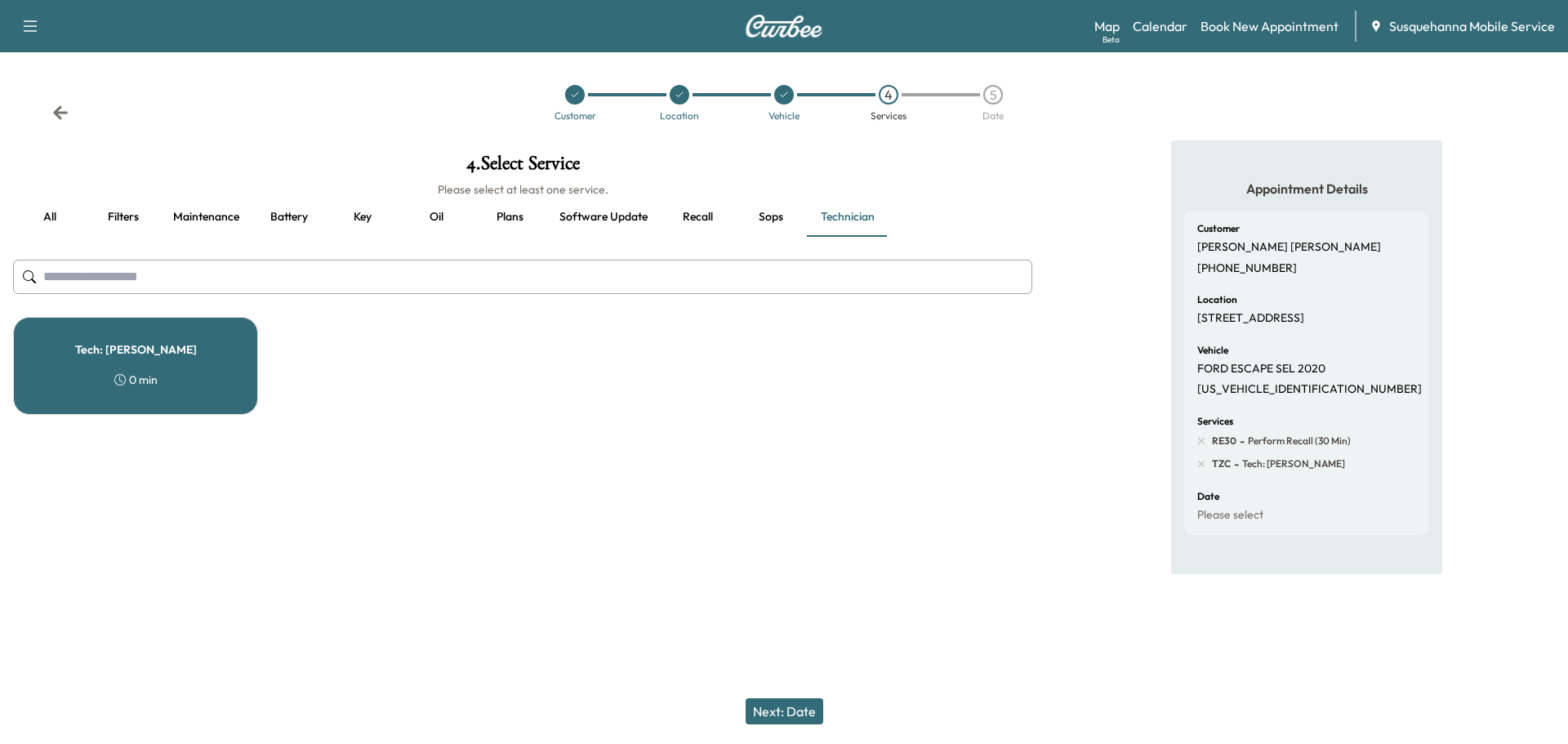
click at [785, 714] on button "Next: Date" at bounding box center [784, 711] width 78 height 26
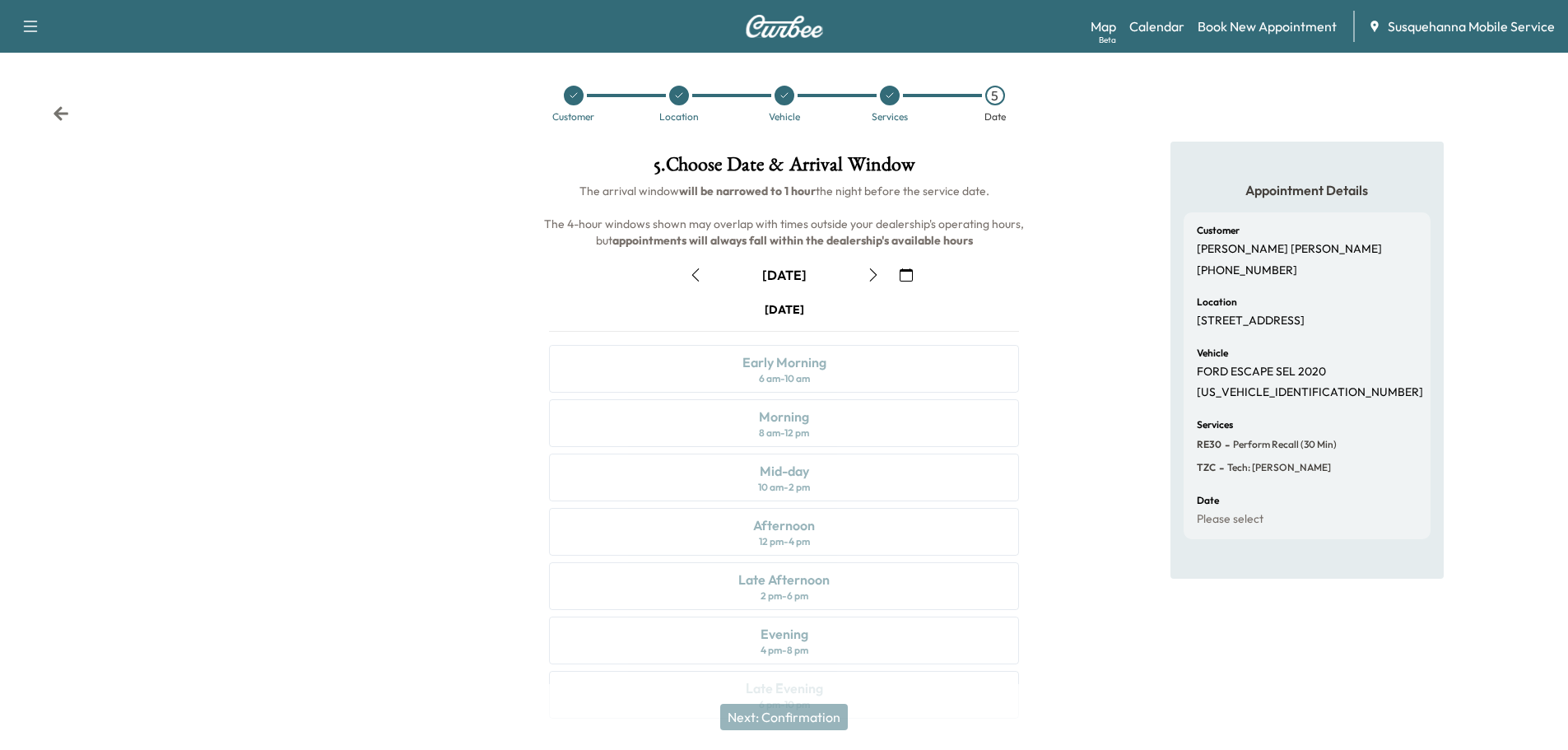
click at [869, 273] on icon "button" at bounding box center [873, 275] width 13 height 13
click at [874, 274] on icon "button" at bounding box center [873, 275] width 7 height 13
click at [854, 424] on div "Morning 8 am - 12 pm" at bounding box center [784, 422] width 470 height 47
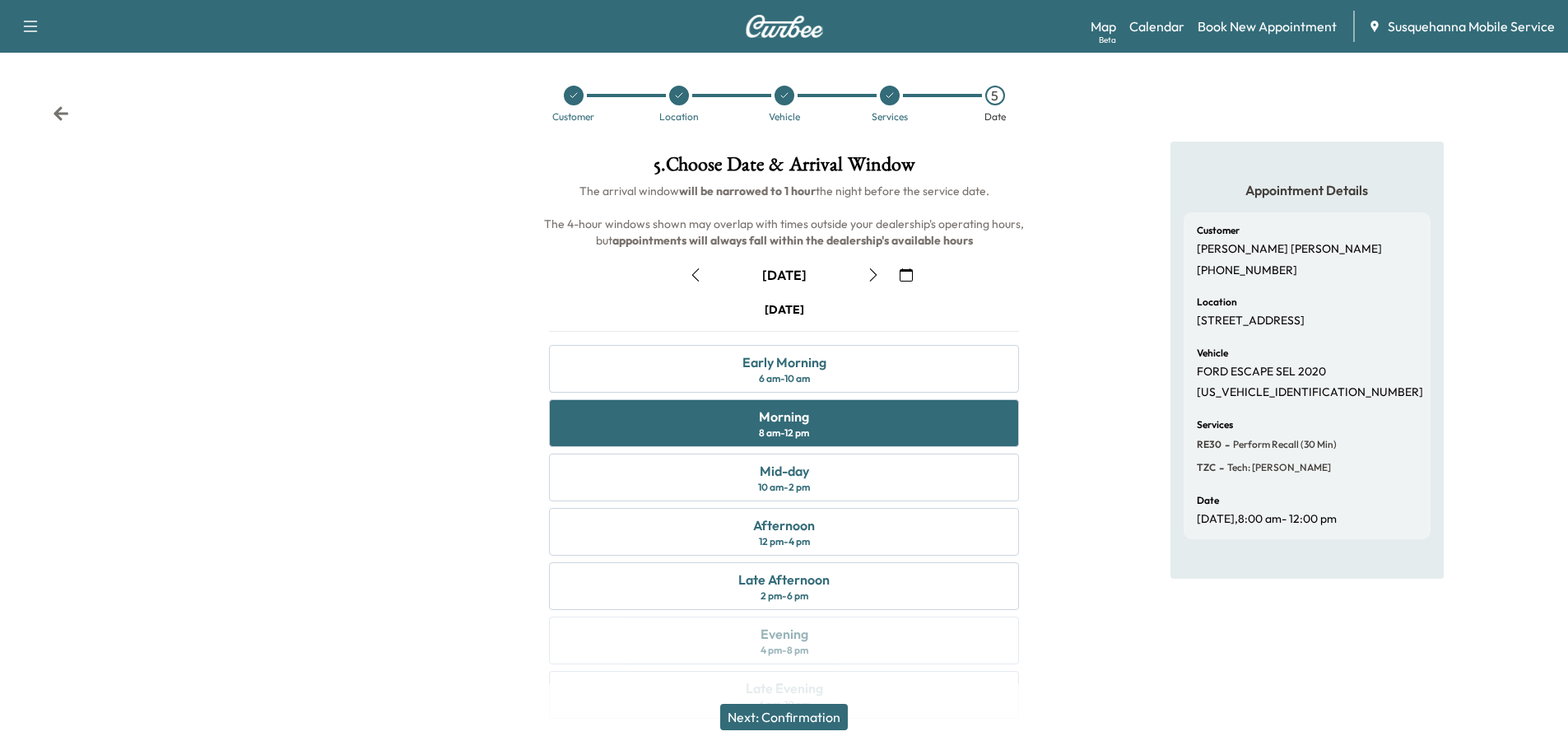
click at [825, 723] on button "Next: Confirmation" at bounding box center [784, 717] width 127 height 26
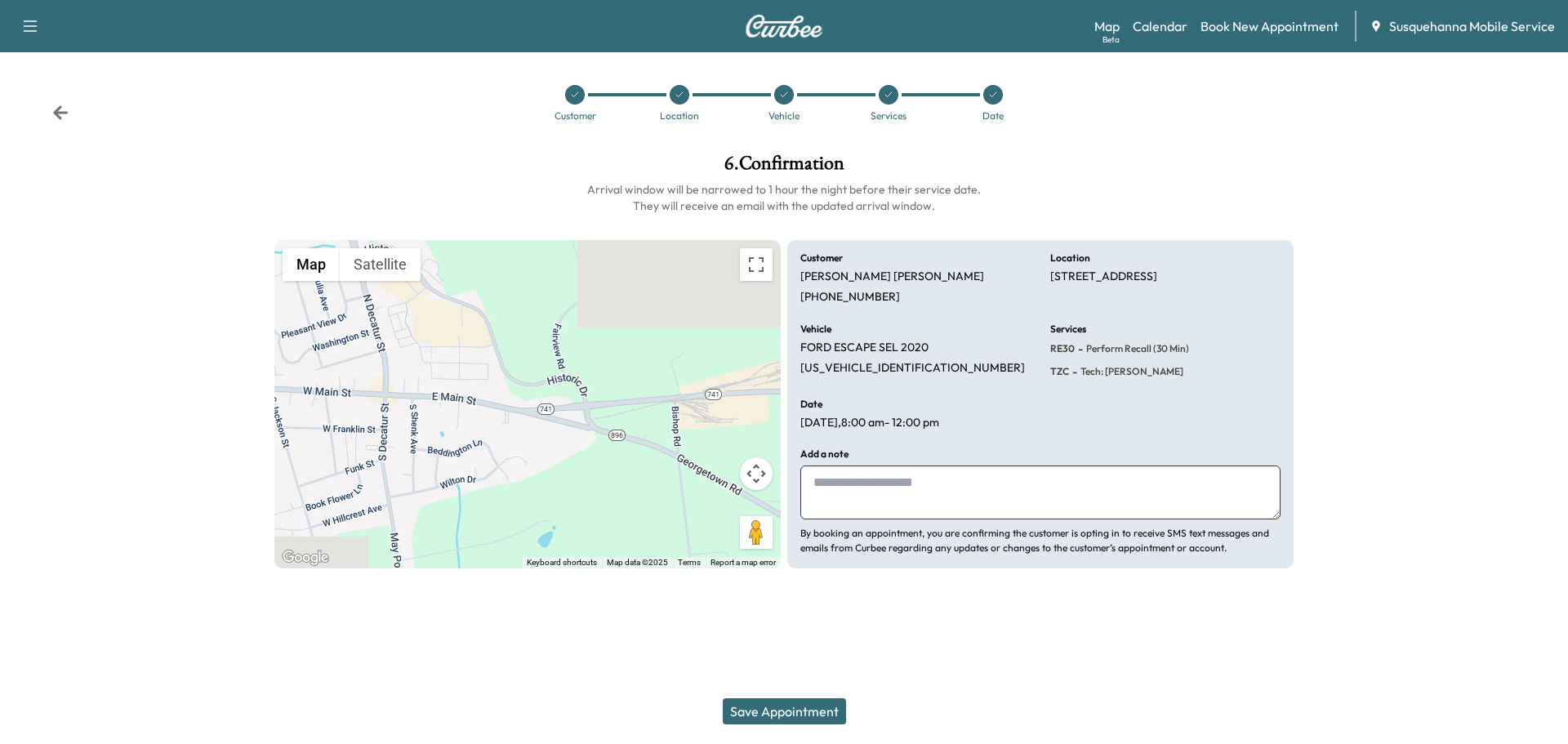
click at [65, 115] on icon at bounding box center [61, 113] width 17 height 17
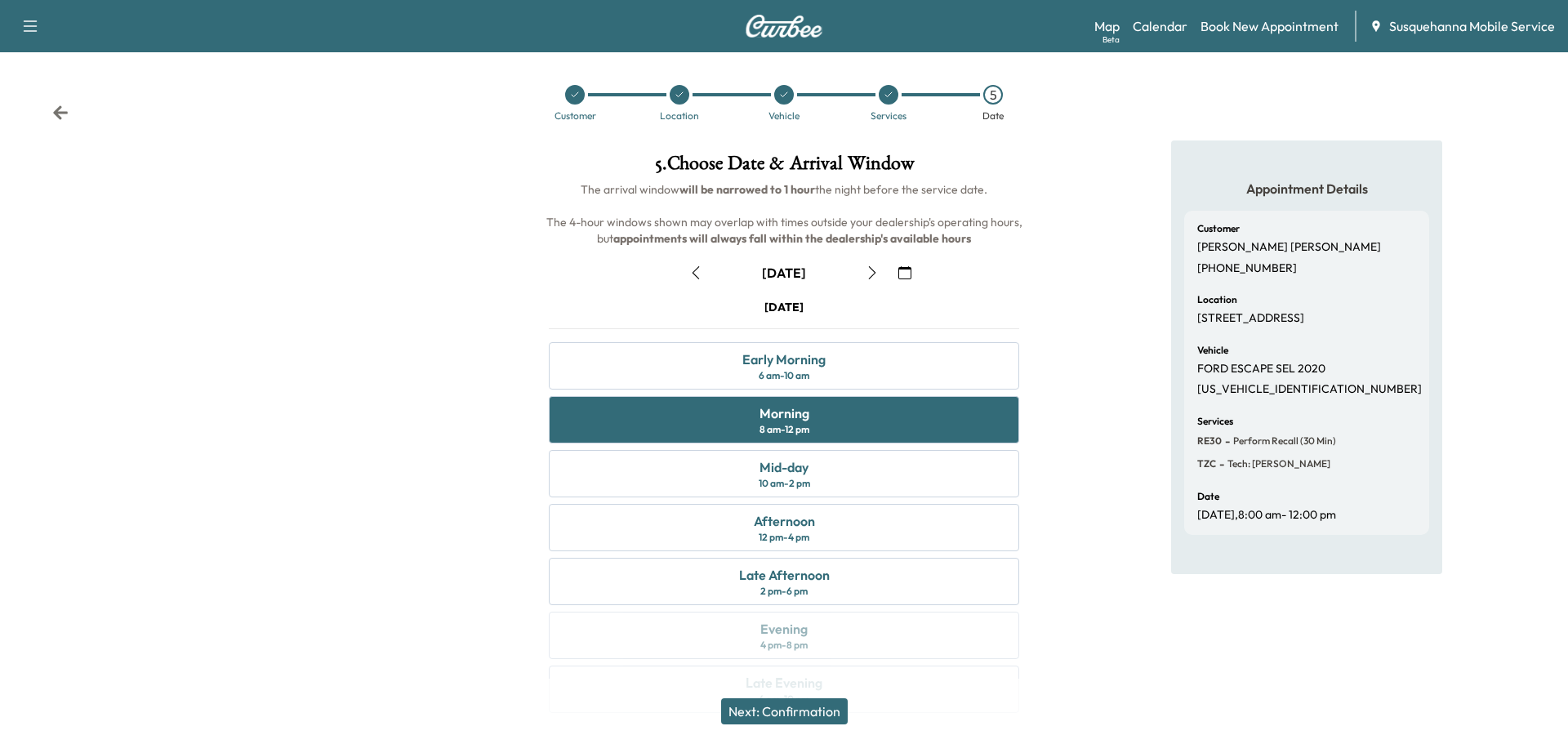
click at [65, 115] on icon at bounding box center [61, 113] width 17 height 17
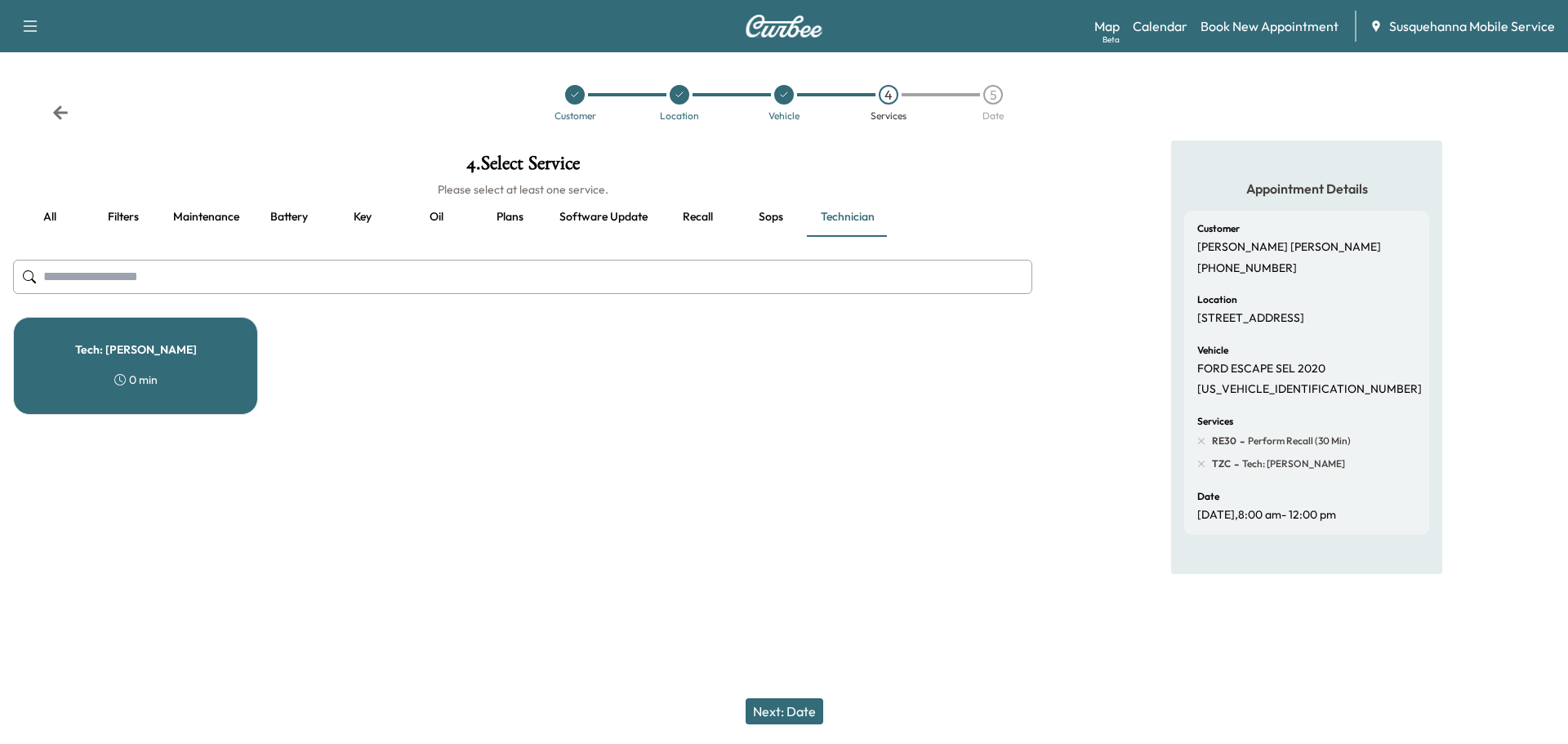
click at [65, 115] on icon at bounding box center [61, 113] width 17 height 17
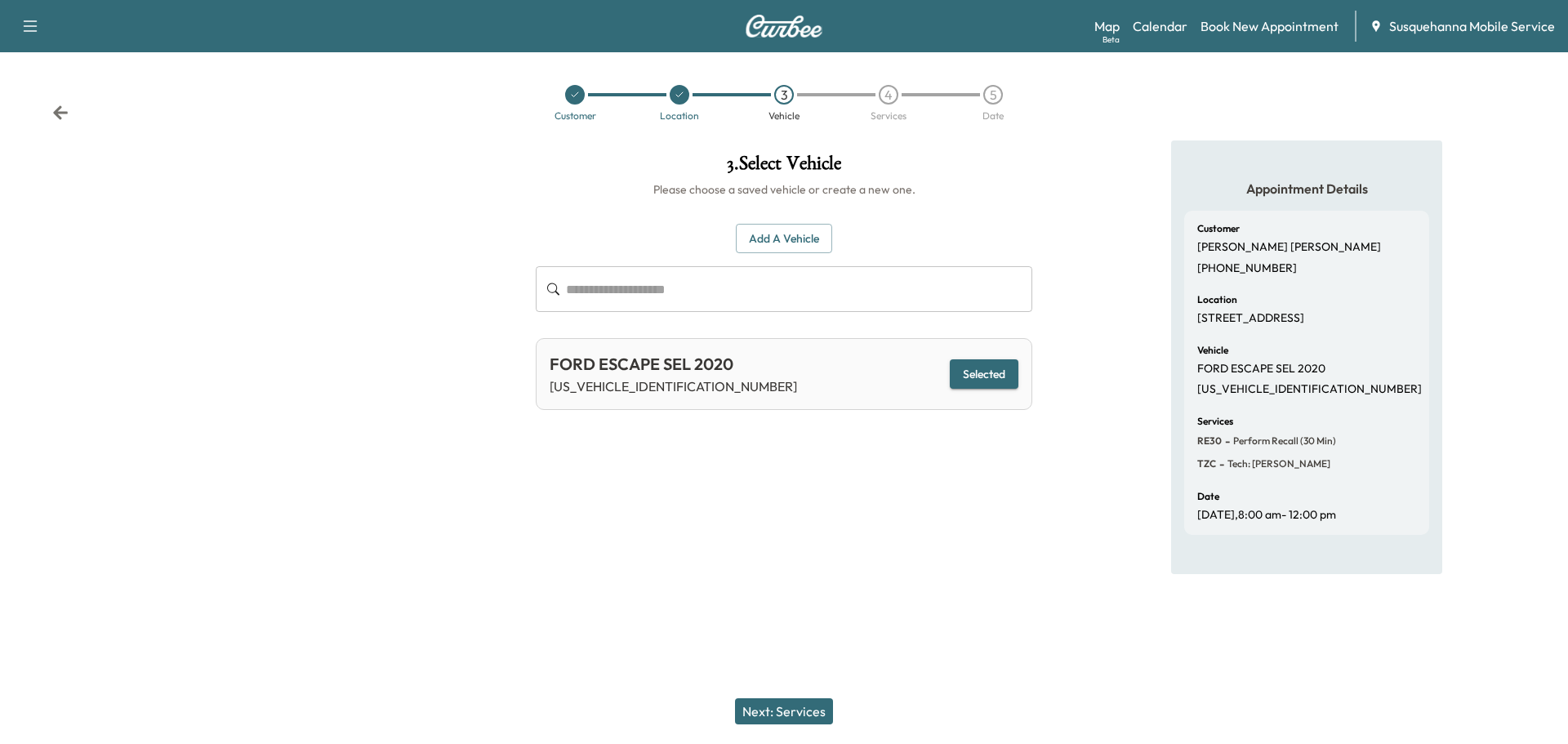
click at [65, 115] on icon at bounding box center [61, 113] width 17 height 17
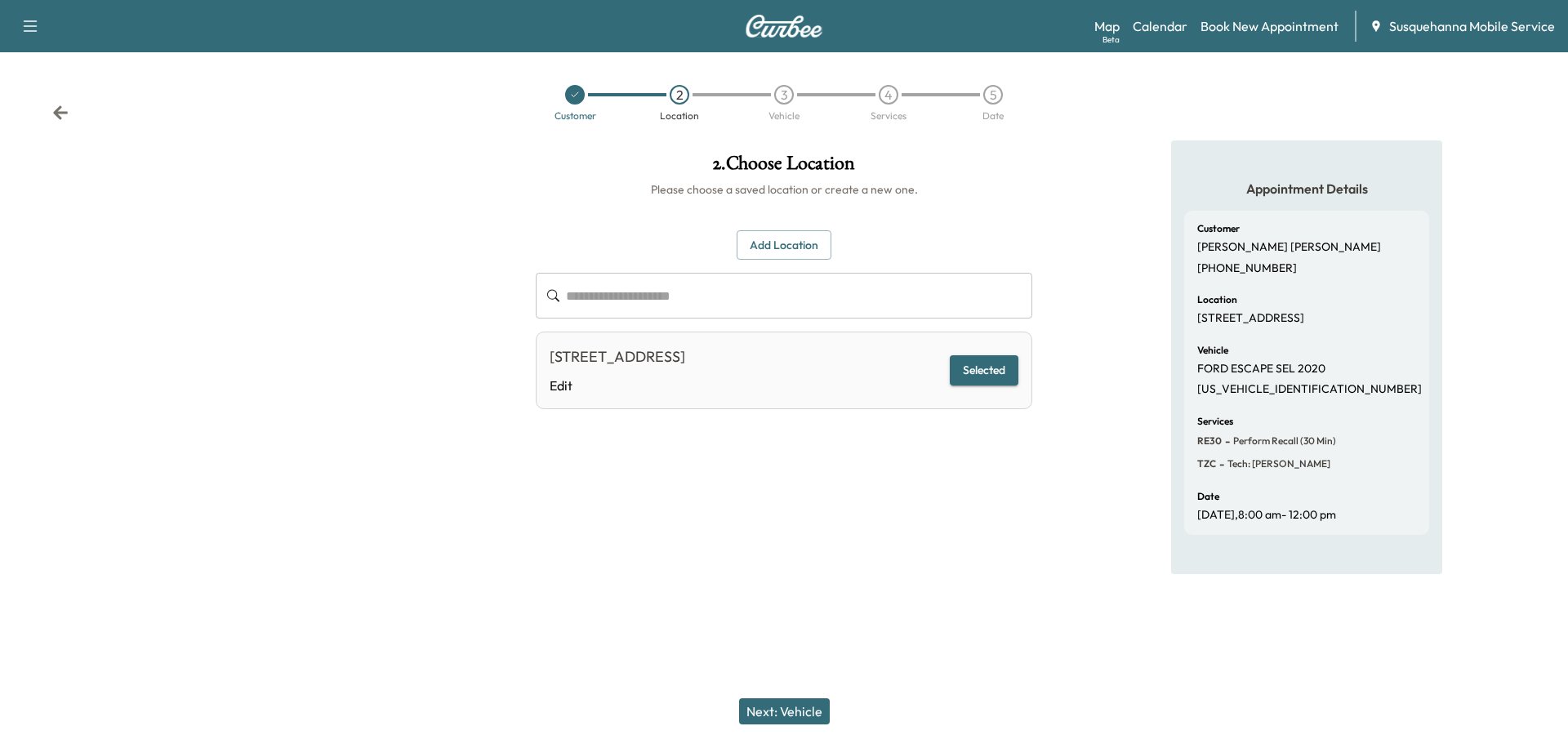
click at [798, 247] on button "Add Location" at bounding box center [784, 245] width 95 height 30
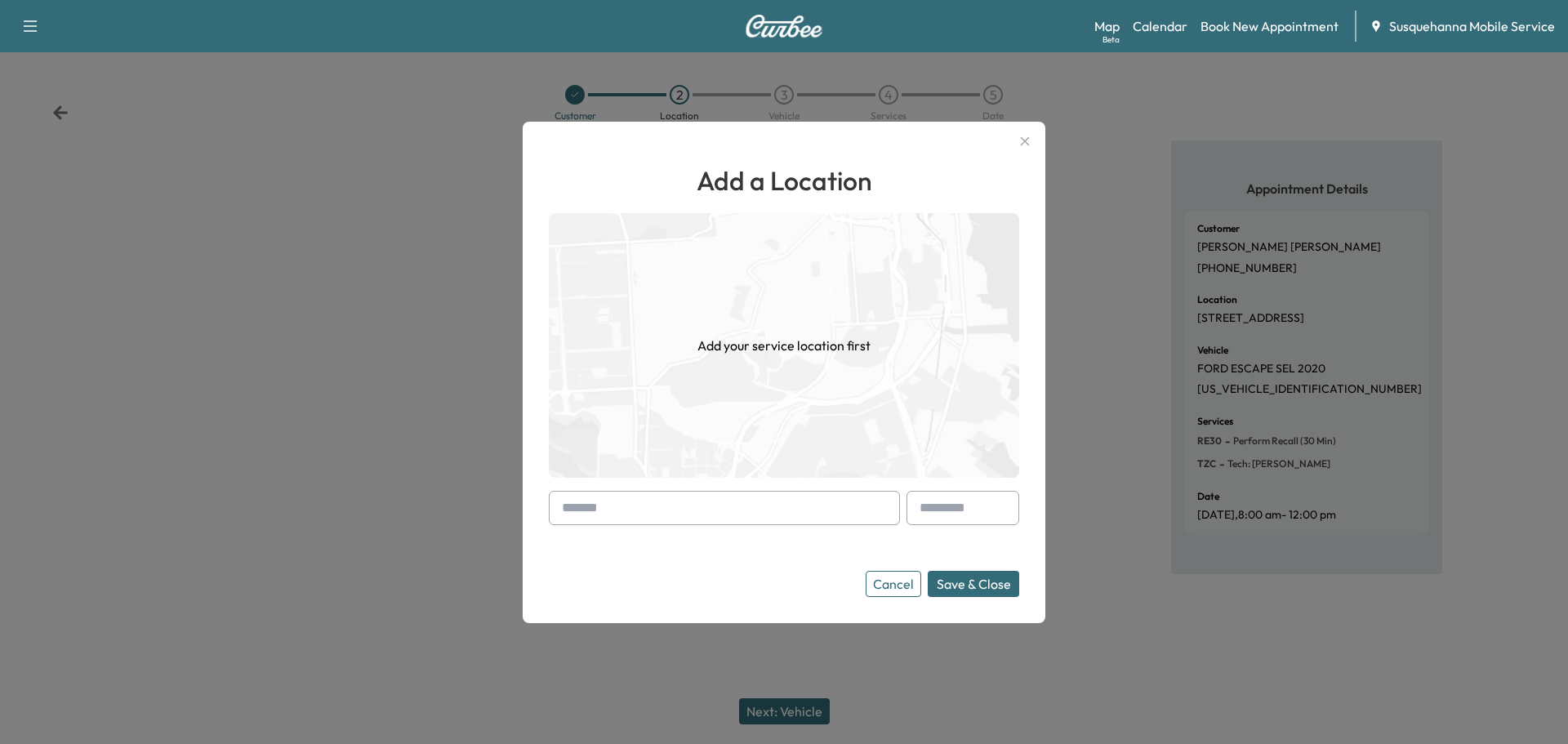
click at [754, 506] on input "text" at bounding box center [724, 507] width 351 height 34
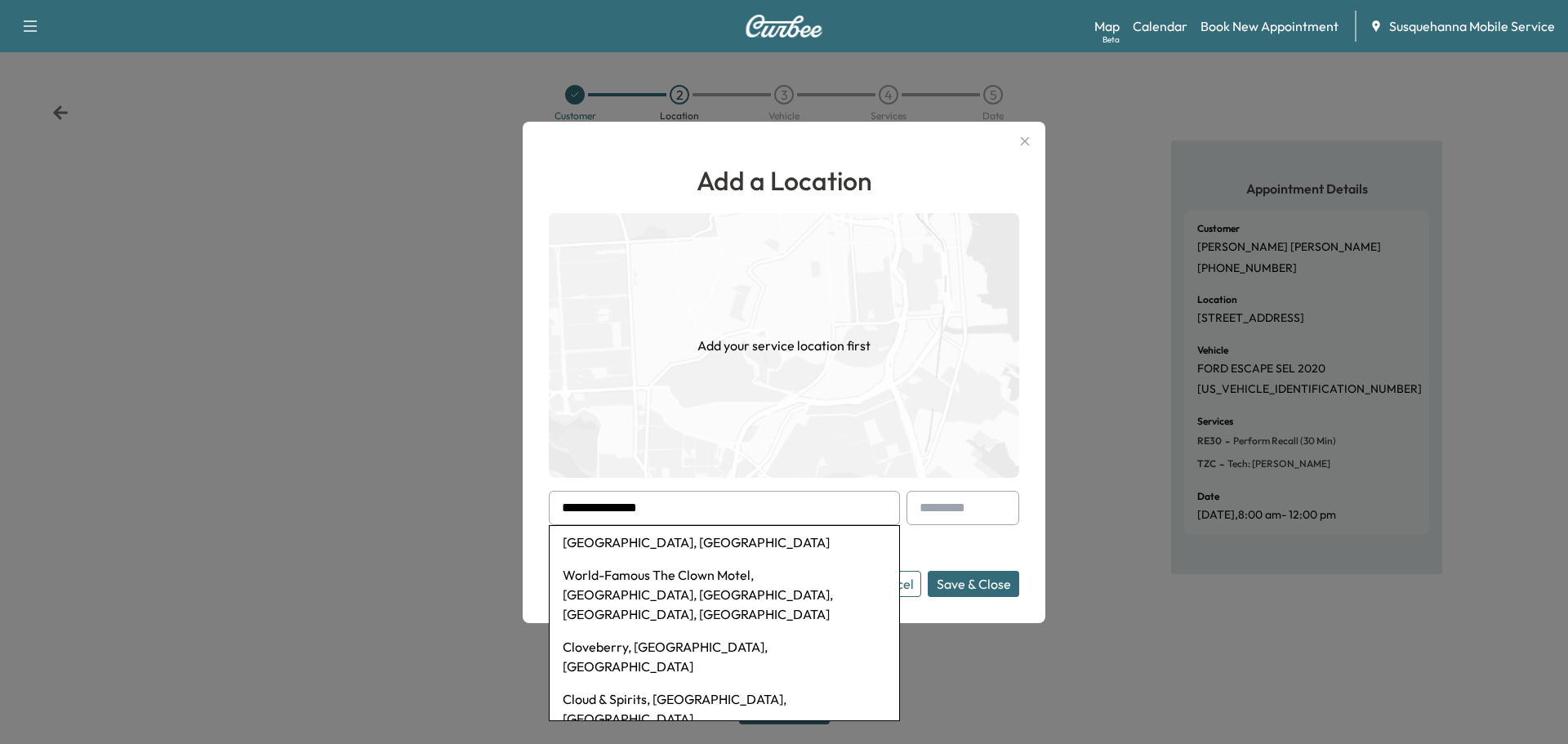
click at [701, 546] on li "Main Street Closet, Willow Street Pike, Willow Street, PA, USA" at bounding box center [724, 541] width 349 height 32
type input "**********"
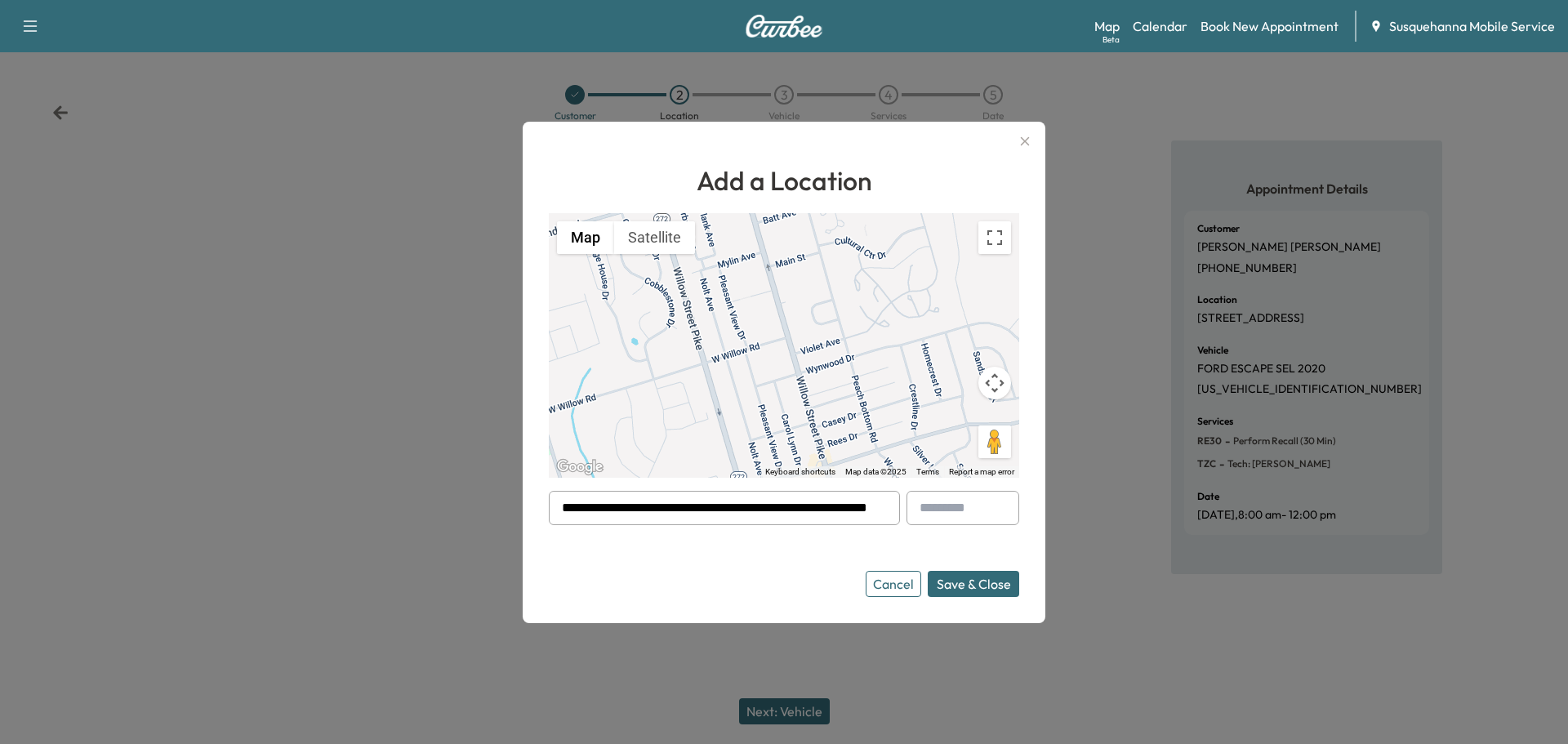
click at [972, 589] on button "Save & Close" at bounding box center [973, 583] width 91 height 26
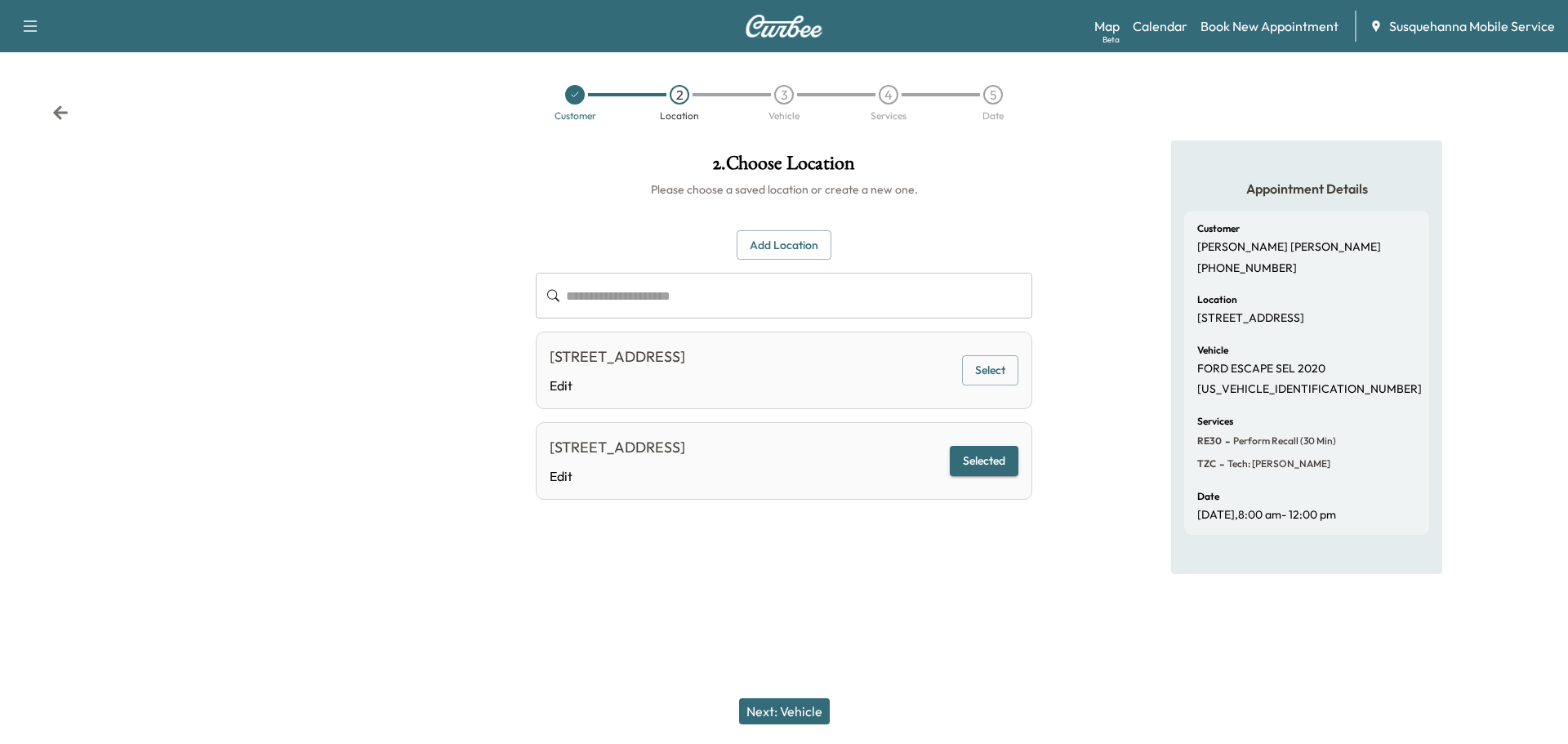
click at [984, 470] on button "Selected" at bounding box center [983, 461] width 68 height 30
click at [782, 720] on button "Next: Vehicle" at bounding box center [784, 711] width 90 height 26
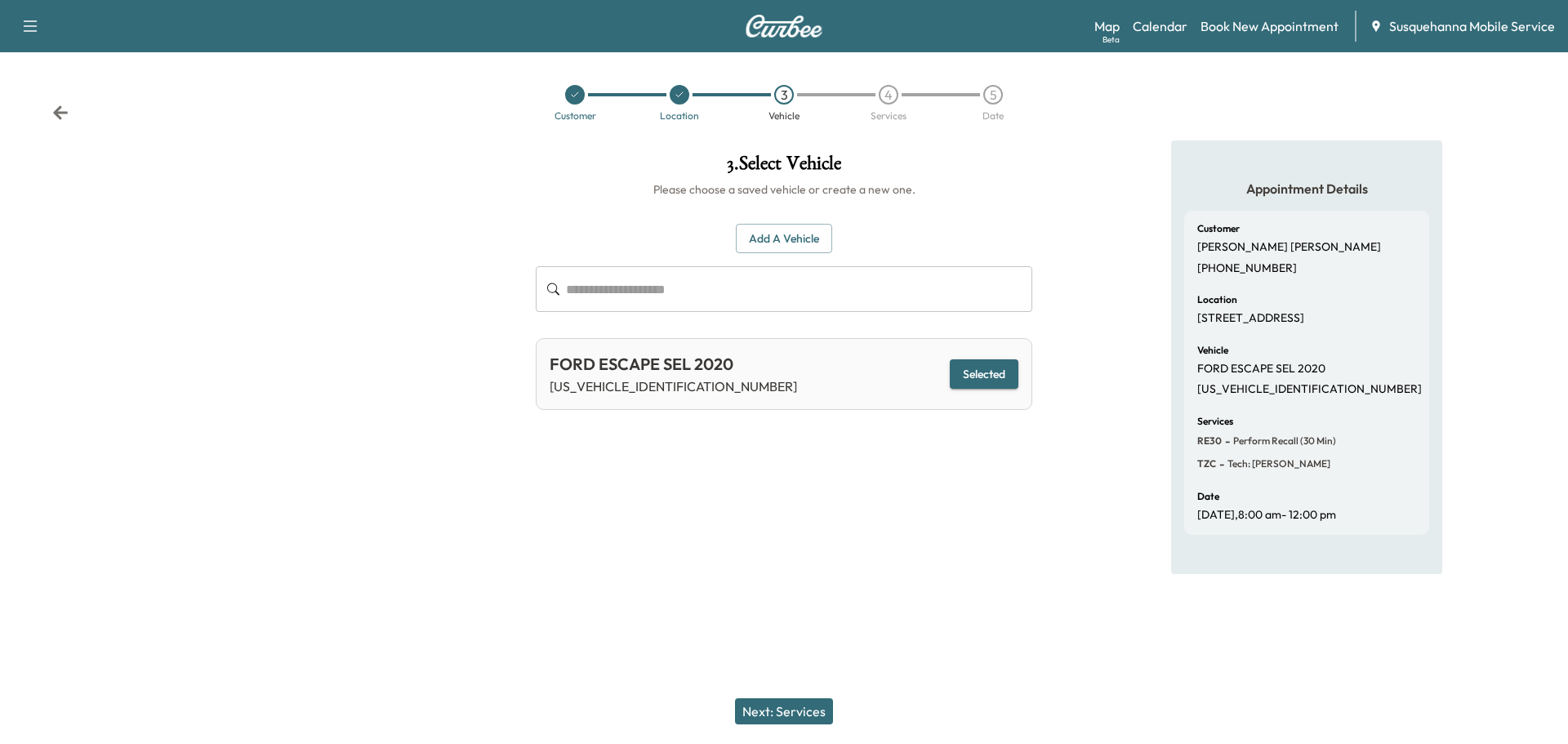
click at [800, 697] on div "Next: Services" at bounding box center [784, 711] width 1568 height 66
click at [801, 704] on button "Next: Services" at bounding box center [784, 711] width 98 height 26
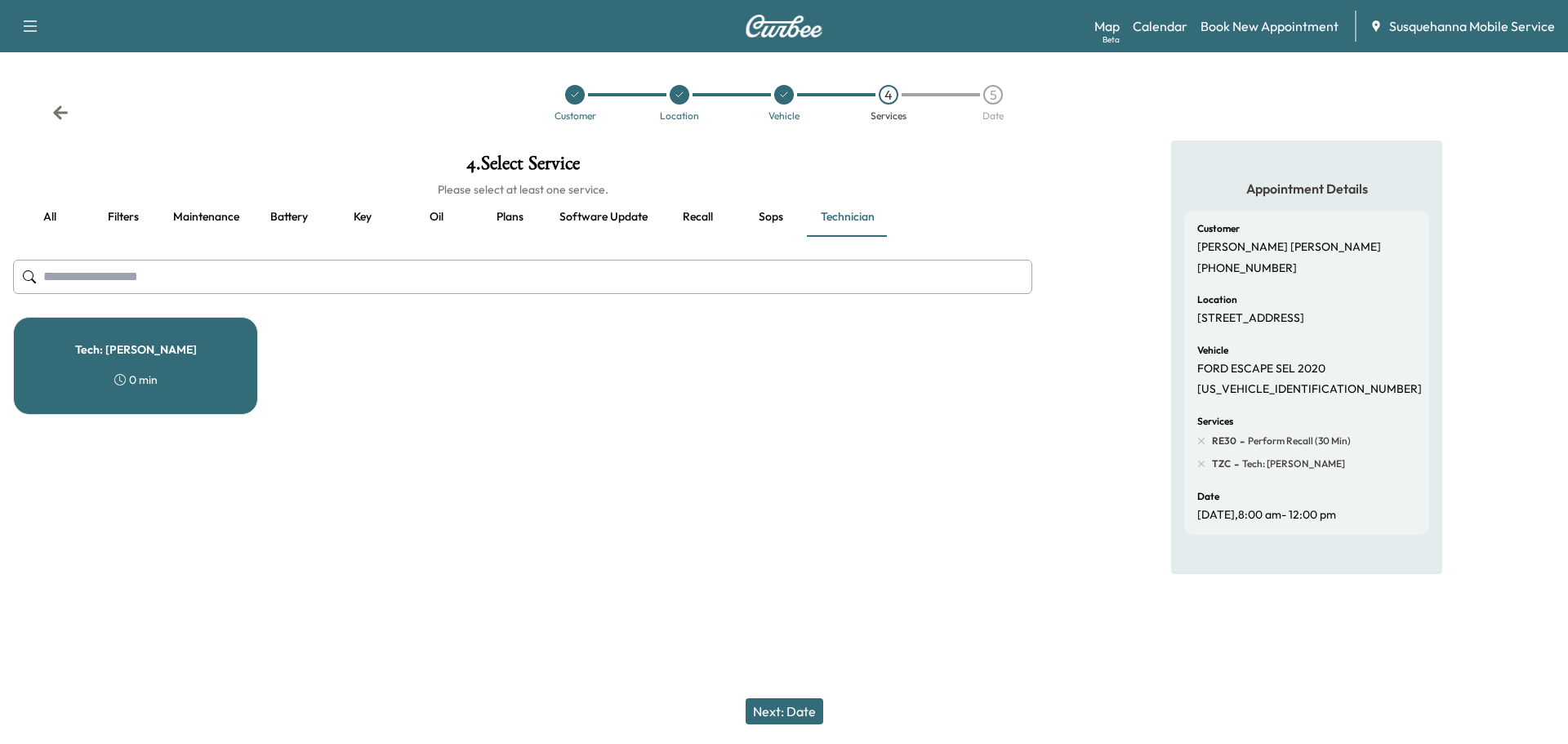
click at [801, 708] on button "Next: Date" at bounding box center [784, 711] width 78 height 26
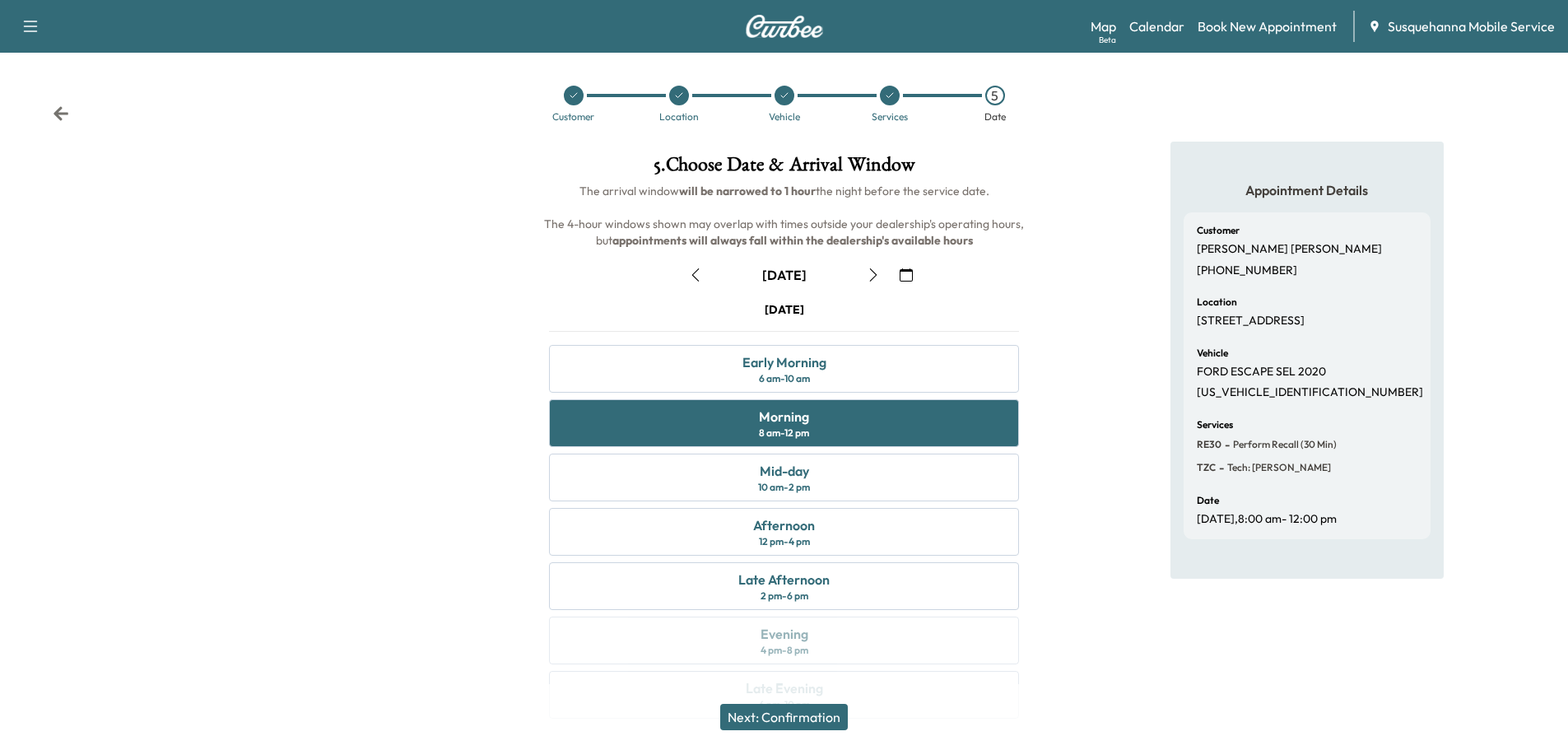
click at [807, 714] on button "Next: Confirmation" at bounding box center [784, 717] width 127 height 26
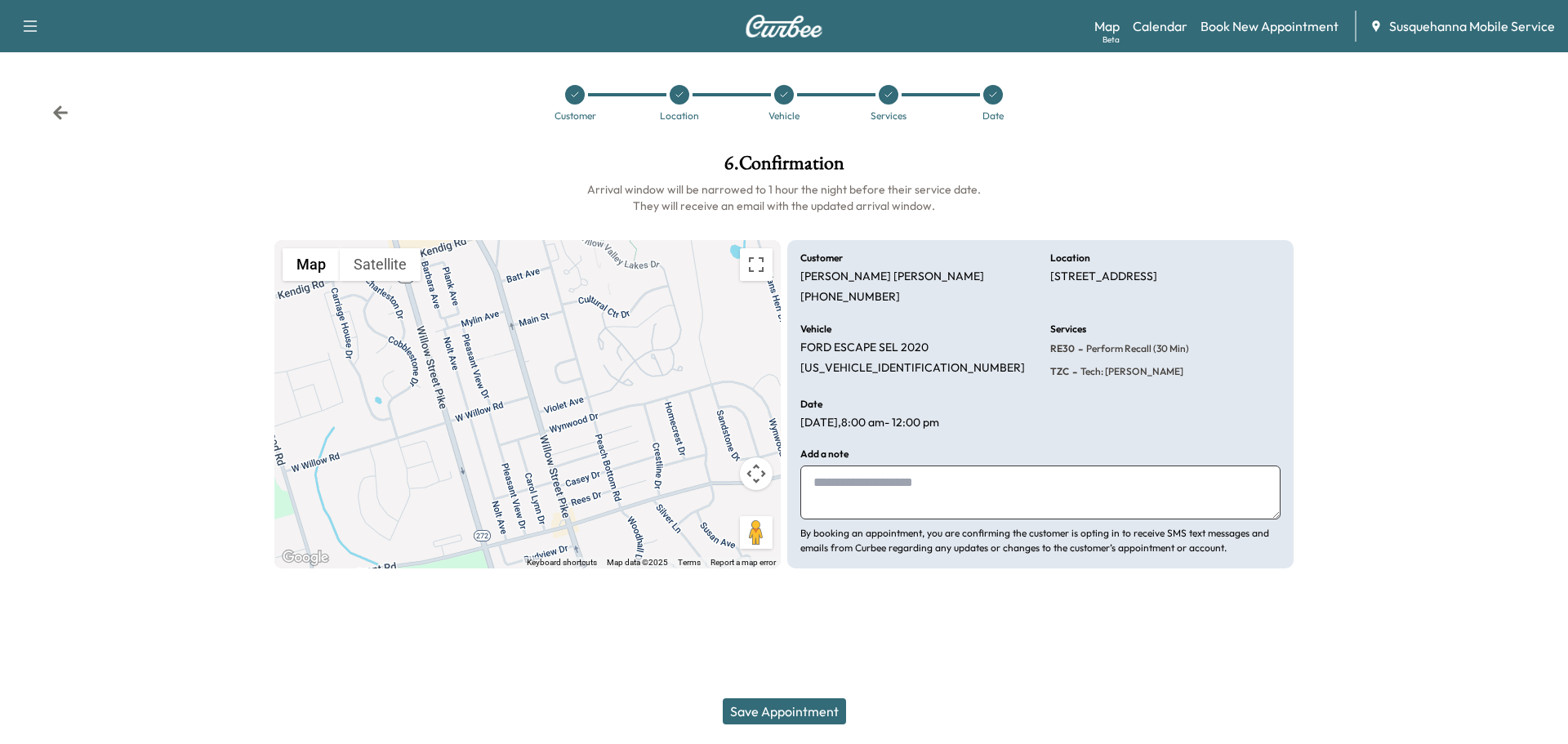
click at [850, 491] on textarea at bounding box center [1041, 492] width 480 height 54
type textarea "*"
type textarea "**********"
drag, startPoint x: 1049, startPoint y: 277, endPoint x: 1122, endPoint y: 295, distance: 75.2
click at [1122, 295] on div "**********" at bounding box center [1040, 404] width 506 height 329
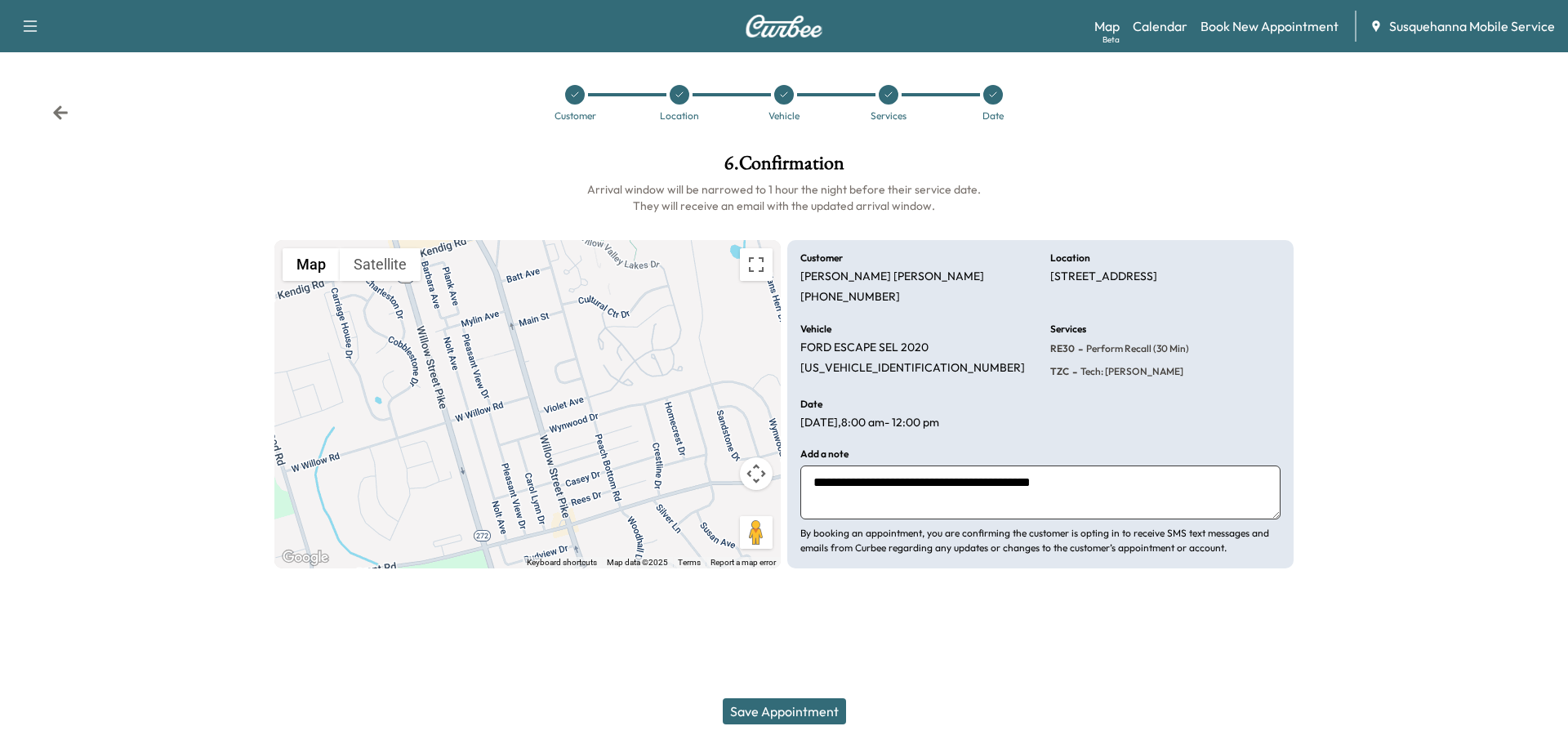
copy p "[STREET_ADDRESS]"
click at [784, 716] on button "Save Appointment" at bounding box center [785, 711] width 124 height 26
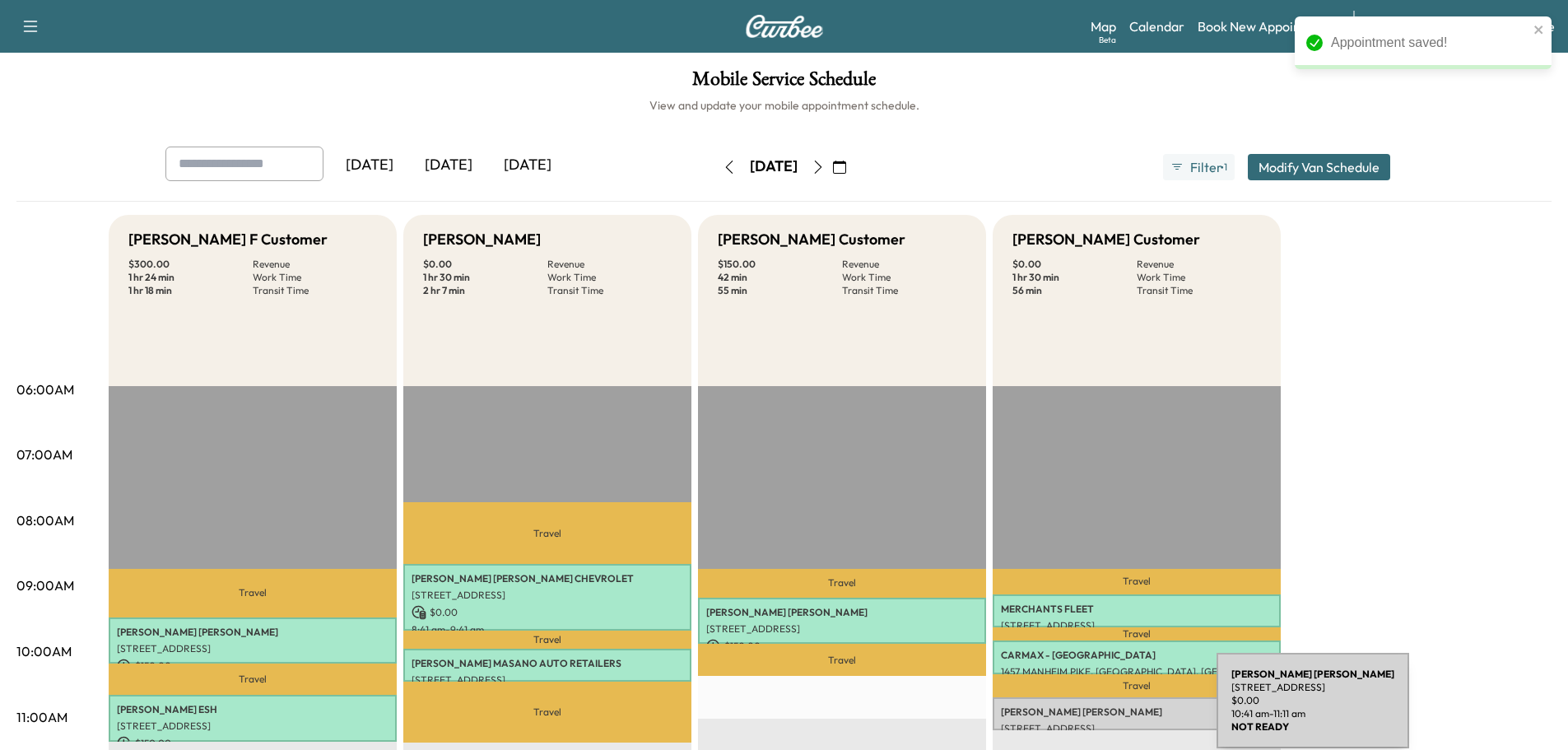
click at [1092, 710] on p "NANCY WARREN" at bounding box center [1136, 712] width 272 height 13
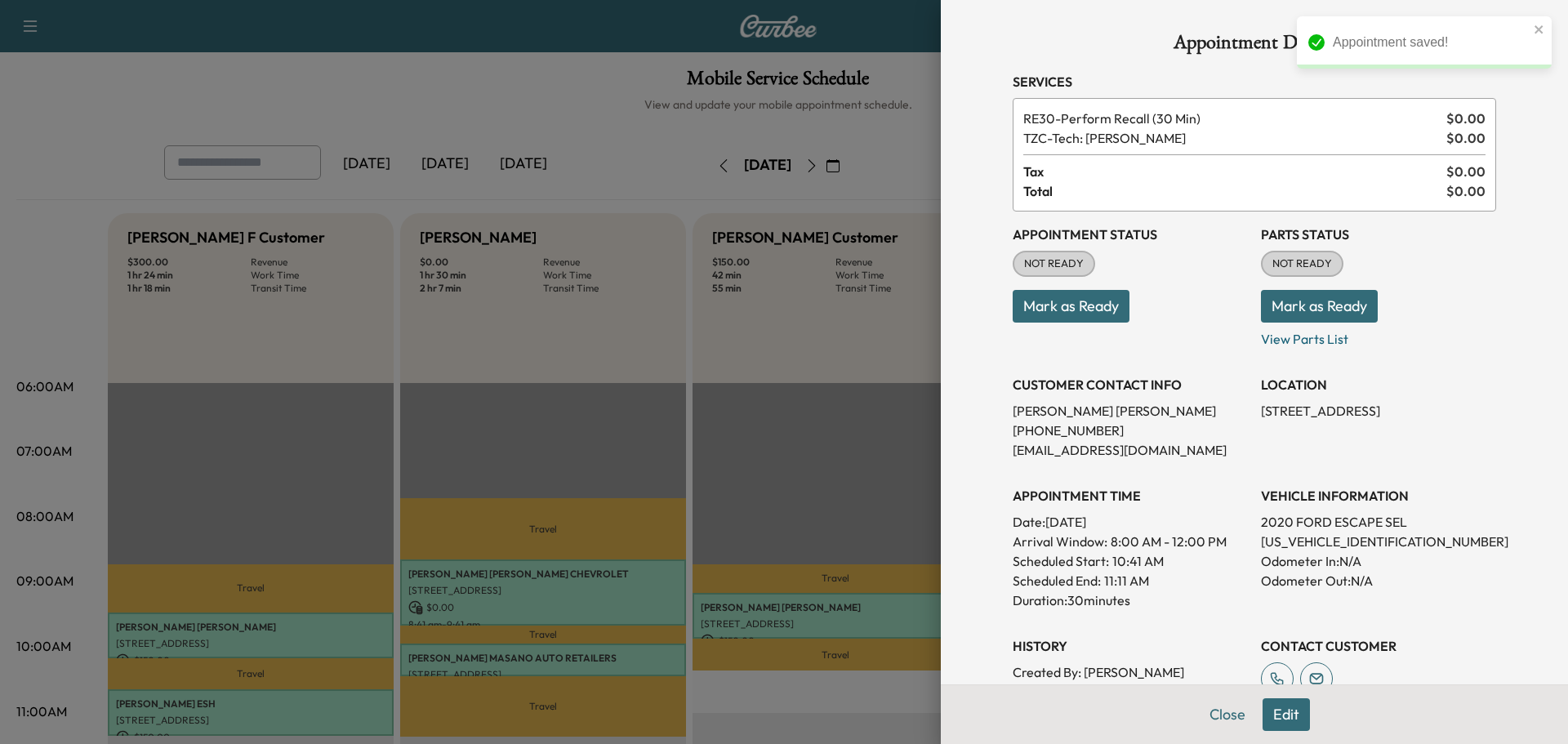
click at [1326, 298] on button "Mark as Ready" at bounding box center [1319, 306] width 116 height 32
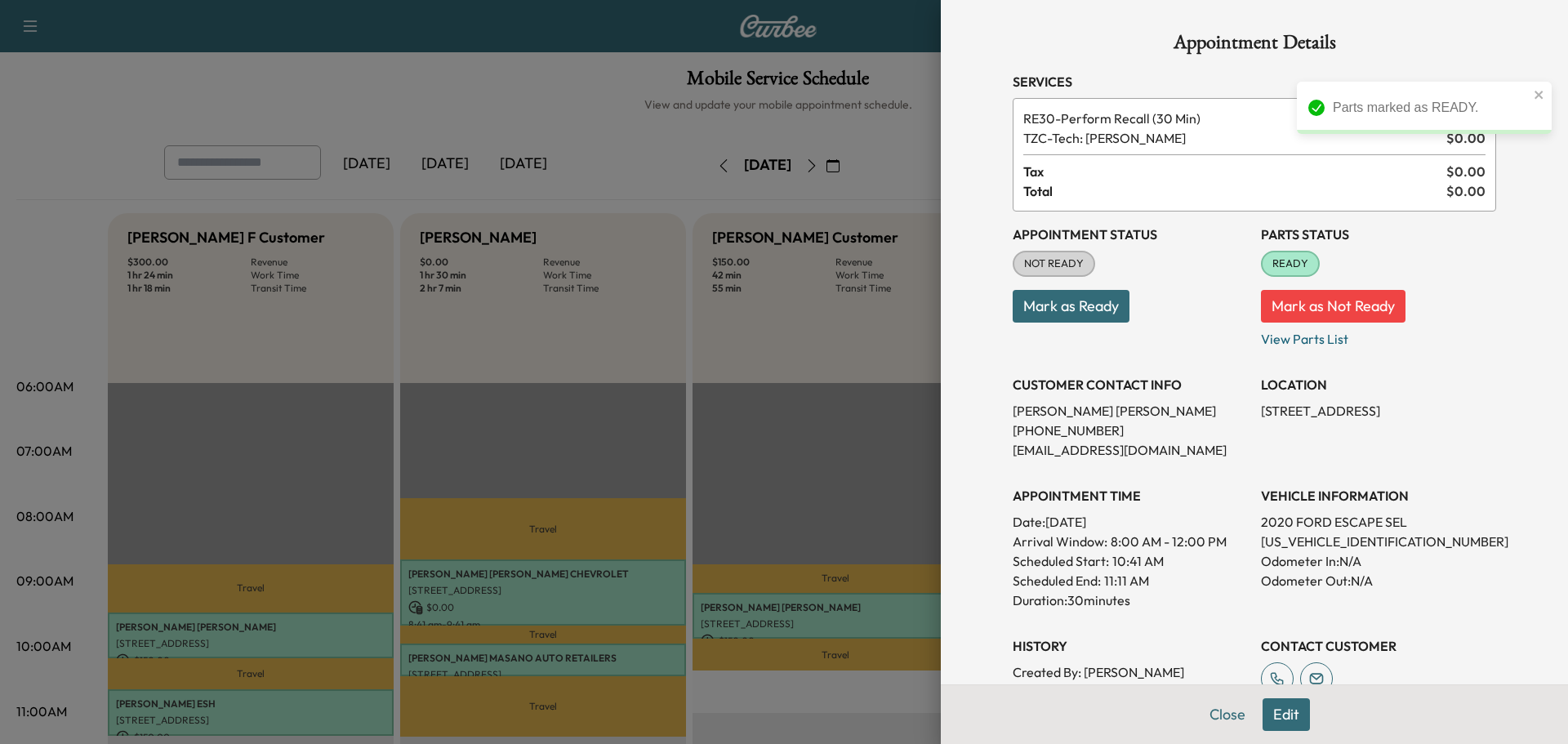
click at [1060, 316] on button "Mark as Ready" at bounding box center [1071, 306] width 116 height 32
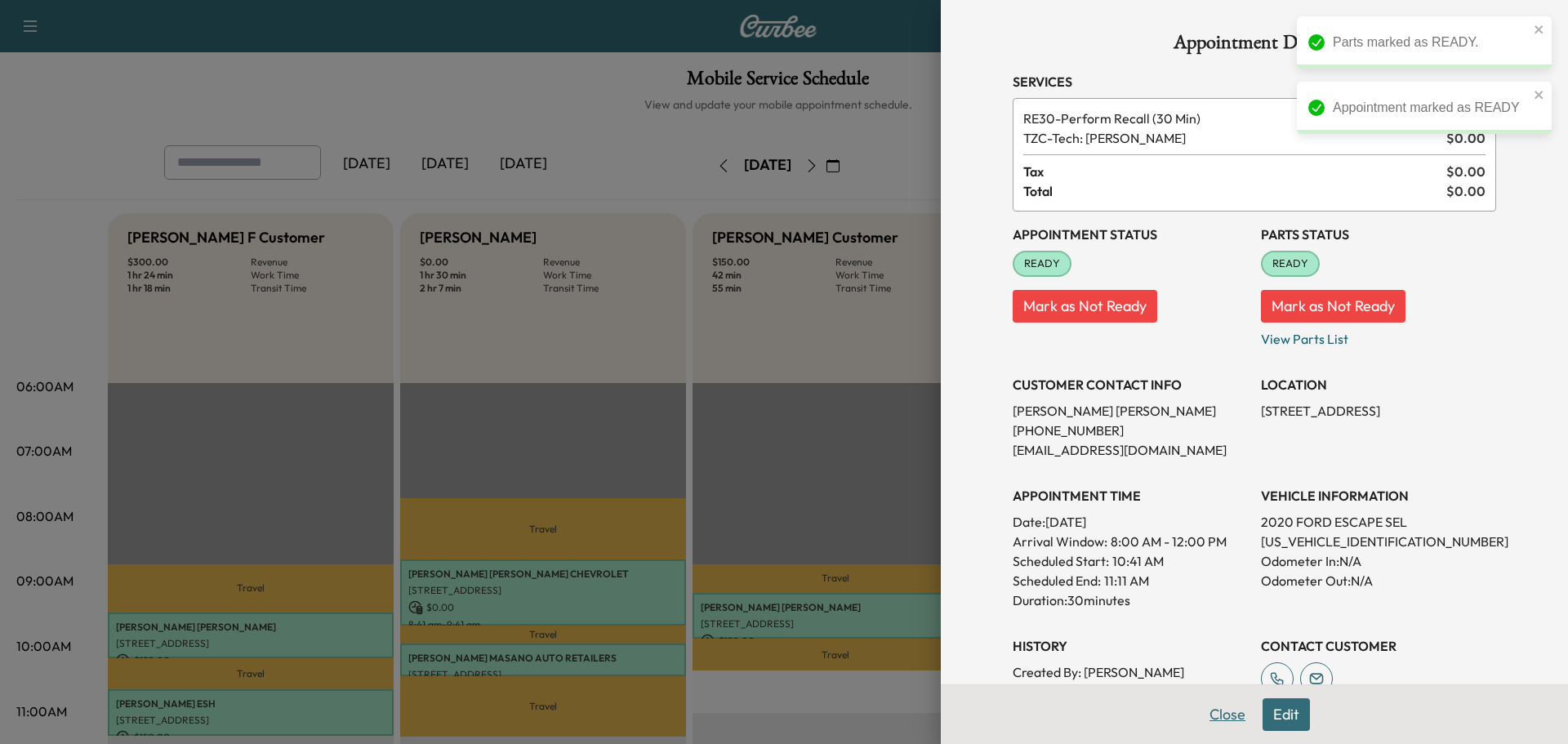
click at [1218, 718] on button "Close" at bounding box center [1227, 714] width 57 height 32
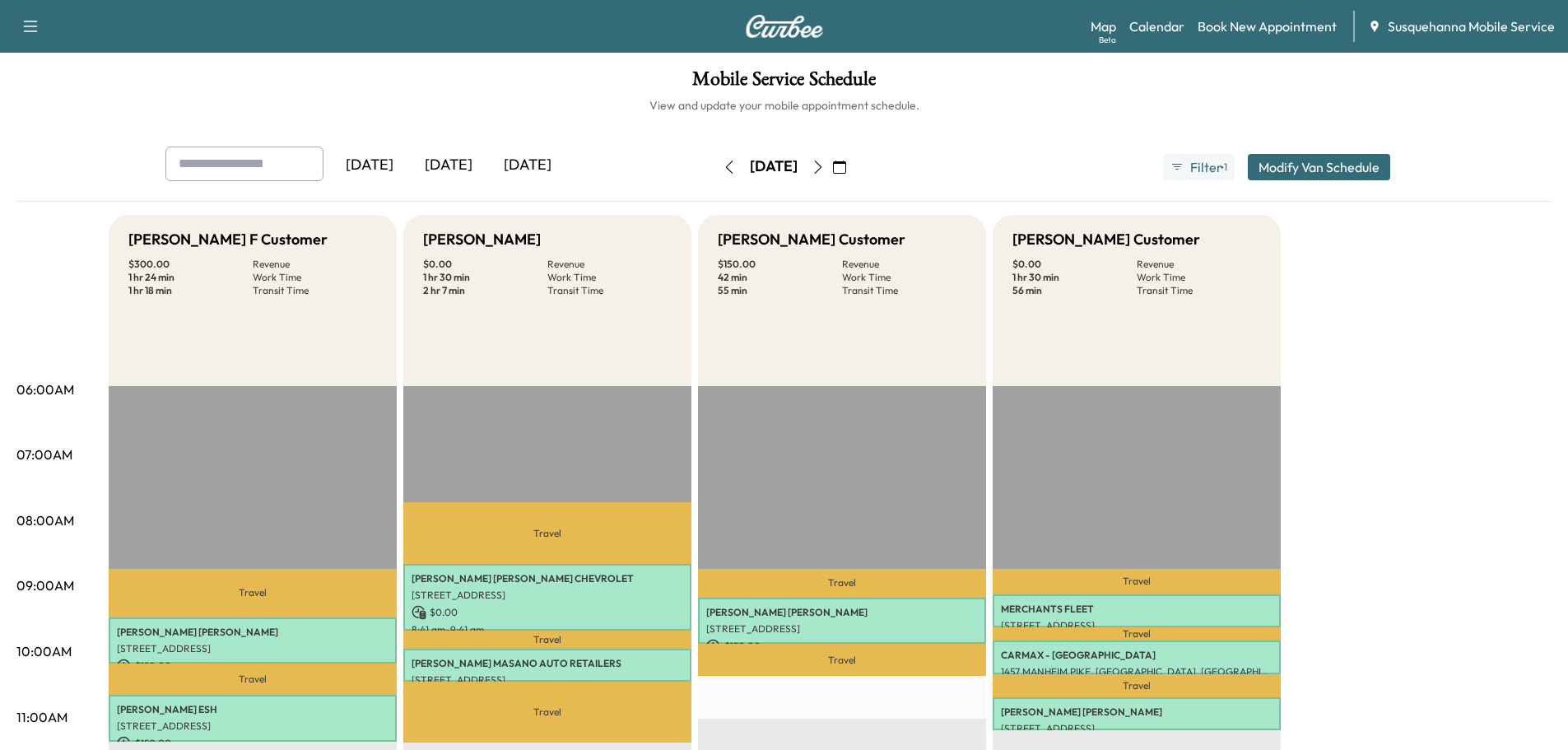
click at [824, 170] on icon "button" at bounding box center [818, 167] width 13 height 13
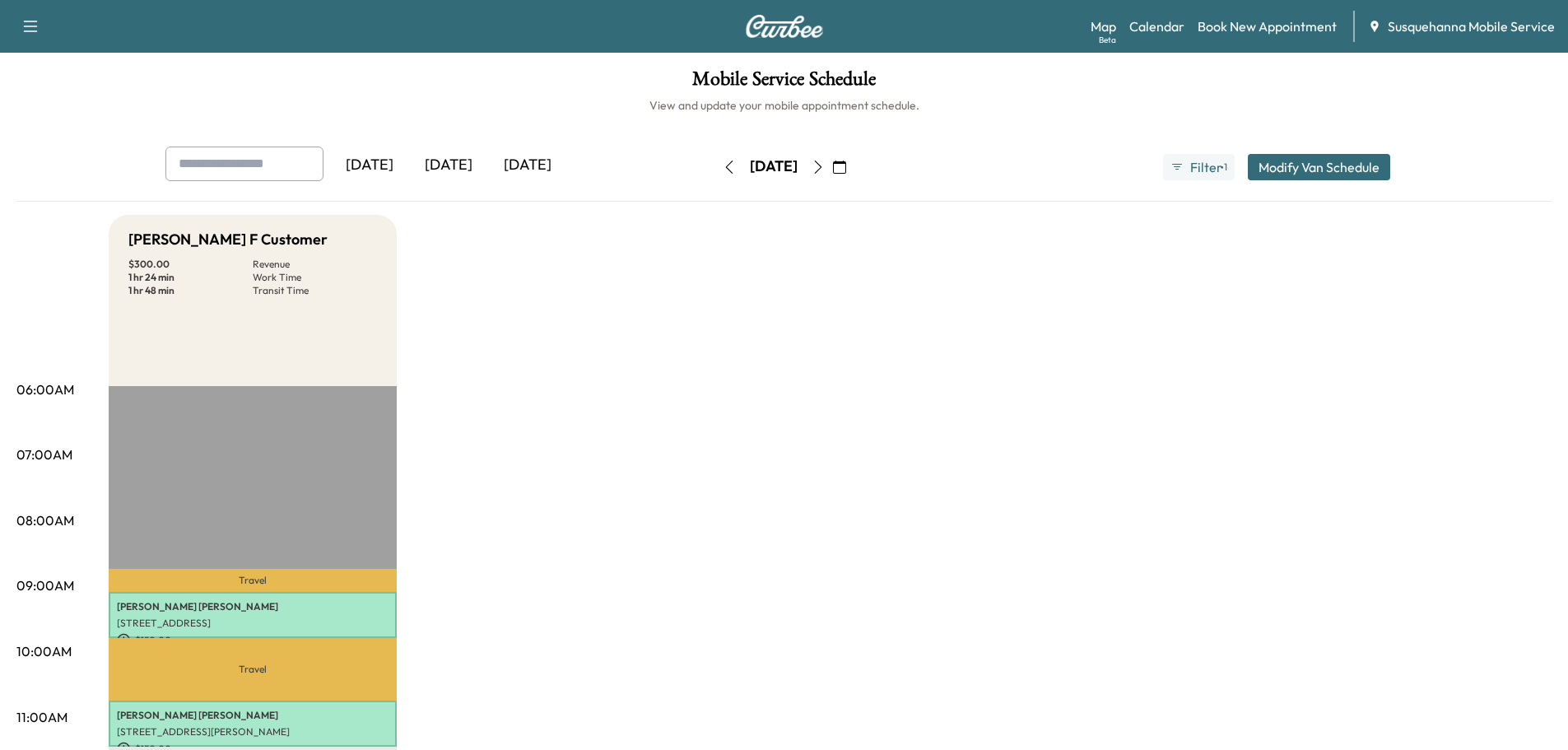
click at [824, 170] on icon "button" at bounding box center [818, 167] width 13 height 13
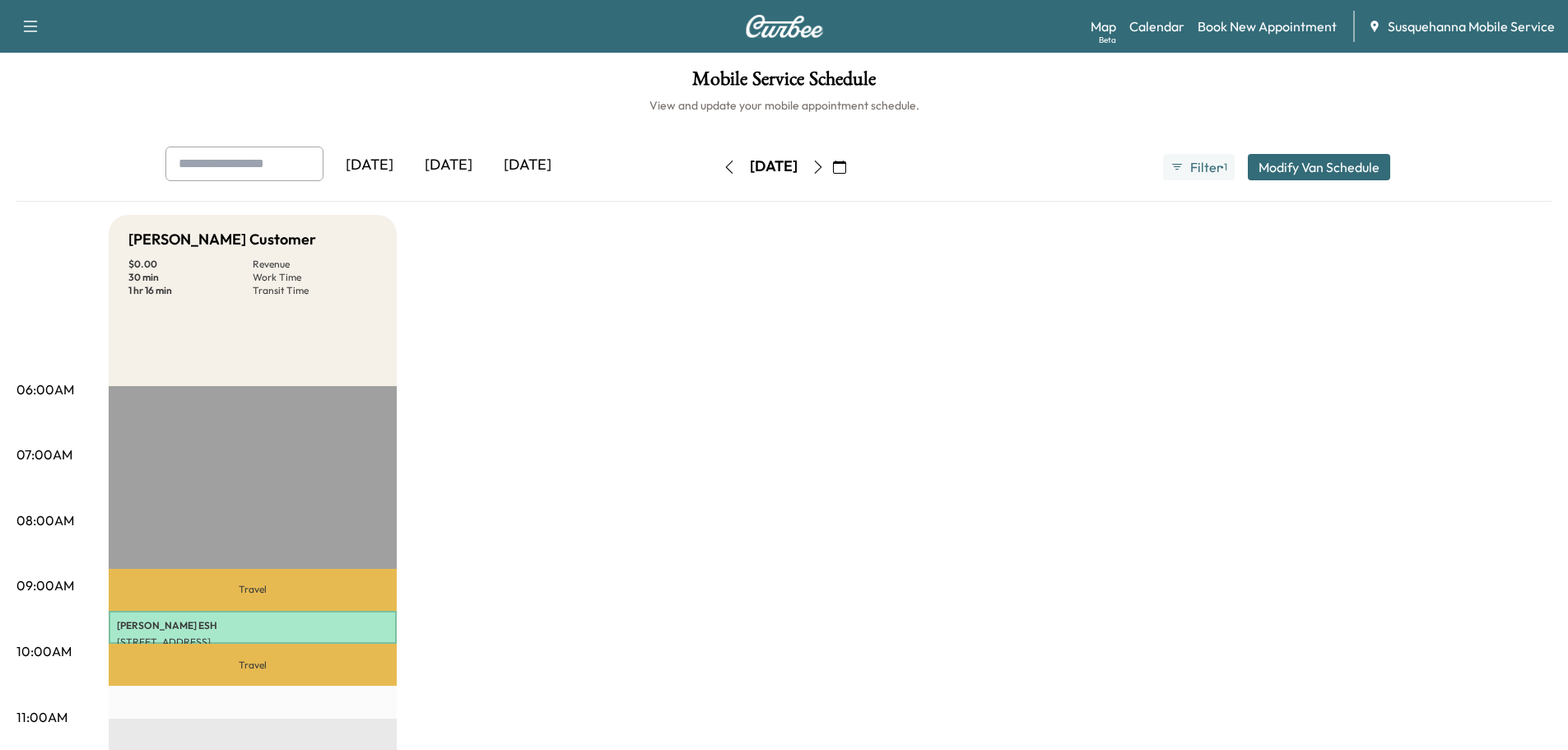
click at [824, 167] on icon "button" at bounding box center [818, 167] width 13 height 13
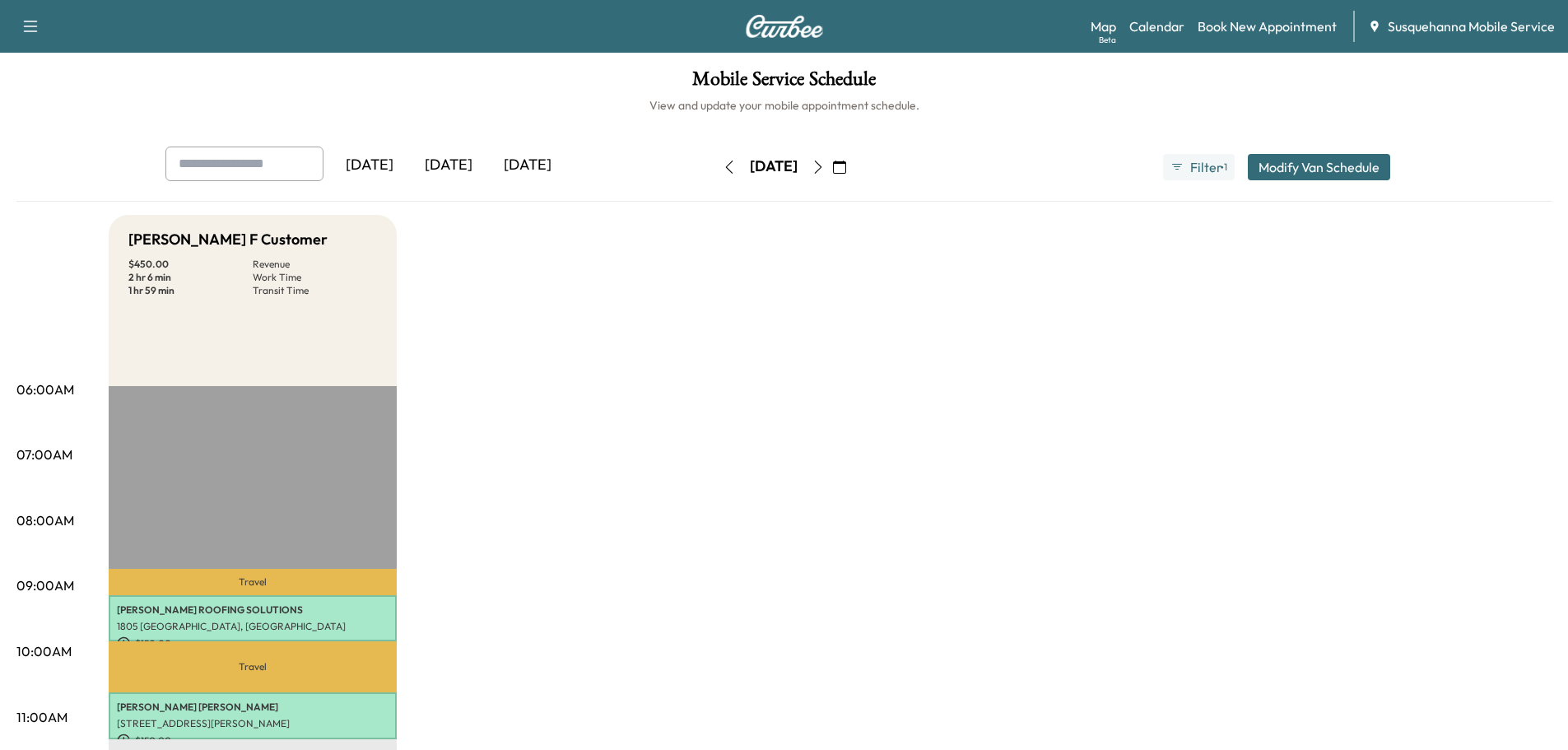
click at [822, 167] on icon "button" at bounding box center [818, 167] width 7 height 13
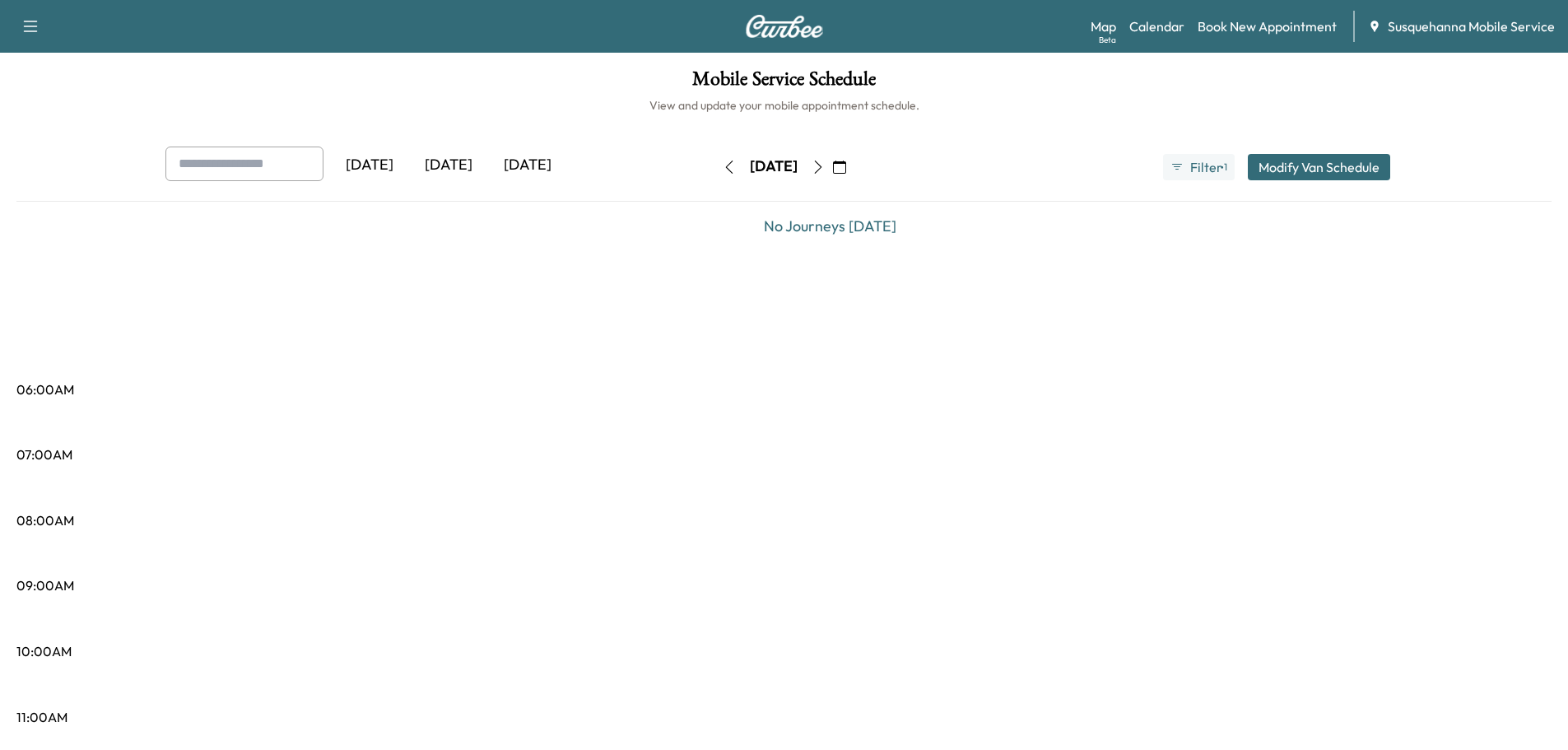
click at [846, 160] on icon "button" at bounding box center [839, 167] width 13 height 13
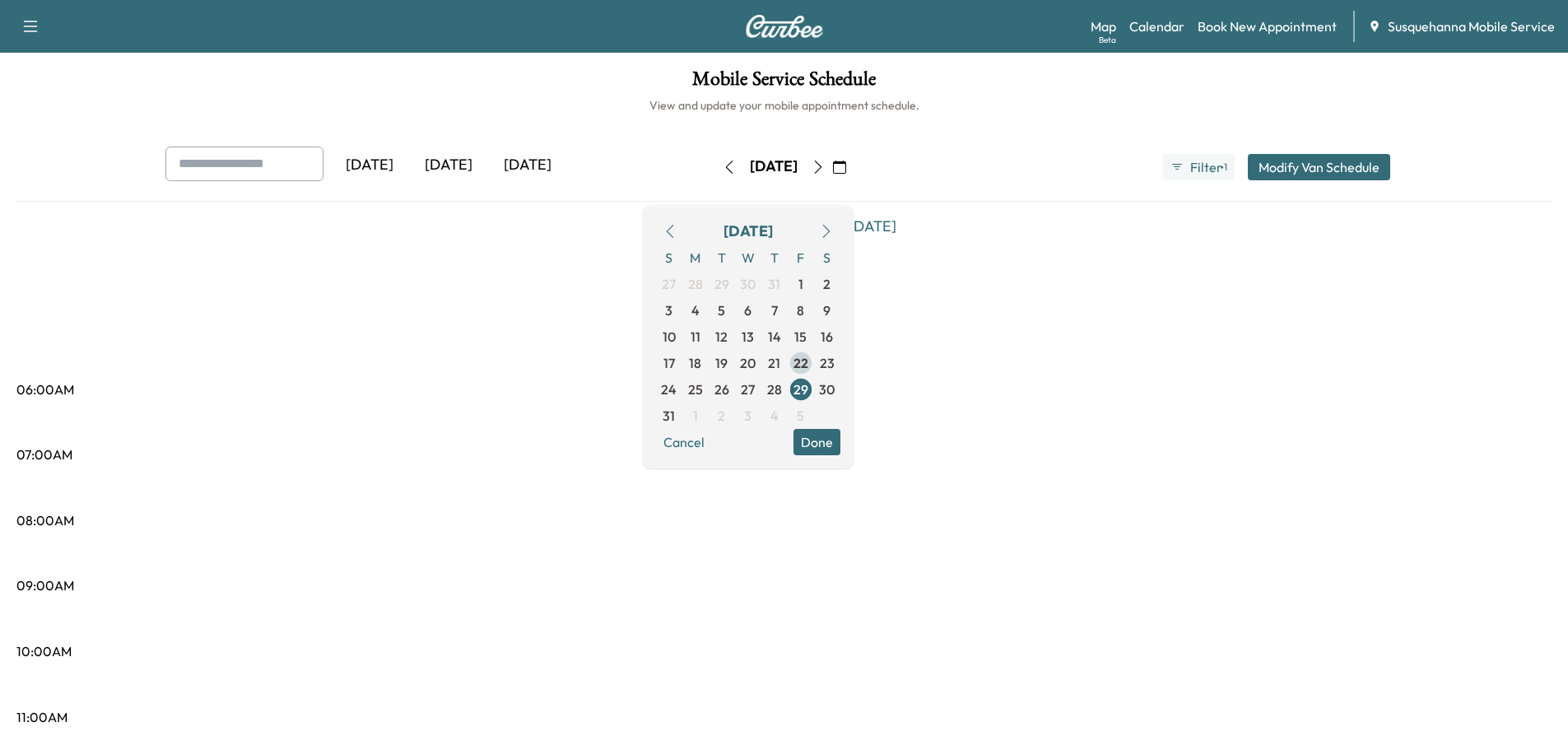
click at [808, 359] on span "22" at bounding box center [800, 362] width 15 height 20
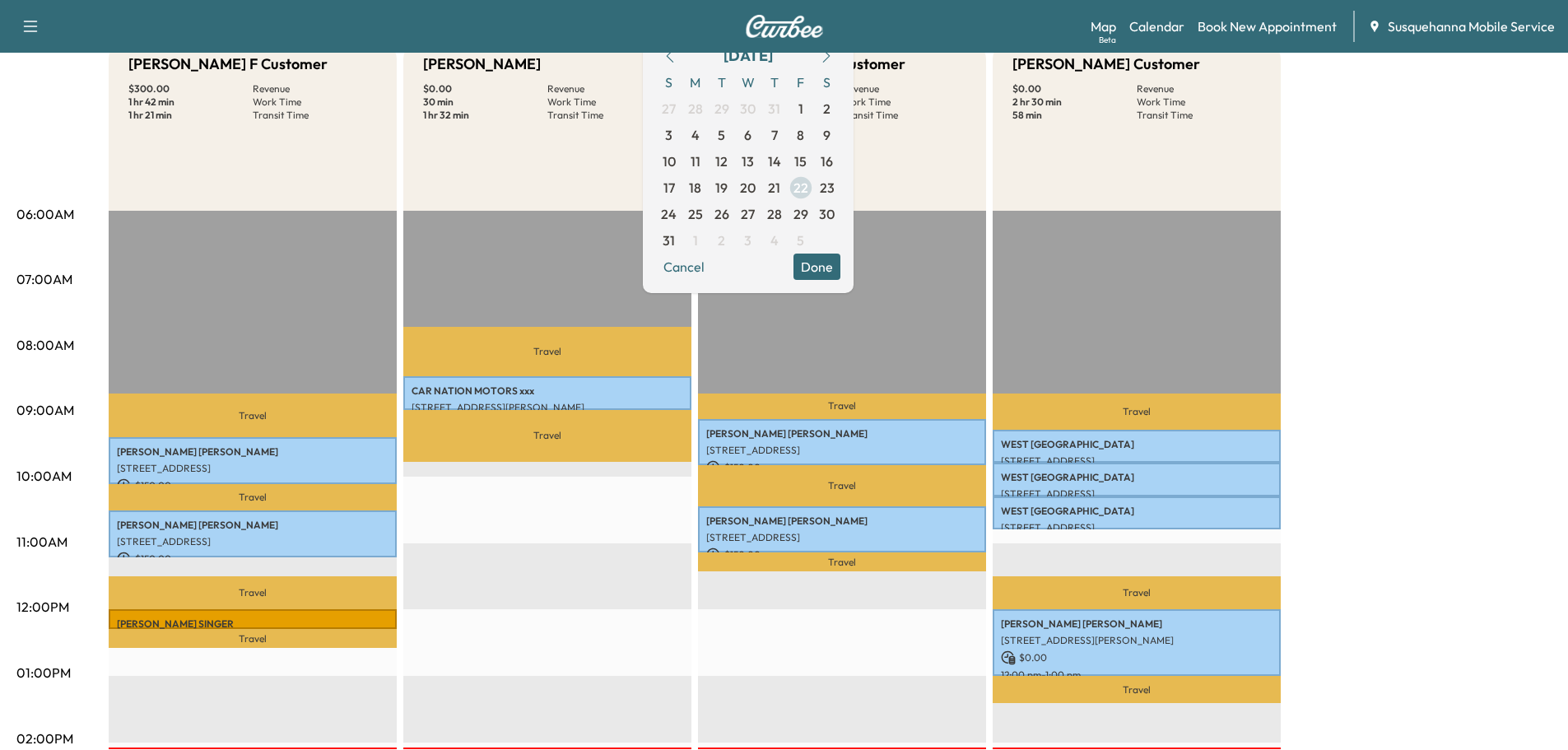
scroll to position [263, 0]
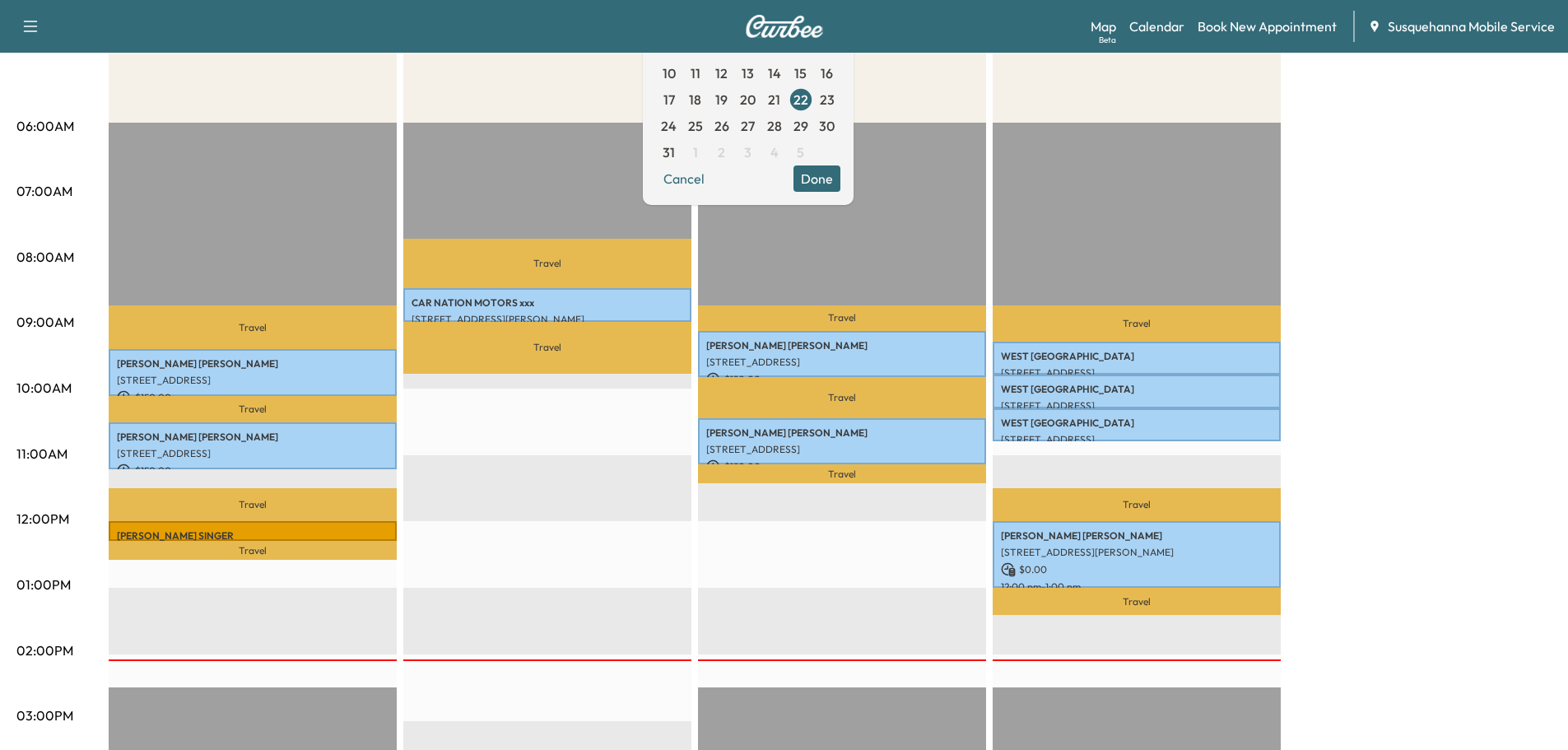
click at [840, 182] on button "Done" at bounding box center [816, 179] width 47 height 26
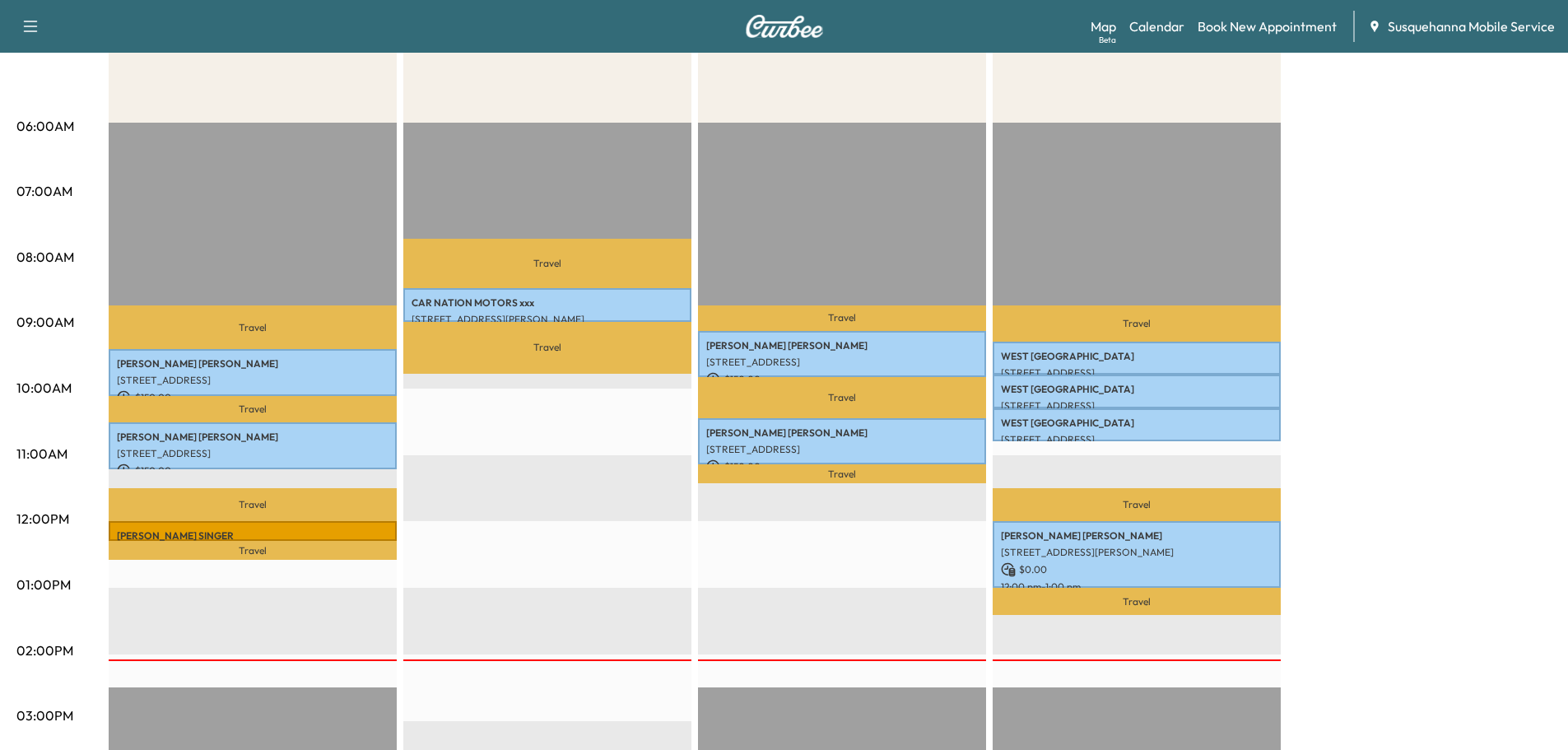
scroll to position [0, 0]
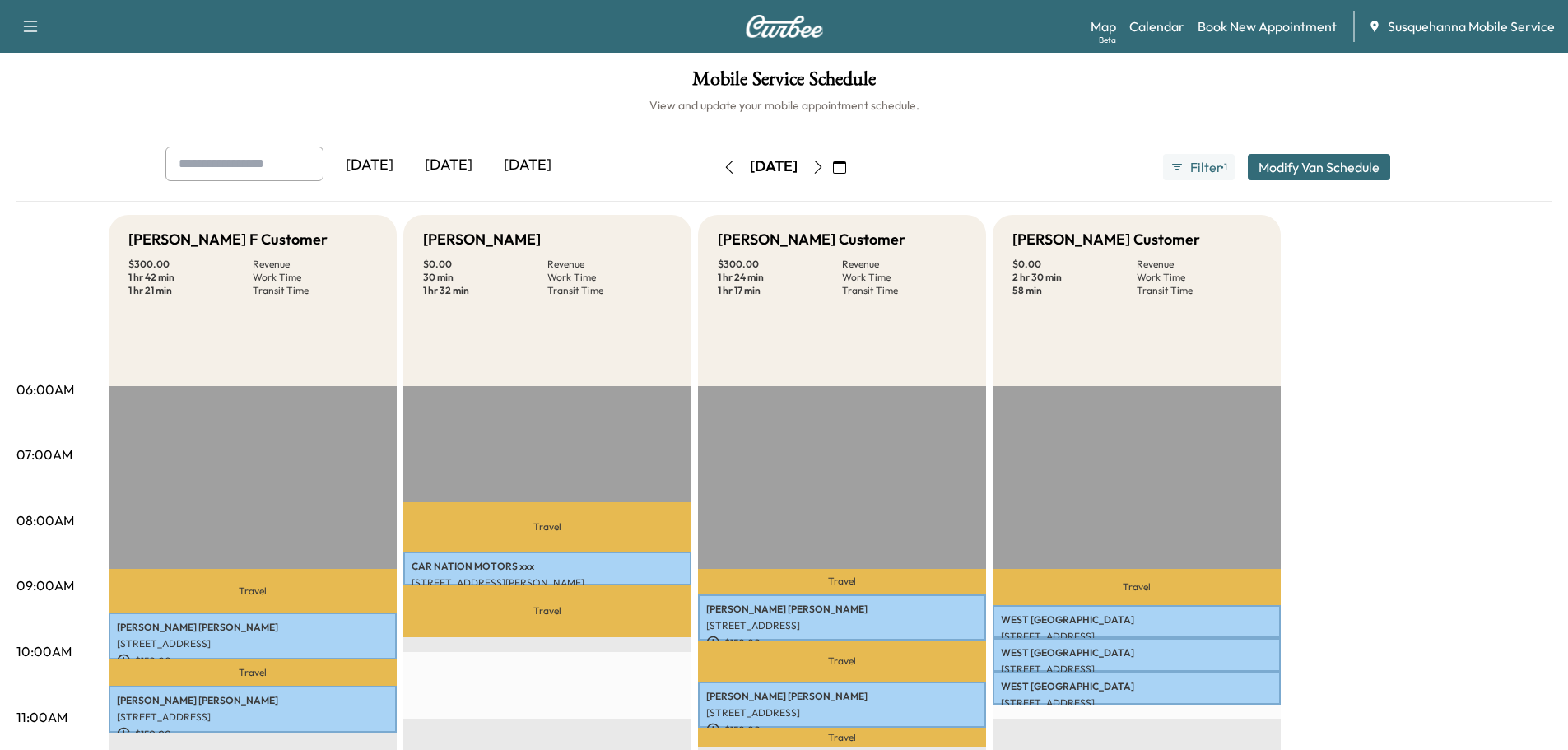
click at [824, 173] on icon "button" at bounding box center [818, 167] width 13 height 13
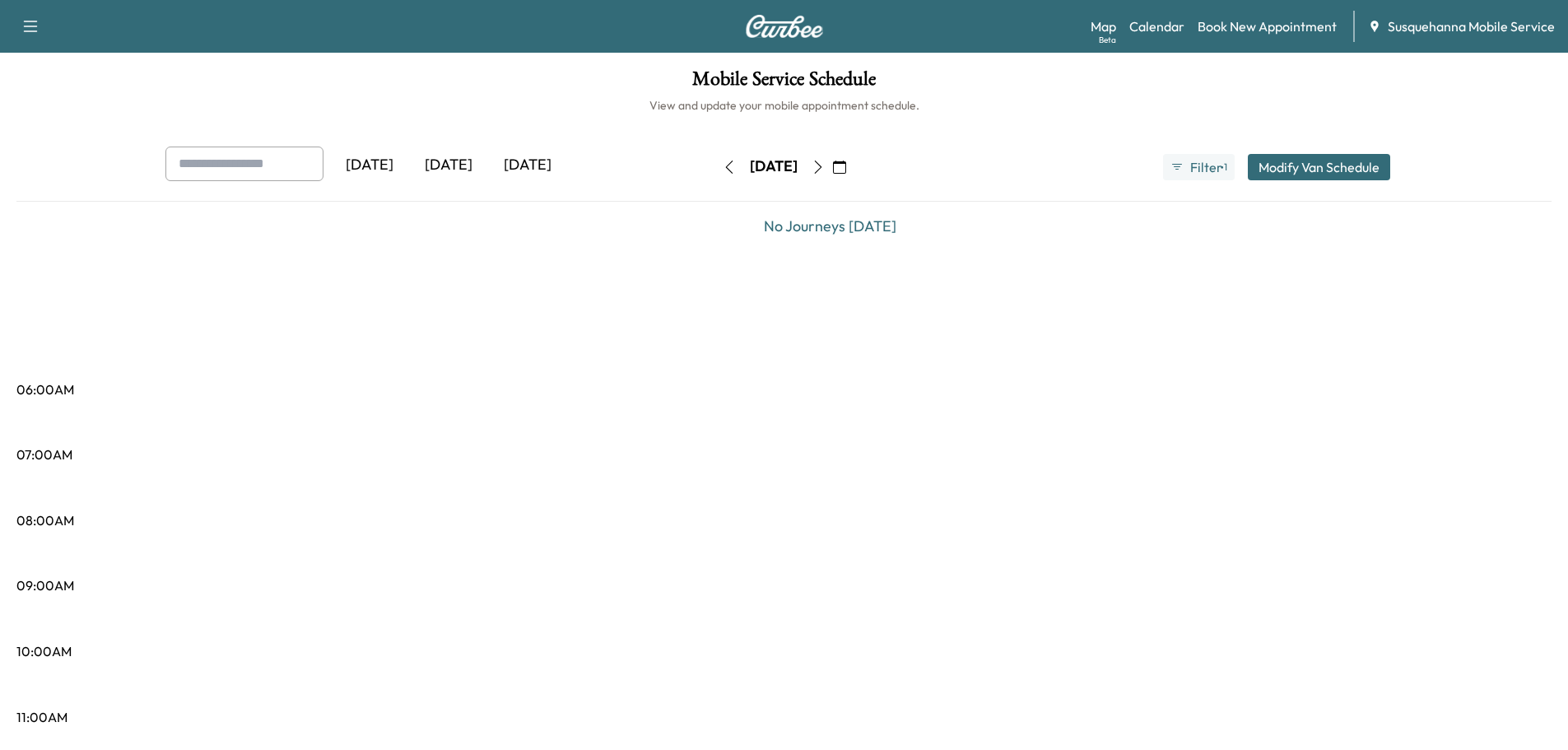
click at [824, 172] on icon "button" at bounding box center [818, 167] width 13 height 13
click at [832, 172] on button "button" at bounding box center [818, 167] width 28 height 26
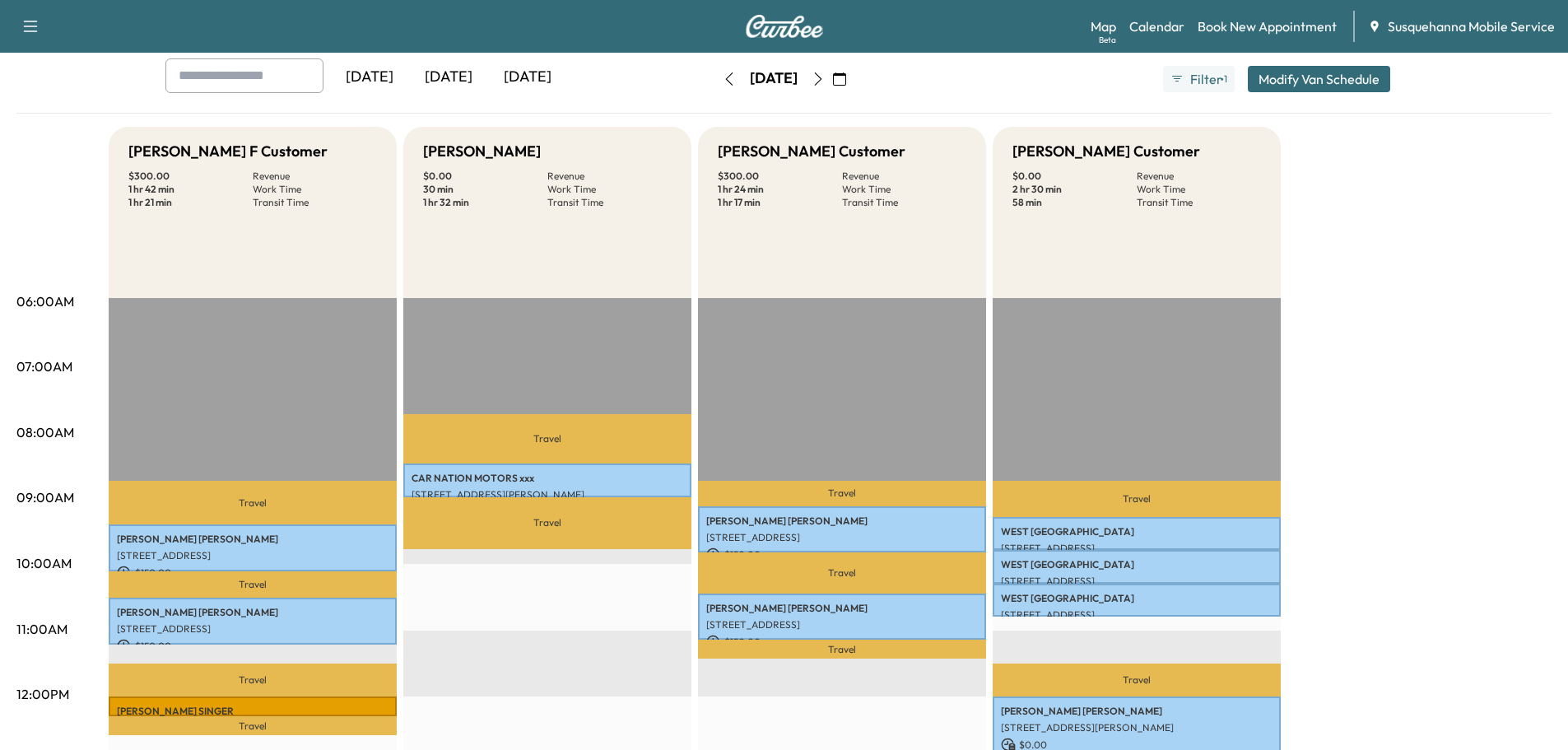
scroll to position [175, 0]
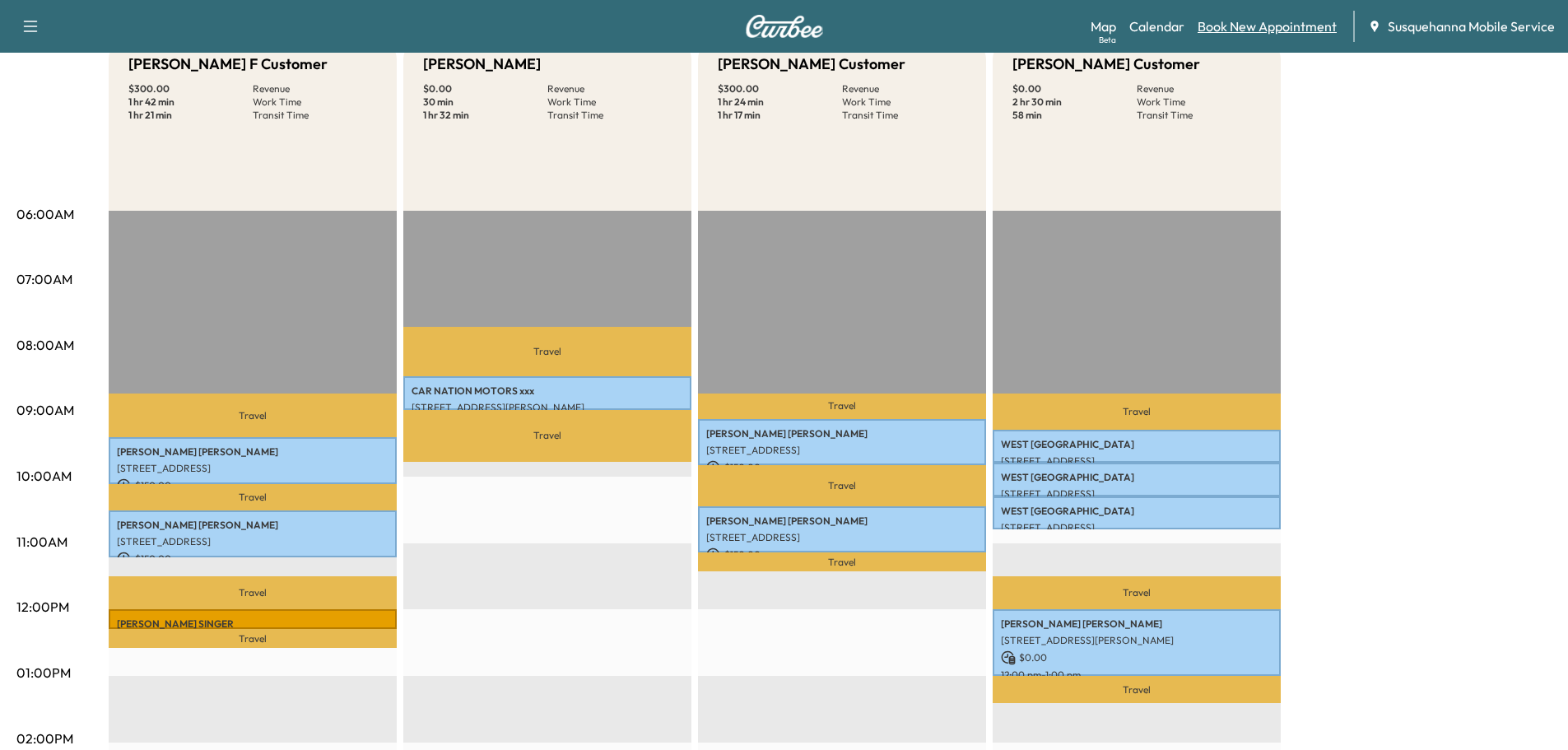
click at [1251, 25] on link "Book New Appointment" at bounding box center [1266, 26] width 139 height 20
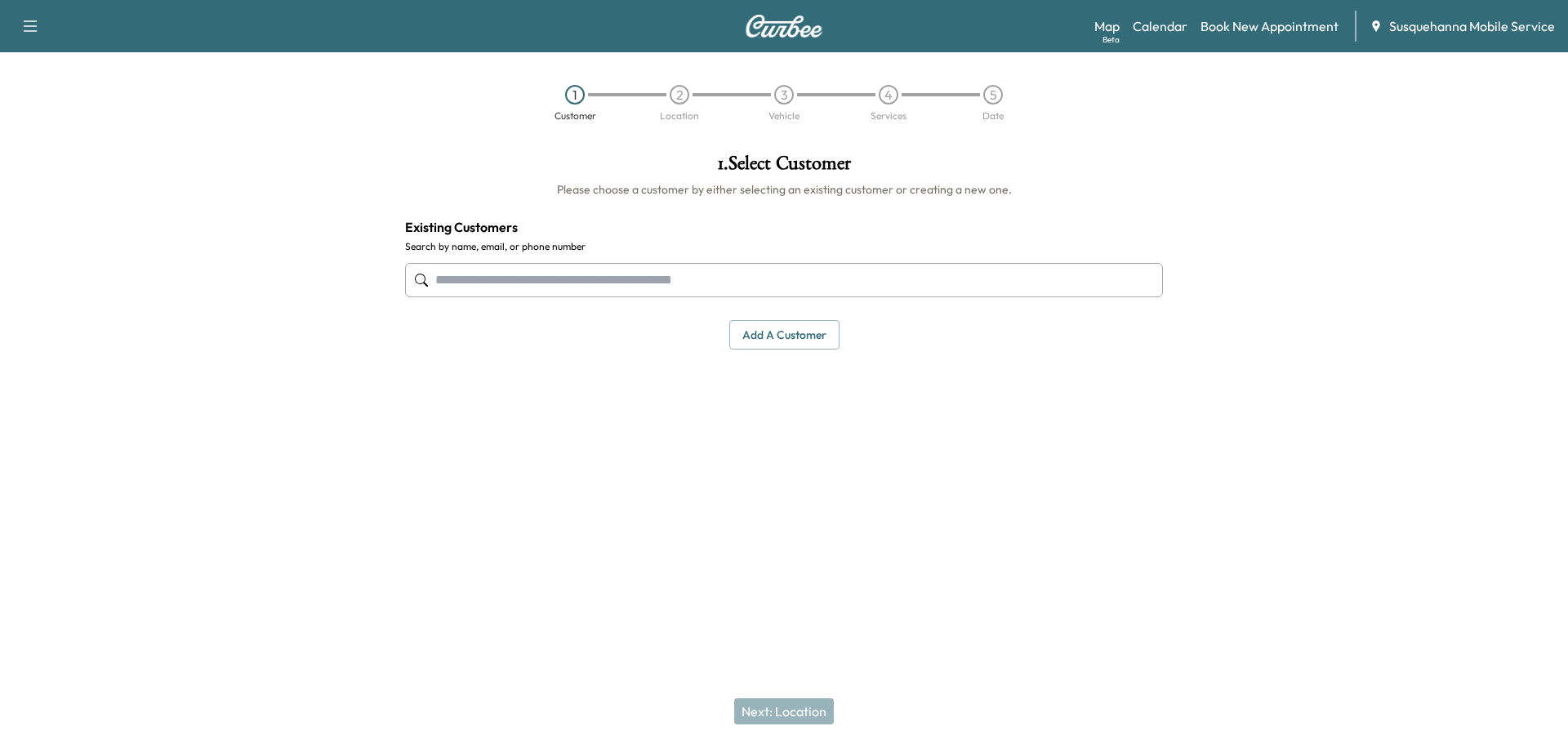
click at [645, 273] on input "text" at bounding box center [784, 280] width 758 height 34
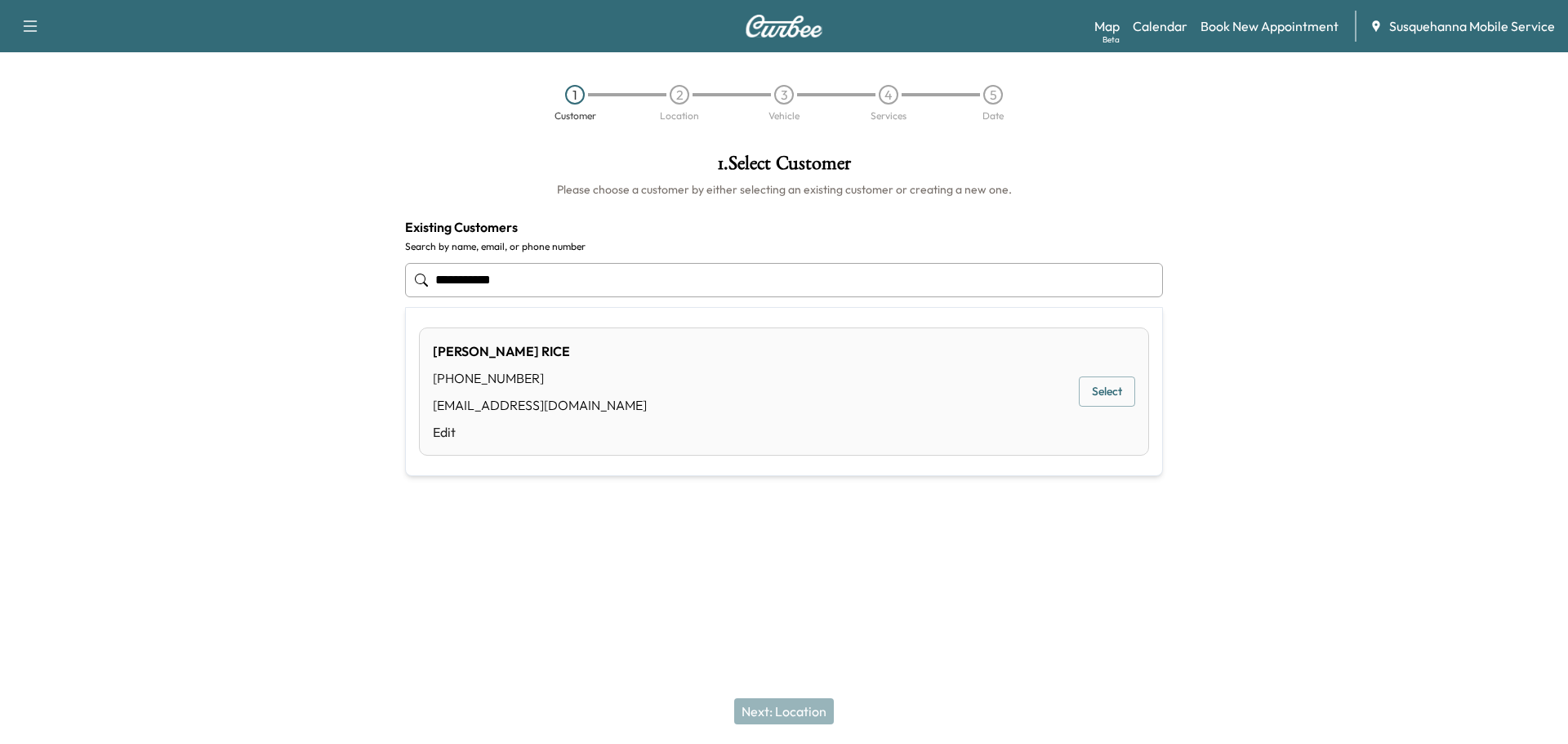
click at [1109, 399] on button "Select" at bounding box center [1106, 391] width 56 height 30
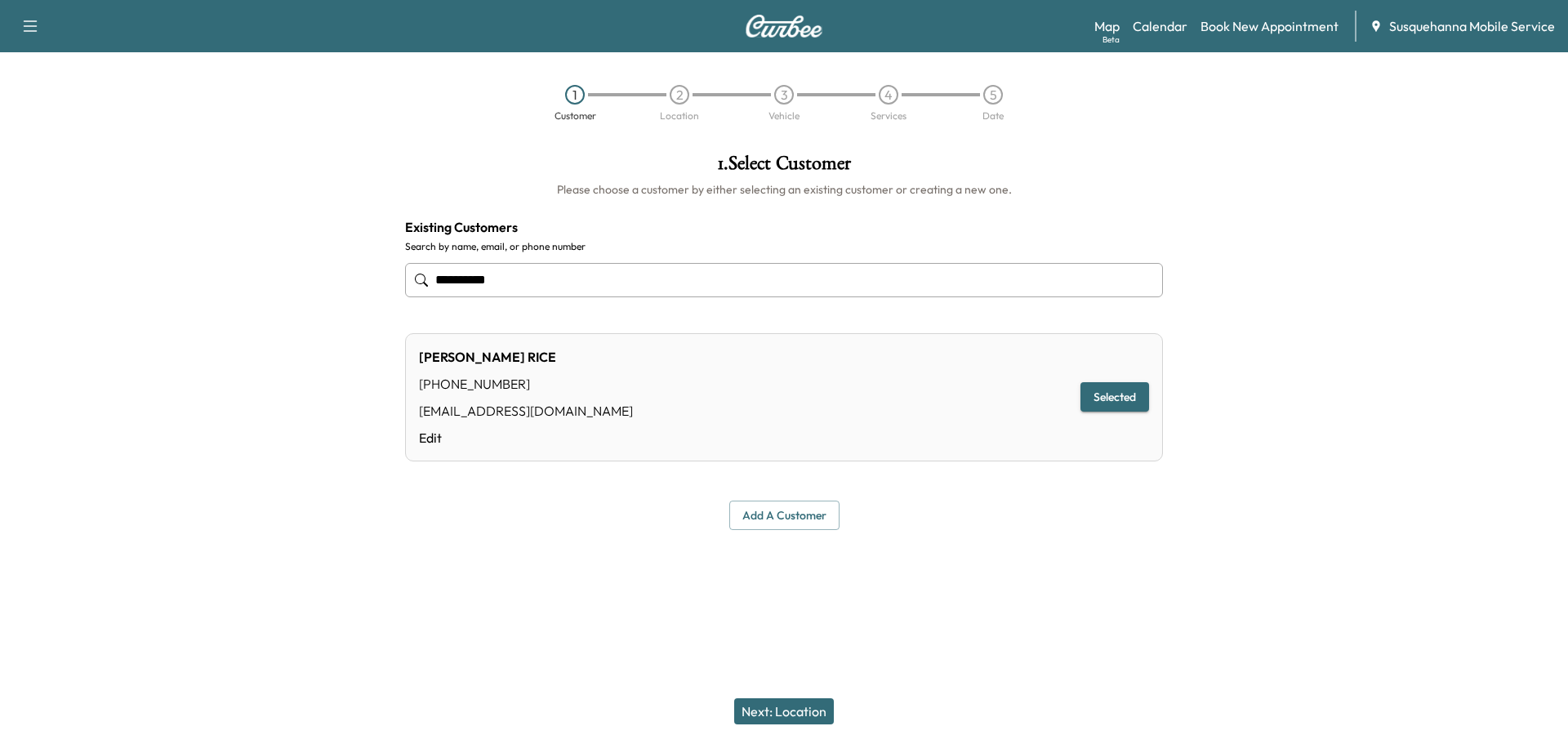
type input "**********"
click at [788, 712] on button "Next: Location" at bounding box center [784, 711] width 100 height 26
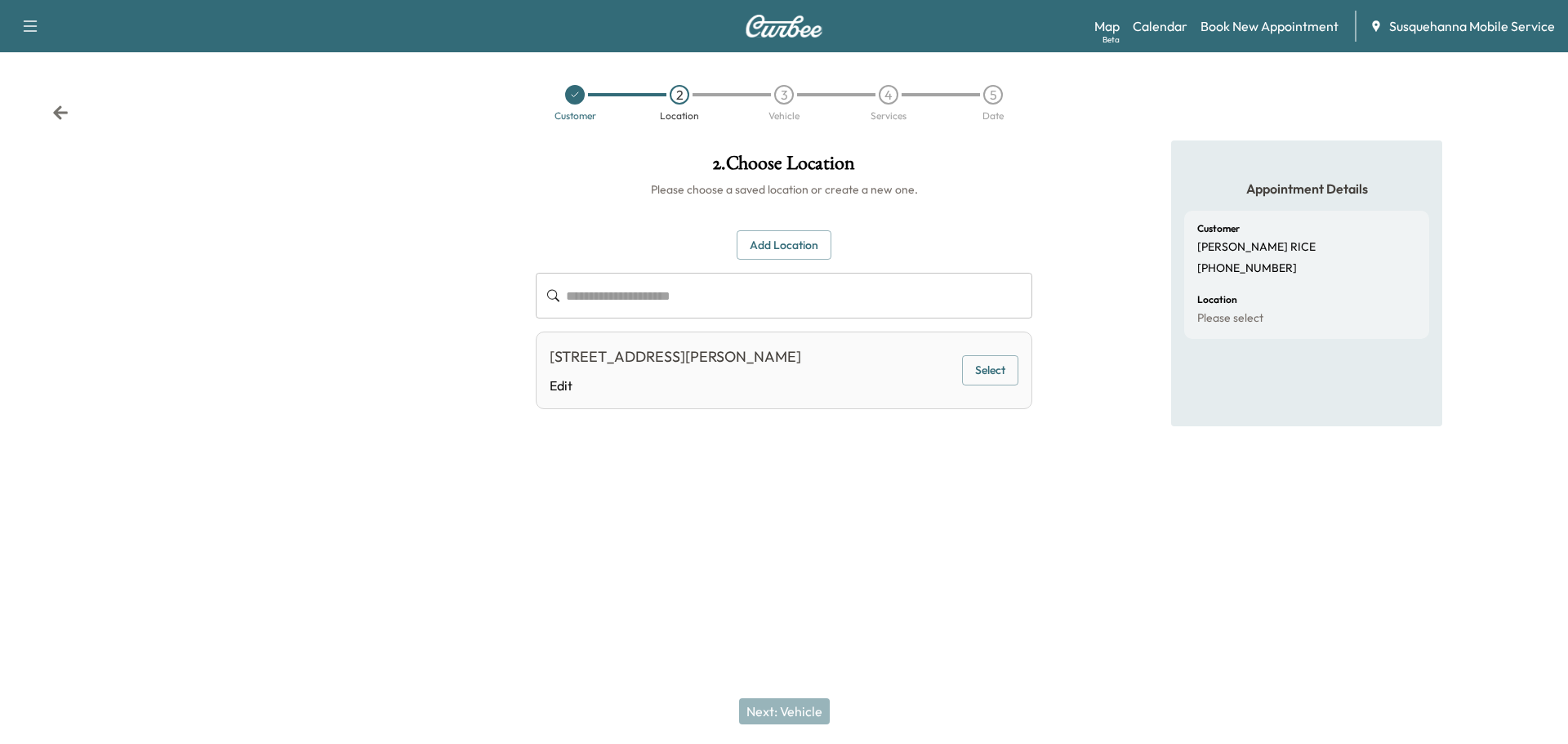
click at [1007, 368] on button "Select" at bounding box center [990, 370] width 56 height 30
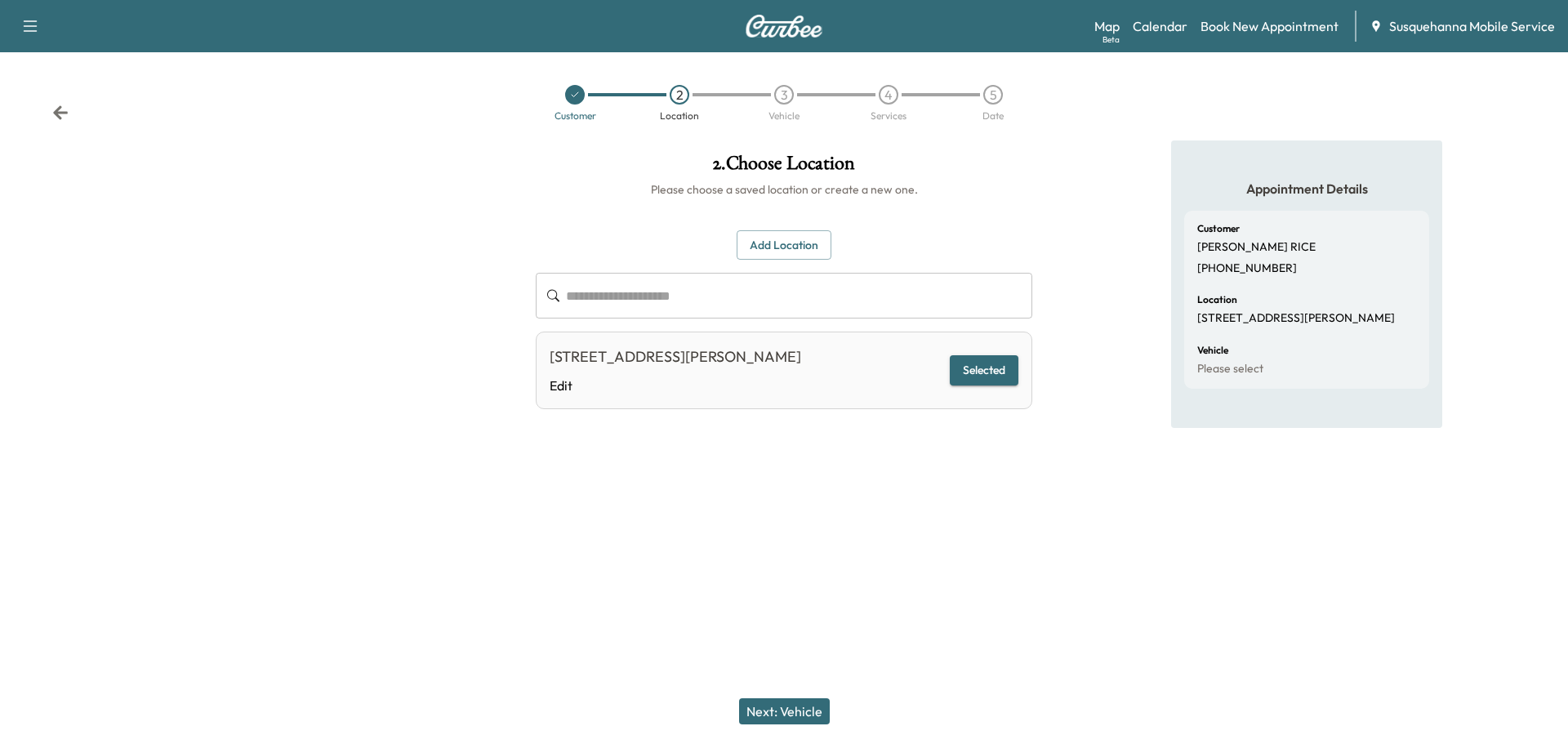
click at [780, 710] on button "Next: Vehicle" at bounding box center [784, 711] width 90 height 26
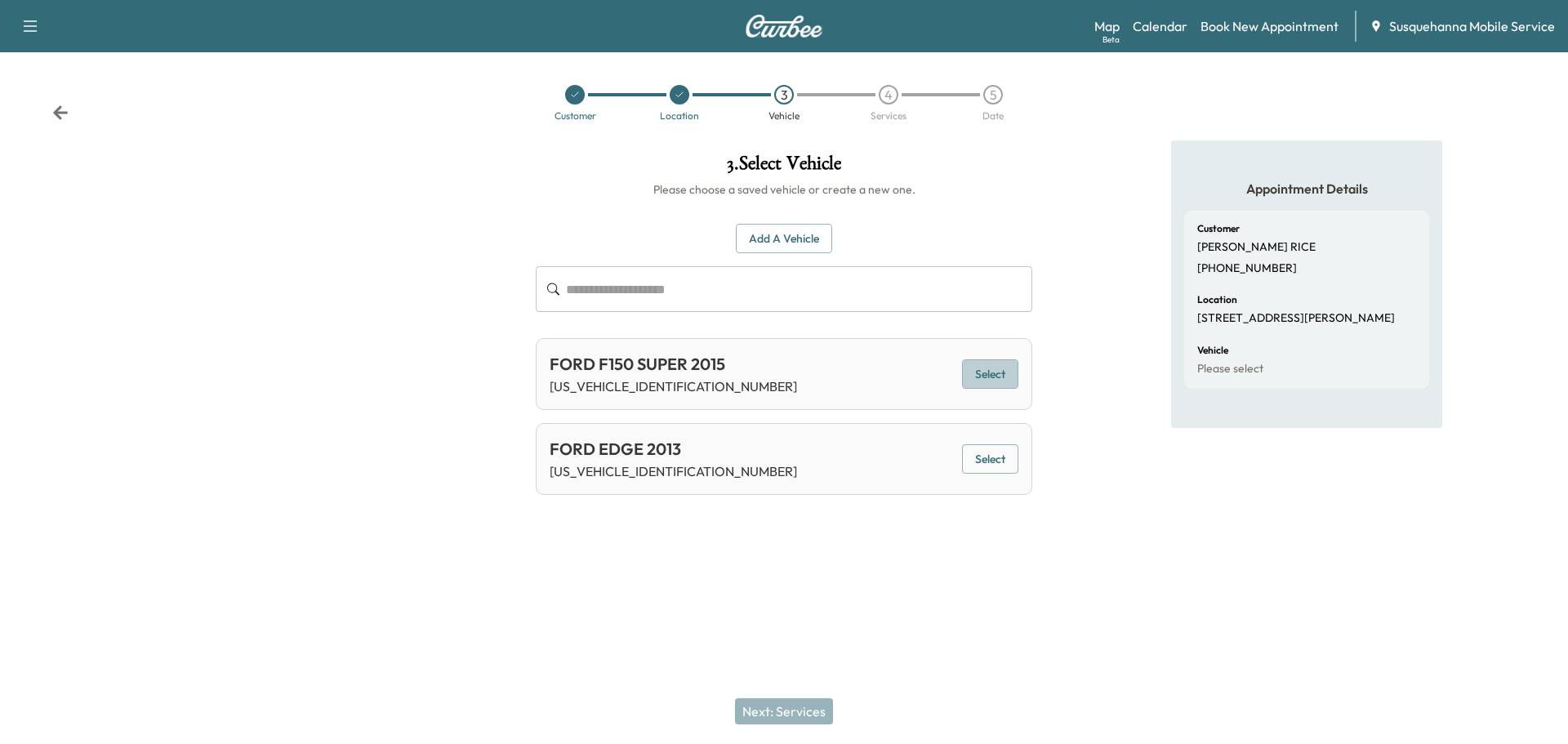
click at [994, 375] on button "Select" at bounding box center [990, 374] width 56 height 30
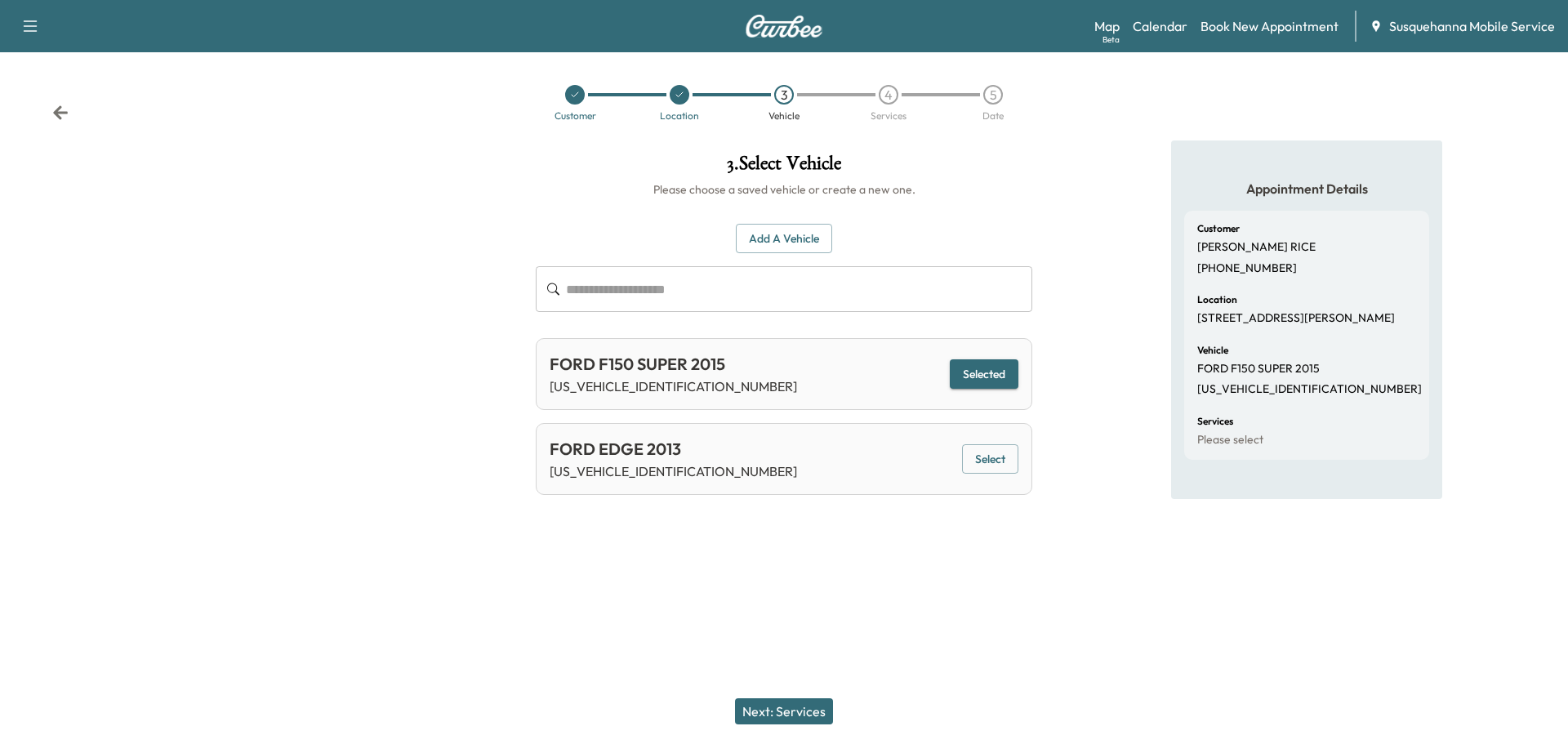
click at [773, 703] on button "Next: Services" at bounding box center [784, 711] width 98 height 26
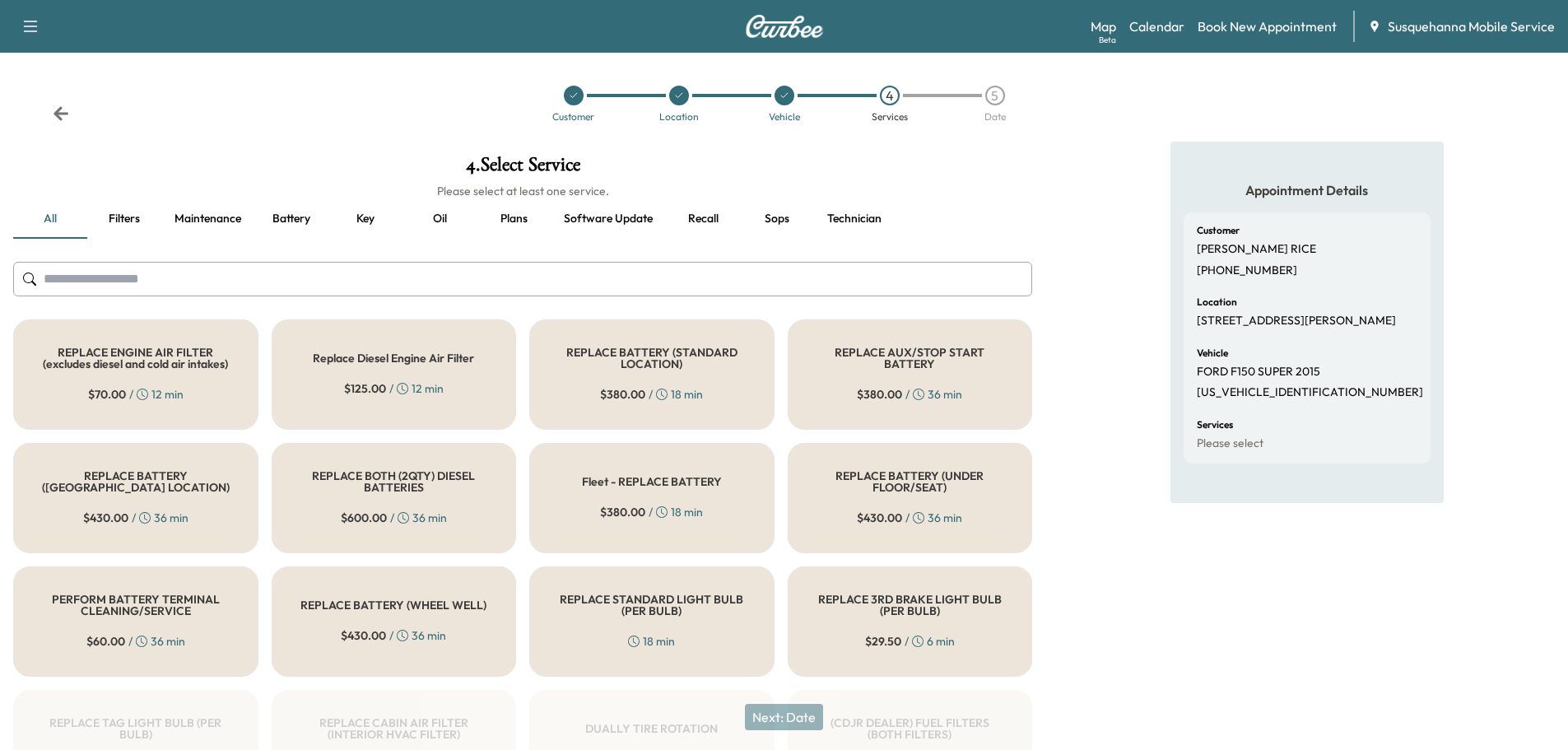
click at [607, 288] on input "text" at bounding box center [522, 278] width 1019 height 34
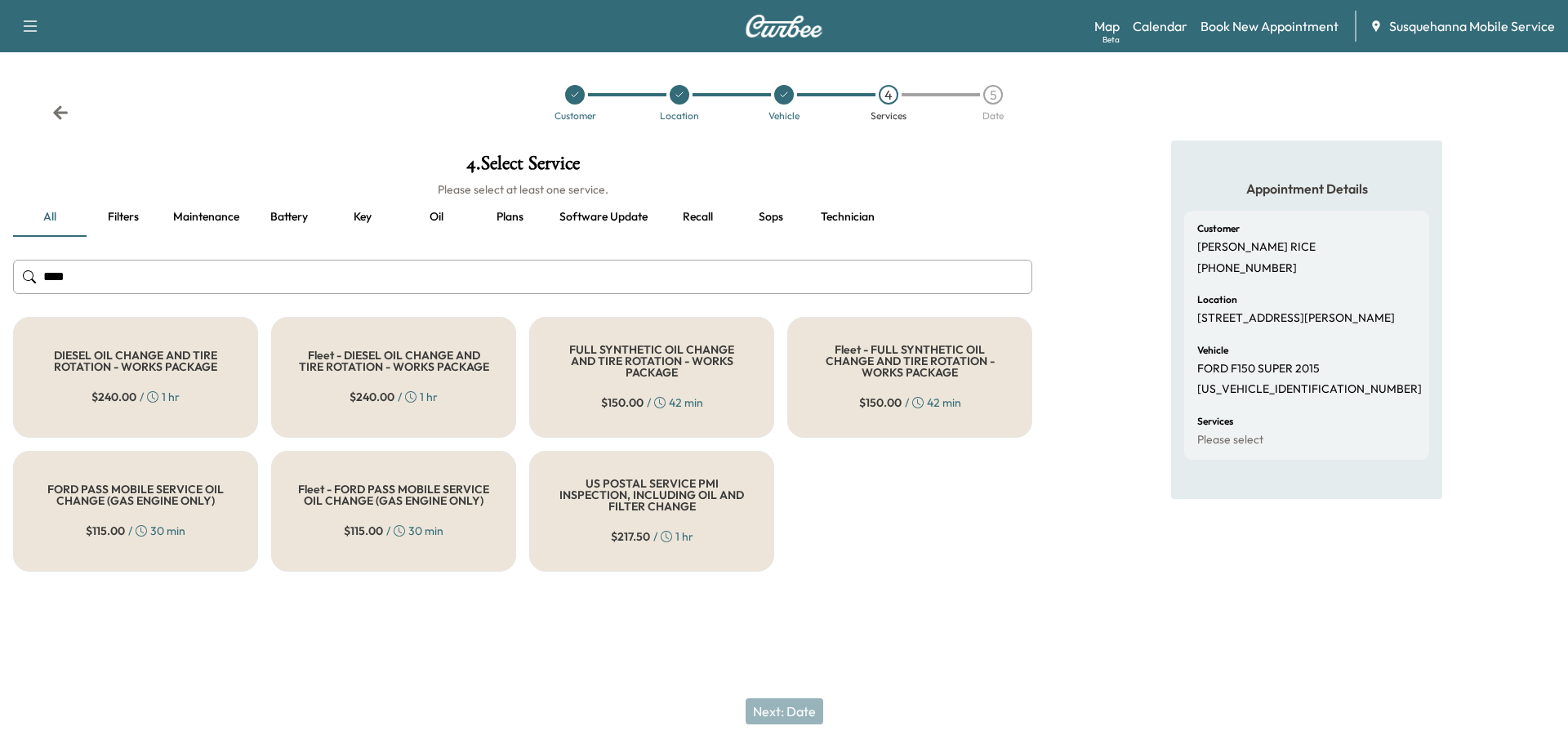
type input "***"
click at [618, 365] on h5 "FULL SYNTHETIC OIL CHANGE AND TIRE ROTATION - WORKS PACKAGE" at bounding box center [651, 360] width 191 height 34
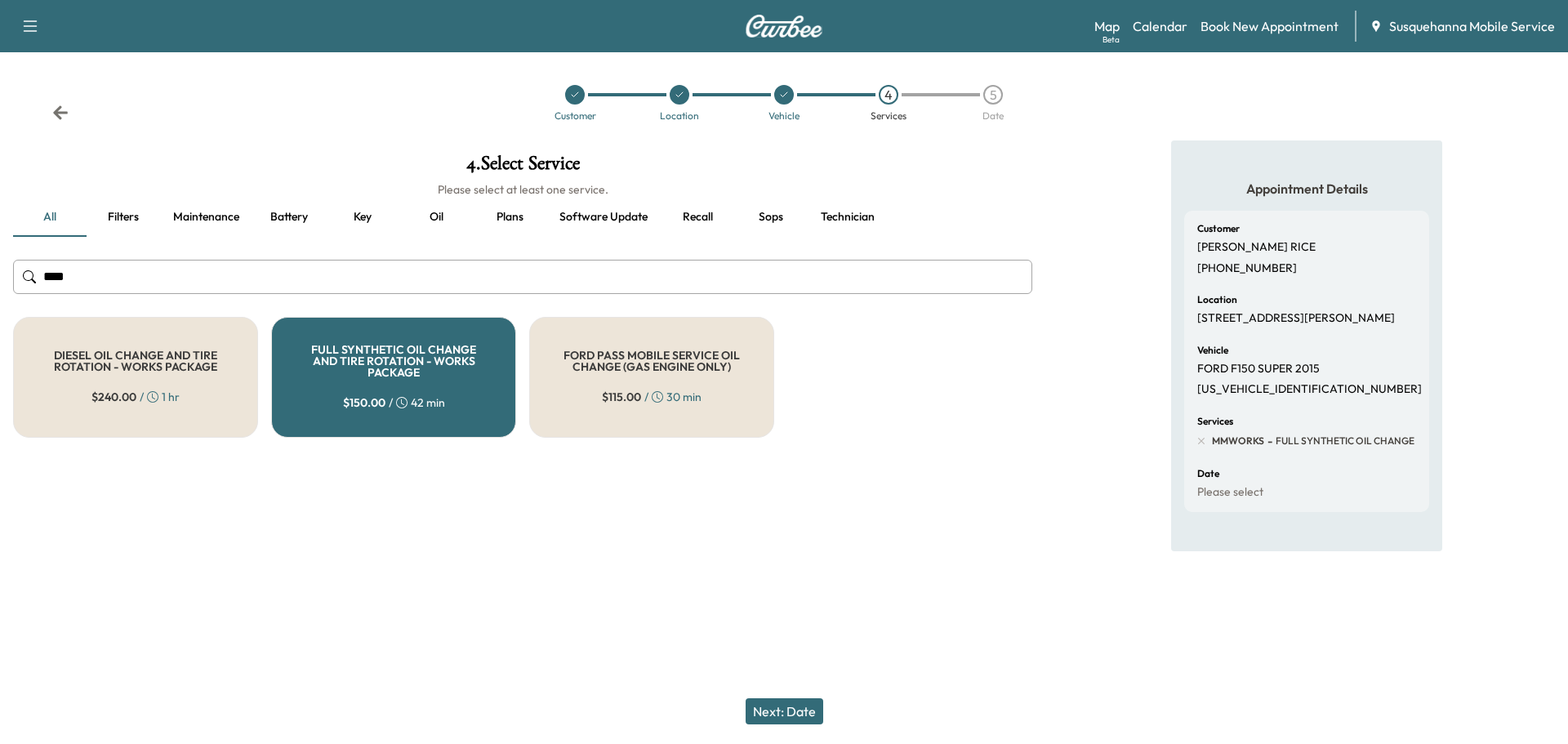
click at [813, 709] on button "Next: Date" at bounding box center [784, 711] width 78 height 26
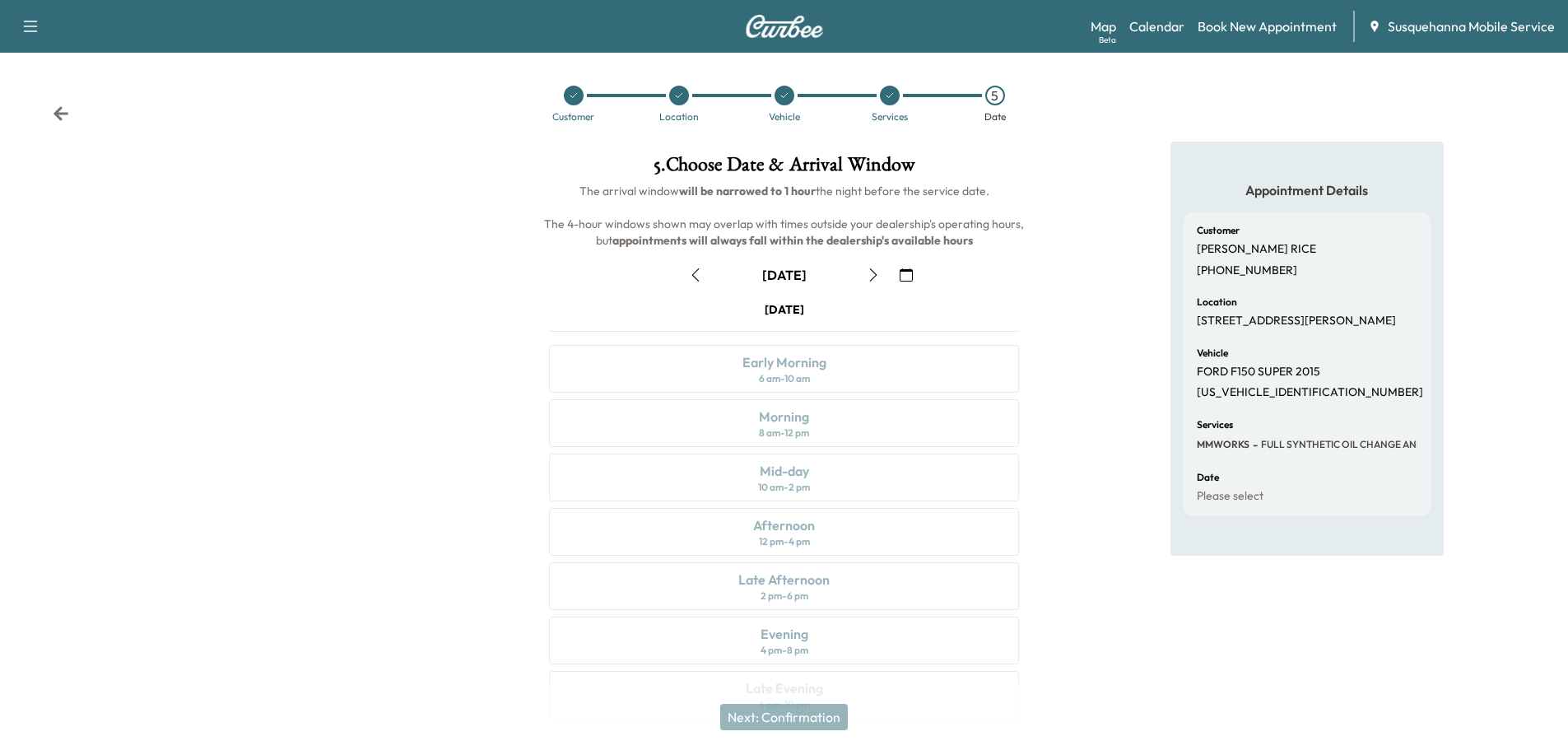
click at [902, 280] on icon "button" at bounding box center [906, 275] width 13 height 13
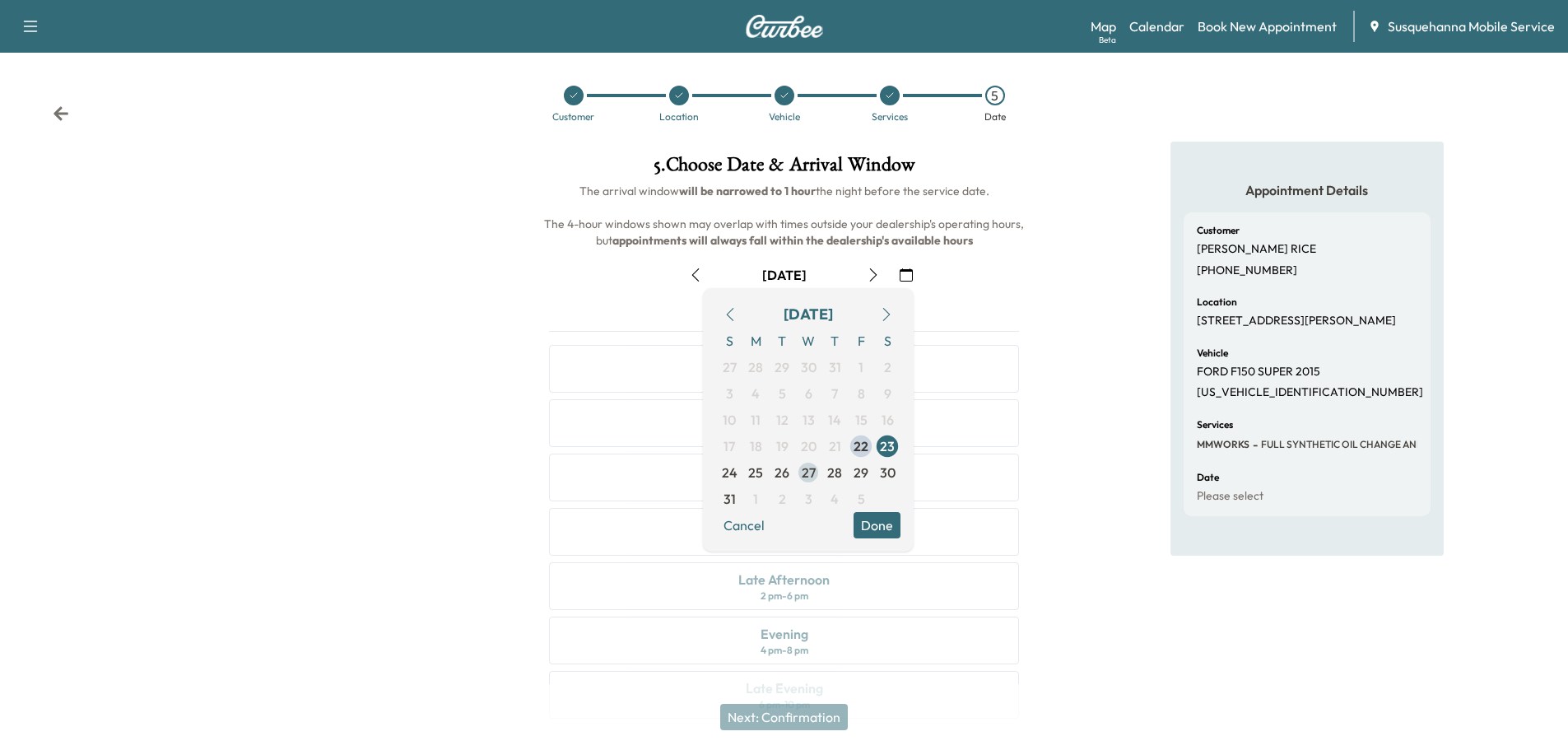
click at [802, 475] on span "27" at bounding box center [808, 472] width 14 height 20
click at [885, 529] on button "Done" at bounding box center [877, 525] width 47 height 26
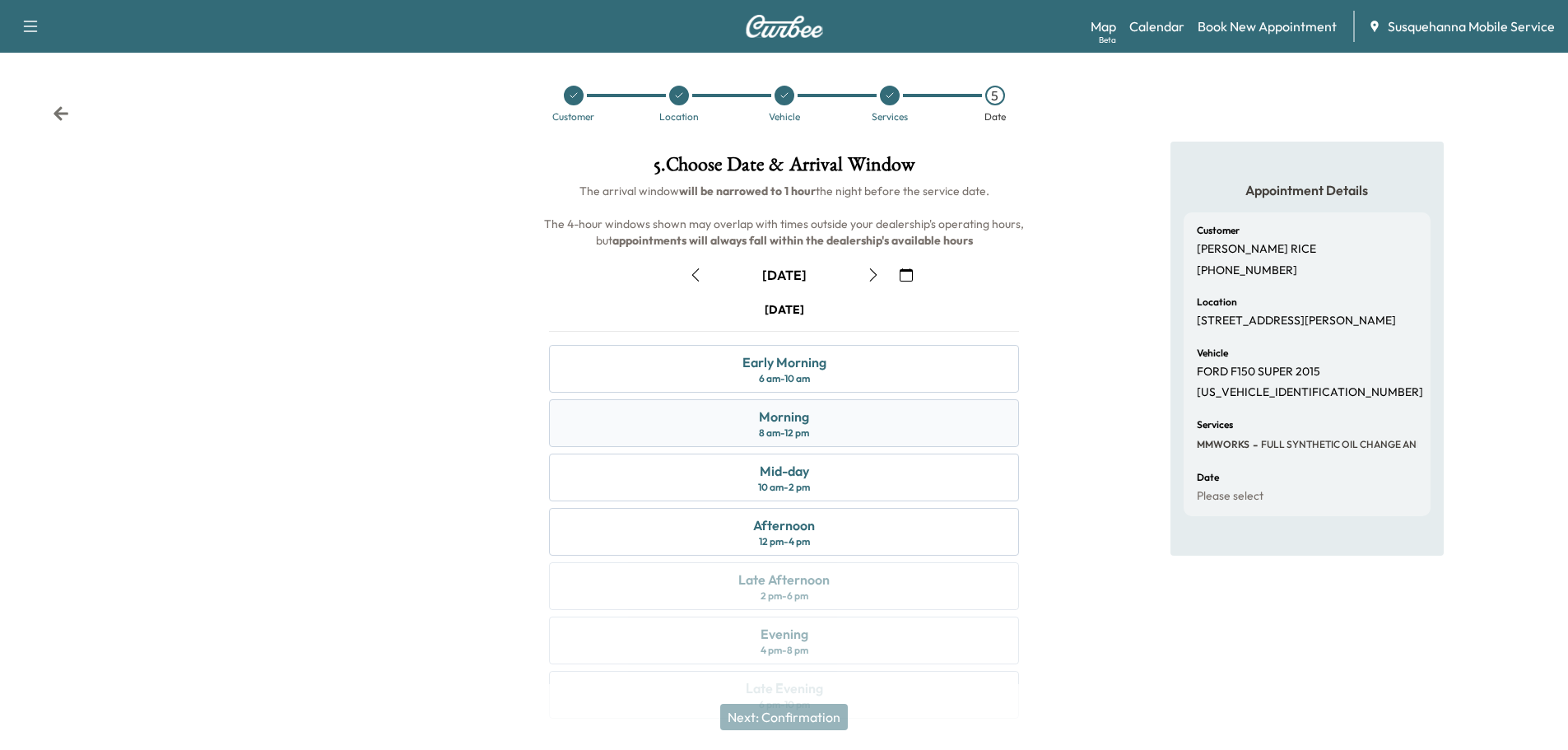
click at [895, 413] on div "Morning 8 am - 12 pm" at bounding box center [784, 422] width 470 height 47
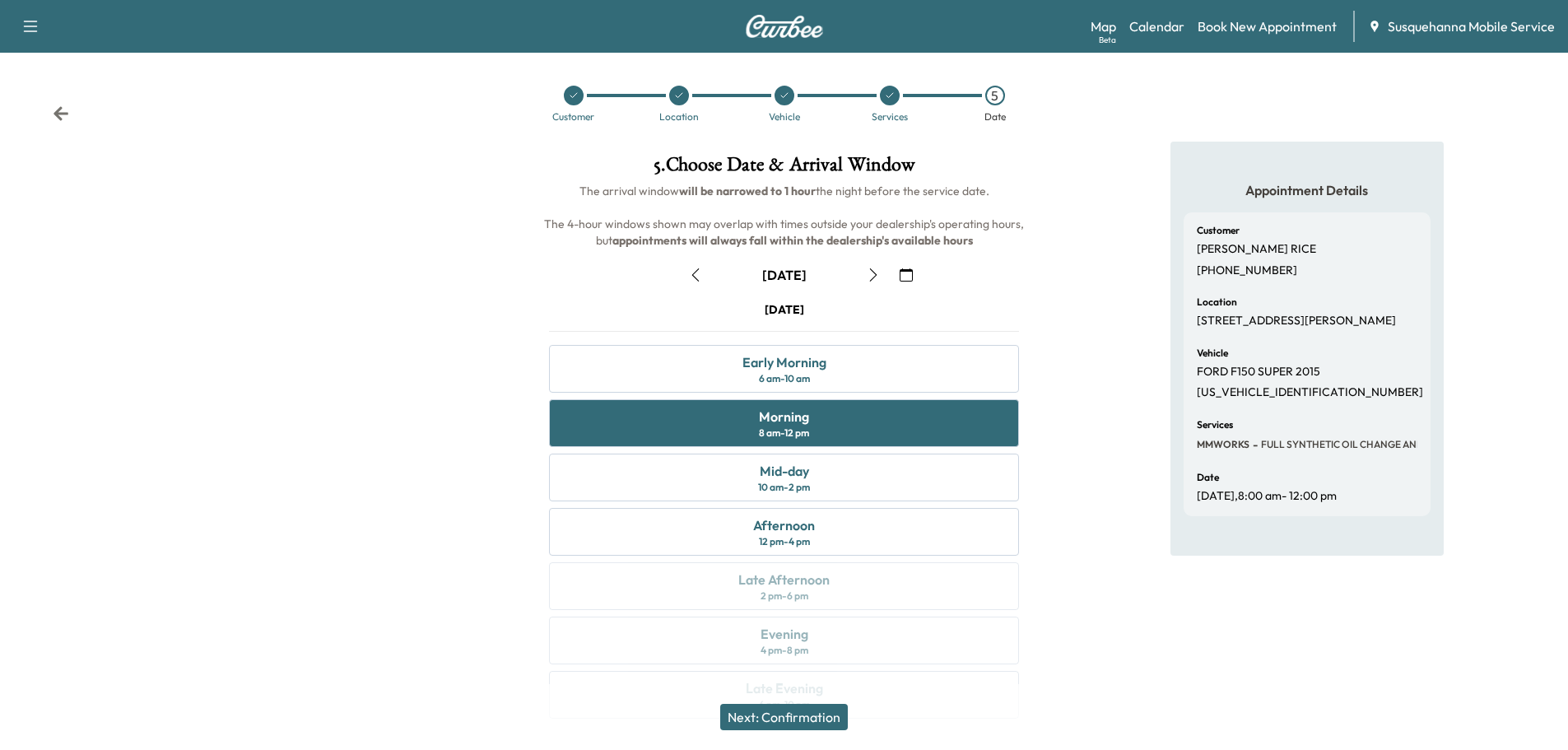
click at [840, 711] on button "Next: Confirmation" at bounding box center [784, 717] width 127 height 26
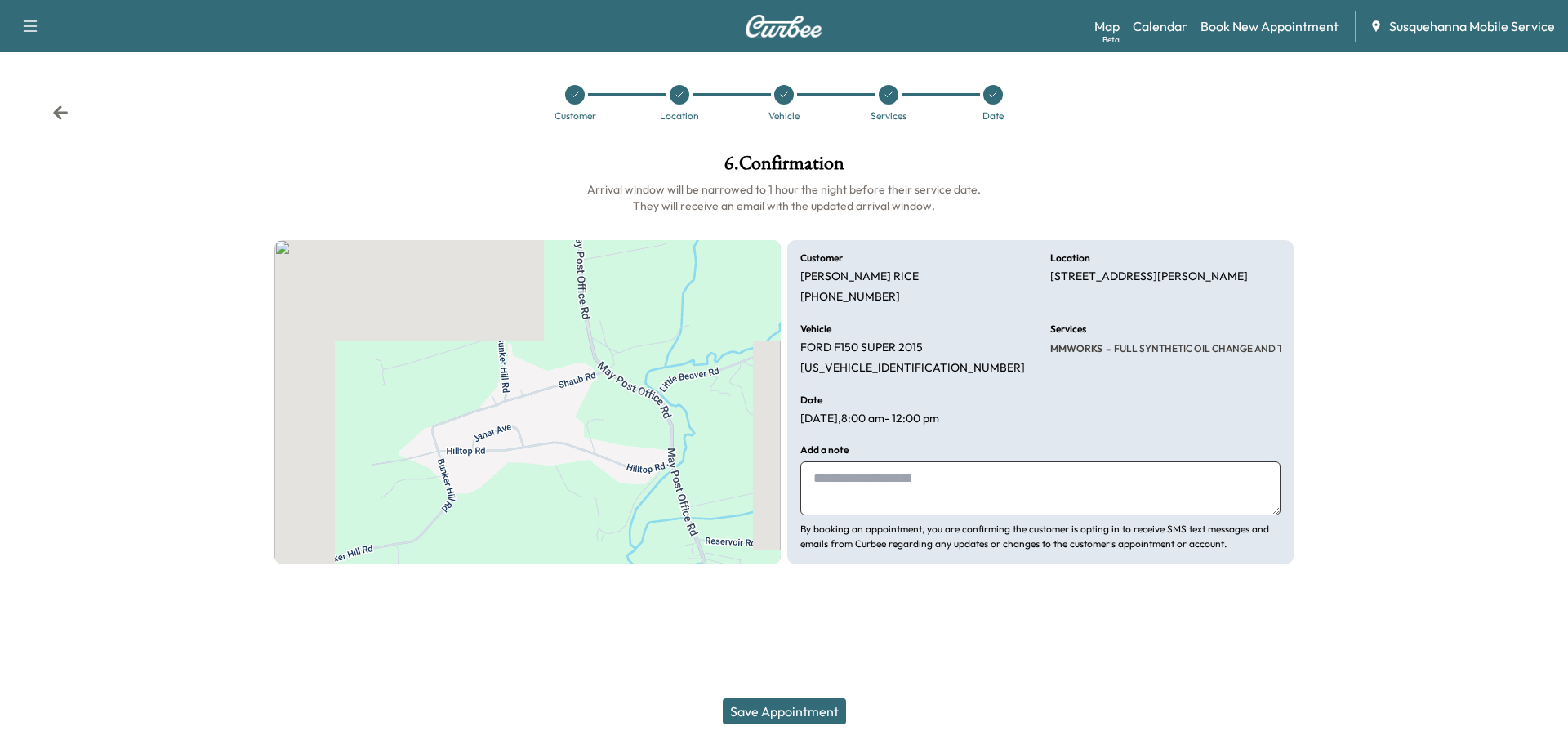
click at [913, 507] on textarea at bounding box center [1041, 488] width 480 height 54
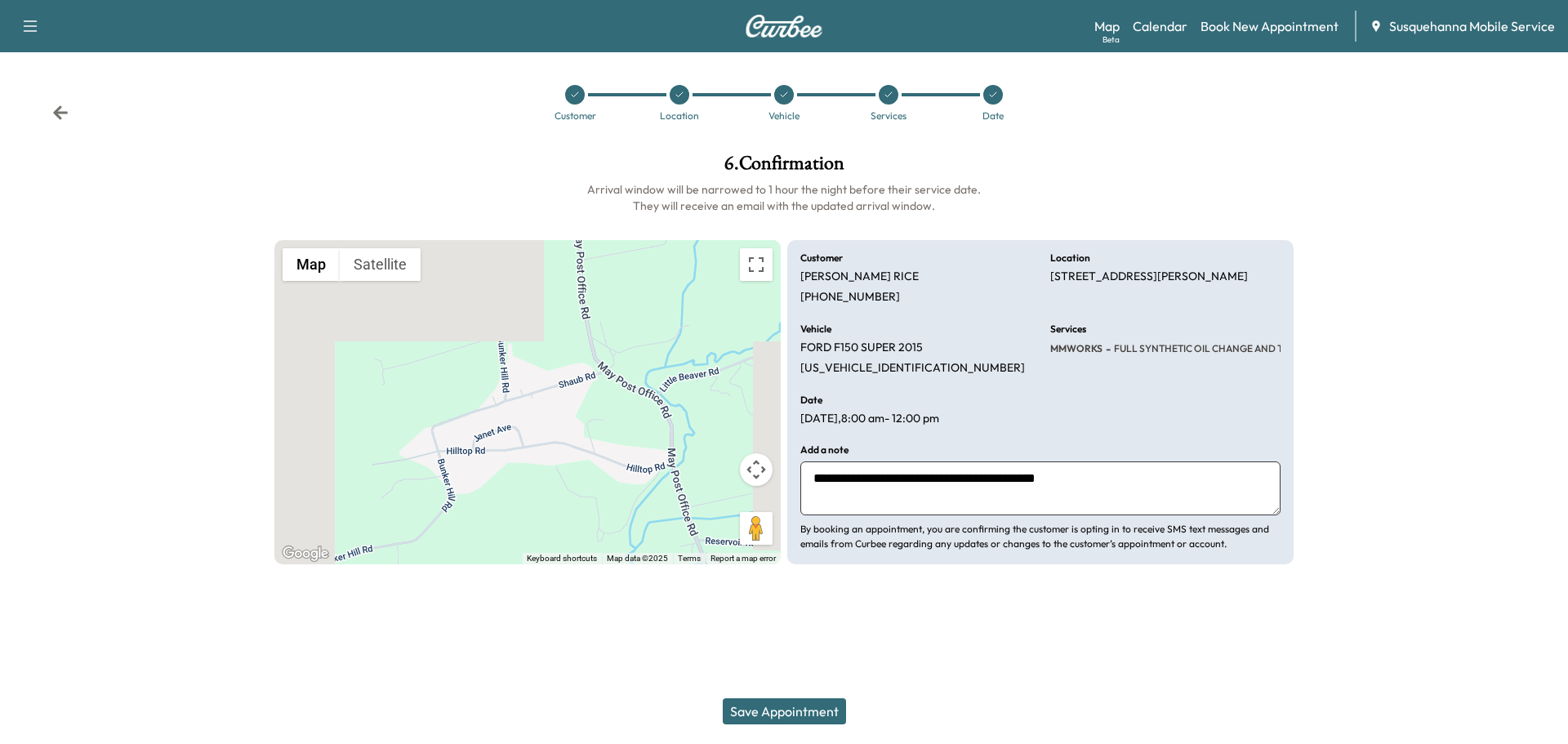
type textarea "**********"
click at [816, 708] on button "Save Appointment" at bounding box center [785, 711] width 124 height 26
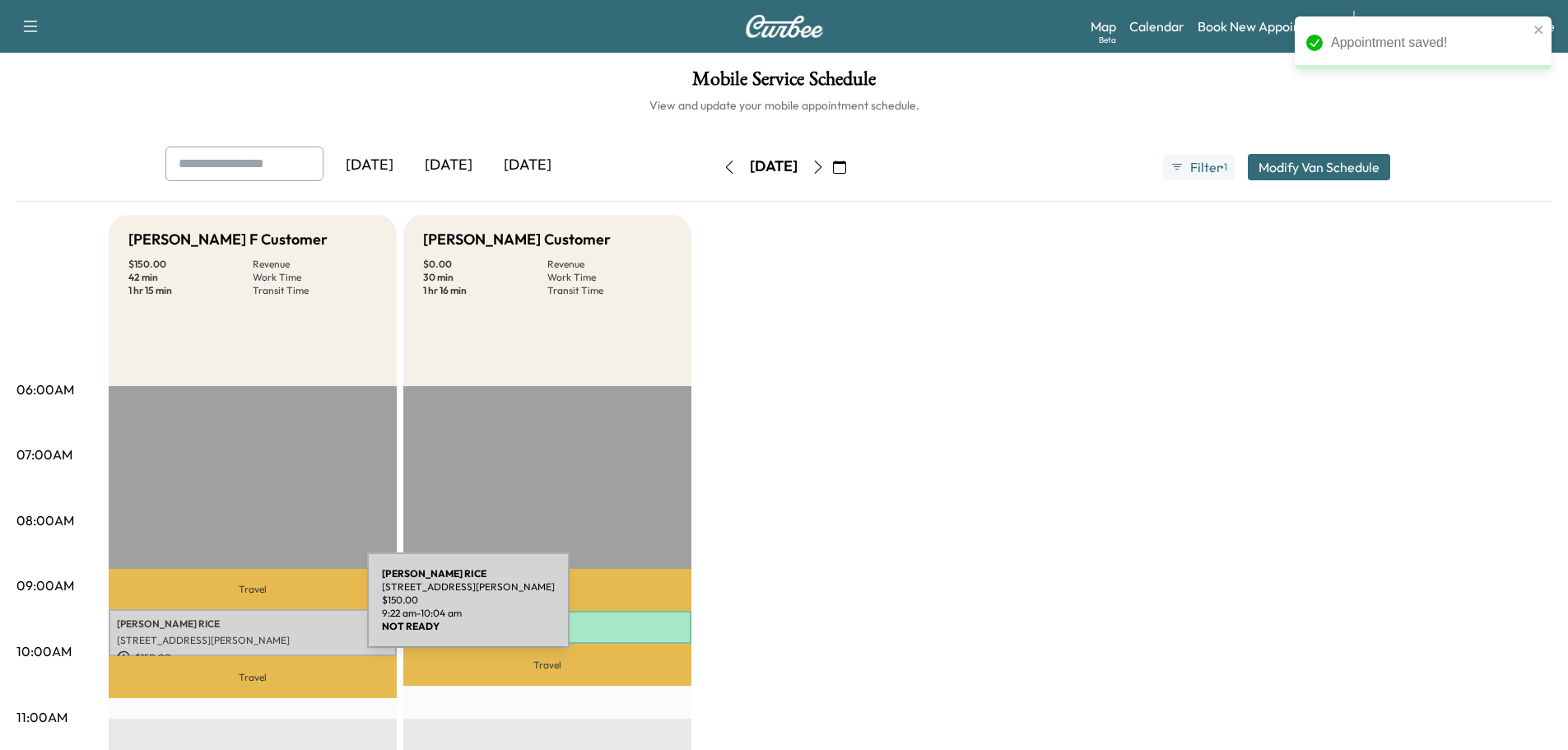
click at [244, 610] on div "[PERSON_NAME] [STREET_ADDRESS][PERSON_NAME][PERSON_NAME] $ 150.00 9:22 am - 10:…" at bounding box center [253, 632] width 288 height 47
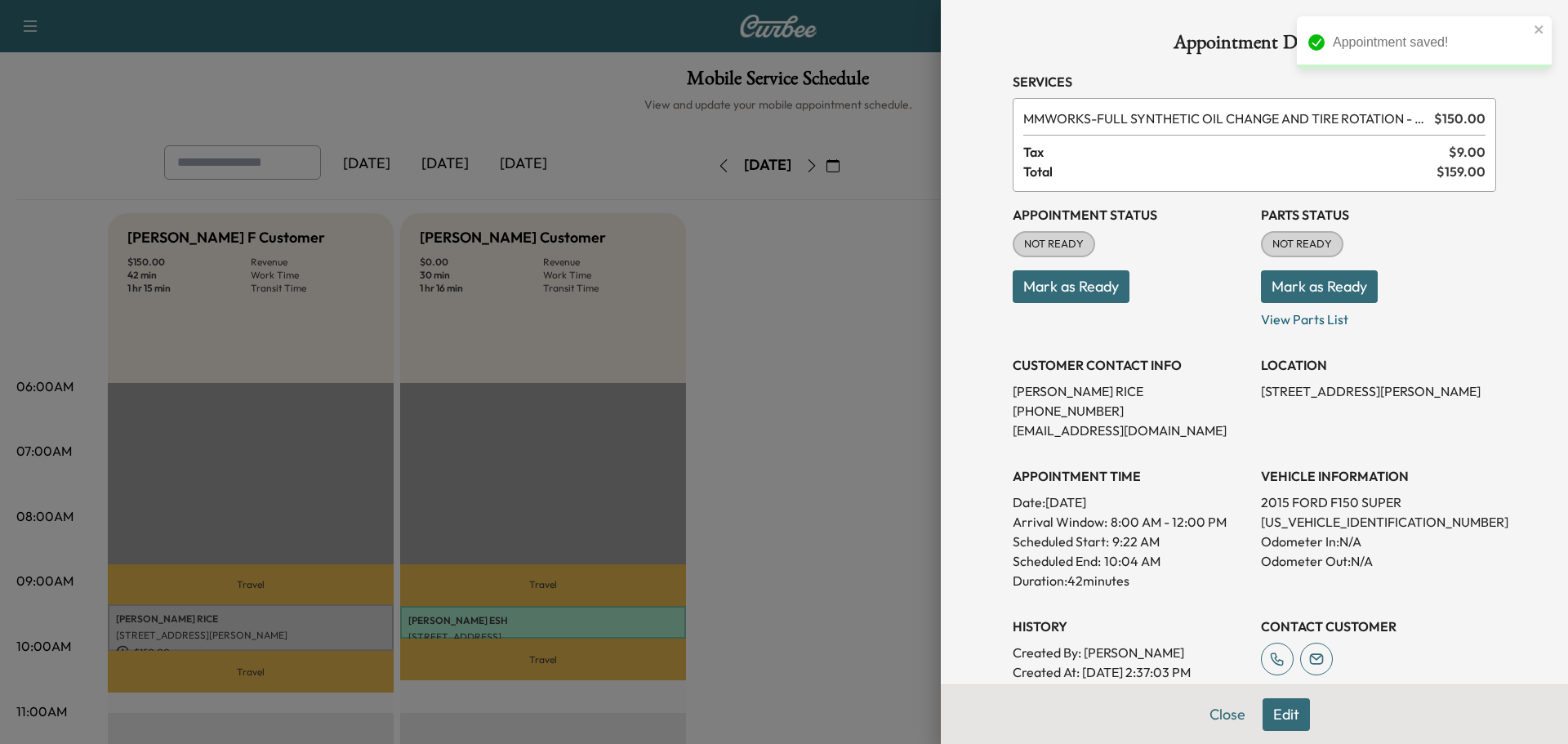
click at [1266, 289] on button "Mark as Ready" at bounding box center [1319, 286] width 116 height 32
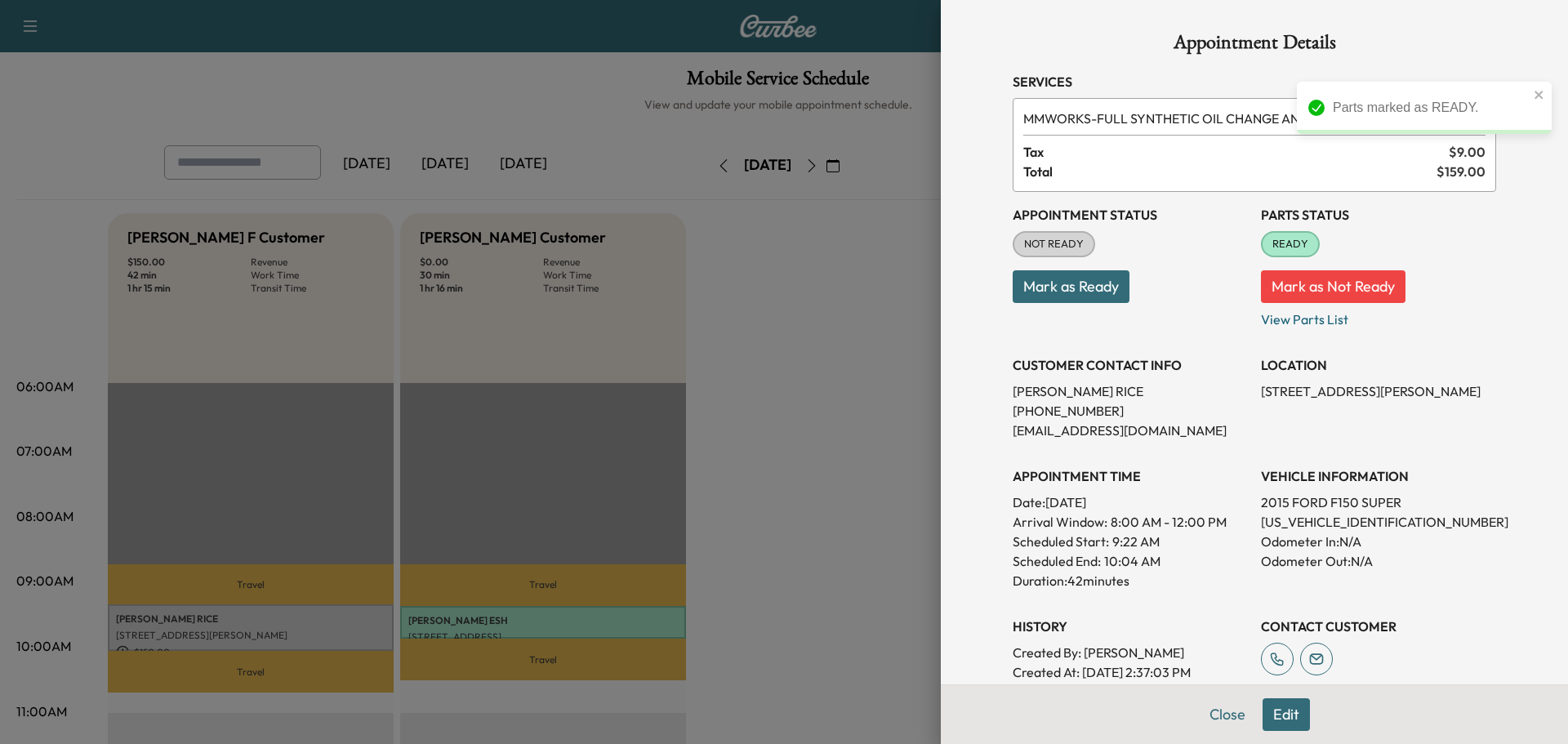
click at [1048, 299] on button "Mark as Ready" at bounding box center [1071, 286] width 116 height 32
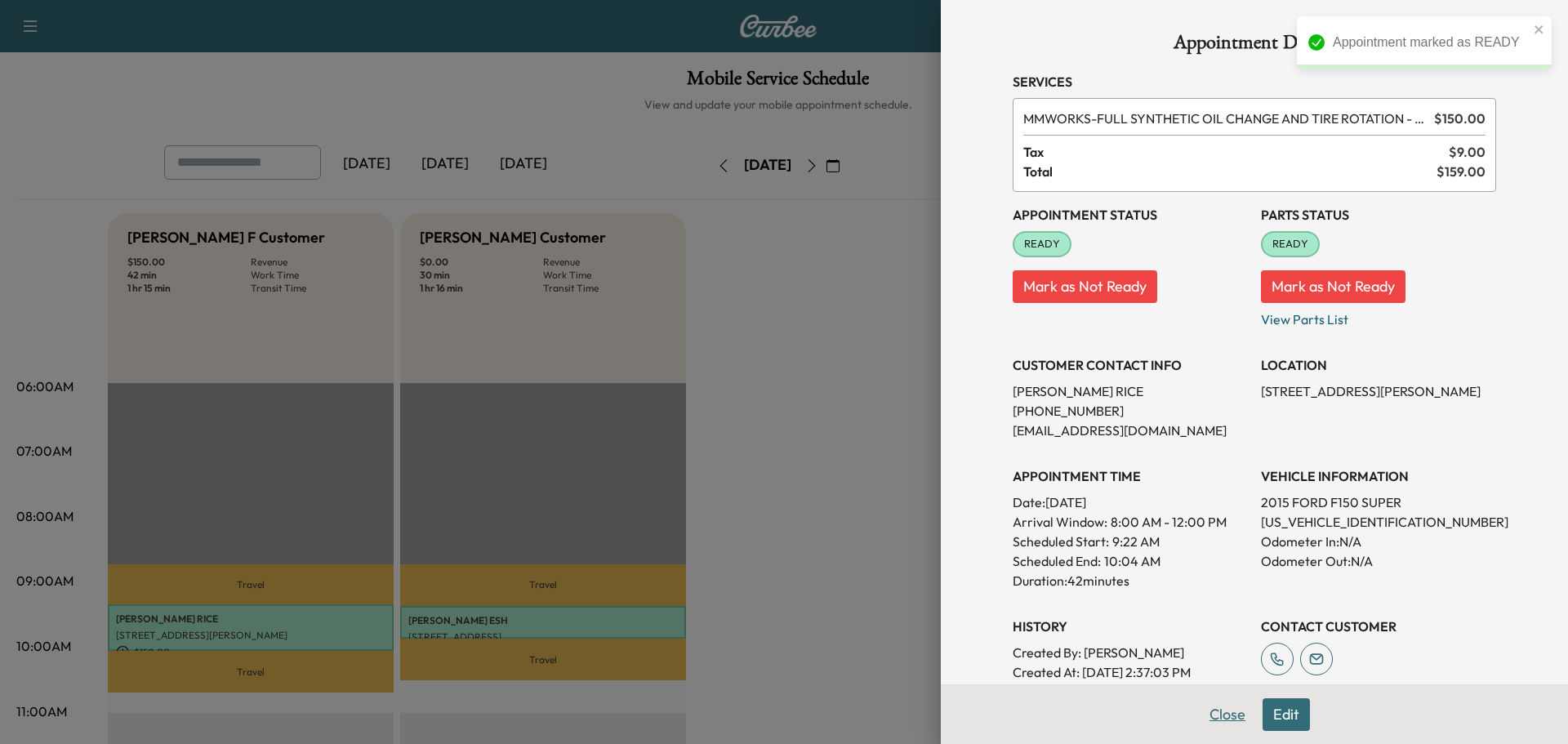
click at [1205, 720] on button "Close" at bounding box center [1227, 714] width 57 height 32
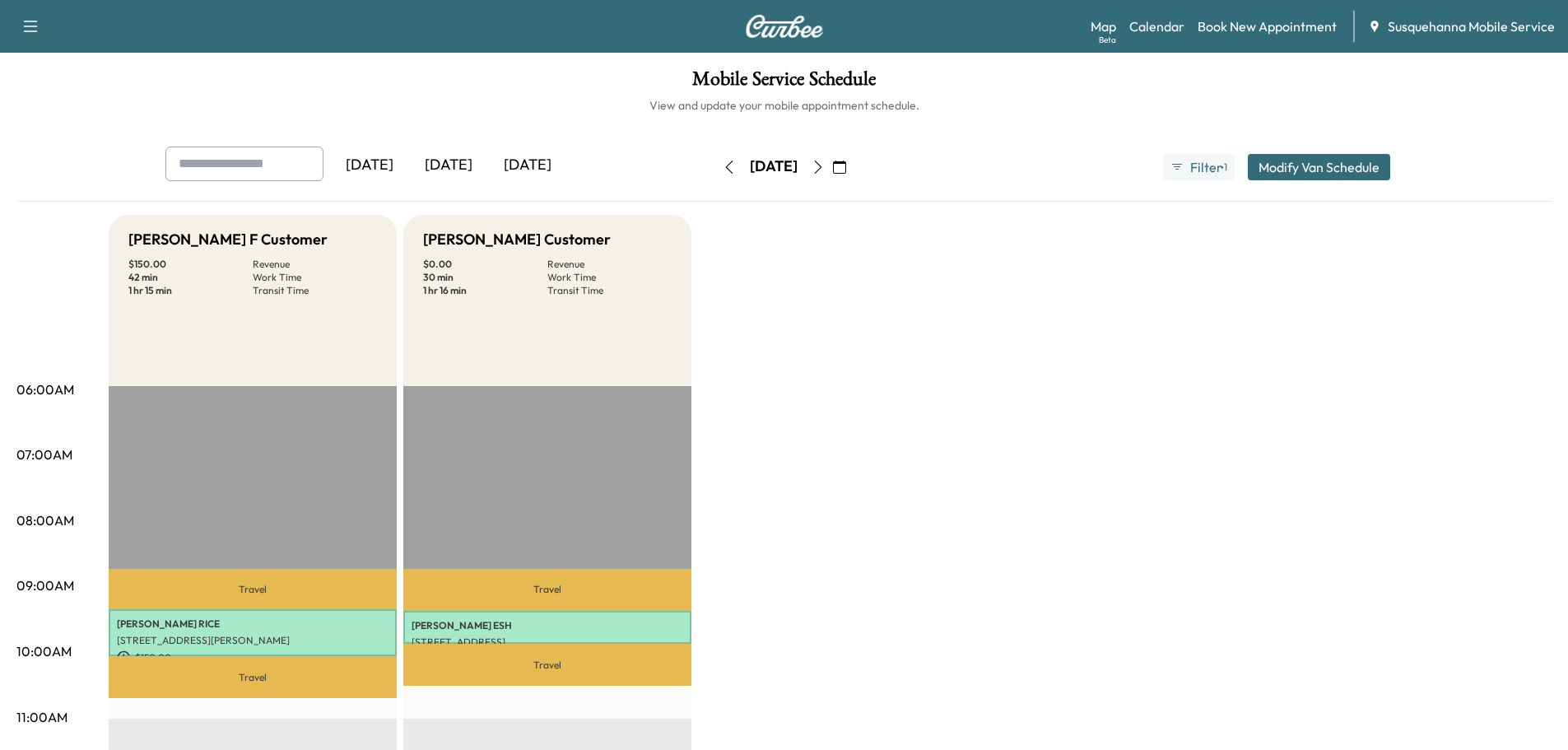
click at [715, 174] on button "button" at bounding box center [729, 167] width 28 height 26
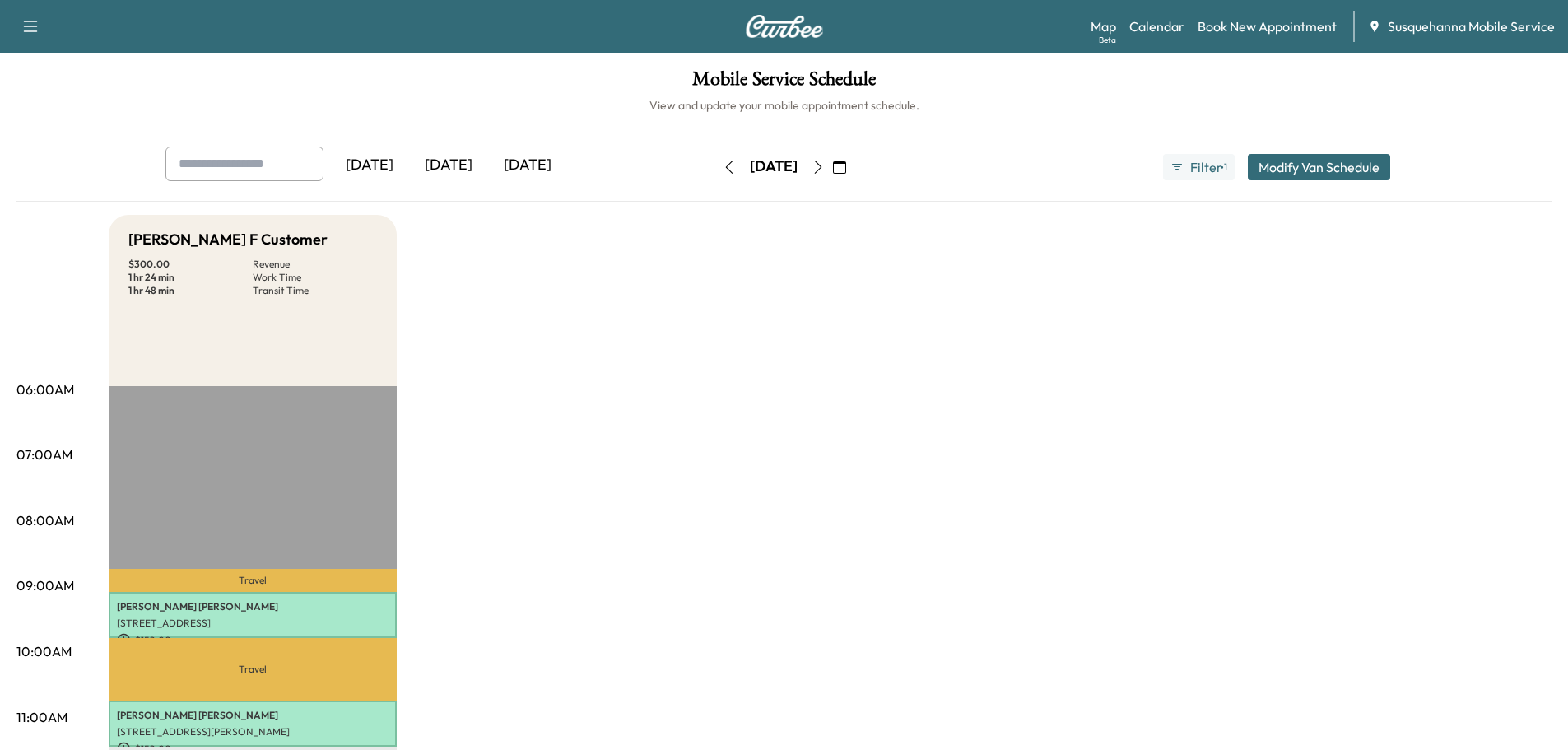
click at [722, 171] on icon "button" at bounding box center [729, 167] width 13 height 13
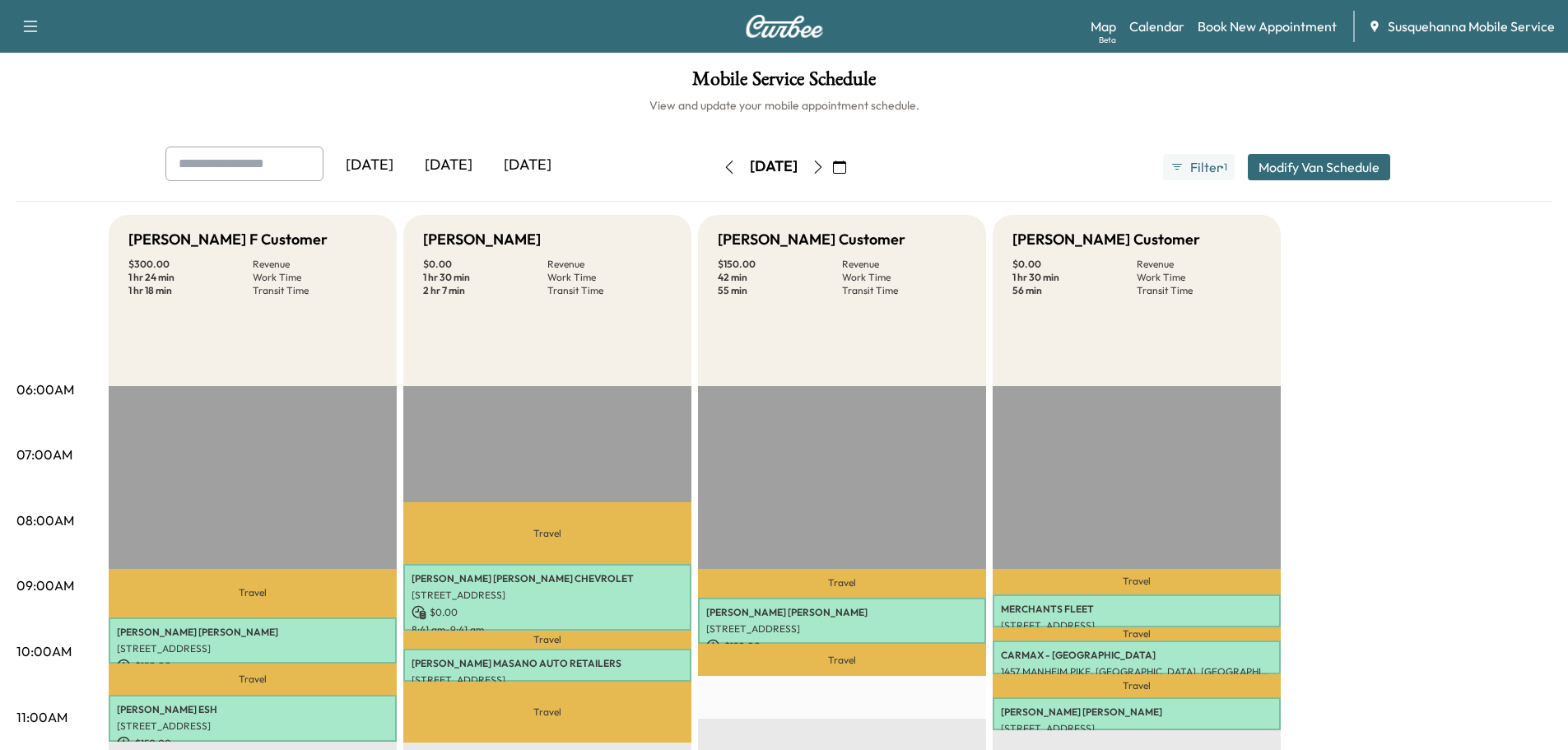
click at [824, 163] on icon "button" at bounding box center [818, 167] width 13 height 13
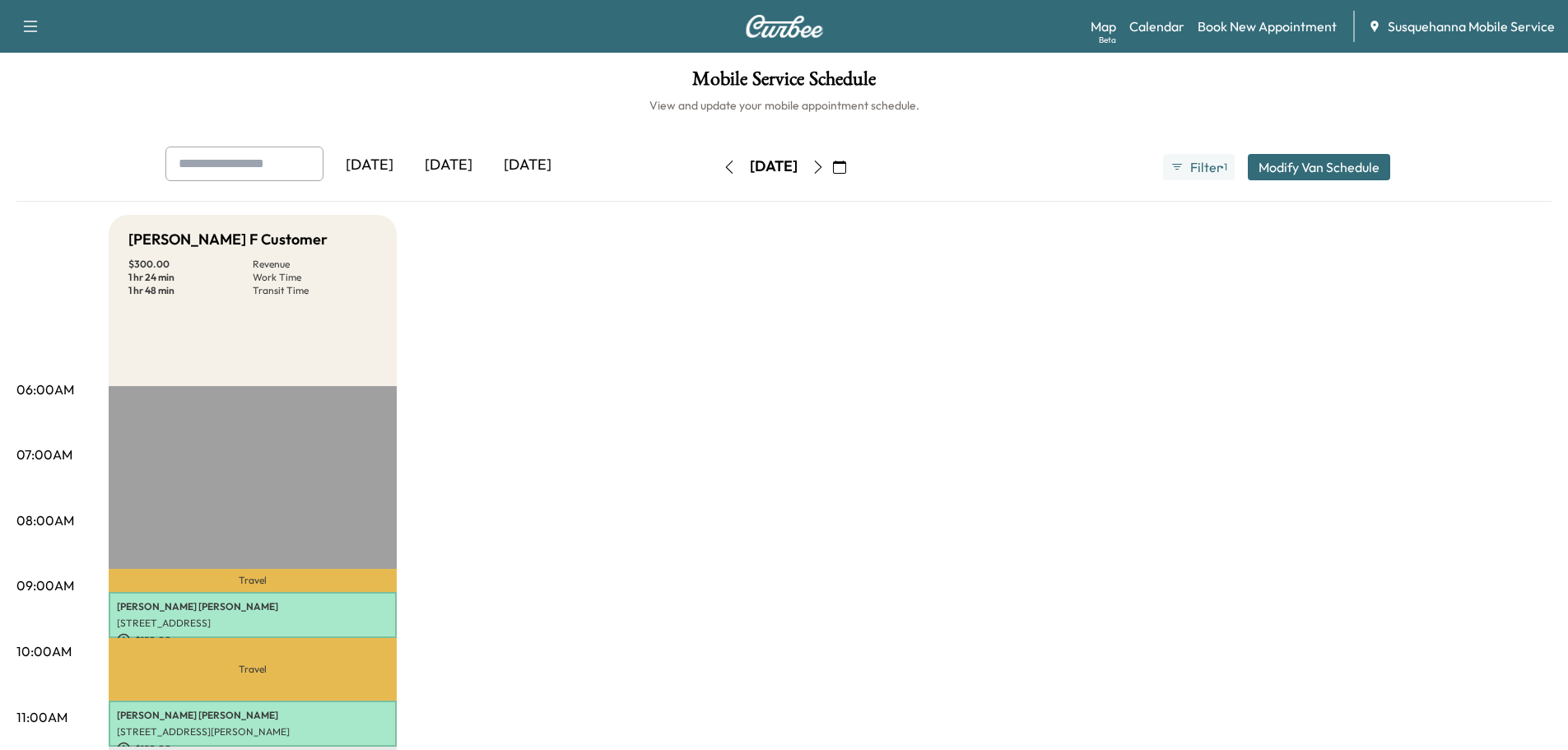
click at [824, 162] on icon "button" at bounding box center [818, 167] width 13 height 13
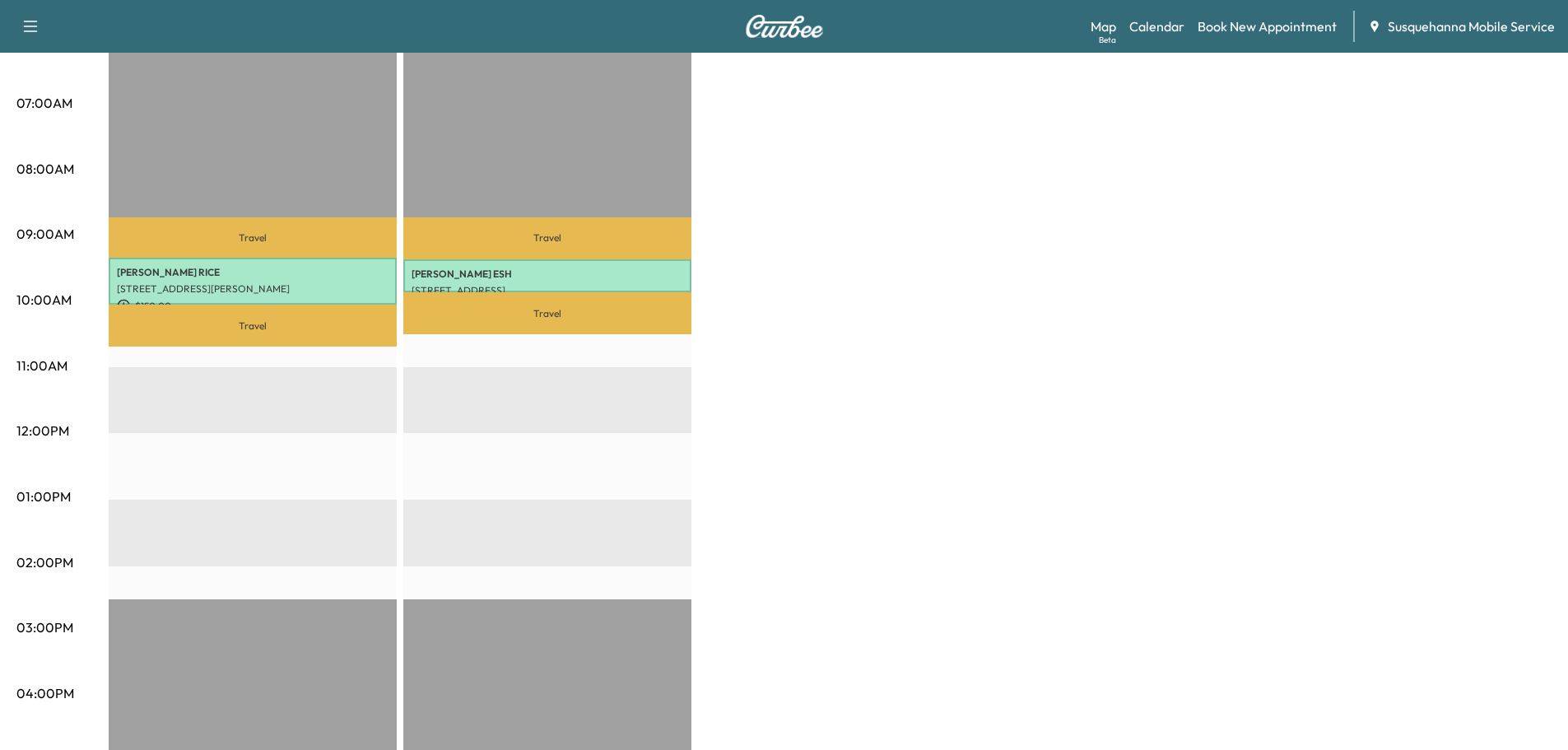
scroll to position [88, 0]
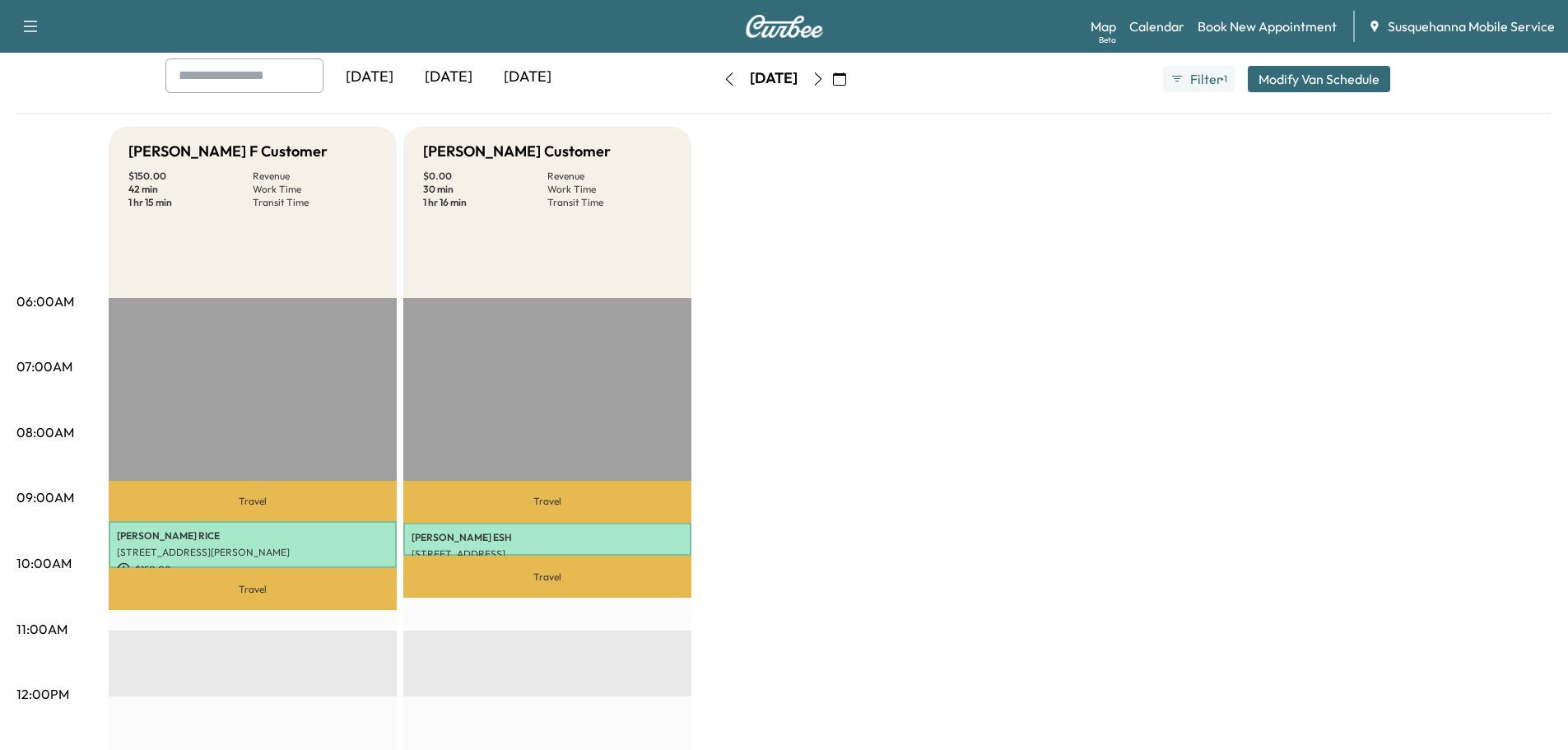
click at [824, 81] on icon "button" at bounding box center [818, 79] width 13 height 13
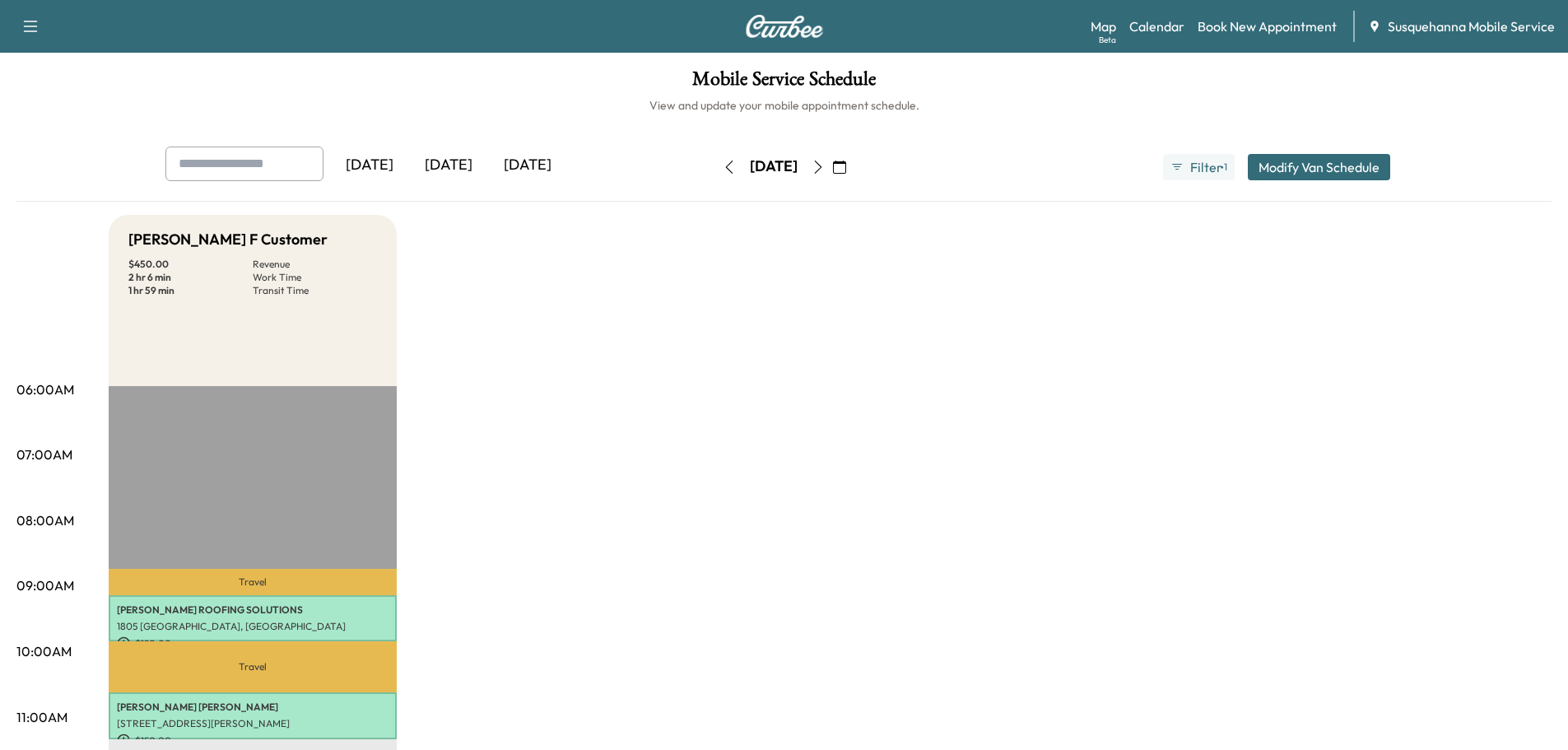
click at [824, 164] on icon "button" at bounding box center [818, 167] width 13 height 13
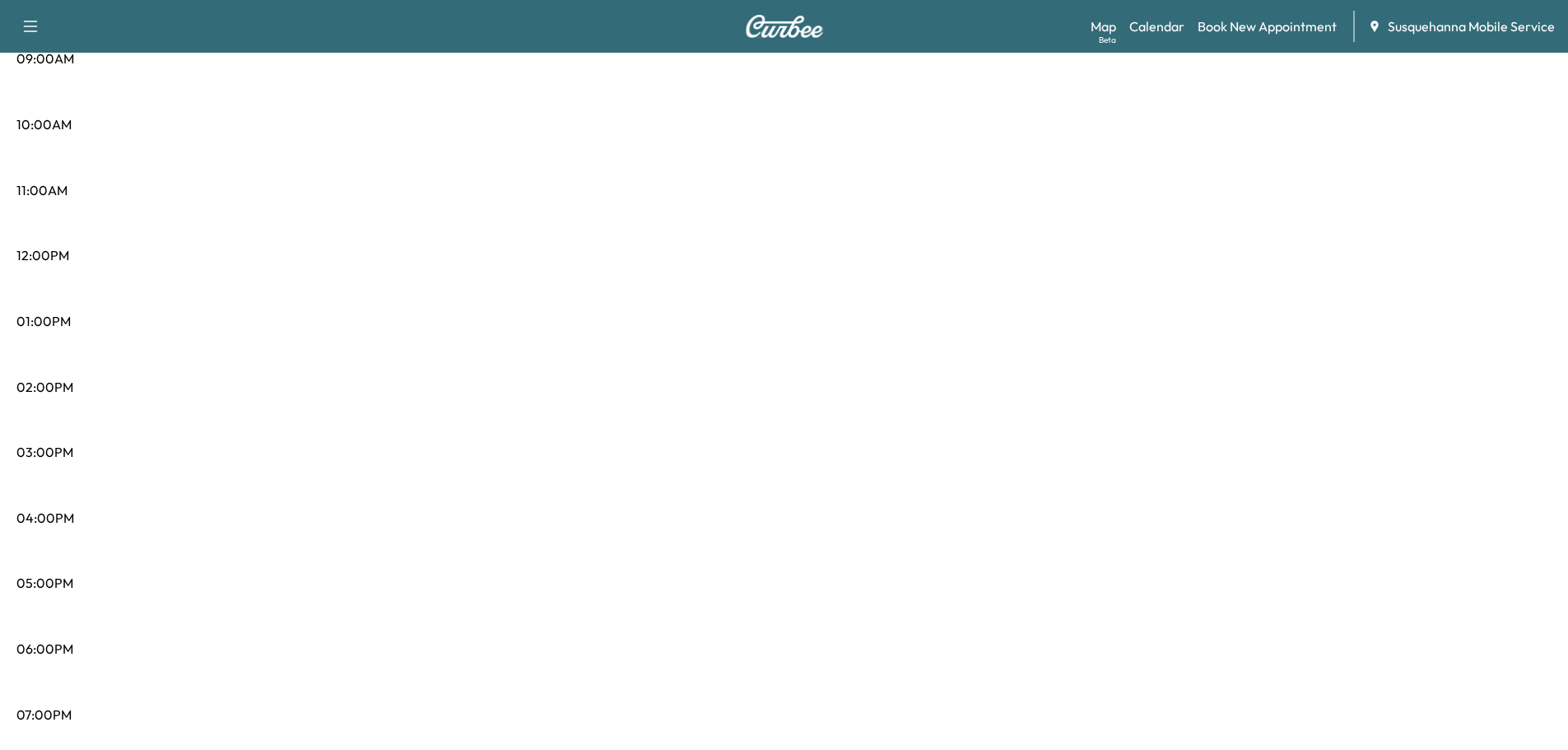
scroll to position [88, 0]
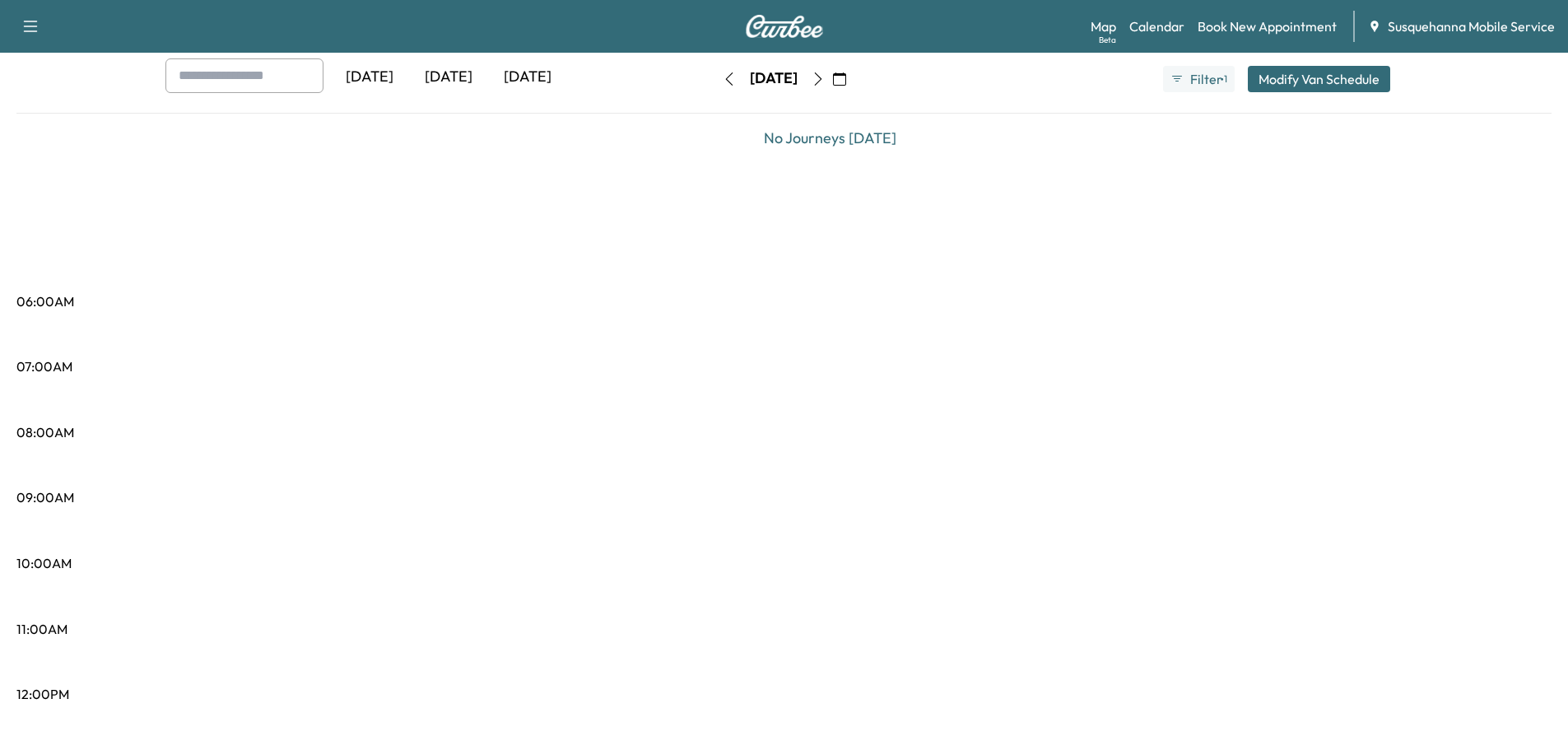
click at [824, 82] on icon "button" at bounding box center [818, 79] width 13 height 13
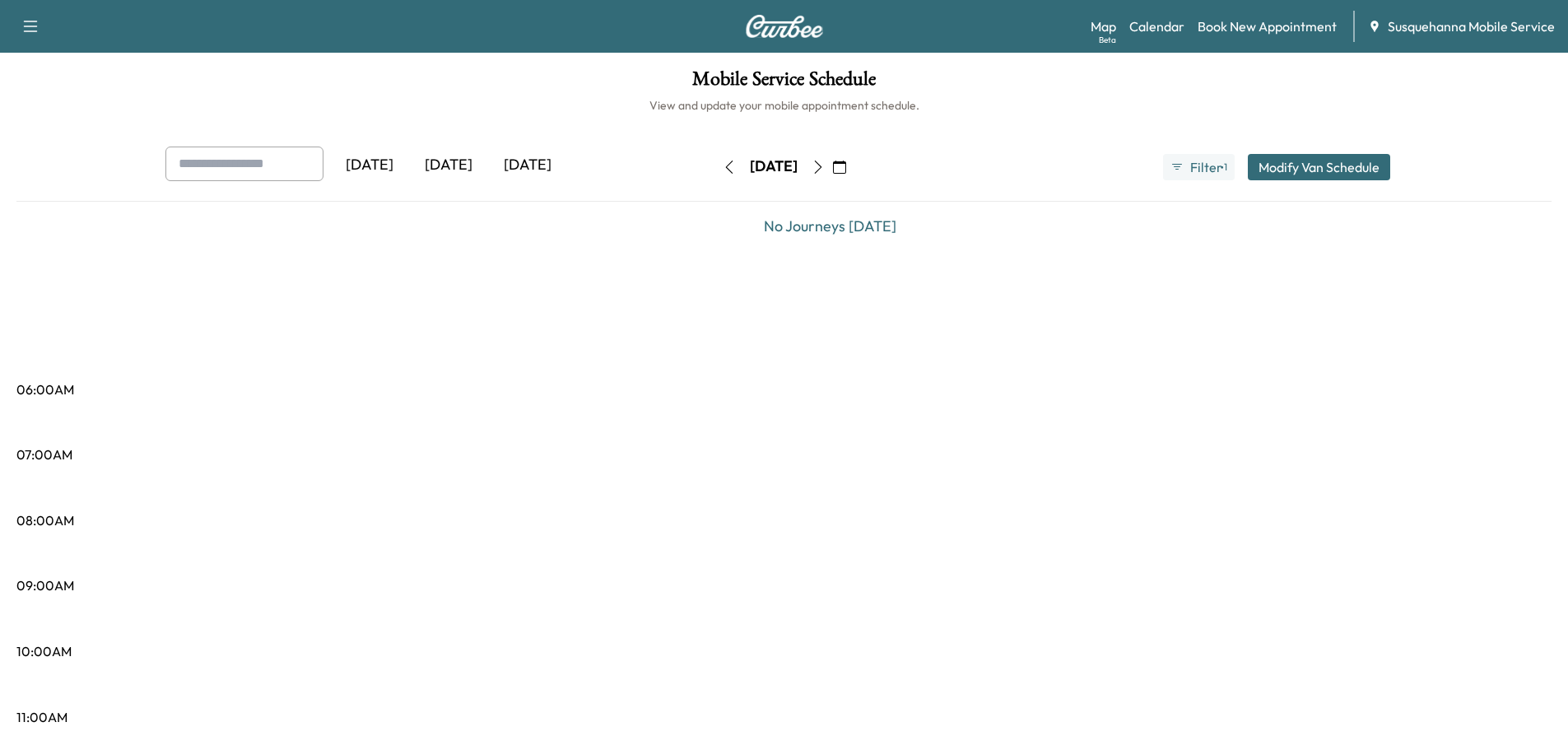
click at [824, 171] on icon "button" at bounding box center [818, 167] width 13 height 13
click at [853, 171] on button "button" at bounding box center [839, 167] width 28 height 26
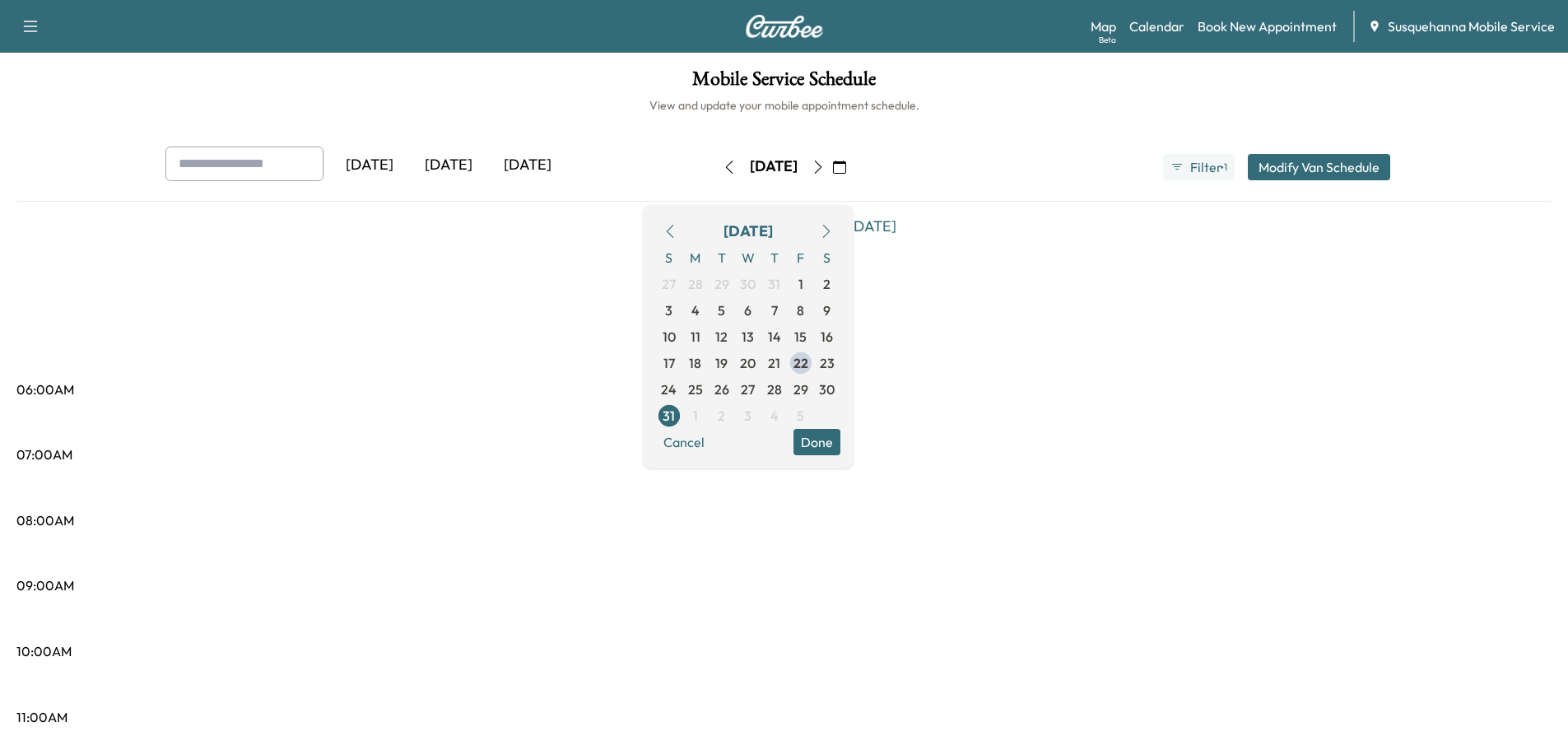
click at [824, 171] on icon "button" at bounding box center [818, 167] width 13 height 13
click at [840, 411] on button "Done" at bounding box center [816, 415] width 47 height 26
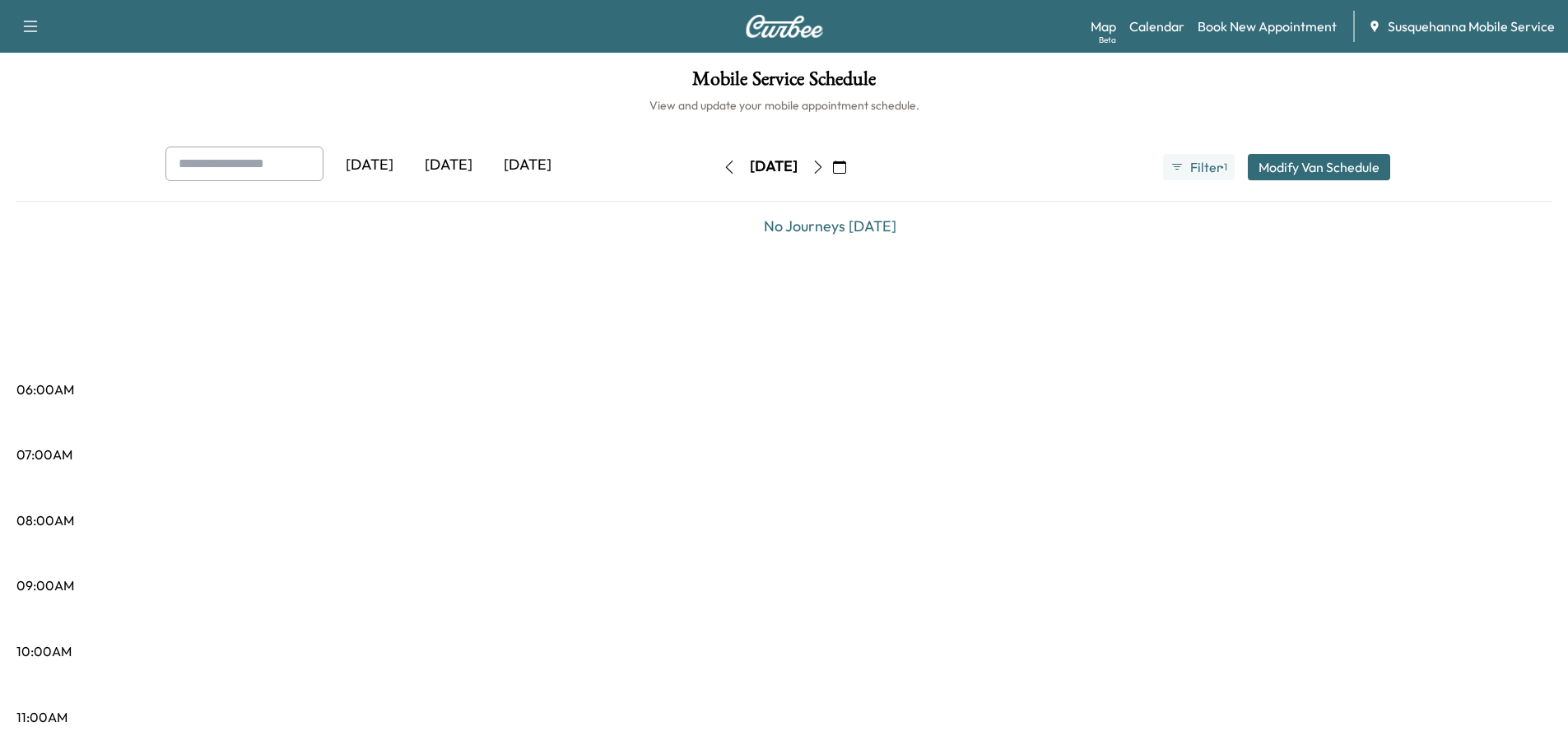
click at [853, 167] on button "button" at bounding box center [839, 167] width 28 height 26
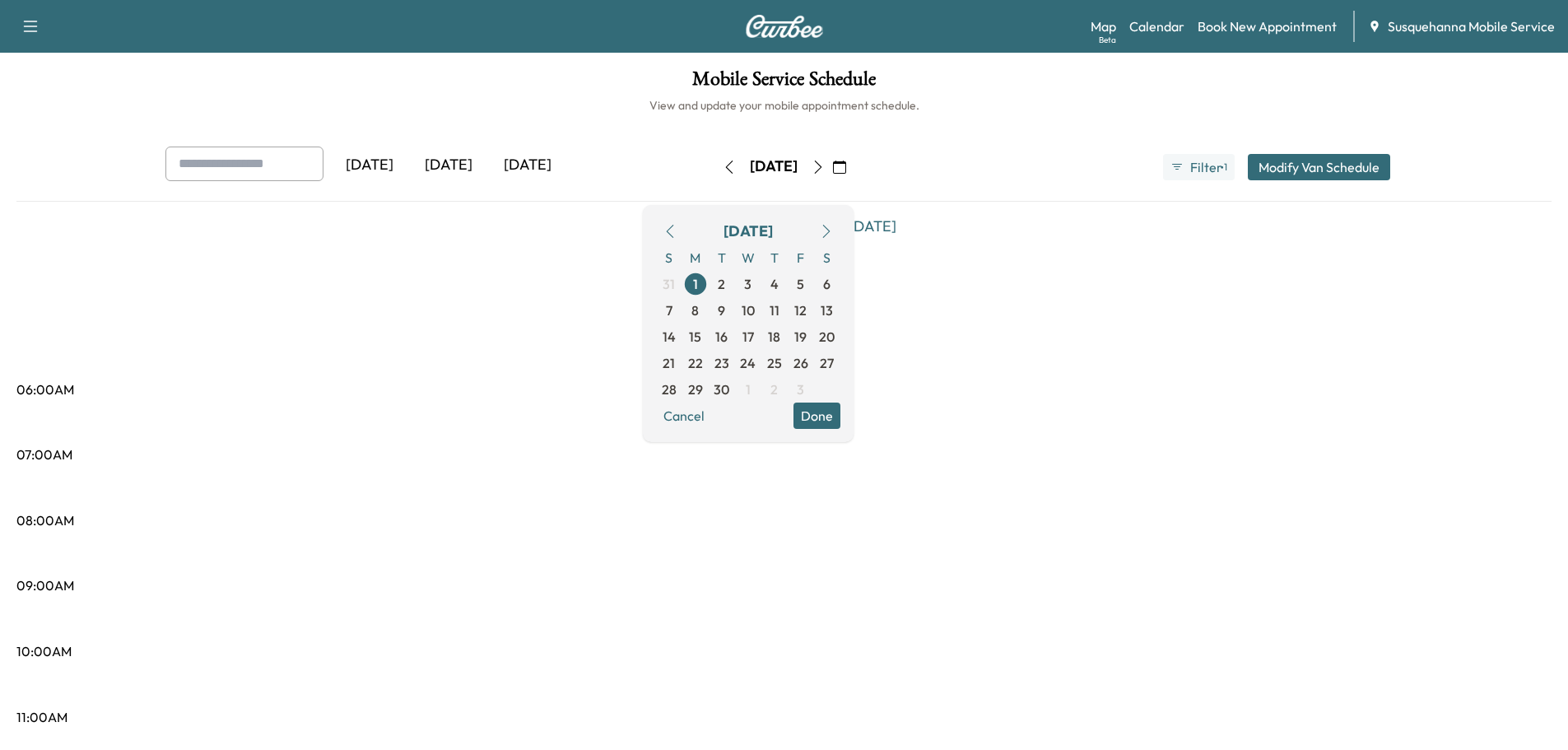
click at [677, 226] on icon "button" at bounding box center [670, 231] width 13 height 13
click at [808, 361] on span "22" at bounding box center [800, 362] width 15 height 20
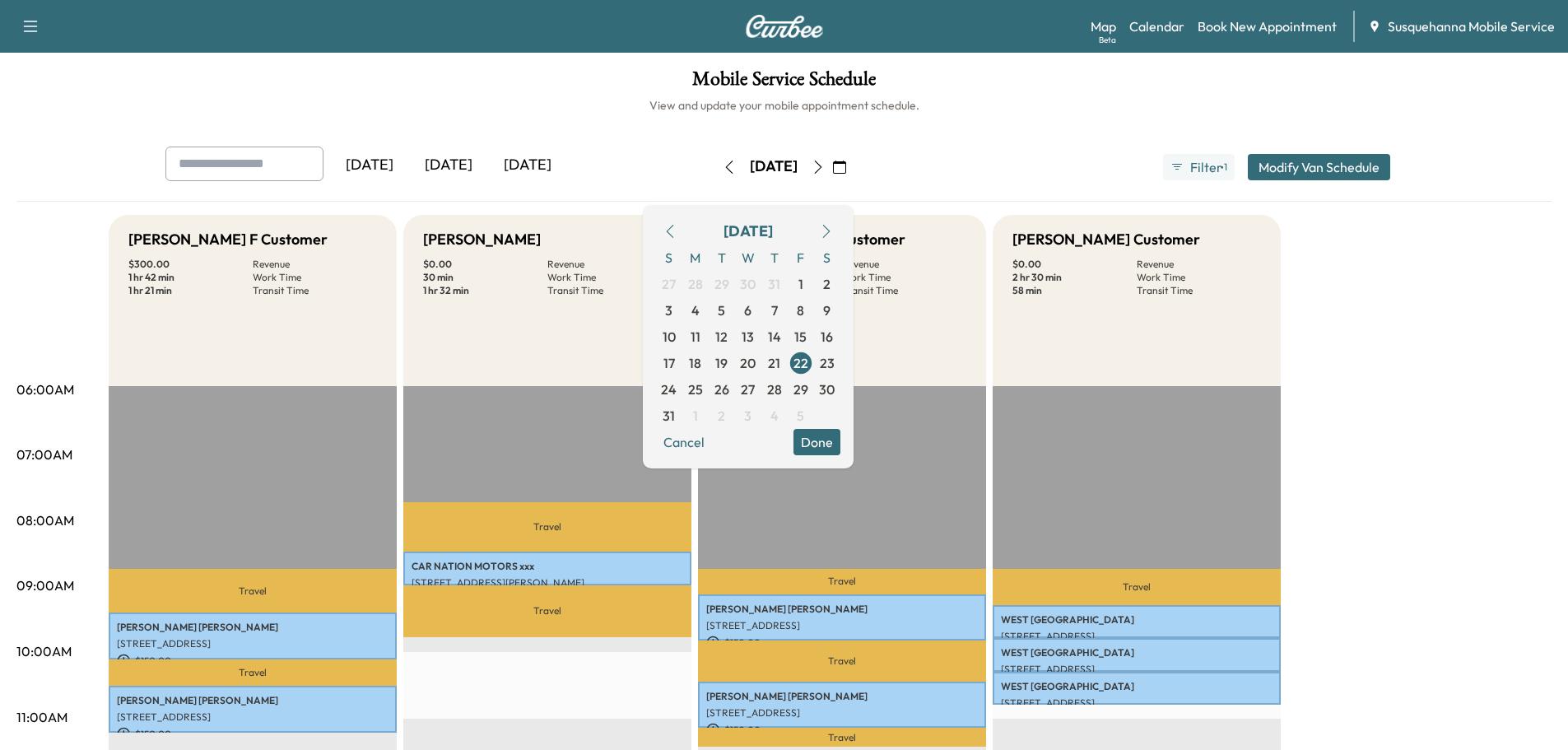
click at [829, 231] on icon "button" at bounding box center [825, 231] width 7 height 13
click at [807, 338] on span "19" at bounding box center [799, 336] width 12 height 20
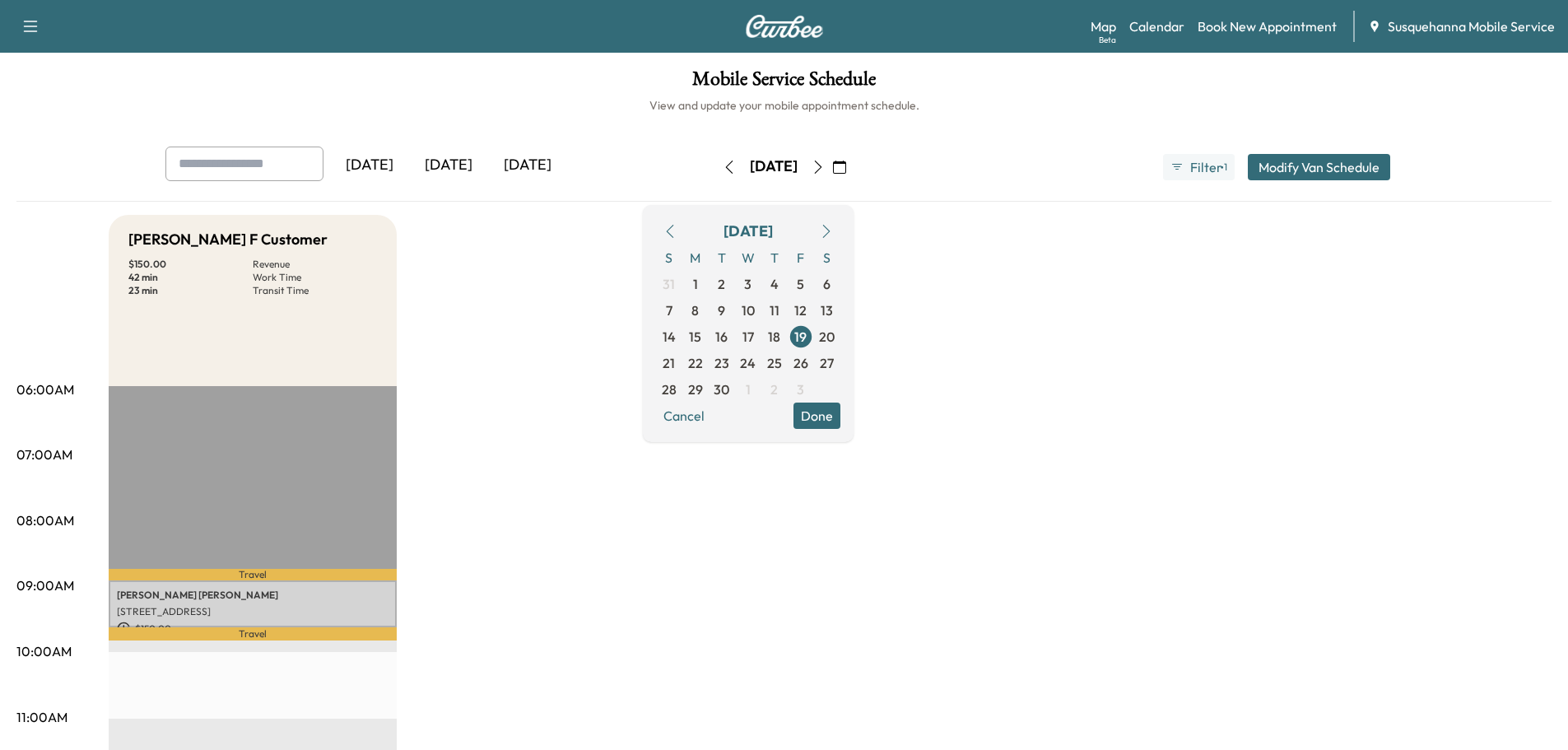
click at [840, 421] on button "Done" at bounding box center [816, 415] width 47 height 26
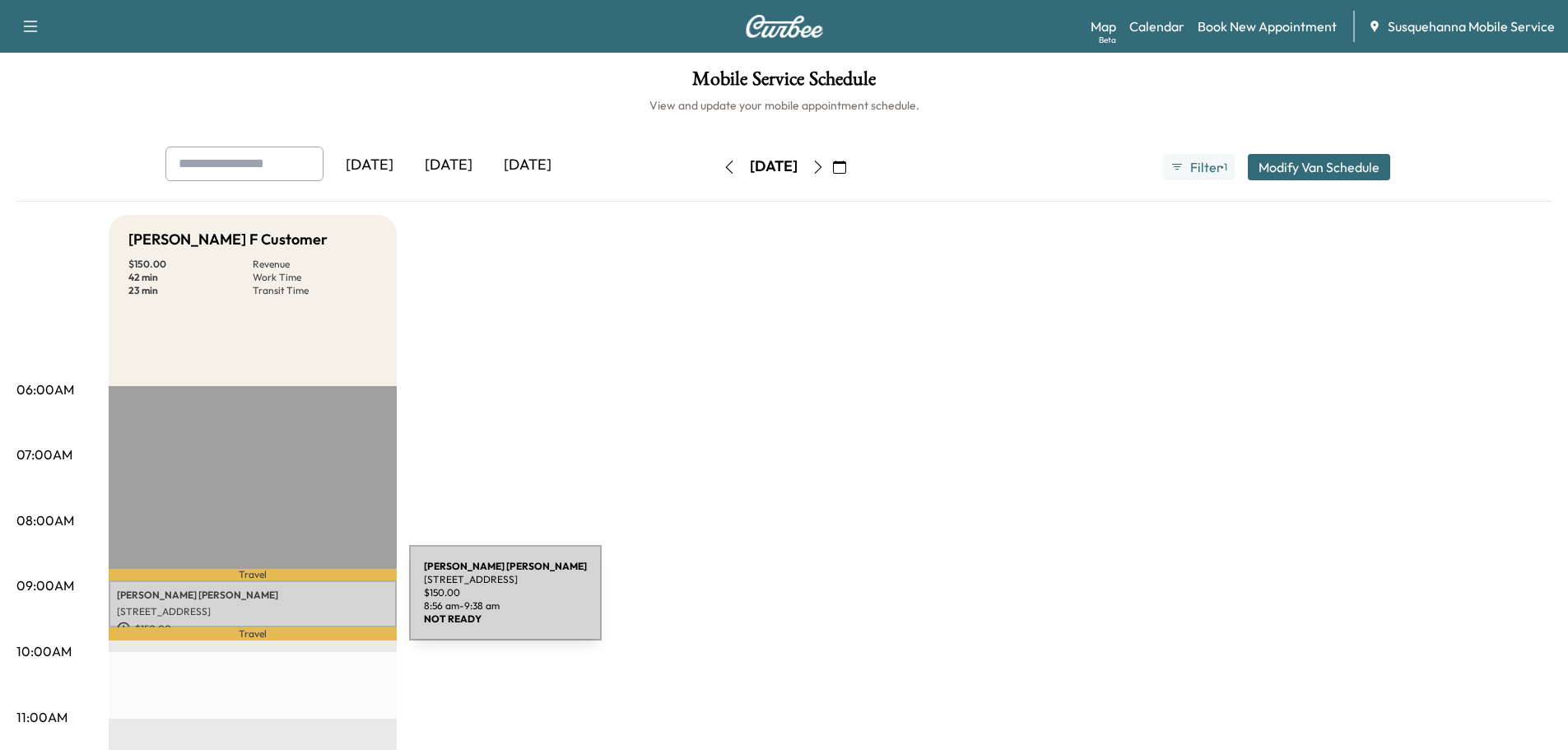
click at [285, 605] on p "[STREET_ADDRESS]" at bounding box center [253, 611] width 272 height 13
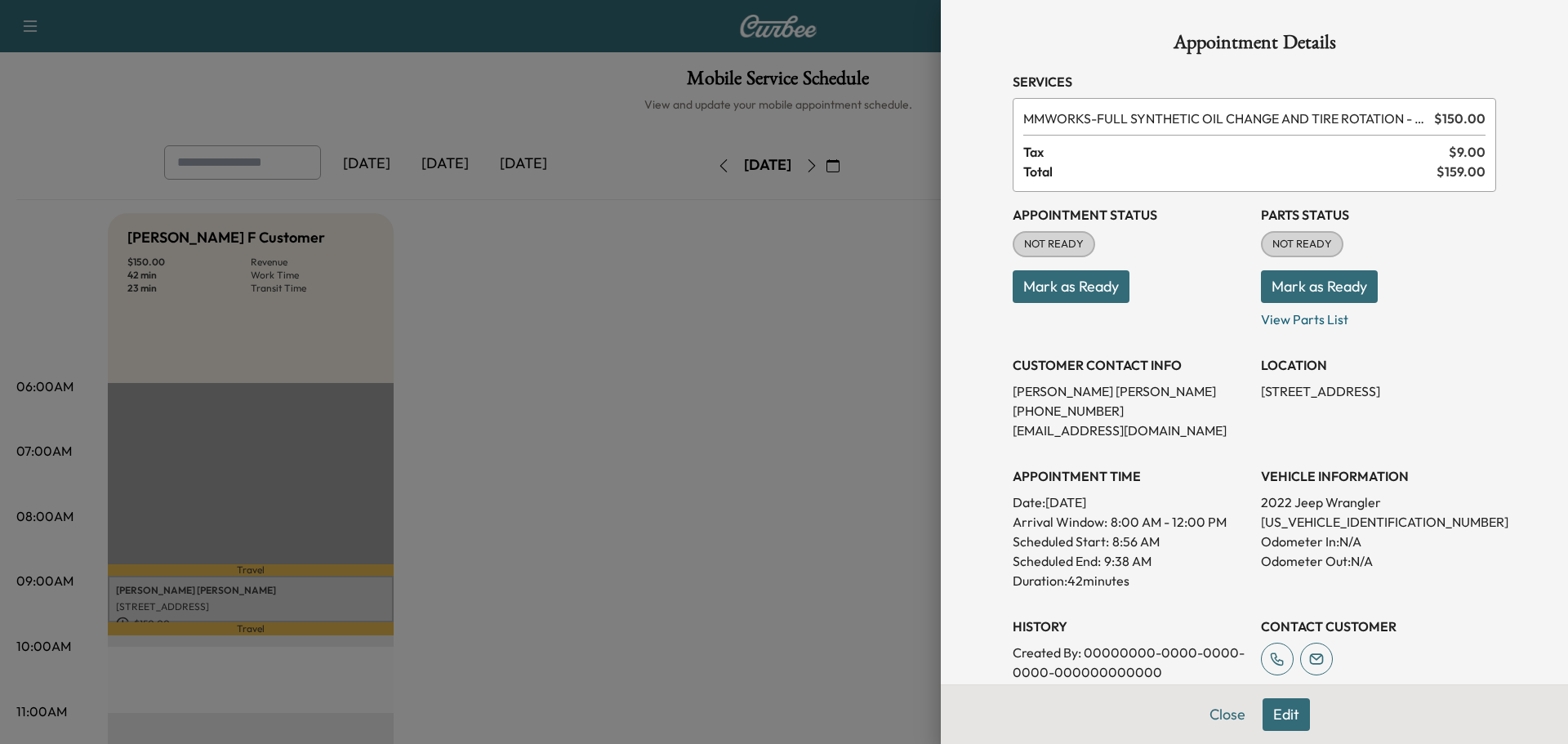
click at [1301, 528] on p "[US_VEHICLE_IDENTIFICATION_NUMBER]" at bounding box center [1378, 521] width 235 height 19
copy p "[US_VEHICLE_IDENTIFICATION_NUMBER]"
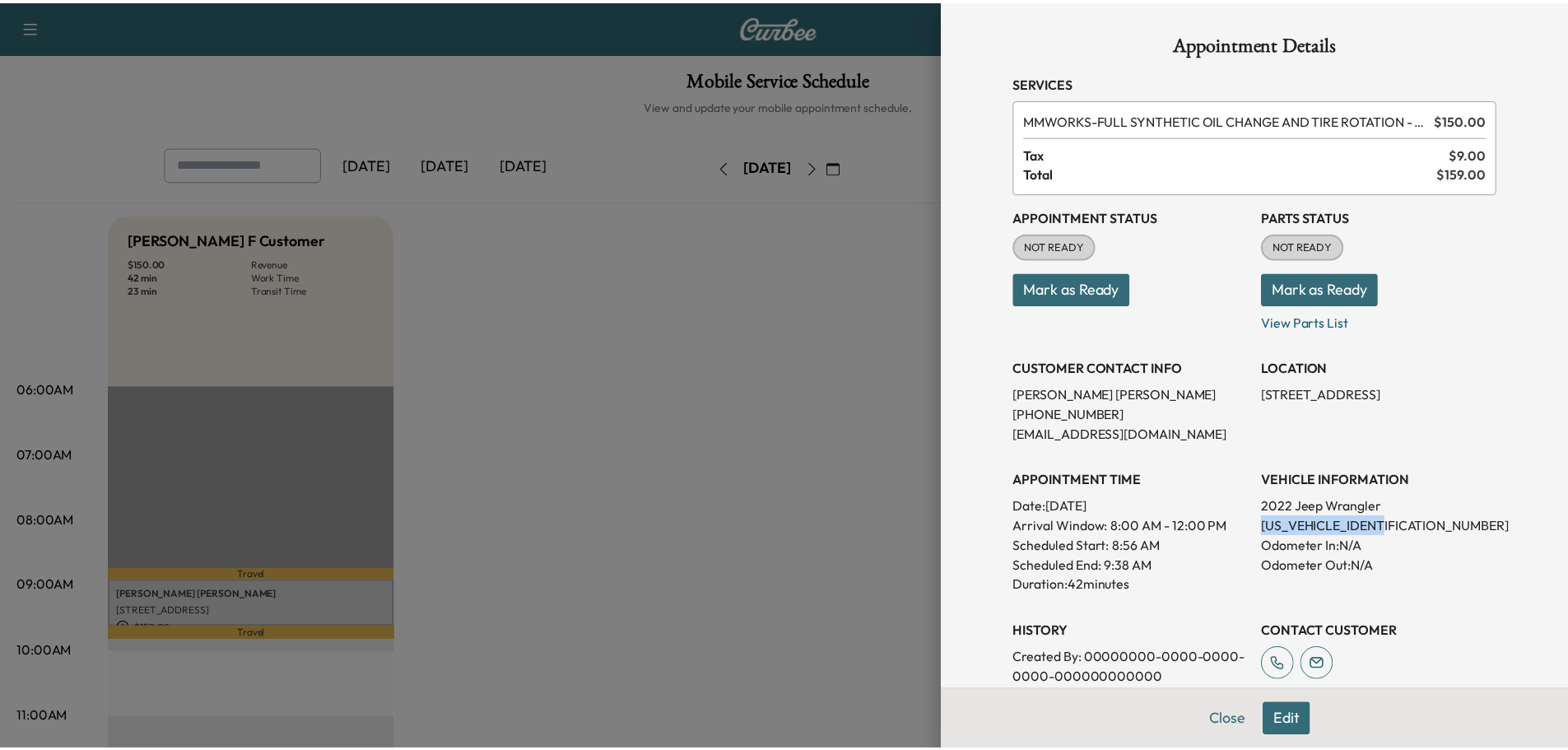
scroll to position [245, 0]
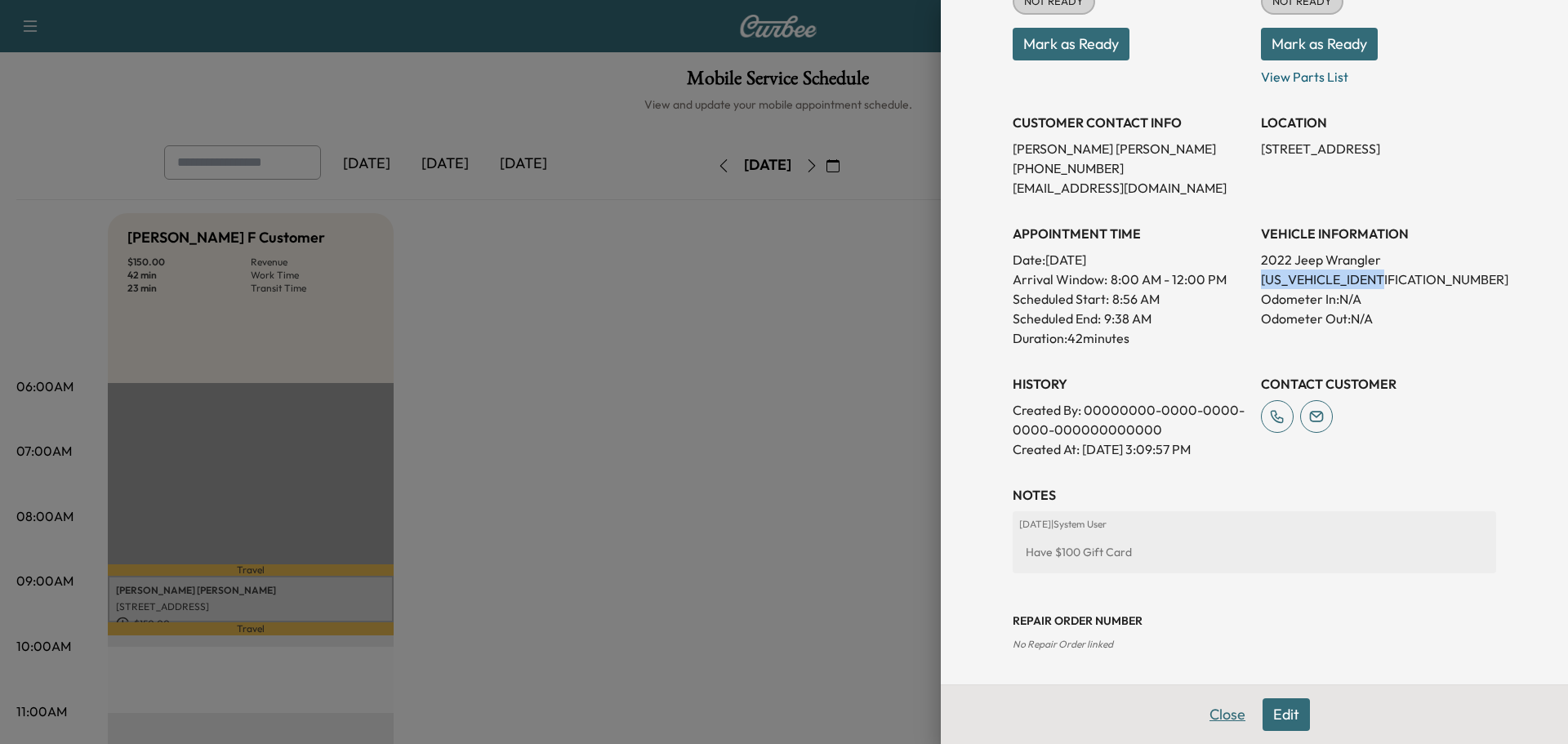
click at [1207, 720] on button "Close" at bounding box center [1227, 714] width 57 height 32
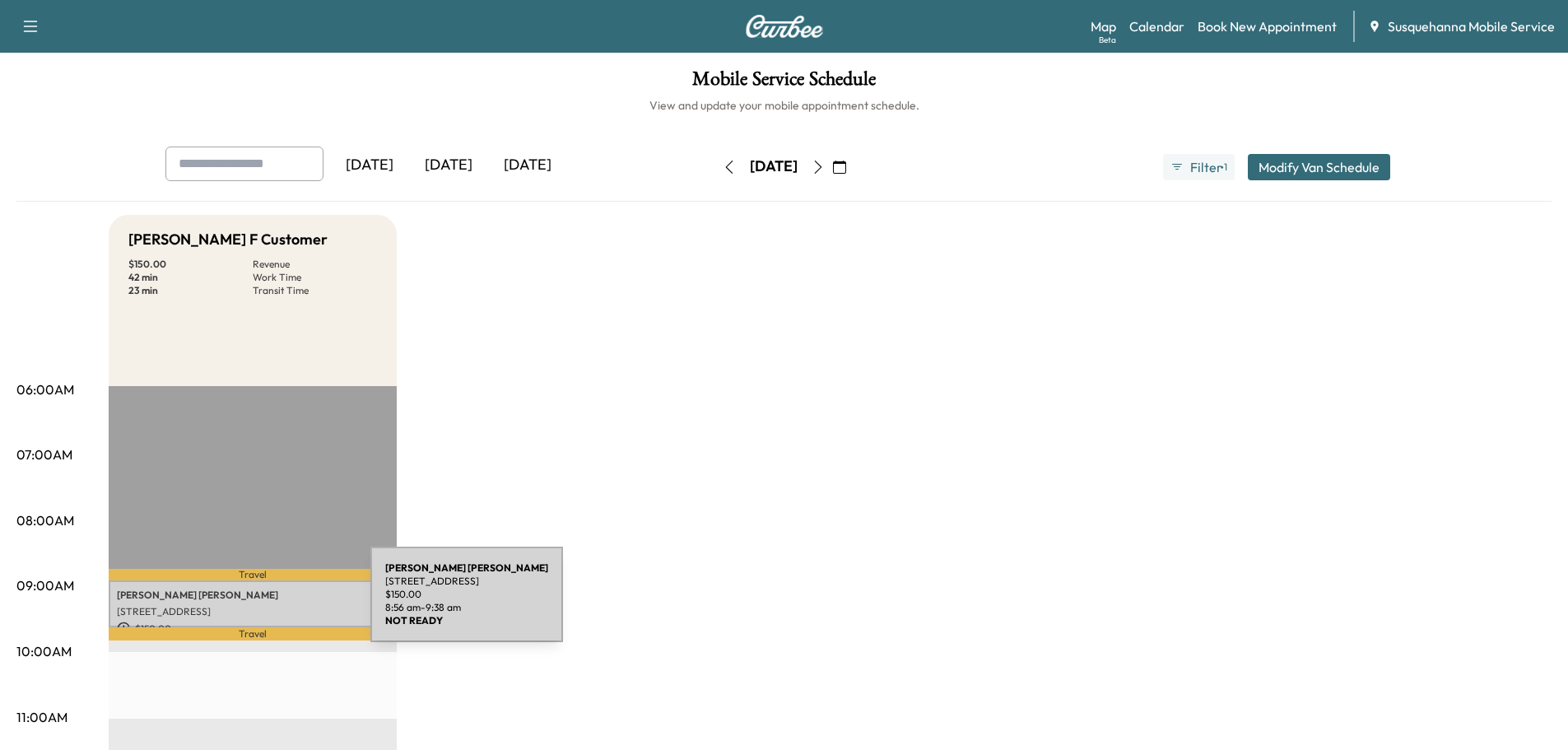
click at [247, 605] on p "[STREET_ADDRESS]" at bounding box center [253, 611] width 272 height 13
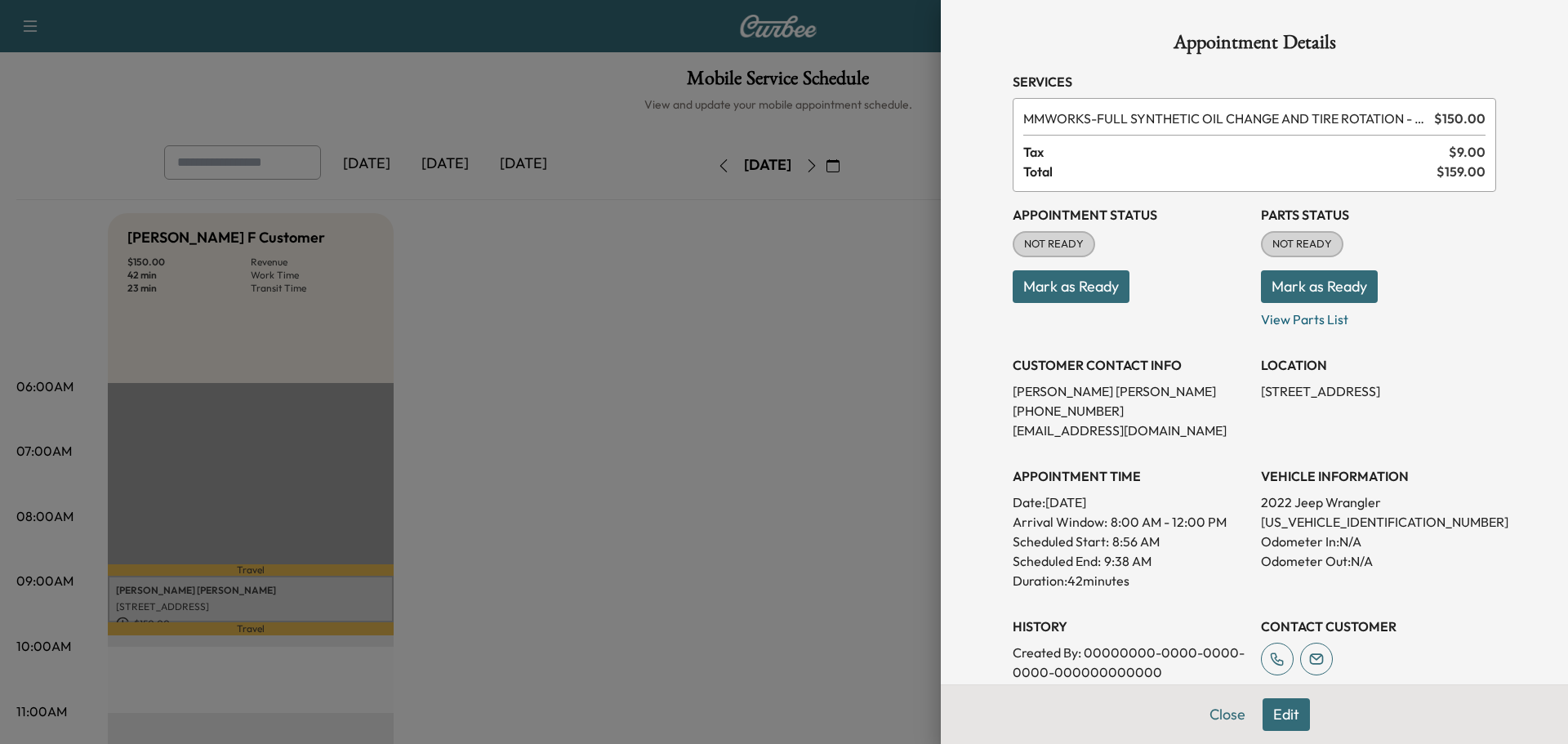
drag, startPoint x: 1334, startPoint y: 282, endPoint x: 1080, endPoint y: 281, distance: 254.0
click at [1333, 283] on button "Mark as Ready" at bounding box center [1319, 286] width 116 height 32
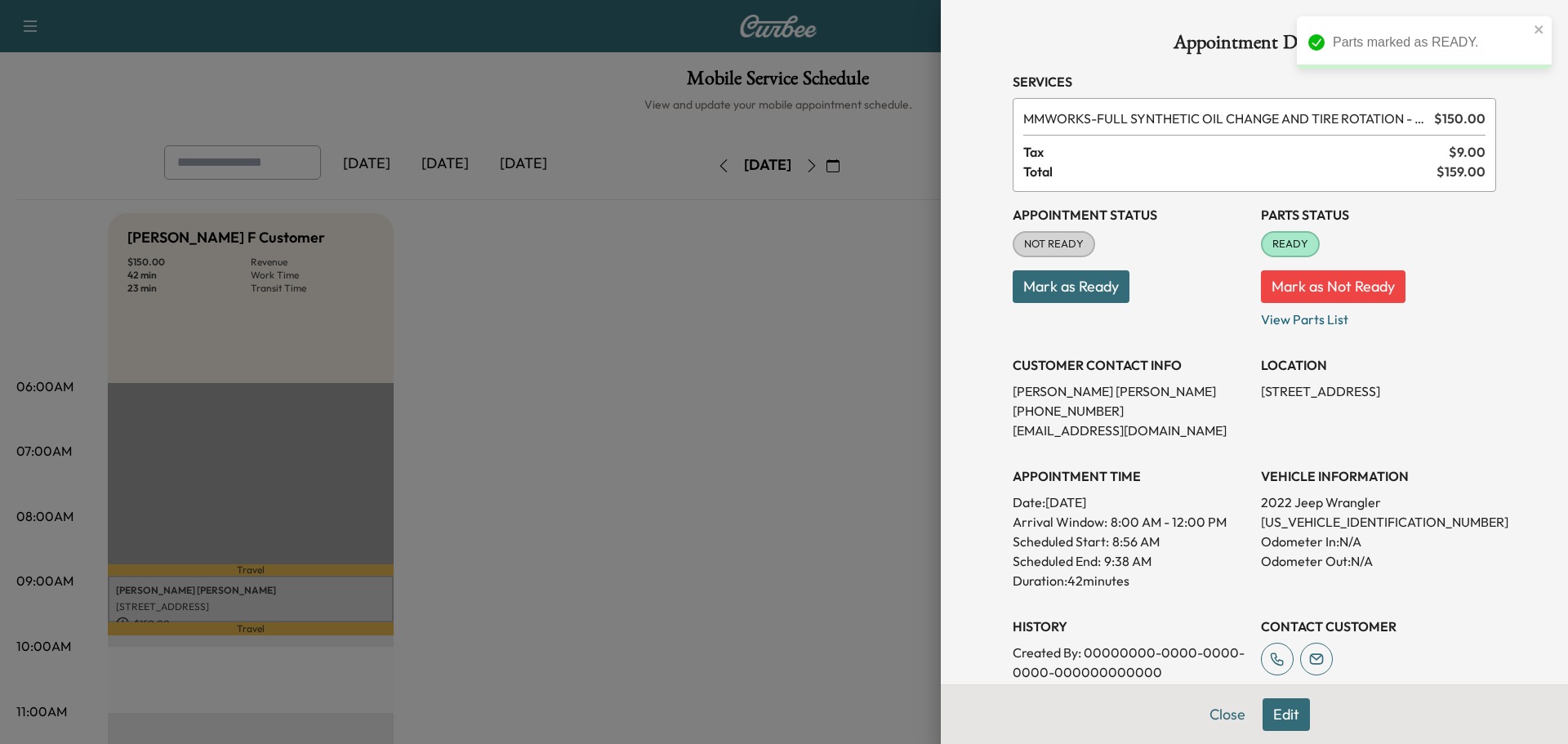
click at [1053, 280] on button "Mark as Ready" at bounding box center [1071, 286] width 116 height 32
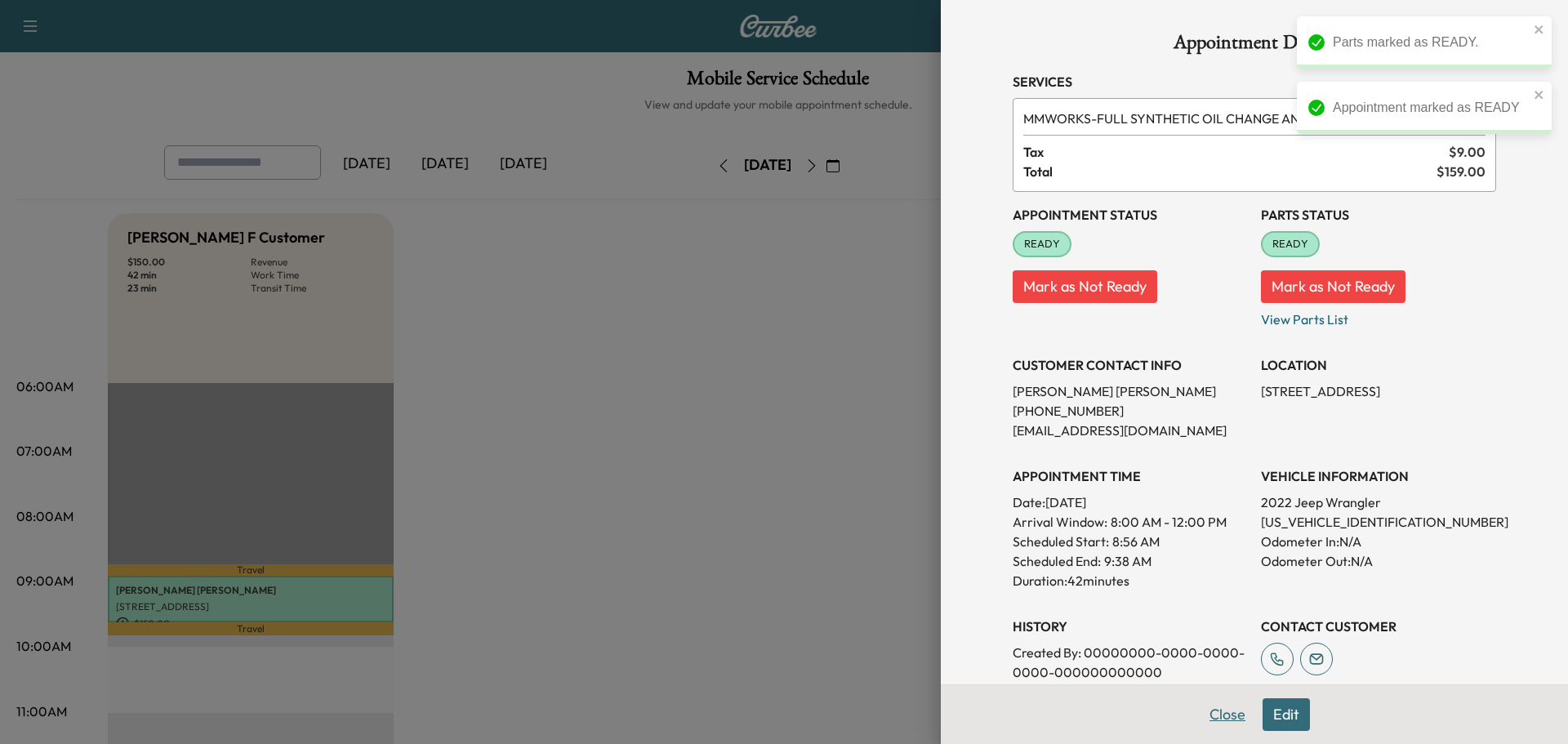
click at [1223, 723] on button "Close" at bounding box center [1227, 714] width 57 height 32
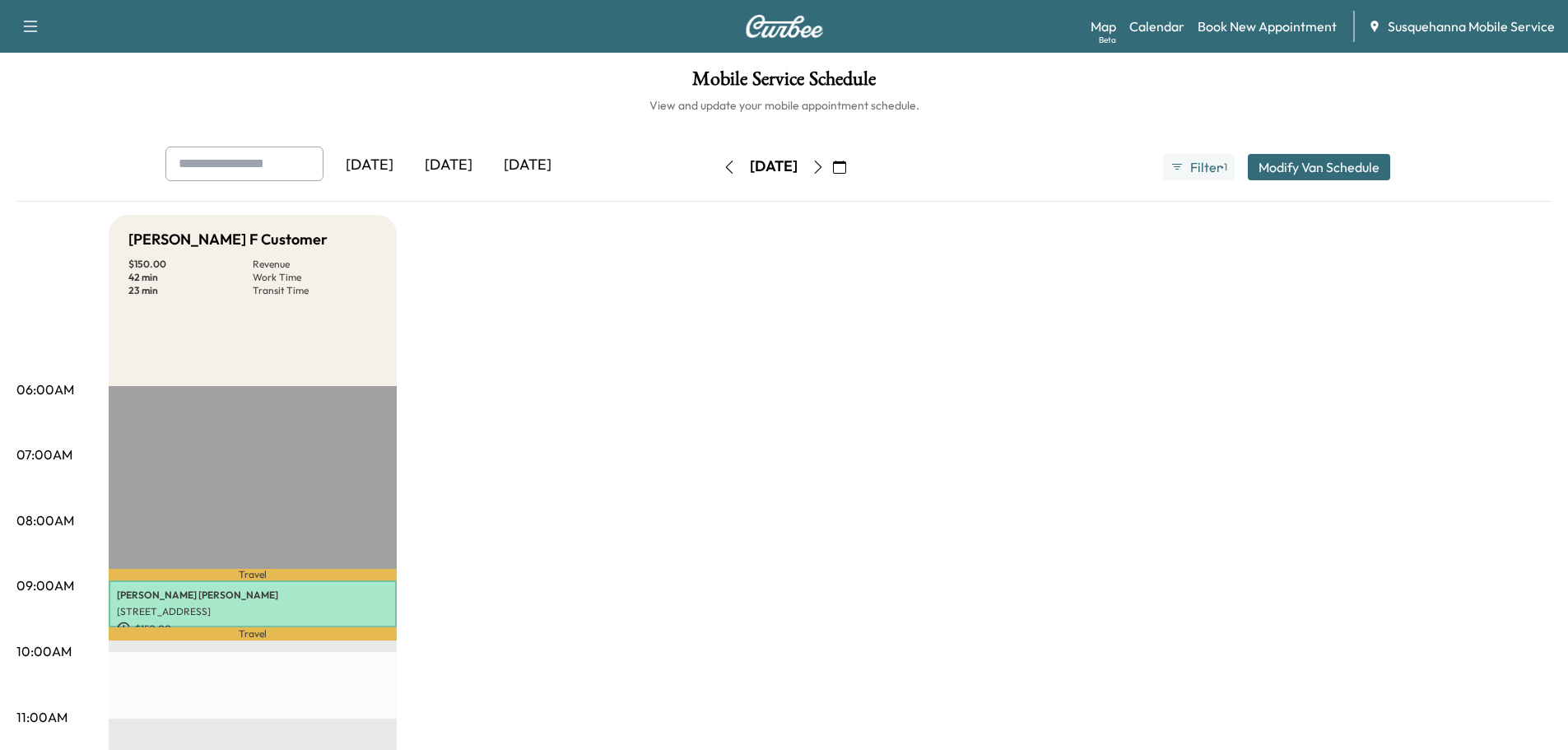
click at [846, 166] on icon "button" at bounding box center [839, 167] width 13 height 13
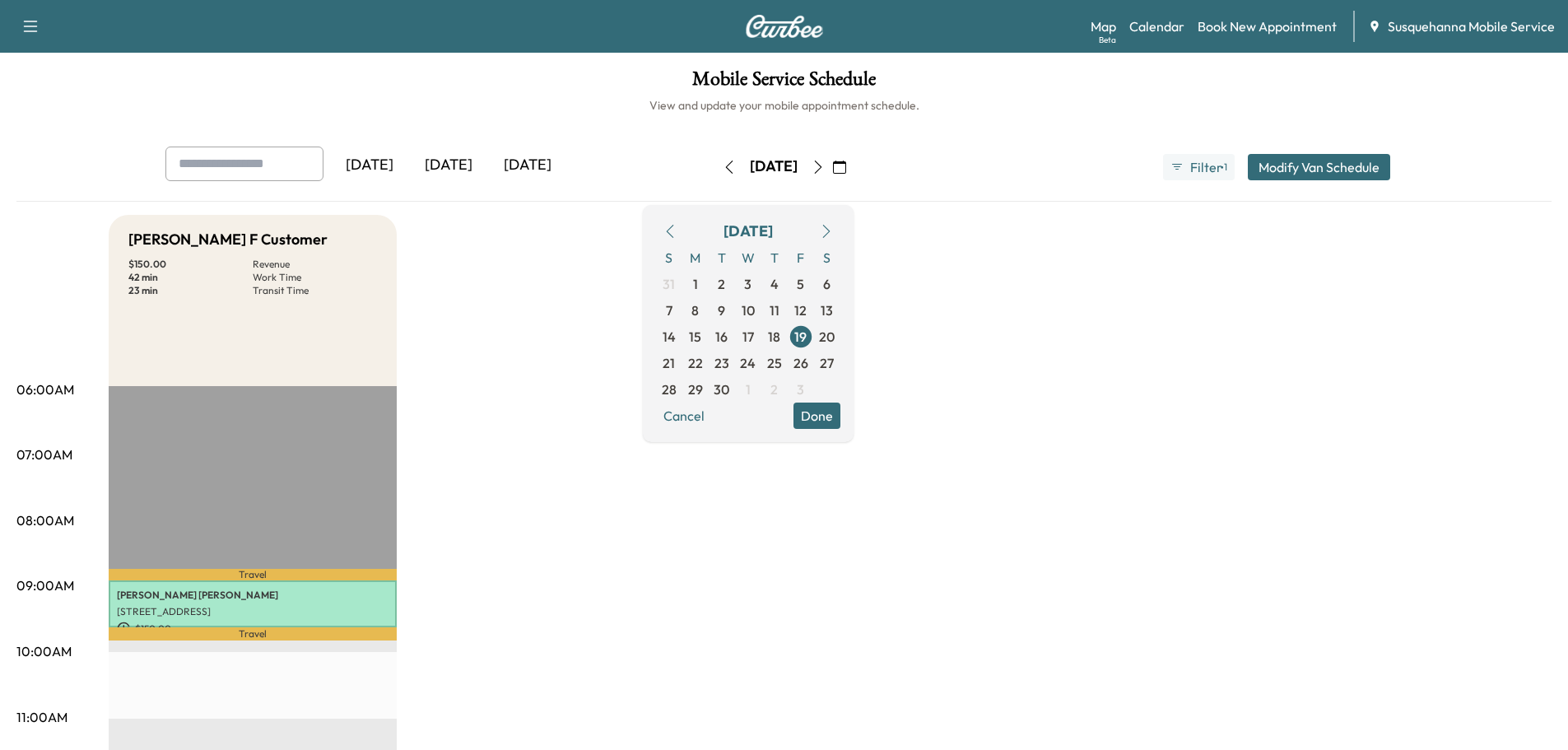
click at [677, 224] on icon "button" at bounding box center [670, 231] width 13 height 13
click at [808, 358] on span "22" at bounding box center [800, 362] width 15 height 20
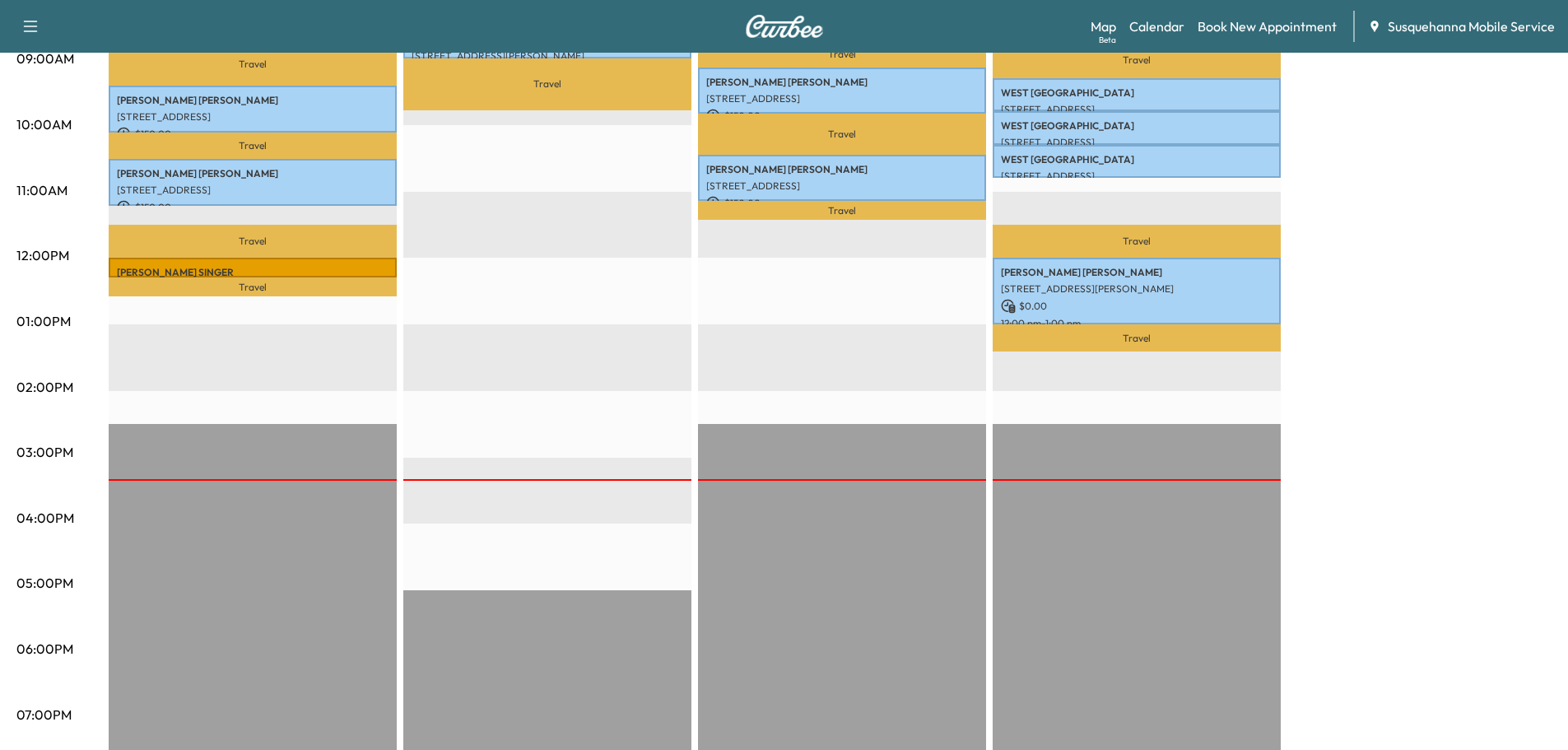
scroll to position [263, 0]
